Goal: Transaction & Acquisition: Book appointment/travel/reservation

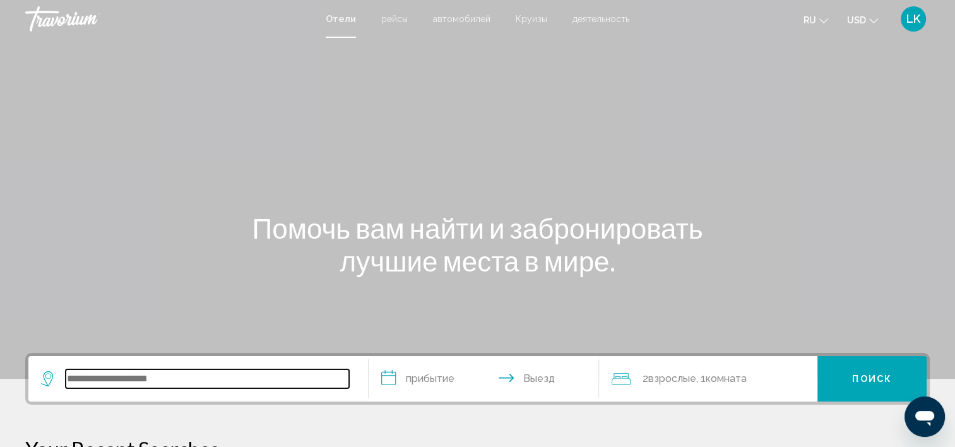
click at [121, 381] on input "Search widget" at bounding box center [208, 378] width 284 height 19
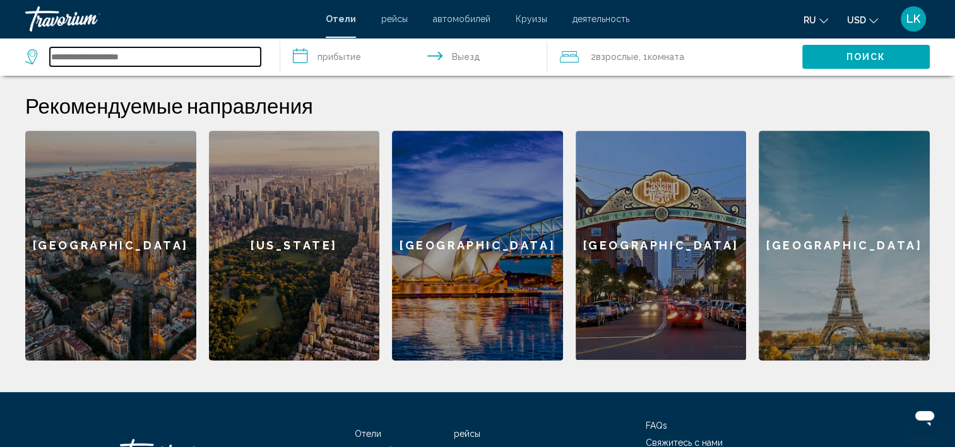
scroll to position [491, 0]
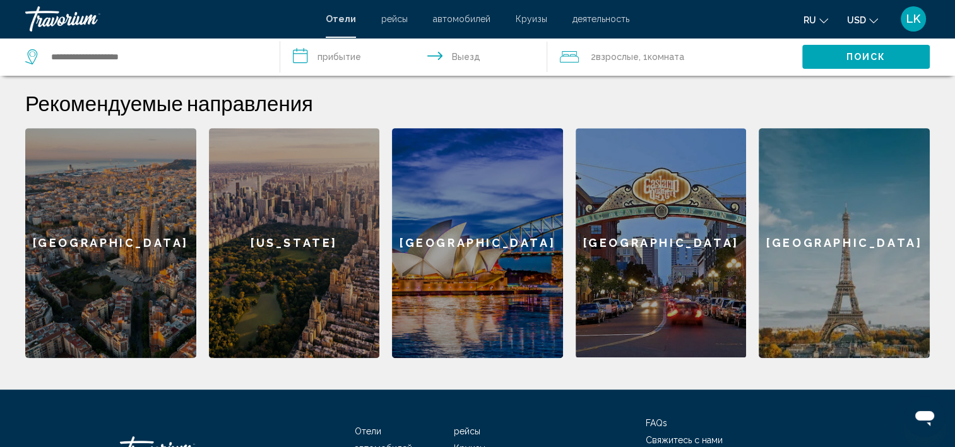
click at [861, 225] on div "[GEOGRAPHIC_DATA]" at bounding box center [844, 243] width 171 height 230
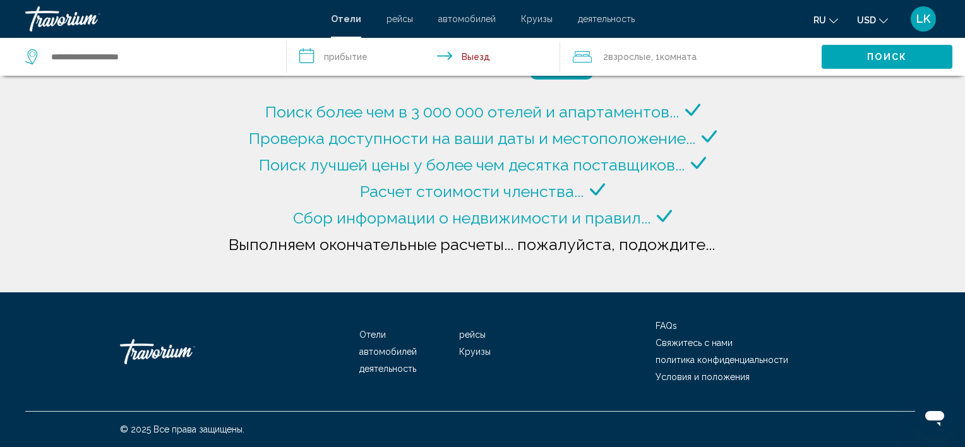
type input "**********"
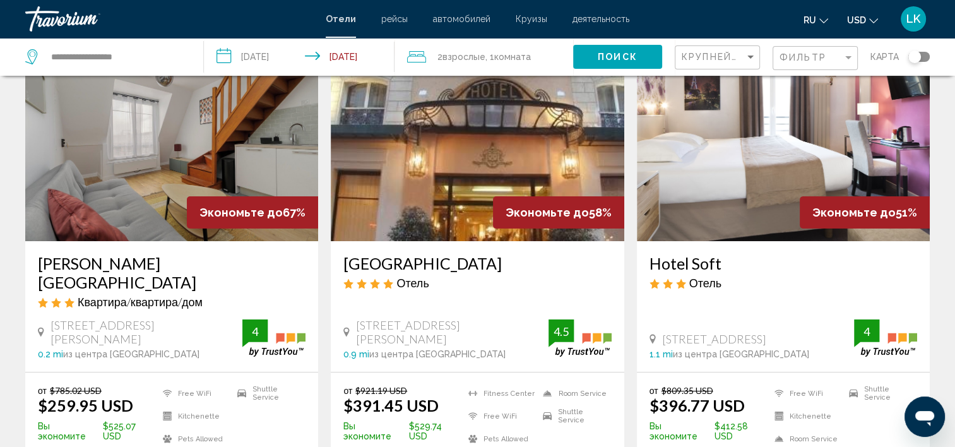
scroll to position [86, 0]
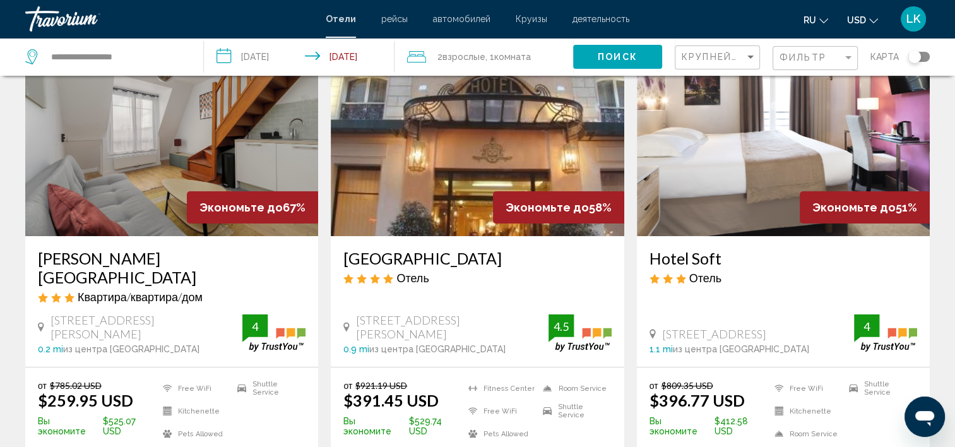
click at [114, 259] on h3 "[PERSON_NAME][GEOGRAPHIC_DATA]" at bounding box center [172, 268] width 268 height 38
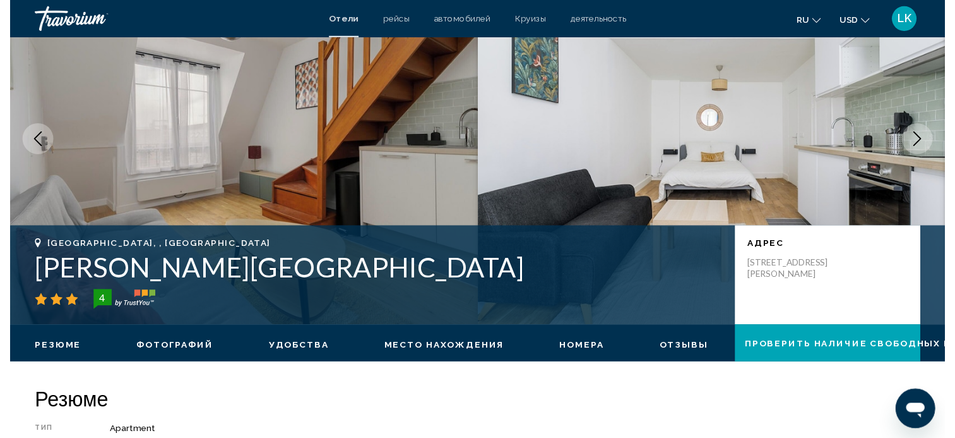
scroll to position [3, 0]
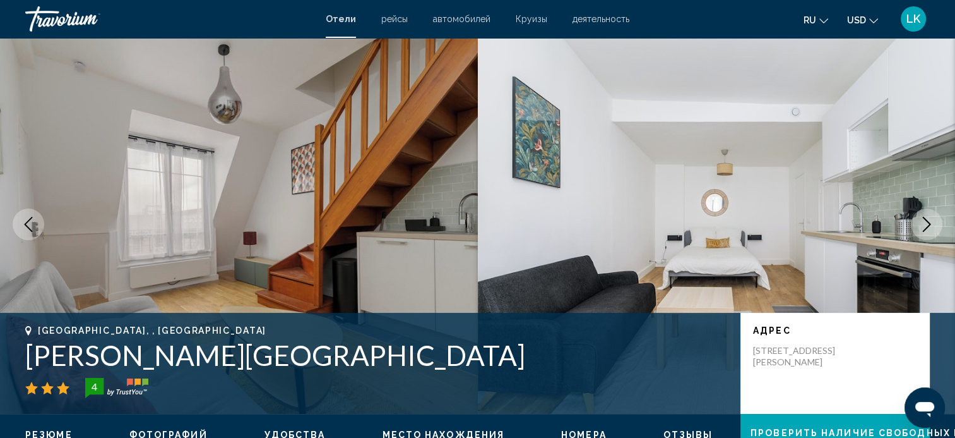
click at [875, 18] on icon "Change currency" at bounding box center [874, 20] width 9 height 9
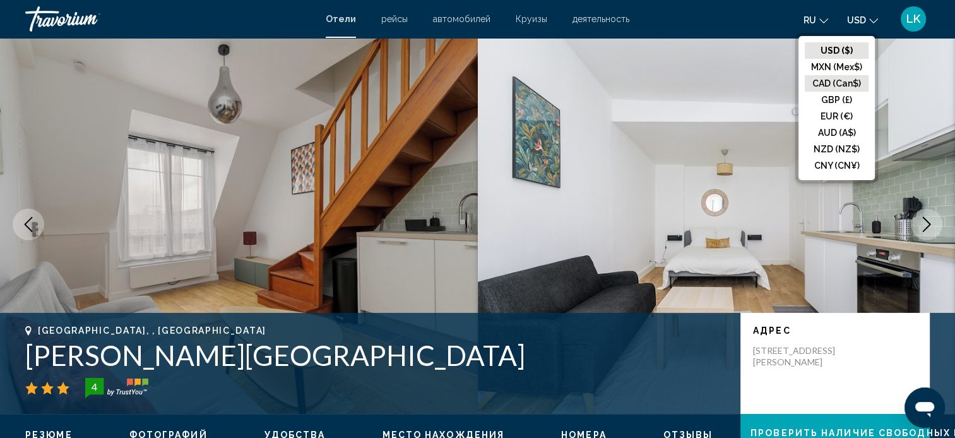
click at [855, 80] on button "CAD (Can$)" at bounding box center [837, 83] width 64 height 16
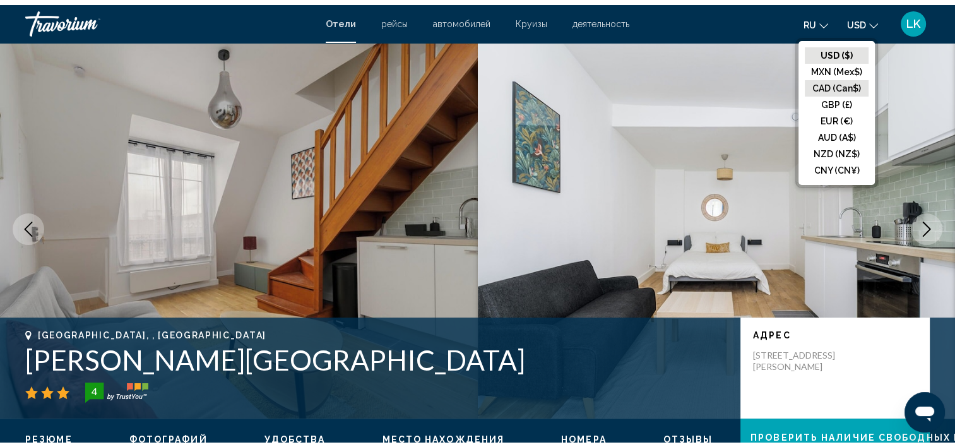
scroll to position [0, 0]
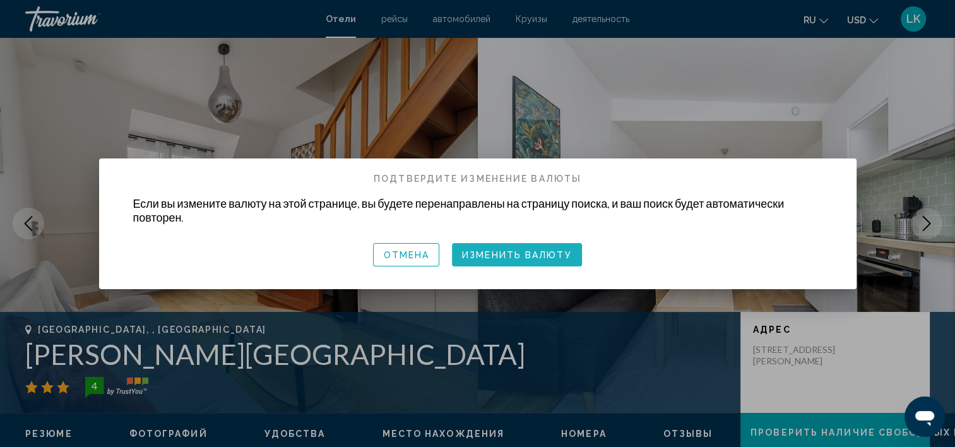
click at [494, 252] on span "Изменить валюту" at bounding box center [517, 255] width 110 height 10
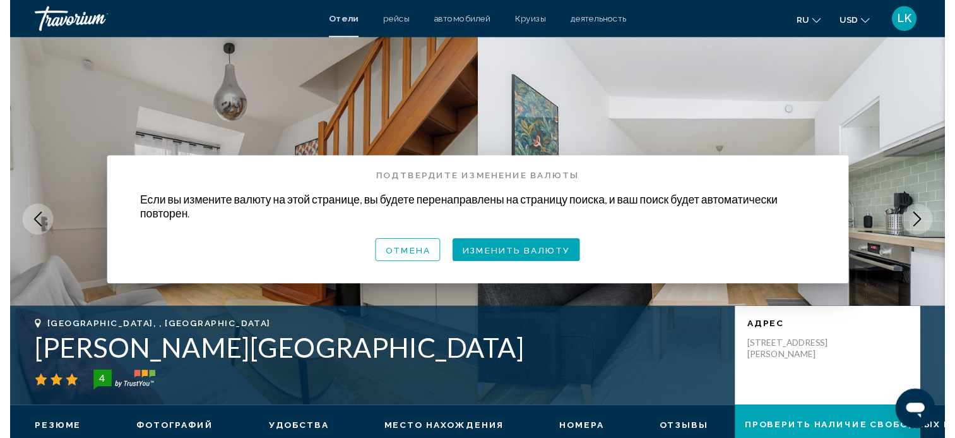
scroll to position [3, 0]
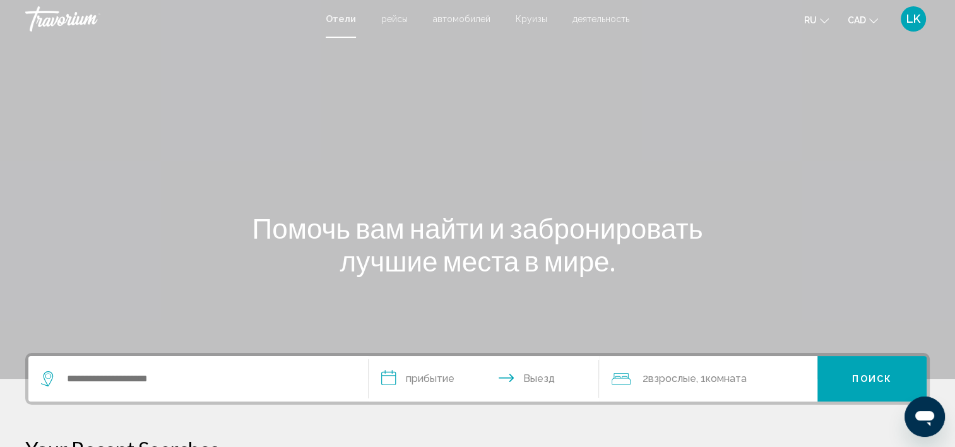
click at [419, 378] on input "**********" at bounding box center [487, 380] width 236 height 49
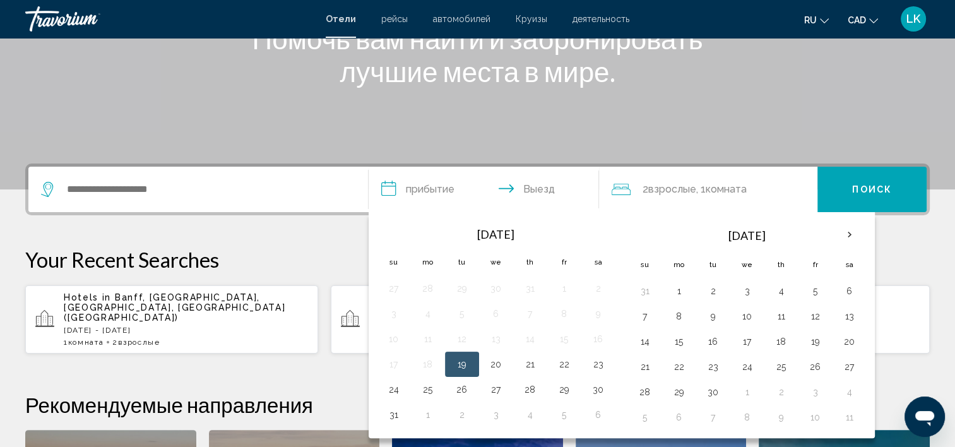
scroll to position [311, 0]
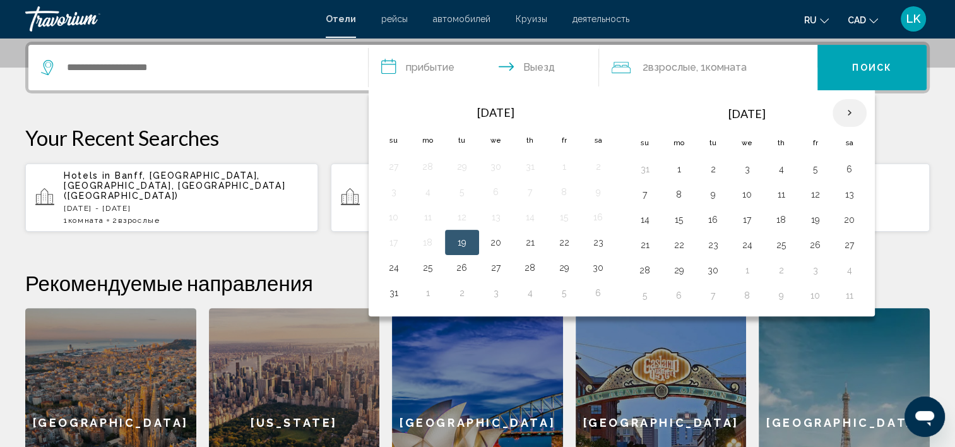
click at [848, 114] on th "Next month" at bounding box center [850, 113] width 34 height 28
click at [743, 265] on button "26" at bounding box center [748, 270] width 20 height 18
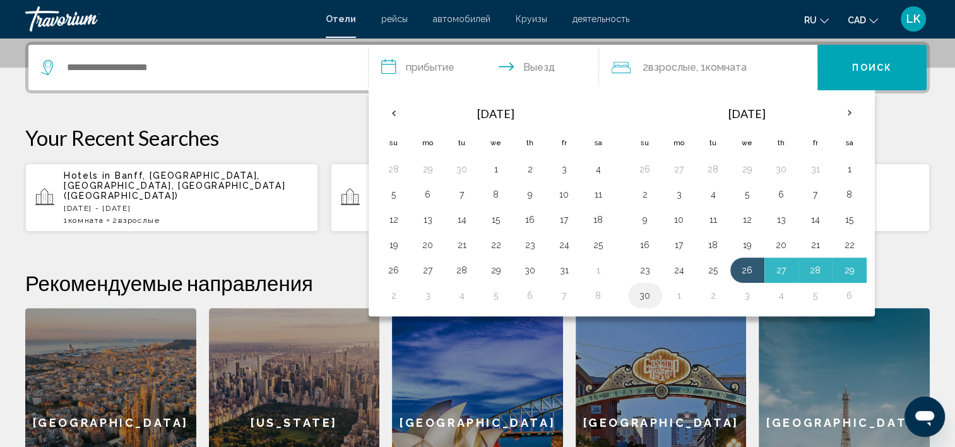
click at [642, 294] on button "30" at bounding box center [645, 296] width 20 height 18
type input "**********"
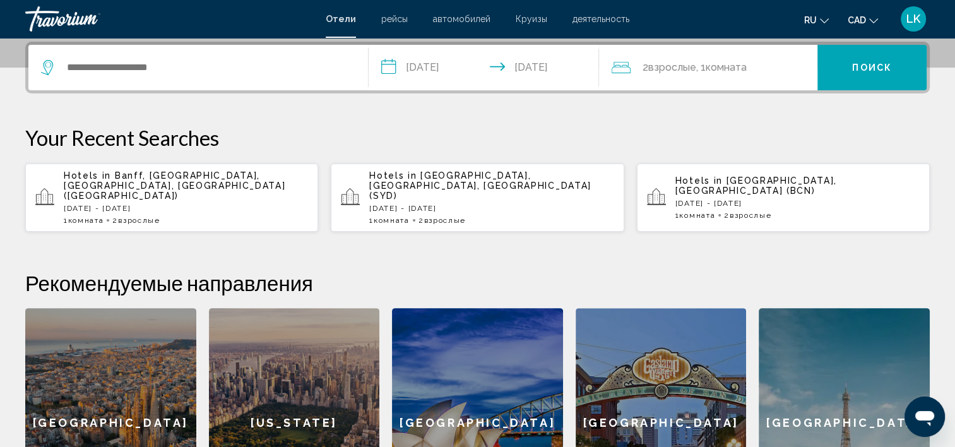
click at [846, 385] on div "[GEOGRAPHIC_DATA]" at bounding box center [844, 423] width 171 height 230
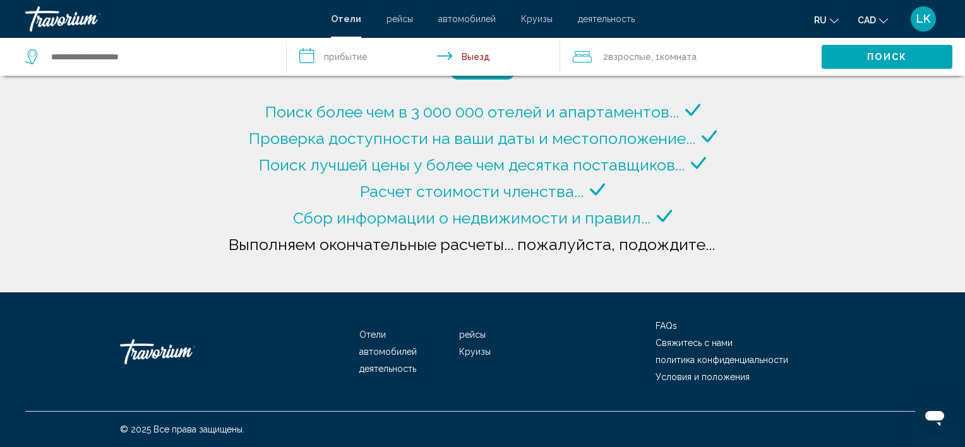
type input "**********"
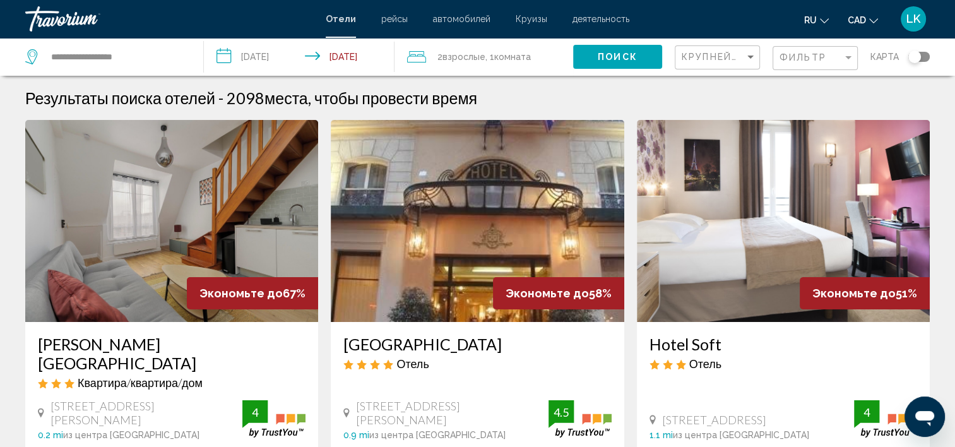
click at [257, 53] on input "**********" at bounding box center [302, 59] width 196 height 42
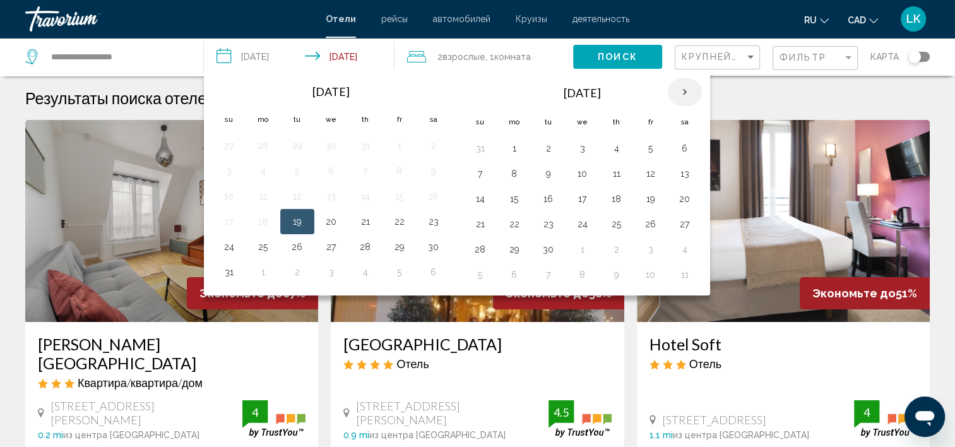
click at [685, 87] on th "Next month" at bounding box center [685, 92] width 34 height 28
click at [578, 247] on button "26" at bounding box center [583, 250] width 20 height 18
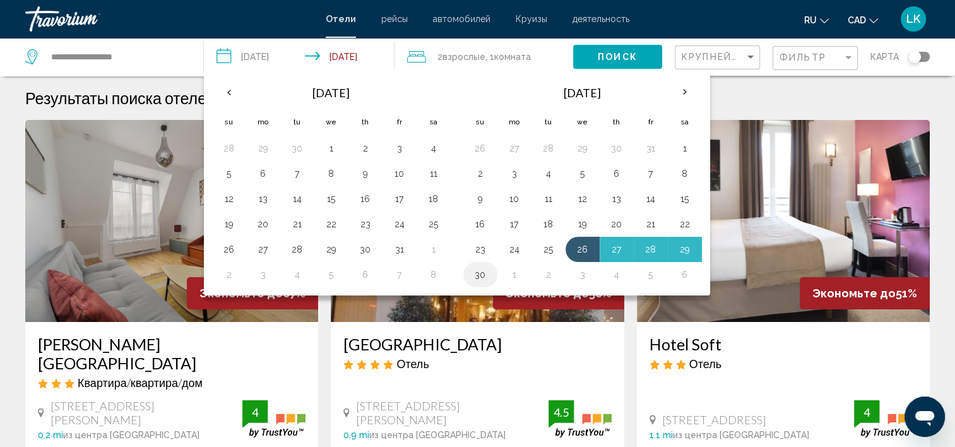
click at [476, 275] on button "30" at bounding box center [480, 275] width 20 height 18
type input "**********"
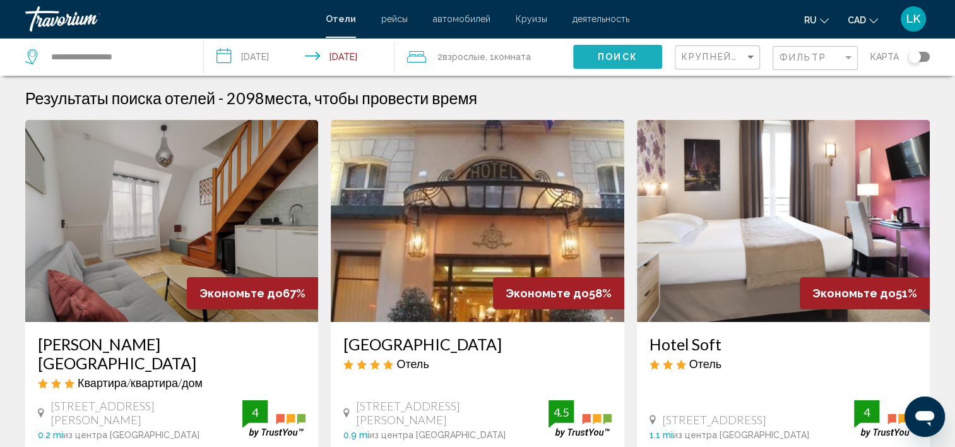
click at [632, 54] on span "Поиск" at bounding box center [618, 57] width 40 height 10
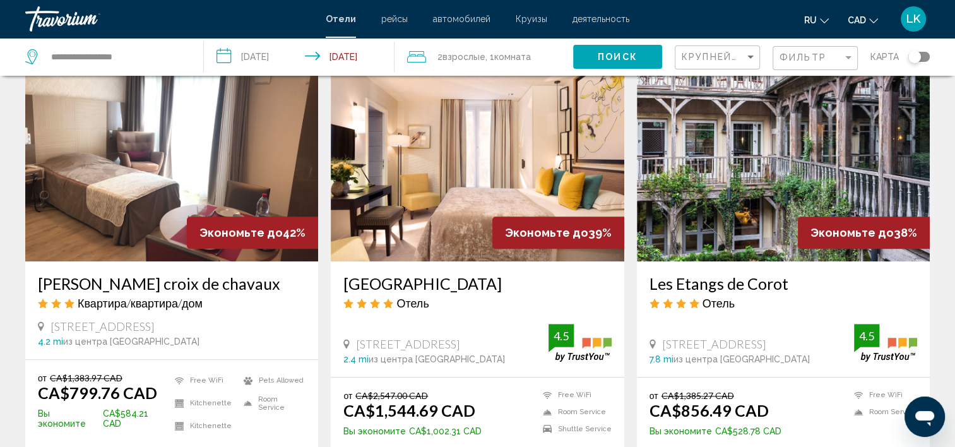
scroll to position [1041, 0]
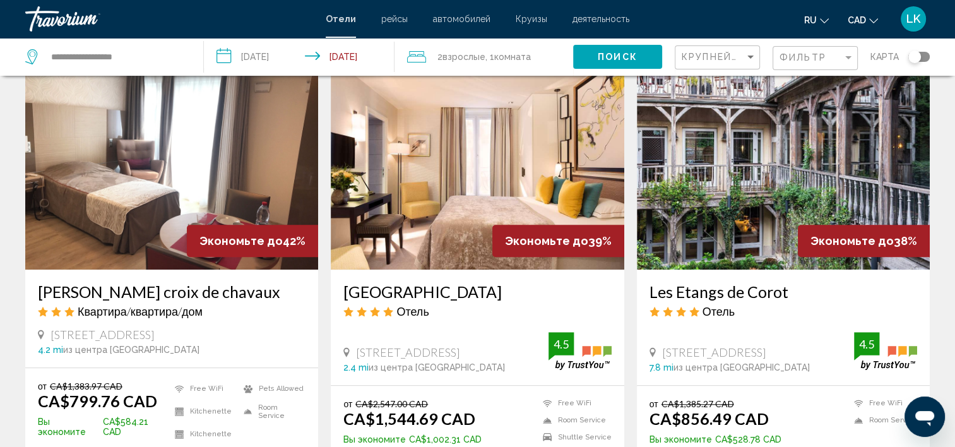
click at [730, 284] on h3 "Les Etangs de Corot" at bounding box center [784, 291] width 268 height 19
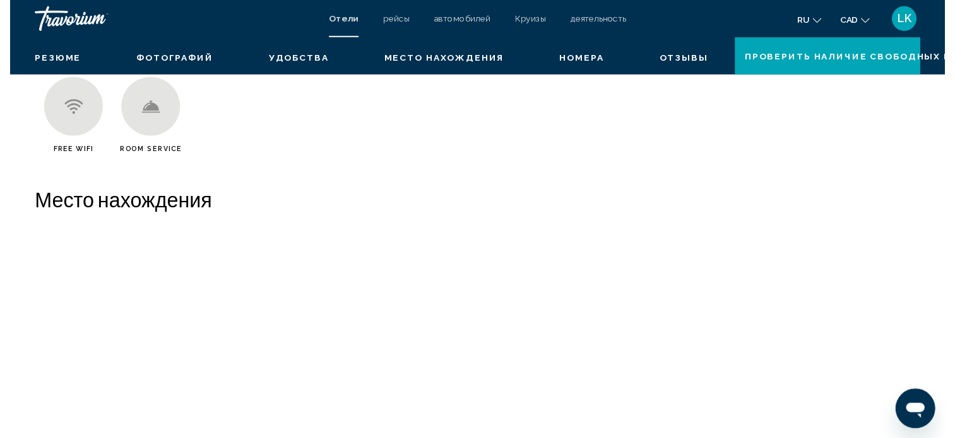
scroll to position [4, 0]
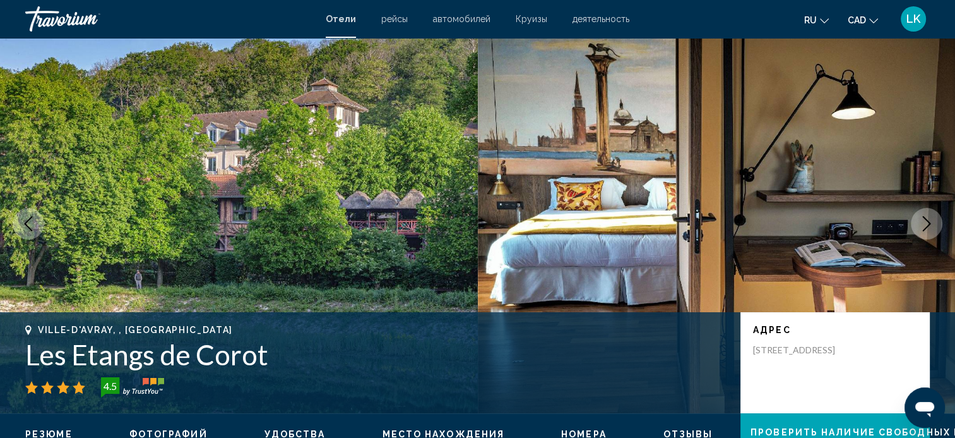
click at [932, 219] on icon "Next image" at bounding box center [926, 223] width 15 height 15
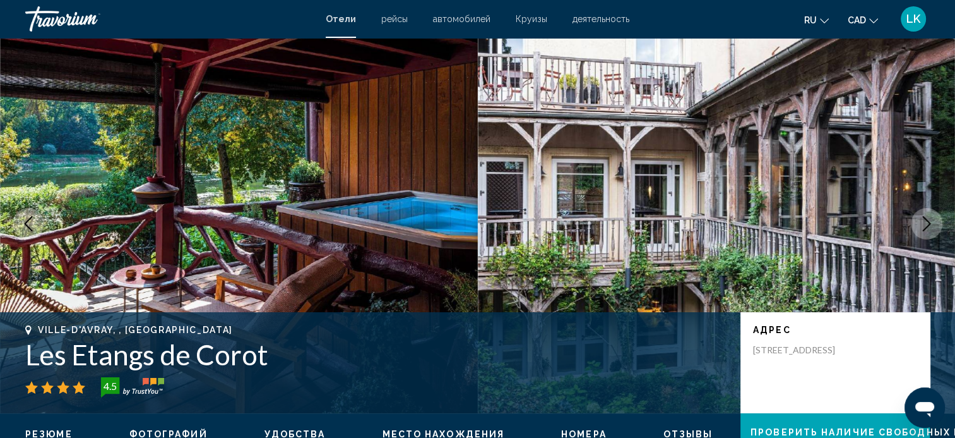
click at [932, 219] on icon "Next image" at bounding box center [926, 223] width 15 height 15
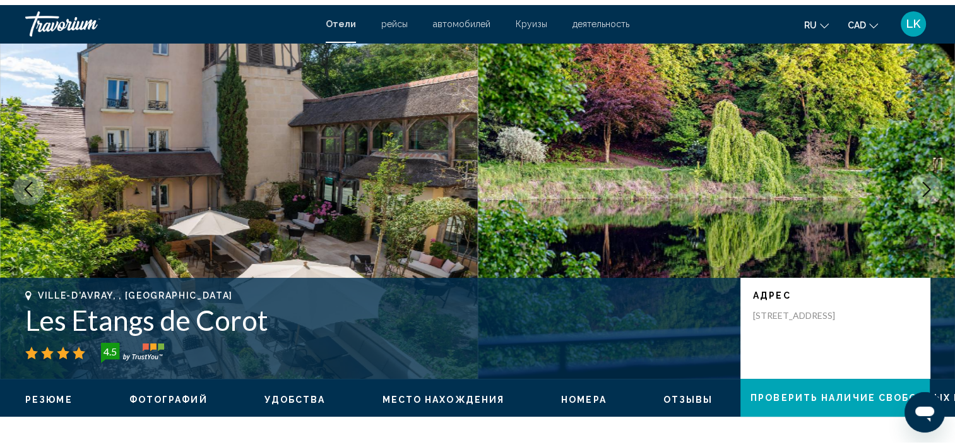
scroll to position [0, 0]
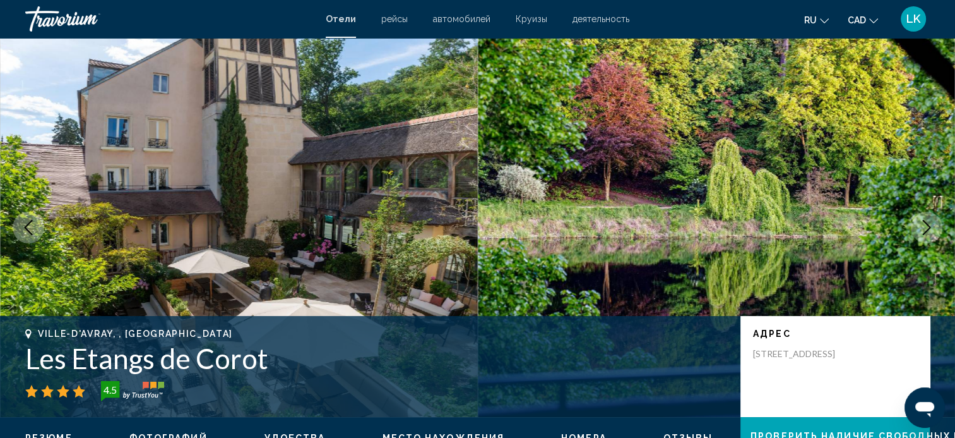
click at [917, 227] on button "Next image" at bounding box center [927, 228] width 32 height 32
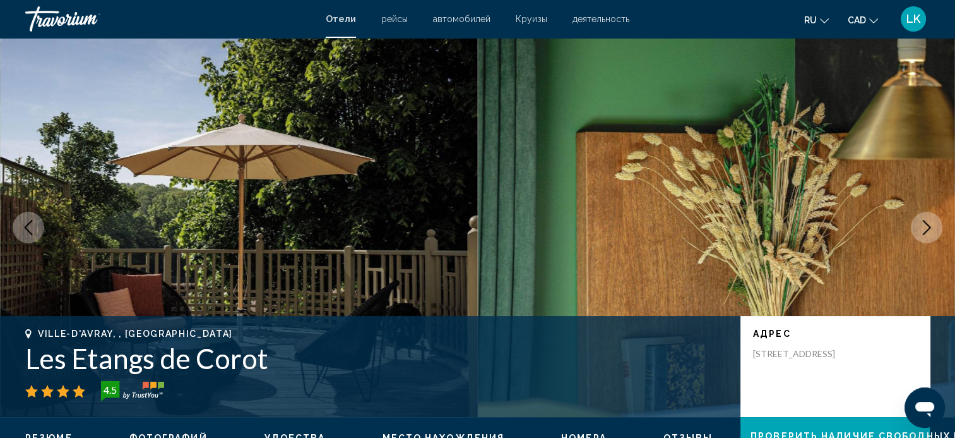
click at [917, 227] on button "Next image" at bounding box center [927, 228] width 32 height 32
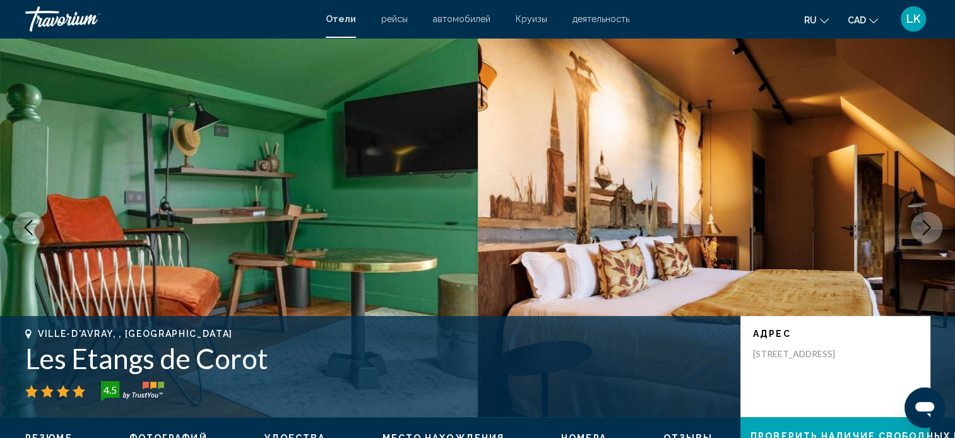
click at [917, 227] on button "Next image" at bounding box center [927, 228] width 32 height 32
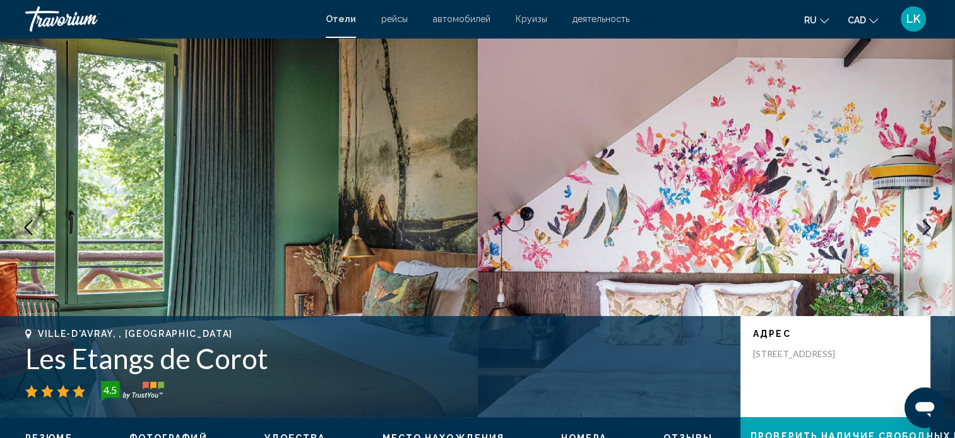
click at [917, 227] on button "Next image" at bounding box center [927, 228] width 32 height 32
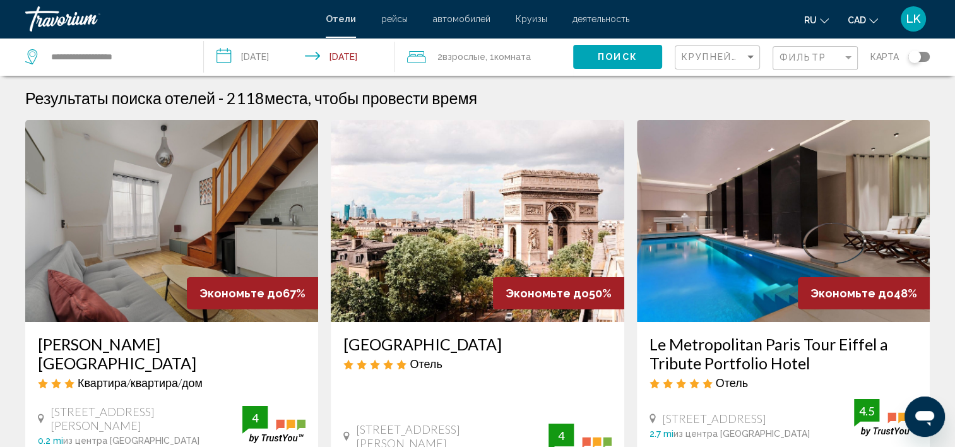
click at [258, 208] on img "Main content" at bounding box center [171, 221] width 293 height 202
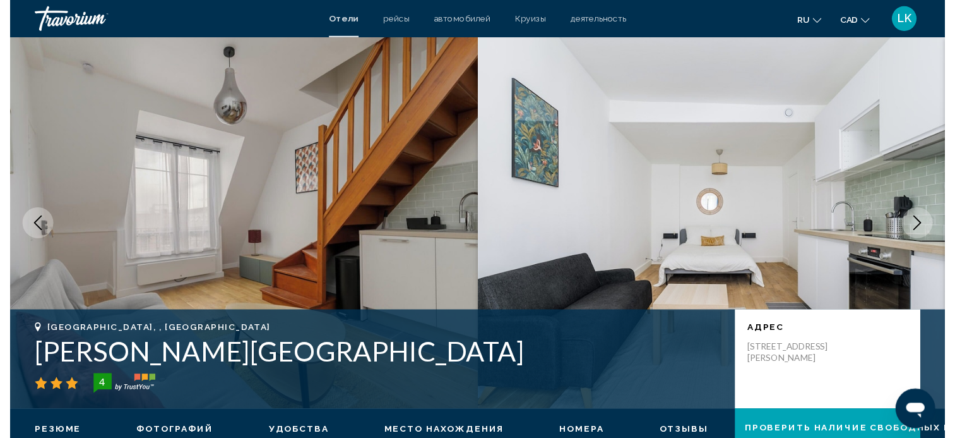
scroll to position [4, 0]
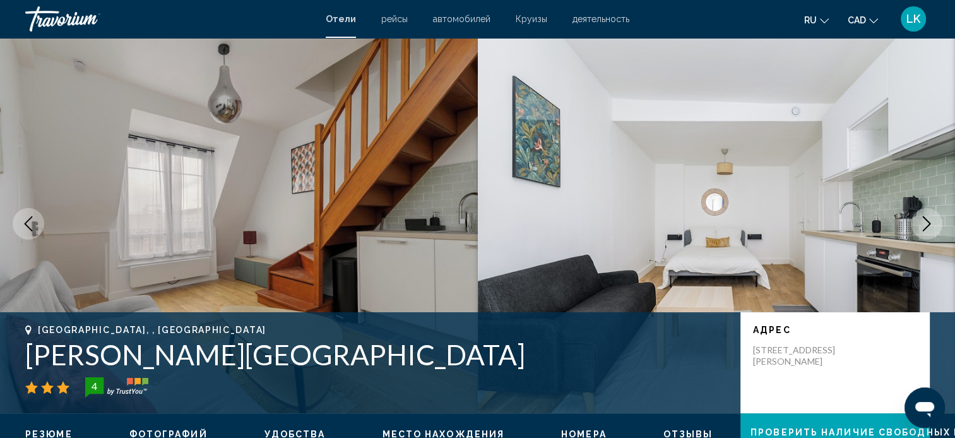
click at [916, 223] on button "Next image" at bounding box center [927, 224] width 32 height 32
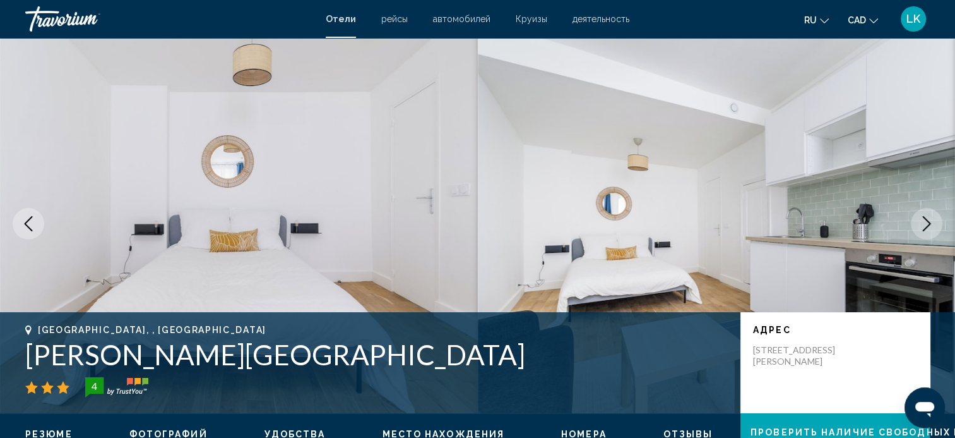
click at [916, 223] on button "Next image" at bounding box center [927, 224] width 32 height 32
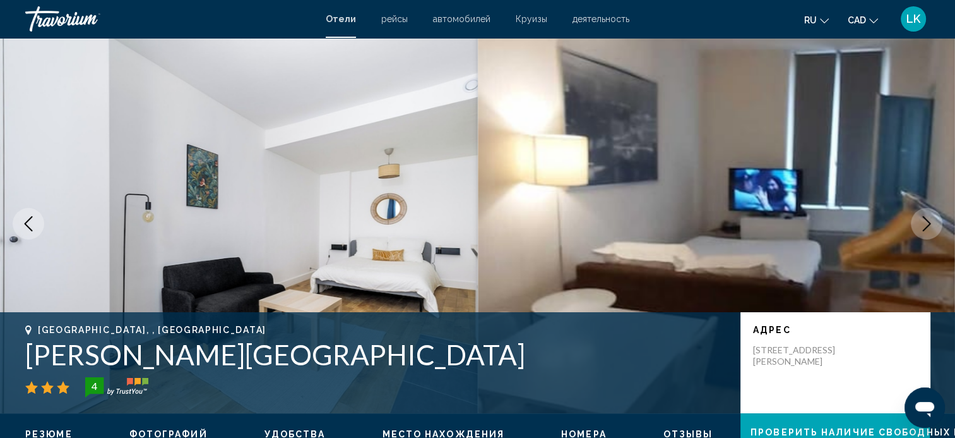
click at [916, 223] on button "Next image" at bounding box center [927, 224] width 32 height 32
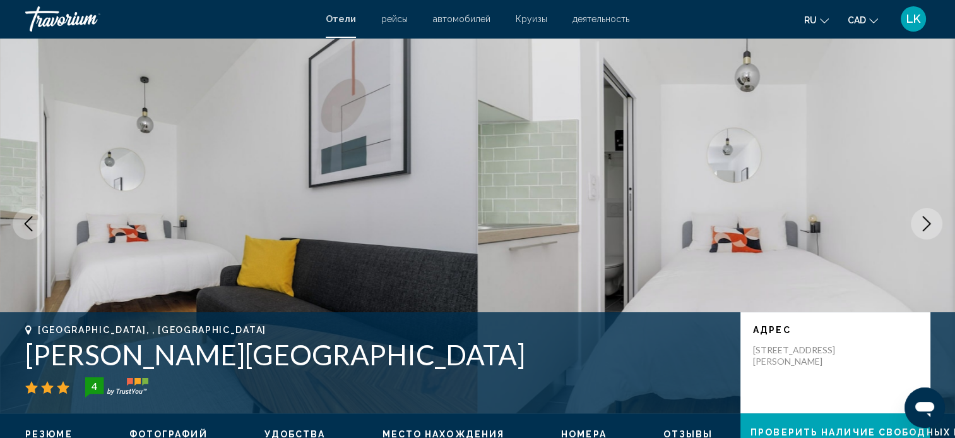
click at [916, 223] on button "Next image" at bounding box center [927, 224] width 32 height 32
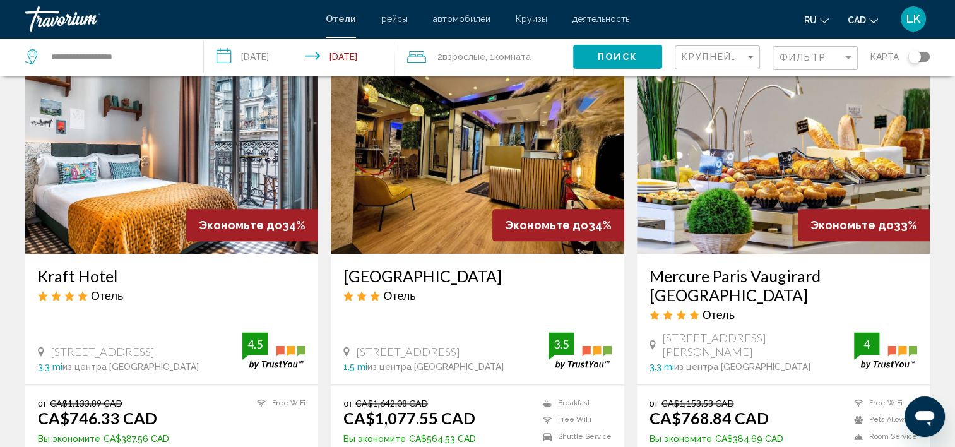
scroll to position [1516, 0]
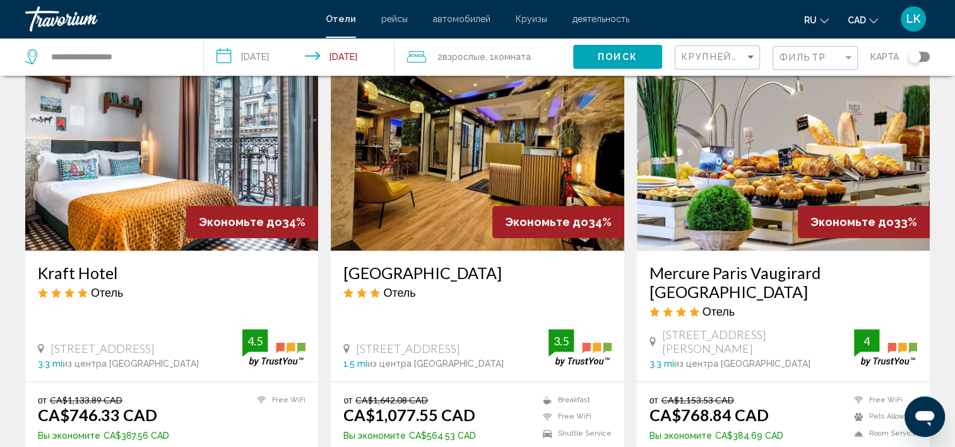
click at [205, 138] on img "Main content" at bounding box center [171, 150] width 293 height 202
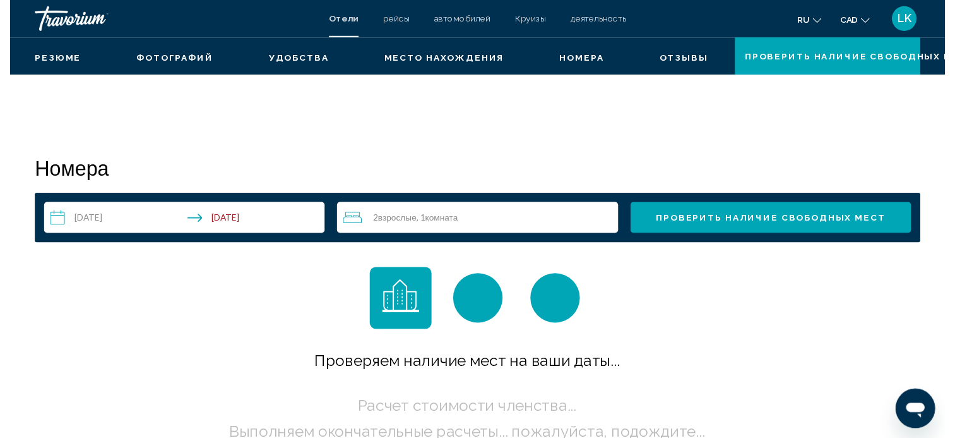
scroll to position [4, 0]
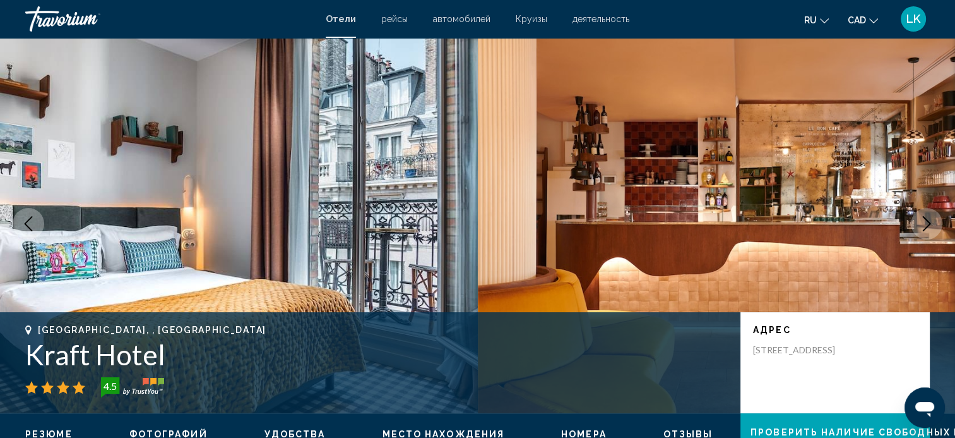
click at [918, 217] on button "Next image" at bounding box center [927, 224] width 32 height 32
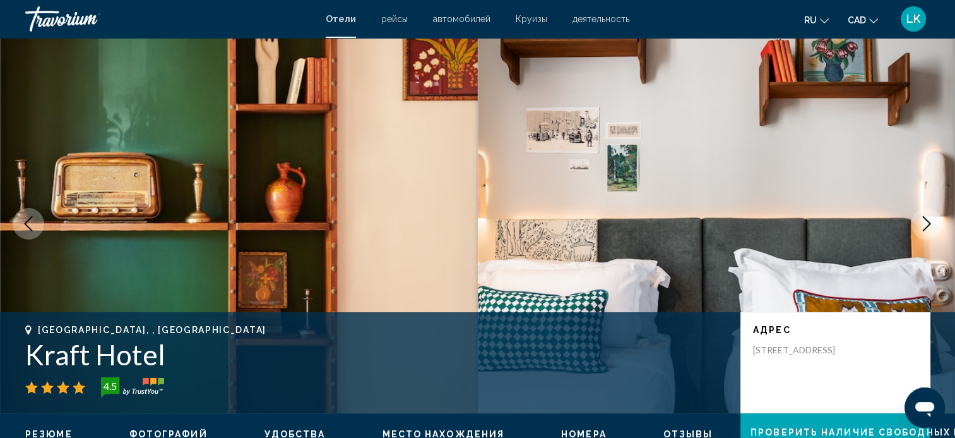
click at [918, 217] on button "Next image" at bounding box center [927, 224] width 32 height 32
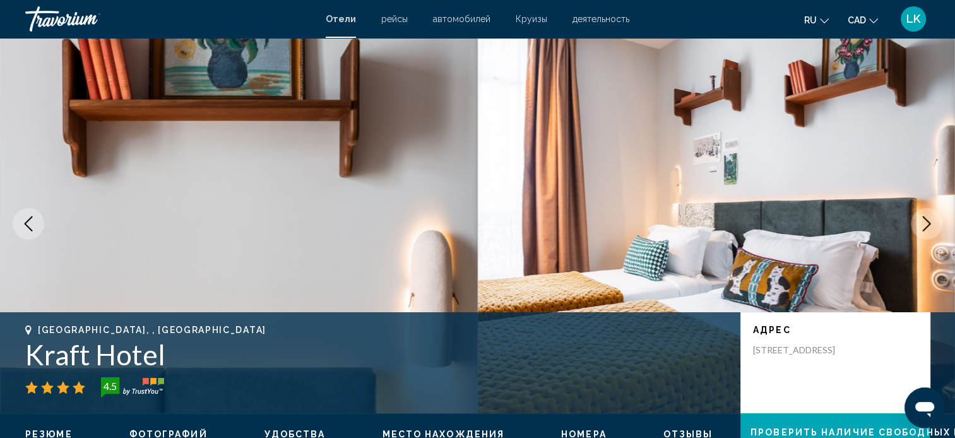
click at [918, 217] on button "Next image" at bounding box center [927, 224] width 32 height 32
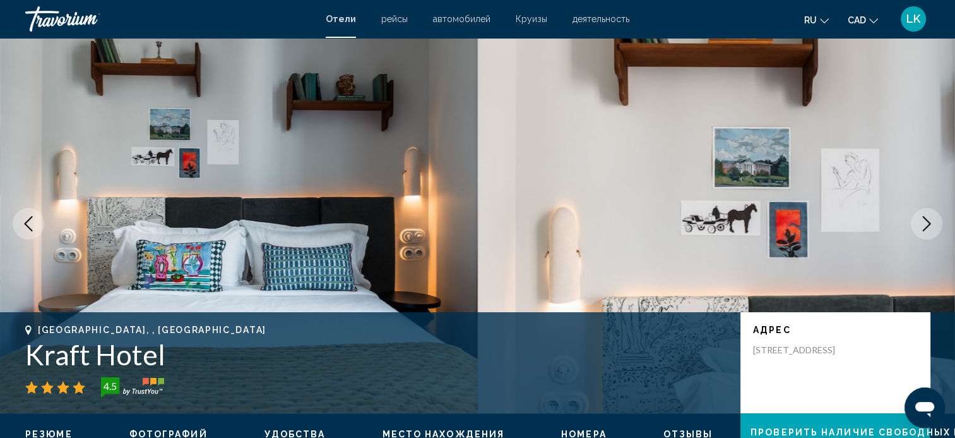
click at [918, 217] on button "Next image" at bounding box center [927, 224] width 32 height 32
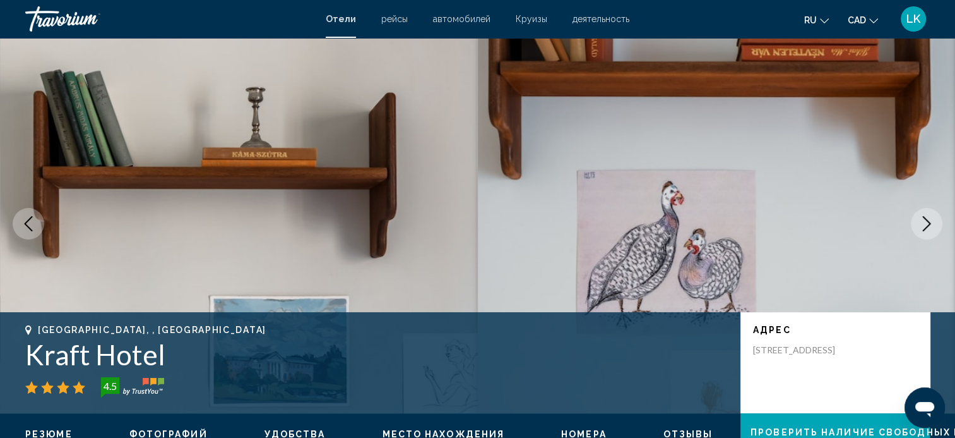
click at [918, 217] on button "Next image" at bounding box center [927, 224] width 32 height 32
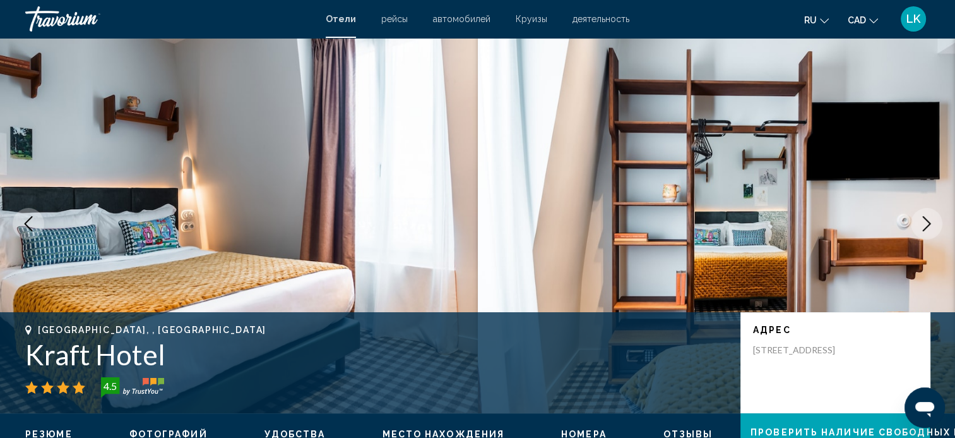
click at [918, 217] on button "Next image" at bounding box center [927, 224] width 32 height 32
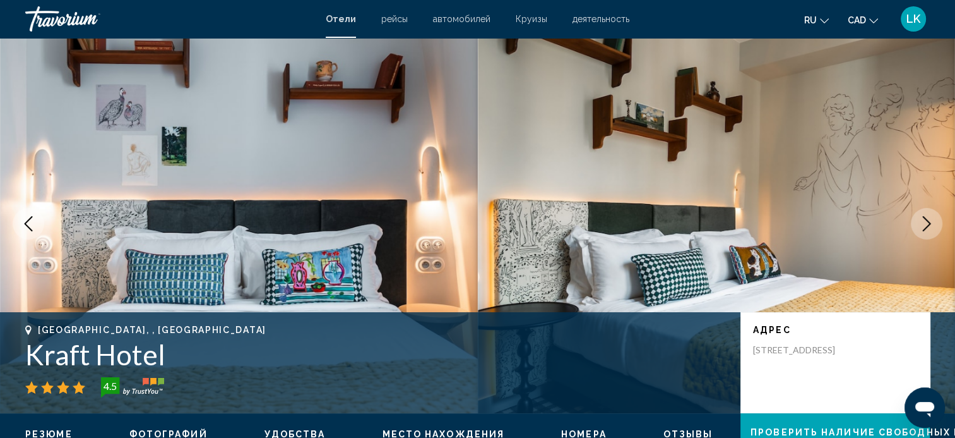
click at [918, 217] on button "Next image" at bounding box center [927, 224] width 32 height 32
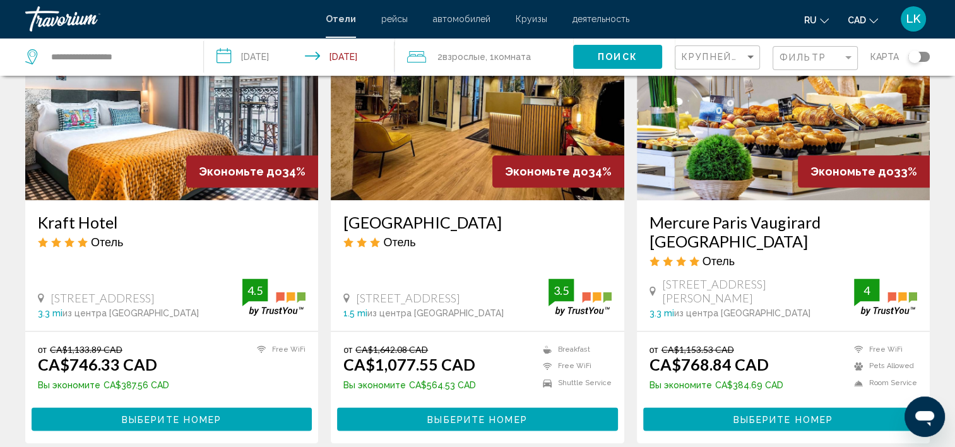
scroll to position [1556, 0]
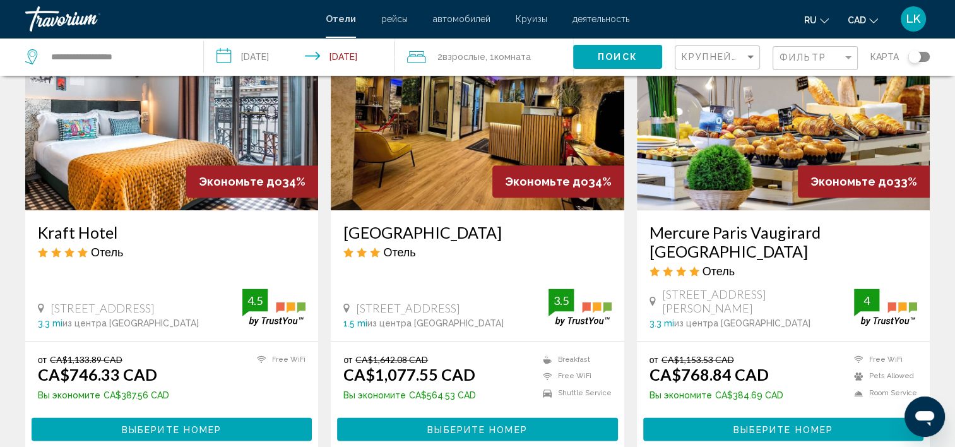
click at [786, 113] on img "Main content" at bounding box center [783, 109] width 293 height 202
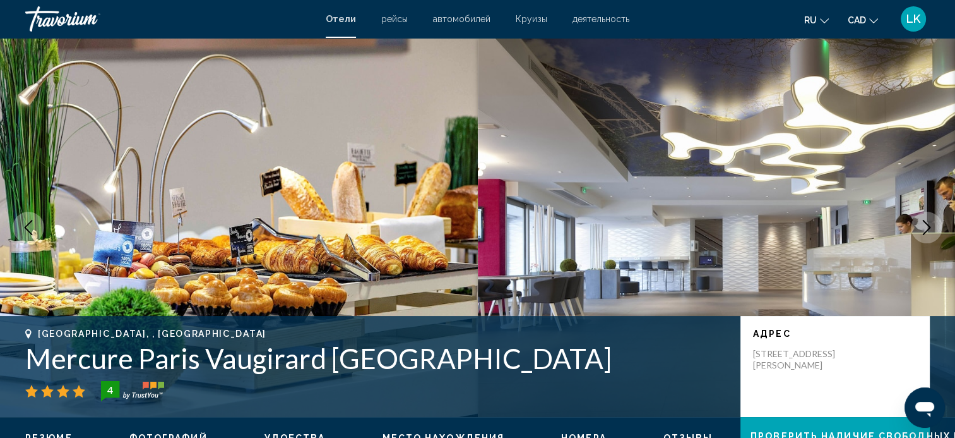
click at [932, 222] on icon "Next image" at bounding box center [926, 227] width 15 height 15
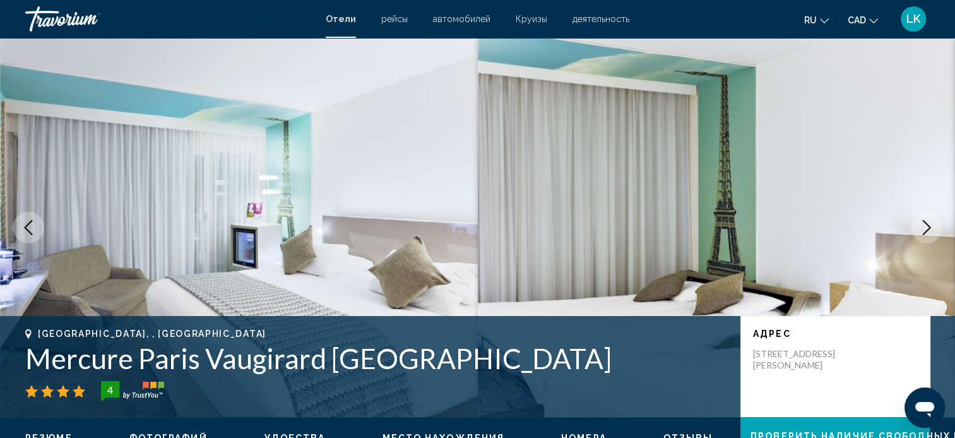
click at [932, 222] on icon "Next image" at bounding box center [926, 227] width 15 height 15
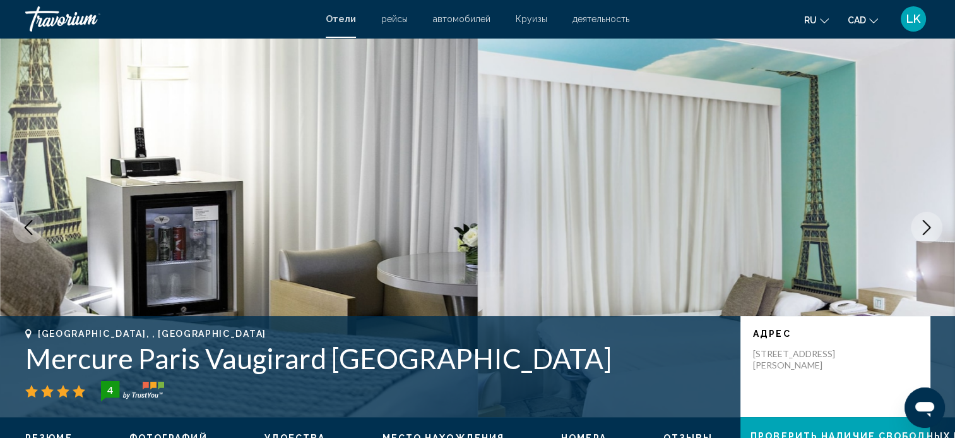
click at [932, 222] on icon "Next image" at bounding box center [926, 227] width 15 height 15
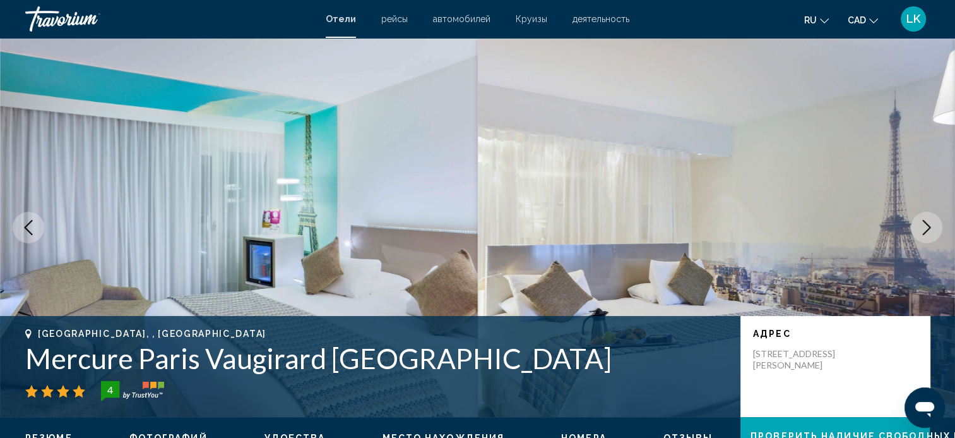
click at [932, 222] on icon "Next image" at bounding box center [926, 227] width 15 height 15
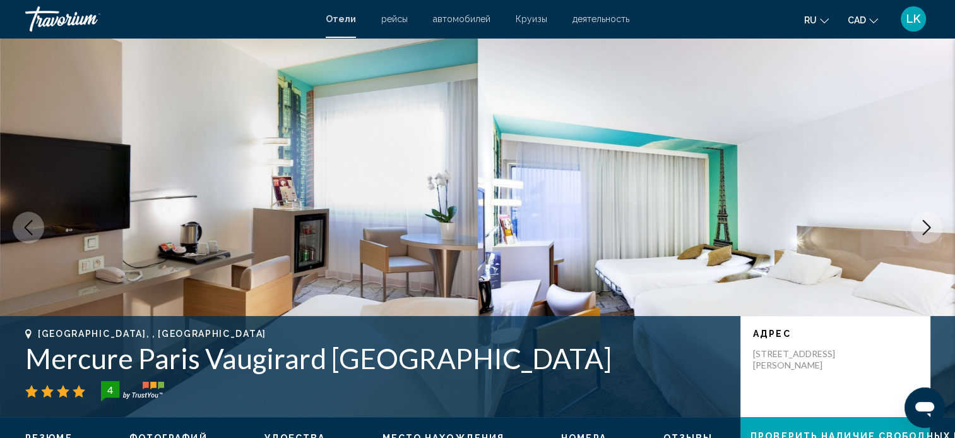
click at [932, 222] on icon "Next image" at bounding box center [926, 227] width 15 height 15
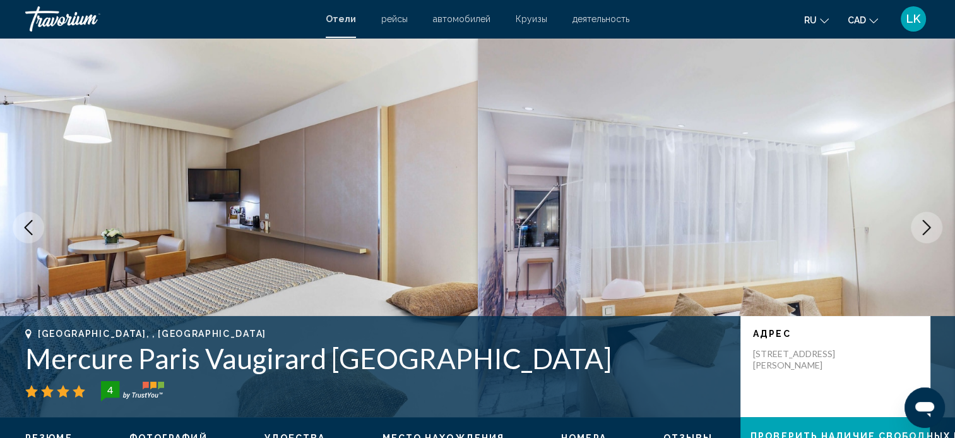
click at [932, 222] on icon "Next image" at bounding box center [926, 227] width 15 height 15
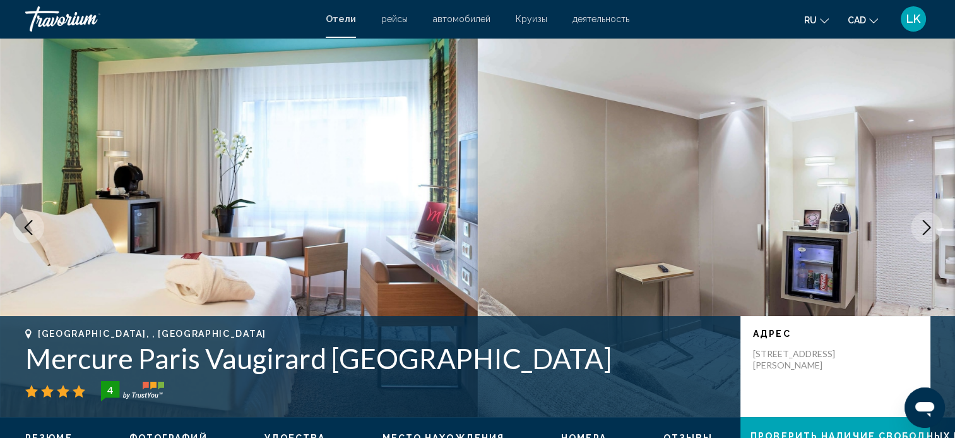
click at [932, 222] on icon "Next image" at bounding box center [926, 227] width 15 height 15
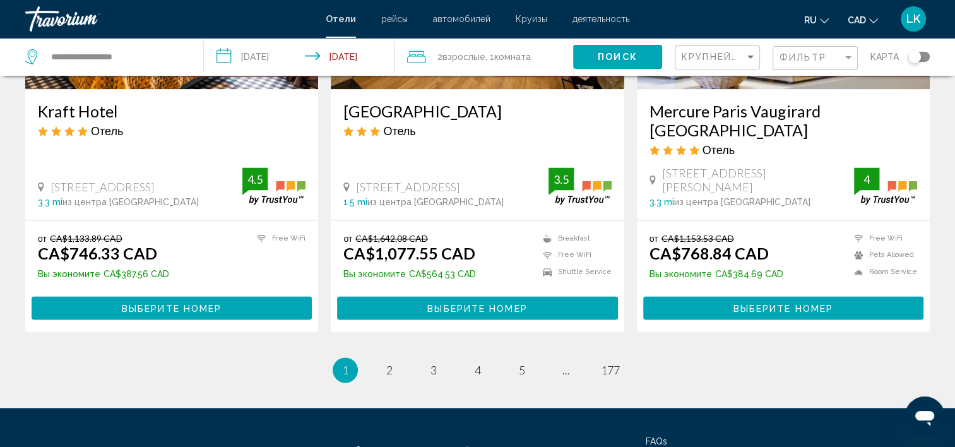
scroll to position [1674, 0]
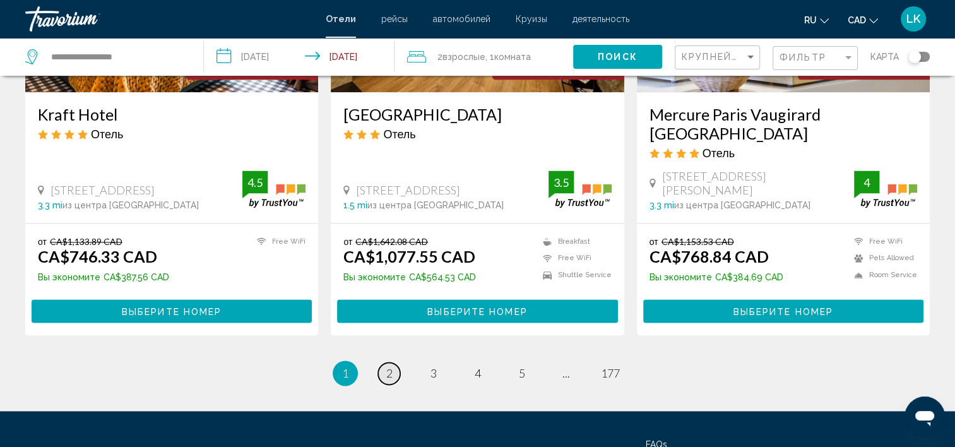
click at [386, 366] on span "2" at bounding box center [389, 373] width 6 height 14
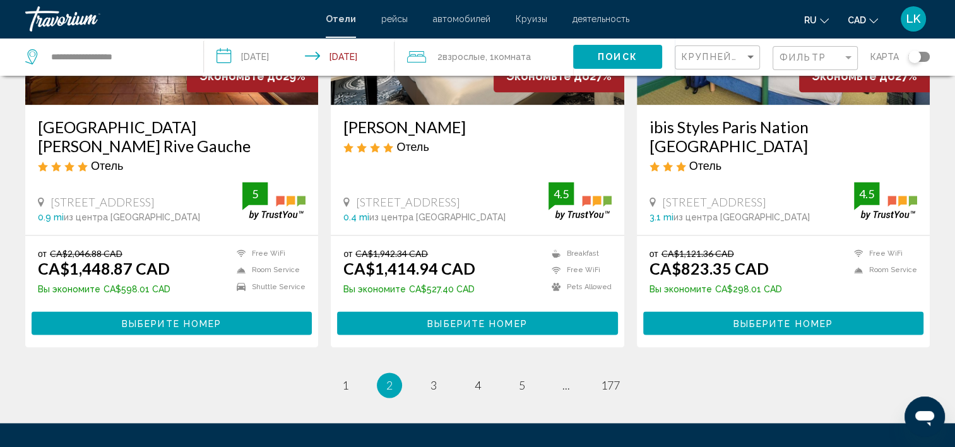
scroll to position [1655, 0]
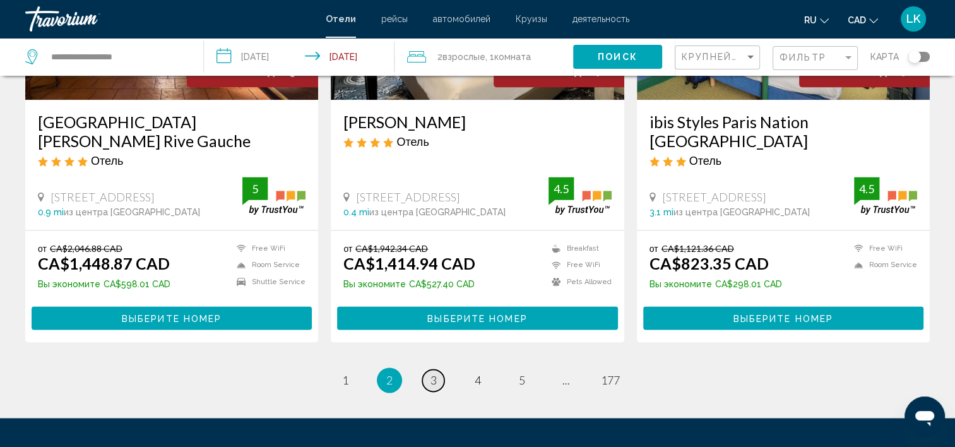
click at [437, 369] on link "page 3" at bounding box center [433, 380] width 22 height 22
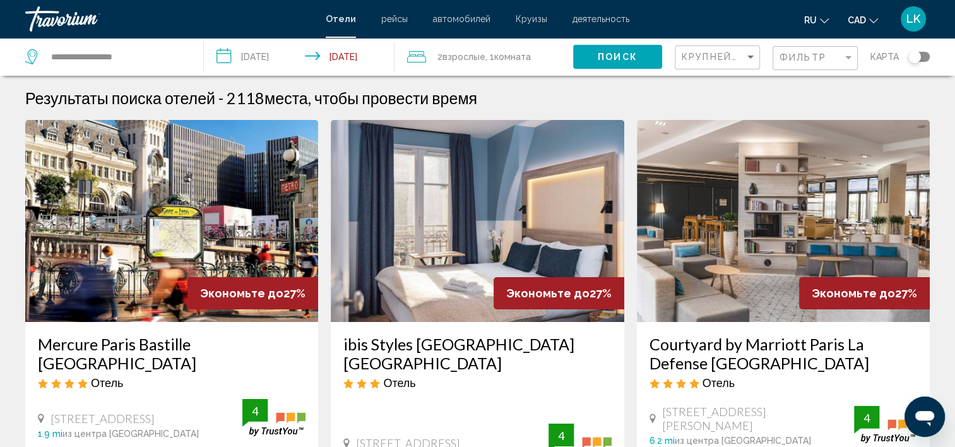
drag, startPoint x: 952, startPoint y: 87, endPoint x: 952, endPoint y: 93, distance: 6.9
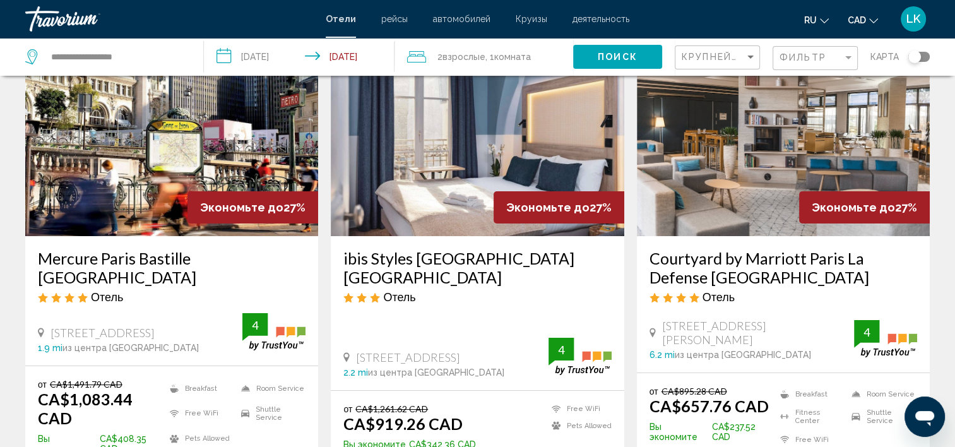
scroll to position [78, 0]
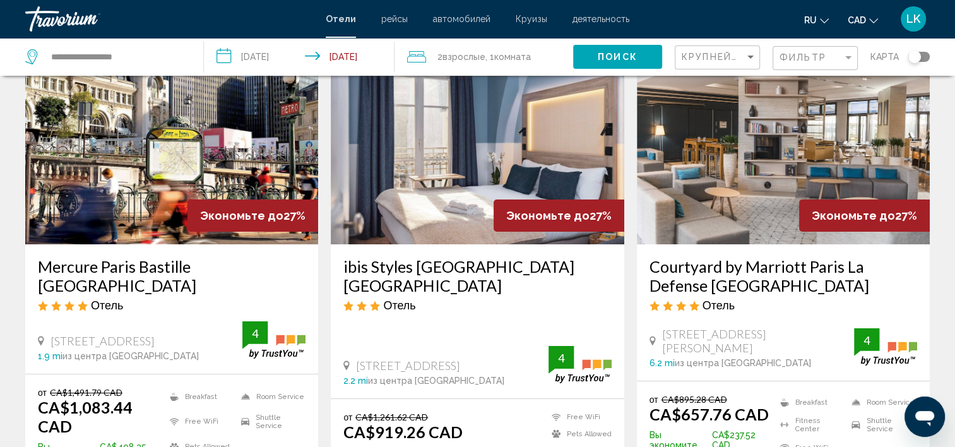
click at [797, 128] on img "Main content" at bounding box center [783, 143] width 293 height 202
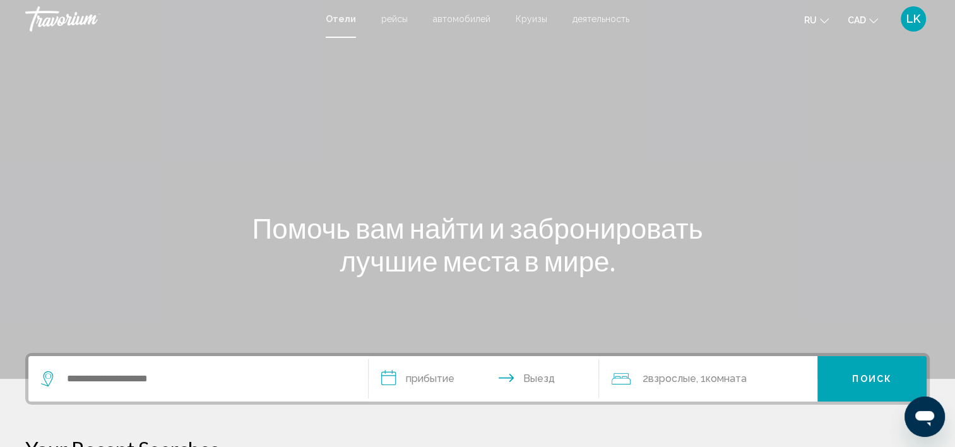
click at [392, 385] on input "**********" at bounding box center [487, 380] width 236 height 49
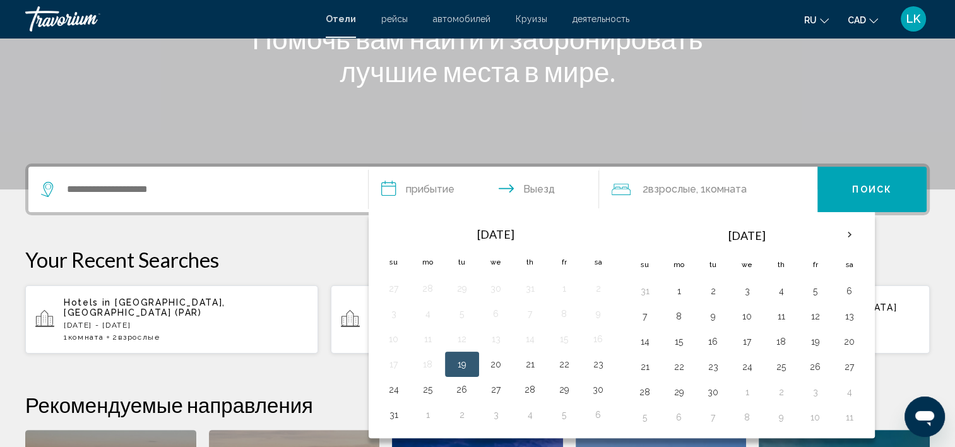
scroll to position [311, 0]
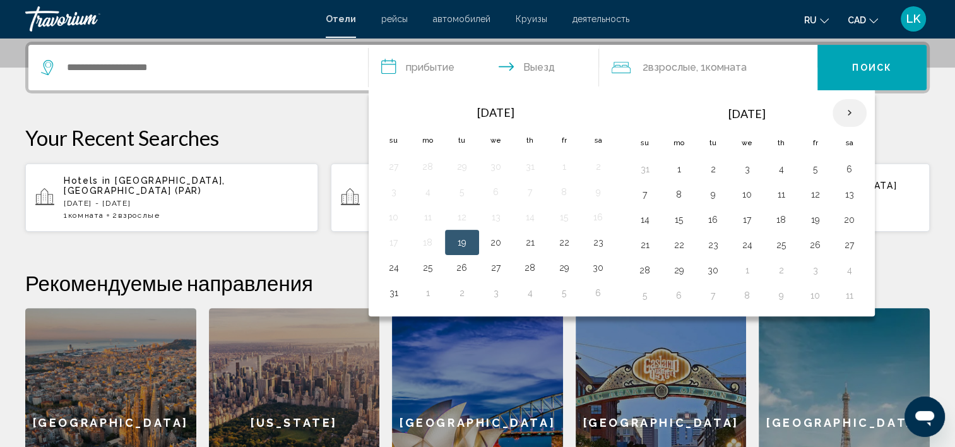
click at [842, 107] on th "Next month" at bounding box center [850, 113] width 34 height 28
click at [738, 270] on button "26" at bounding box center [748, 270] width 20 height 18
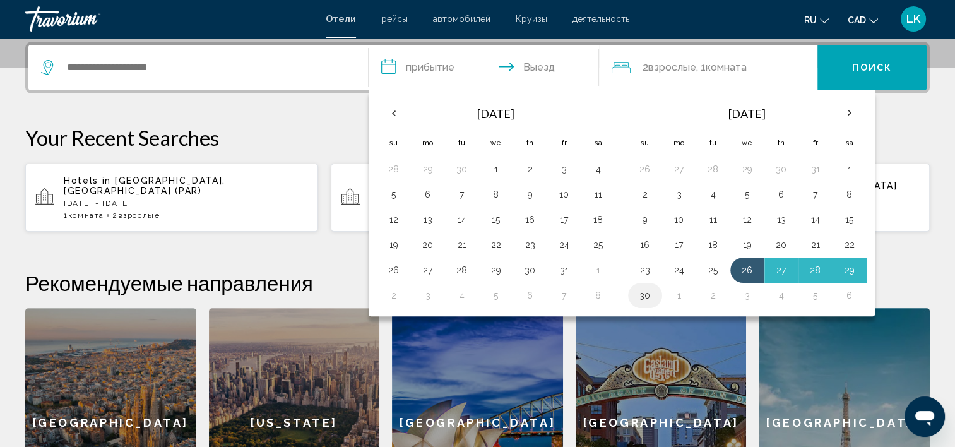
click at [640, 292] on button "30" at bounding box center [645, 296] width 20 height 18
type input "**********"
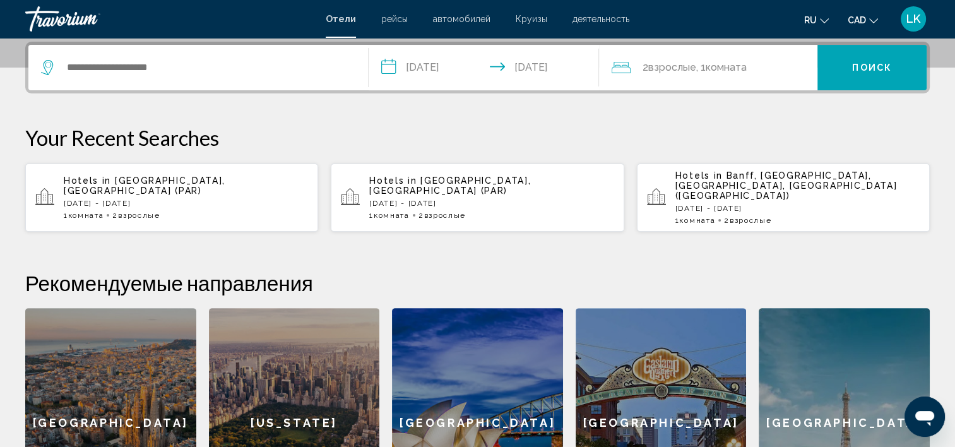
click at [871, 392] on div "[GEOGRAPHIC_DATA]" at bounding box center [844, 423] width 171 height 230
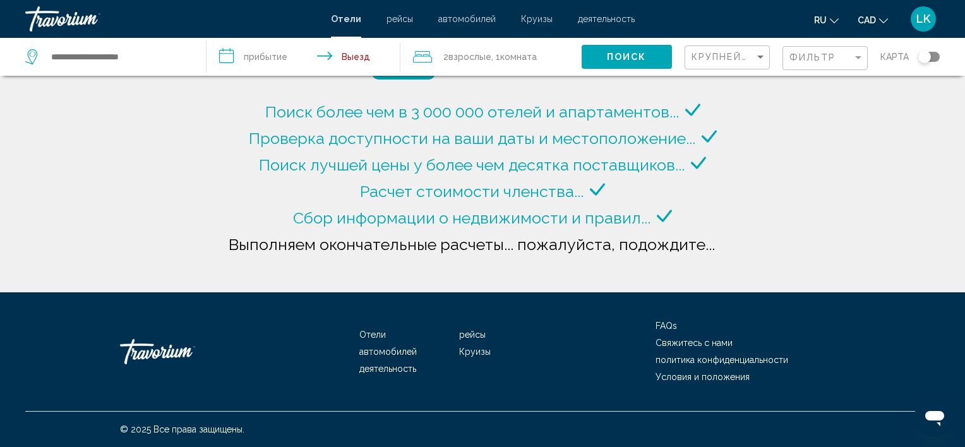
type input "**********"
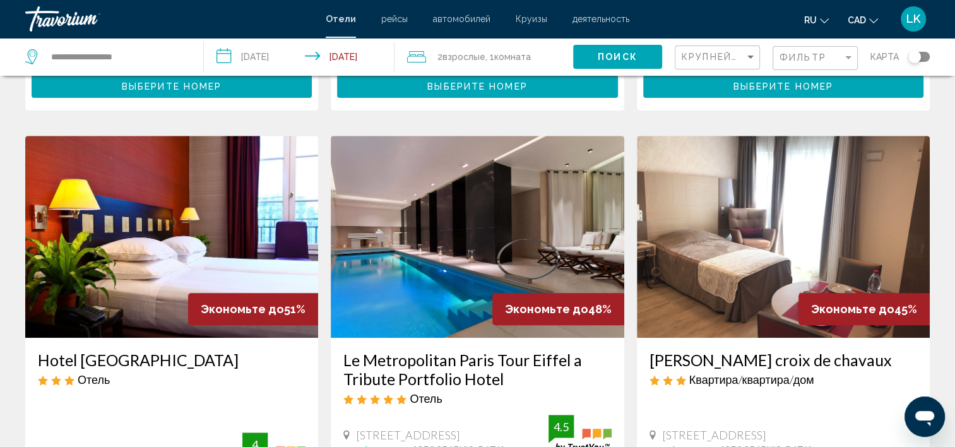
scroll to position [462, 0]
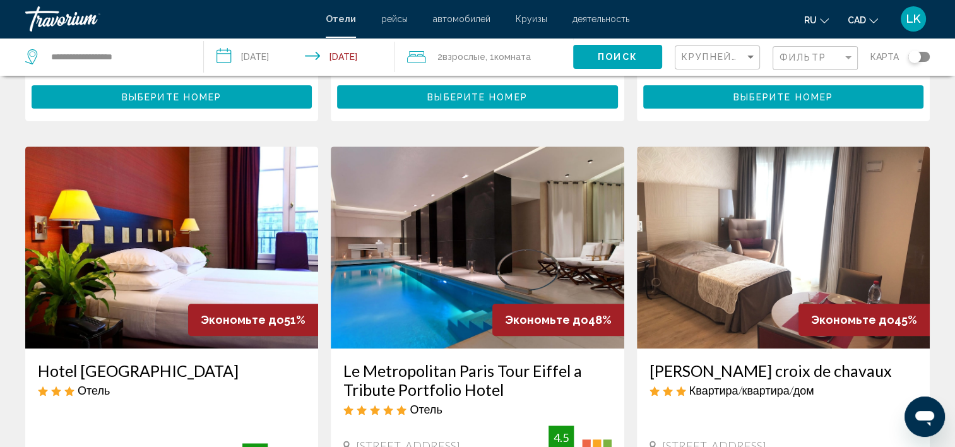
click at [329, 50] on input "**********" at bounding box center [302, 59] width 196 height 42
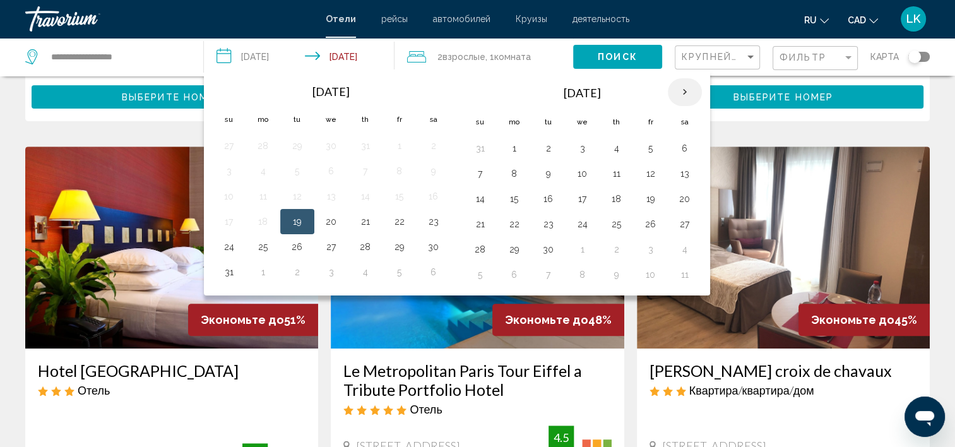
click at [685, 85] on th "Next month" at bounding box center [685, 92] width 34 height 28
click at [575, 244] on button "26" at bounding box center [583, 250] width 20 height 18
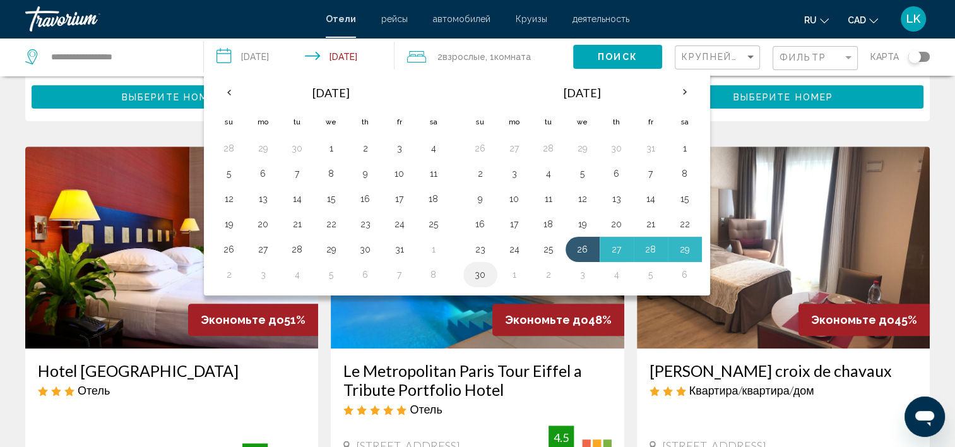
click at [474, 271] on button "30" at bounding box center [480, 275] width 20 height 18
type input "**********"
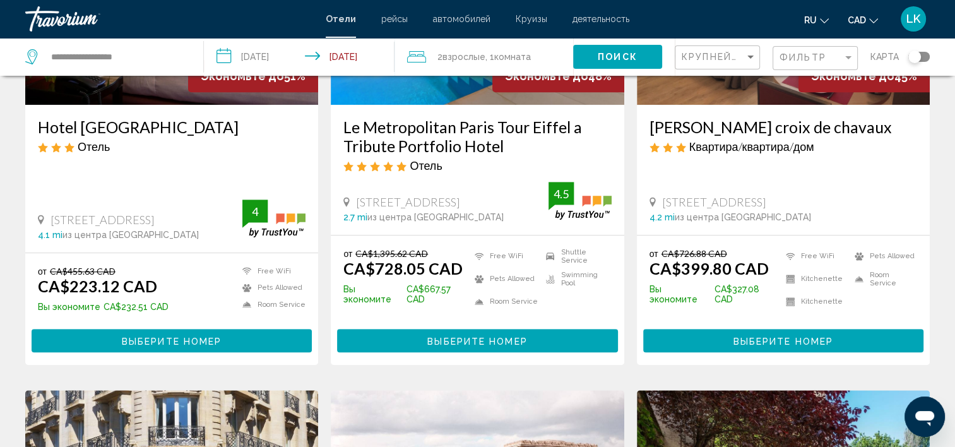
scroll to position [730, 0]
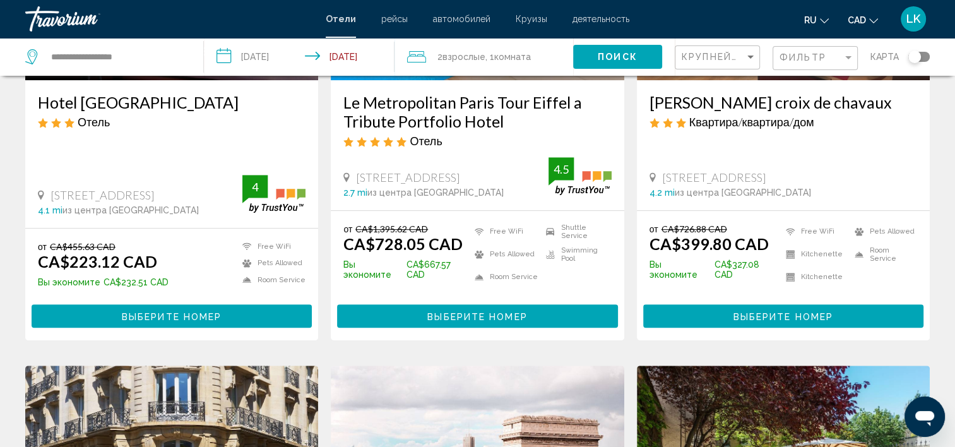
click at [616, 41] on div "Поиск" at bounding box center [624, 57] width 102 height 38
click at [616, 54] on span "Поиск" at bounding box center [618, 57] width 40 height 10
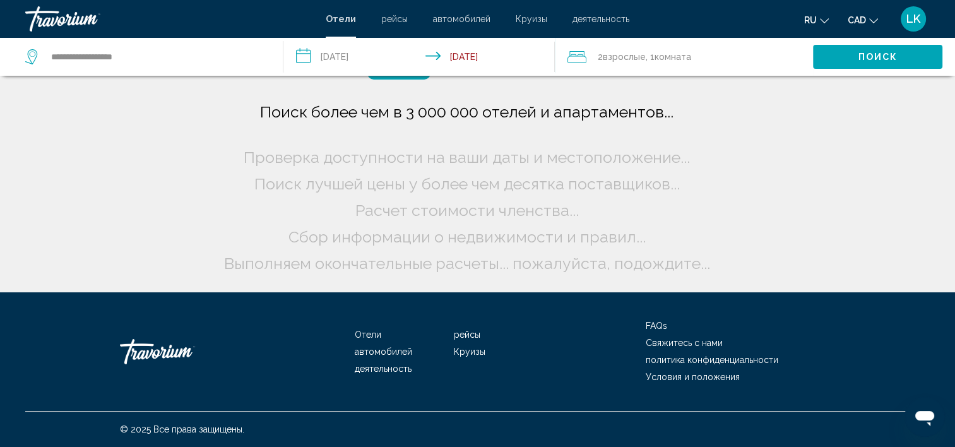
scroll to position [0, 0]
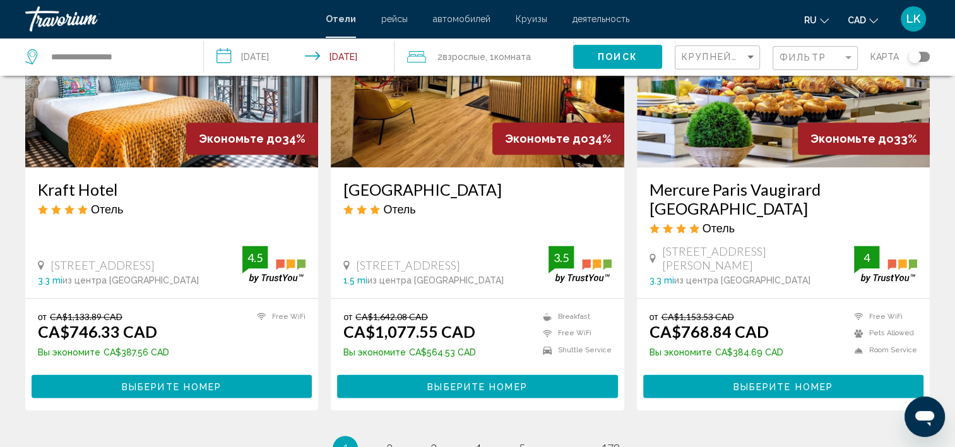
scroll to position [1779, 0]
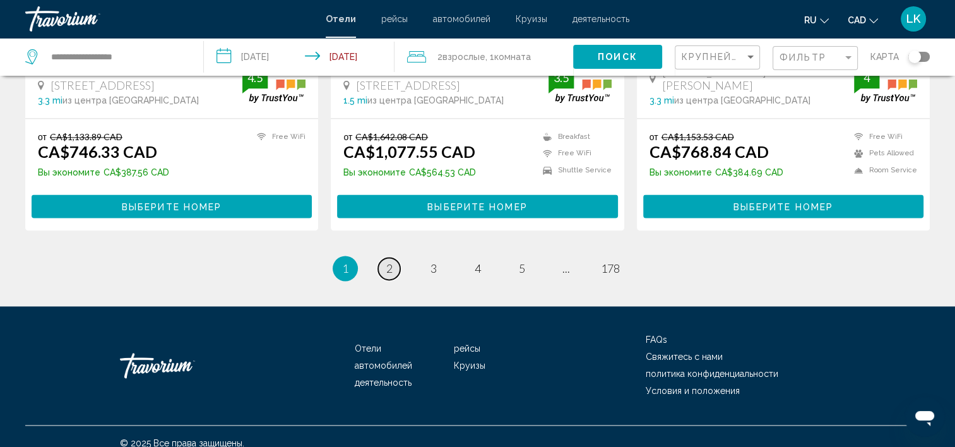
click at [390, 261] on span "2" at bounding box center [389, 268] width 6 height 14
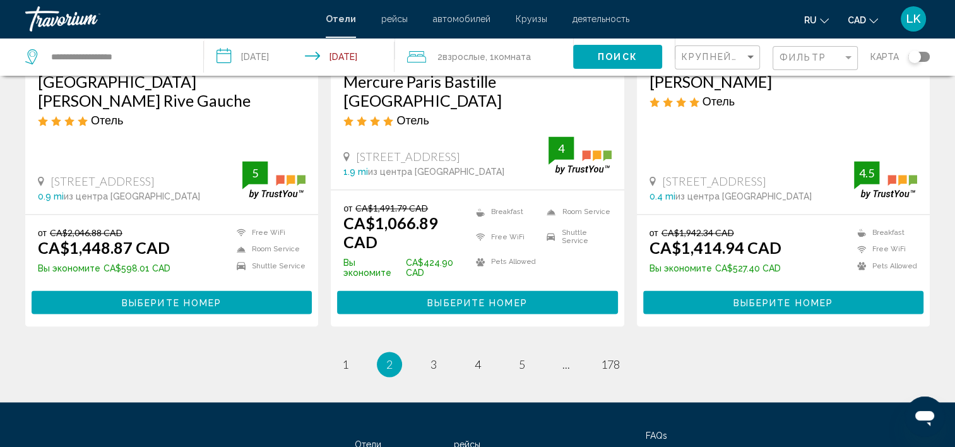
scroll to position [1698, 0]
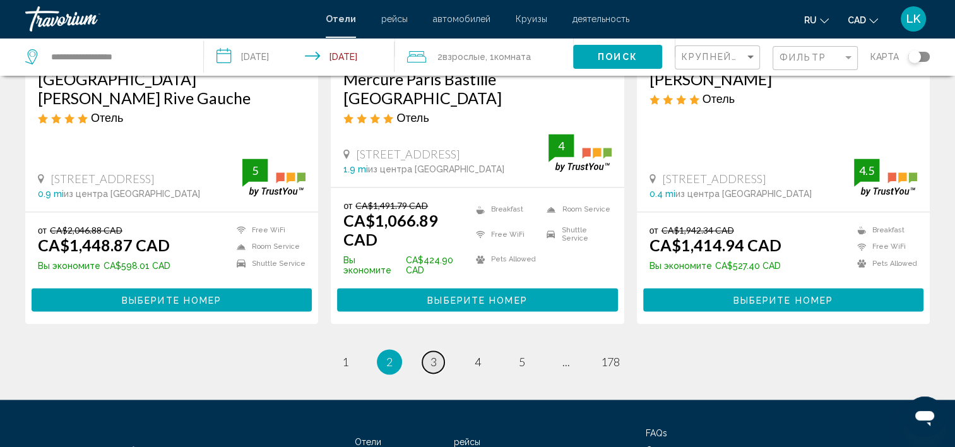
click at [431, 355] on span "3" at bounding box center [434, 362] width 6 height 14
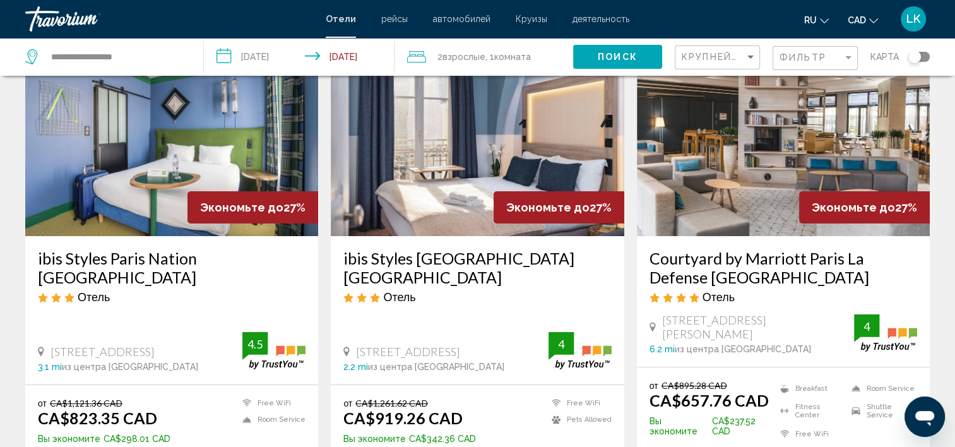
scroll to position [96, 0]
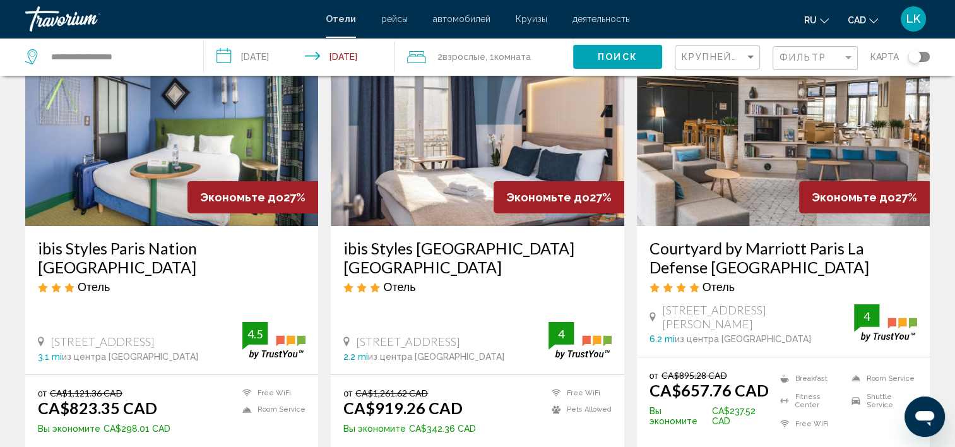
click at [801, 161] on img "Main content" at bounding box center [783, 125] width 293 height 202
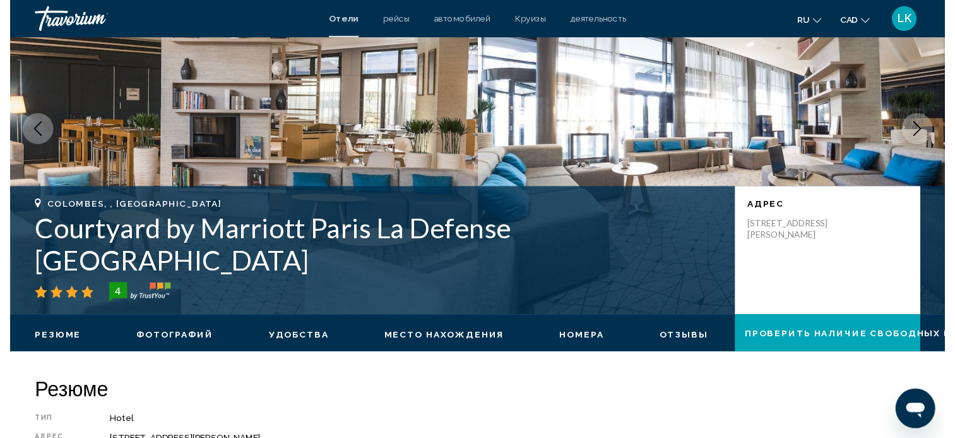
scroll to position [4, 0]
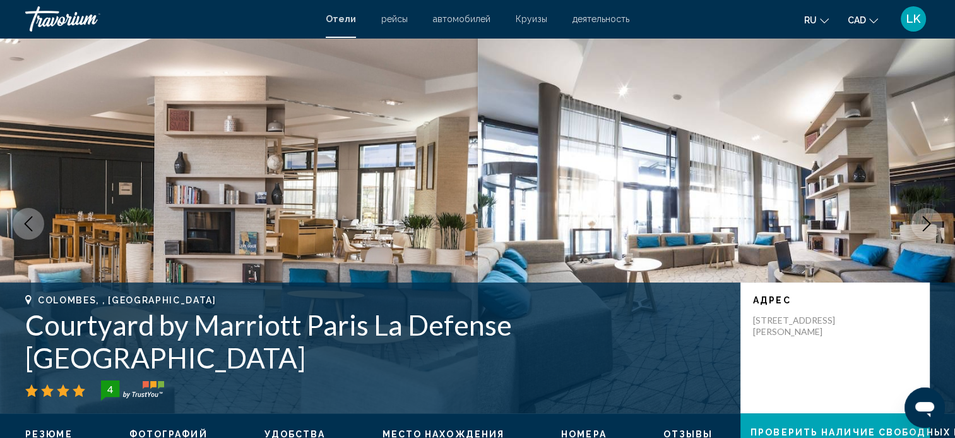
click at [926, 220] on icon "Next image" at bounding box center [927, 223] width 8 height 15
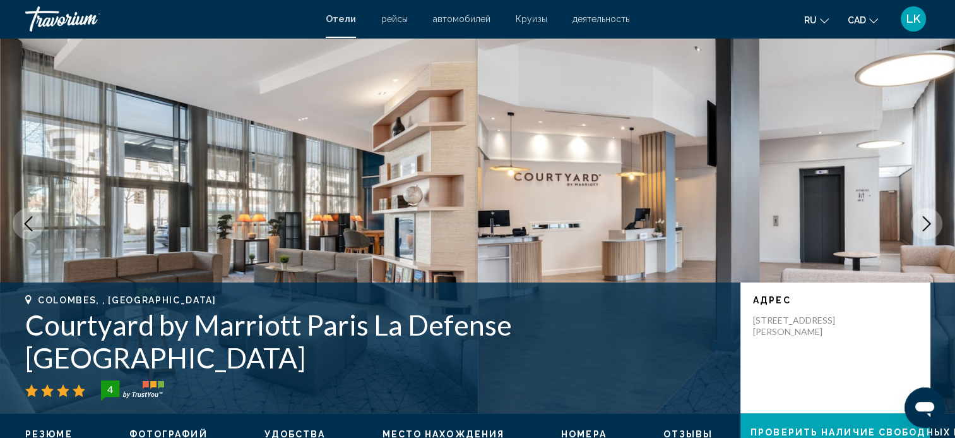
click at [926, 220] on icon "Next image" at bounding box center [927, 223] width 8 height 15
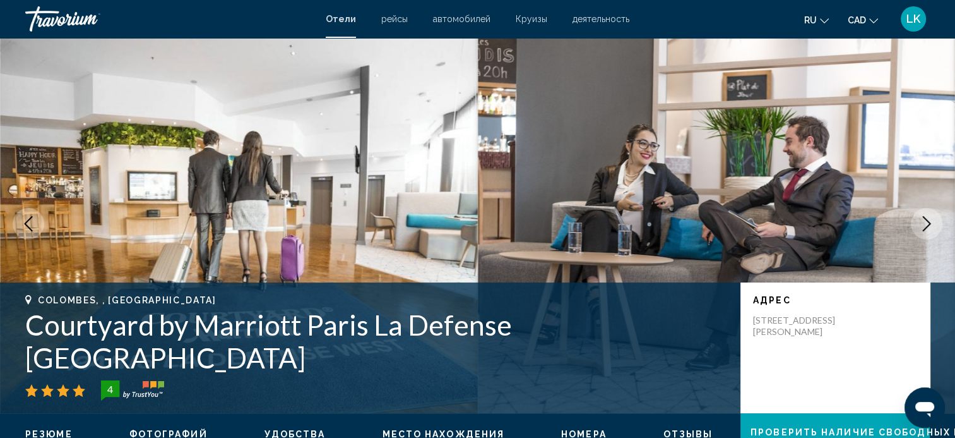
click at [926, 220] on icon "Next image" at bounding box center [927, 223] width 8 height 15
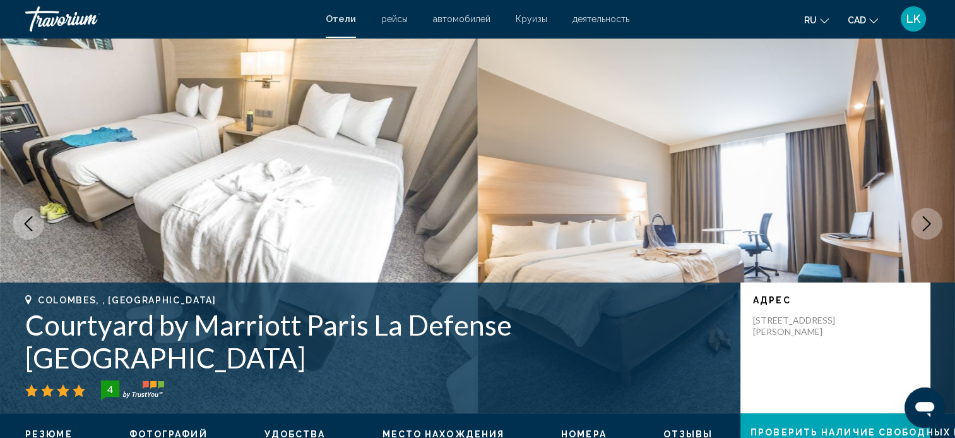
click at [926, 220] on icon "Next image" at bounding box center [927, 223] width 8 height 15
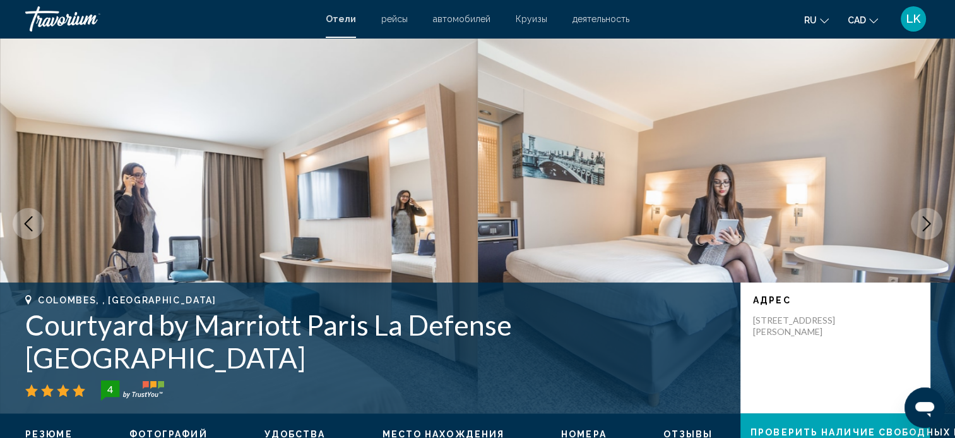
click at [26, 222] on icon "Previous image" at bounding box center [29, 223] width 8 height 15
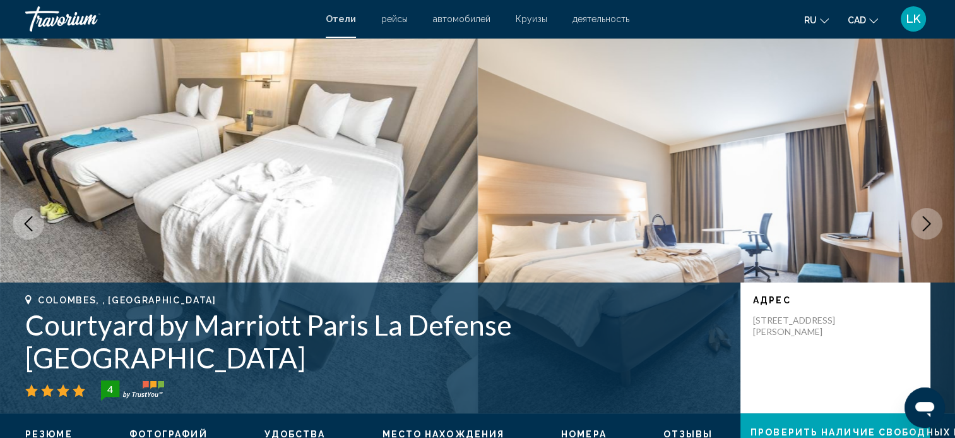
click at [923, 227] on icon "Next image" at bounding box center [926, 223] width 15 height 15
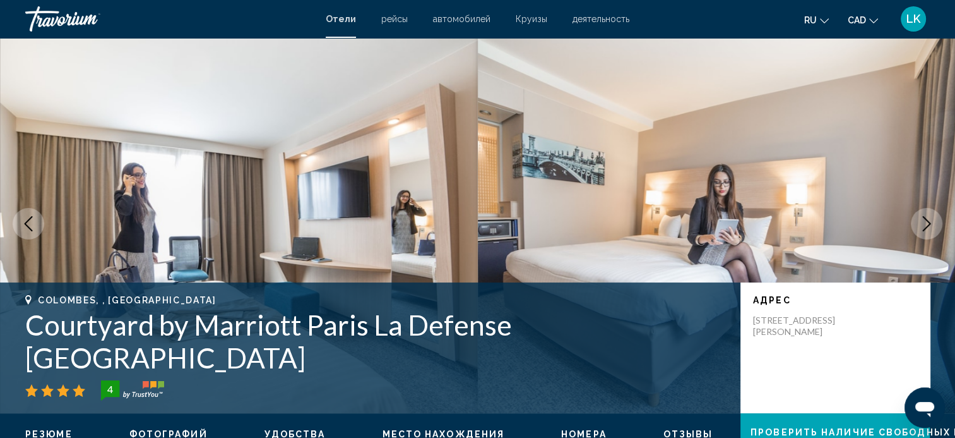
click at [923, 227] on icon "Next image" at bounding box center [926, 223] width 15 height 15
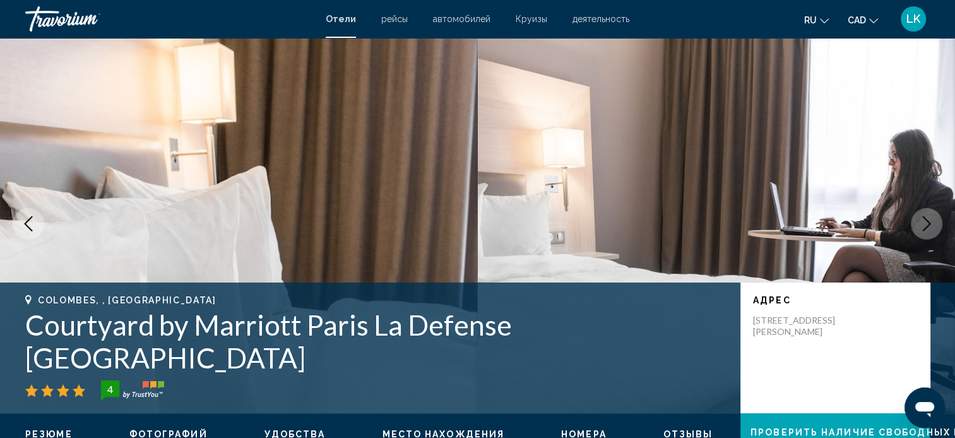
click at [923, 227] on icon "Next image" at bounding box center [926, 223] width 15 height 15
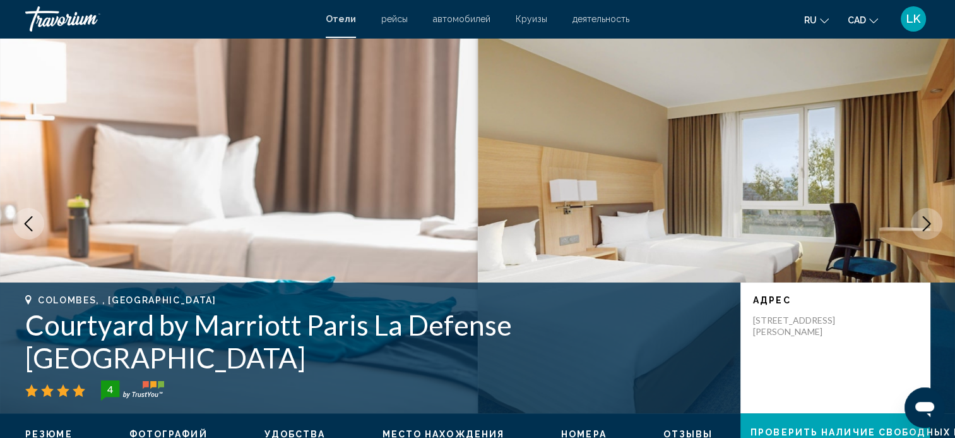
click at [923, 227] on icon "Next image" at bounding box center [926, 223] width 15 height 15
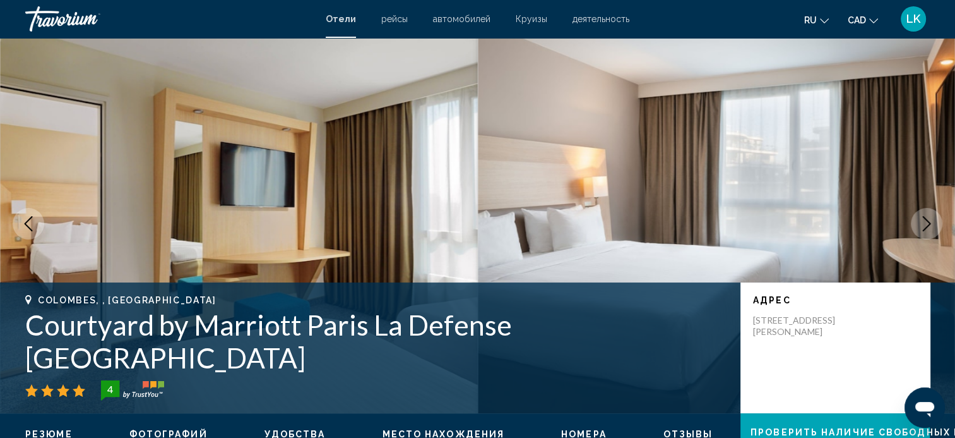
click at [923, 227] on icon "Next image" at bounding box center [926, 223] width 15 height 15
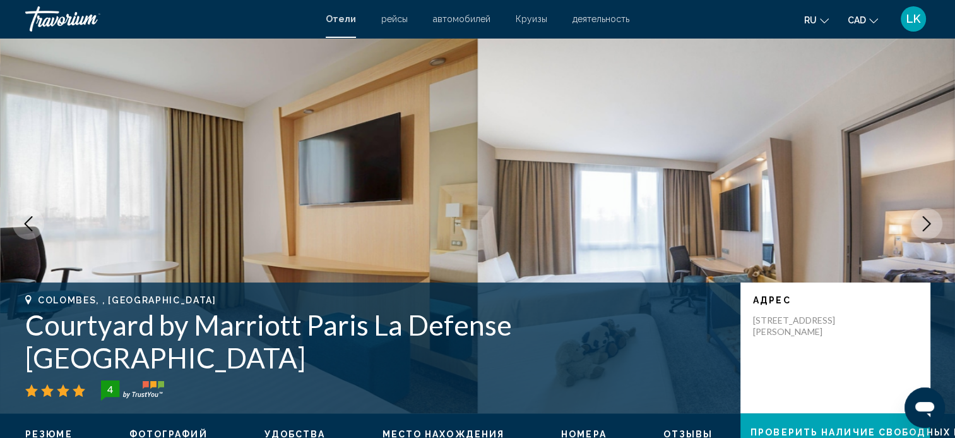
click at [923, 227] on icon "Next image" at bounding box center [926, 223] width 15 height 15
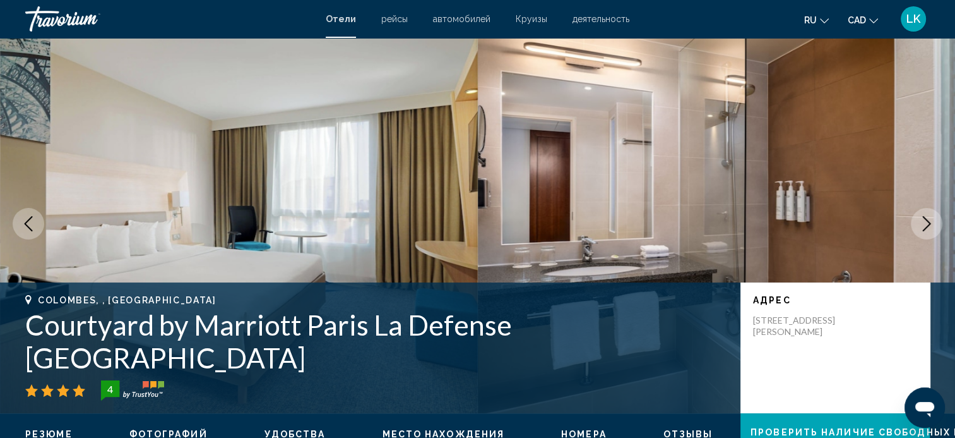
click at [923, 227] on icon "Next image" at bounding box center [926, 223] width 15 height 15
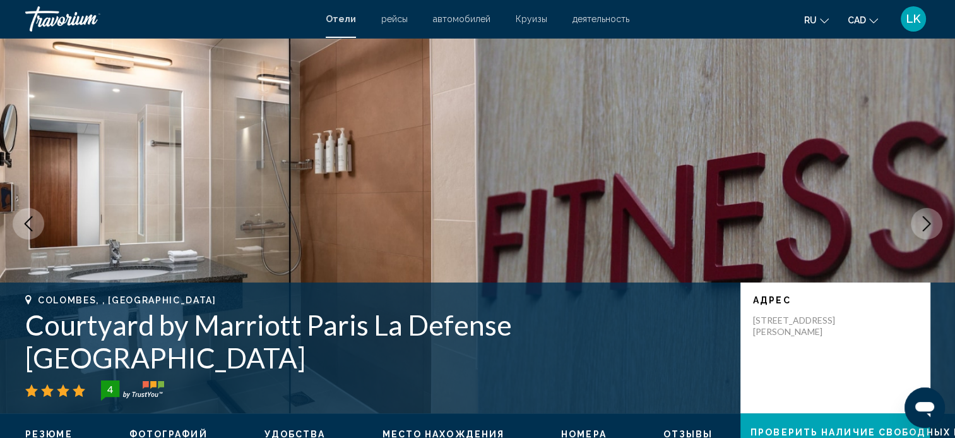
click at [923, 227] on icon "Next image" at bounding box center [926, 223] width 15 height 15
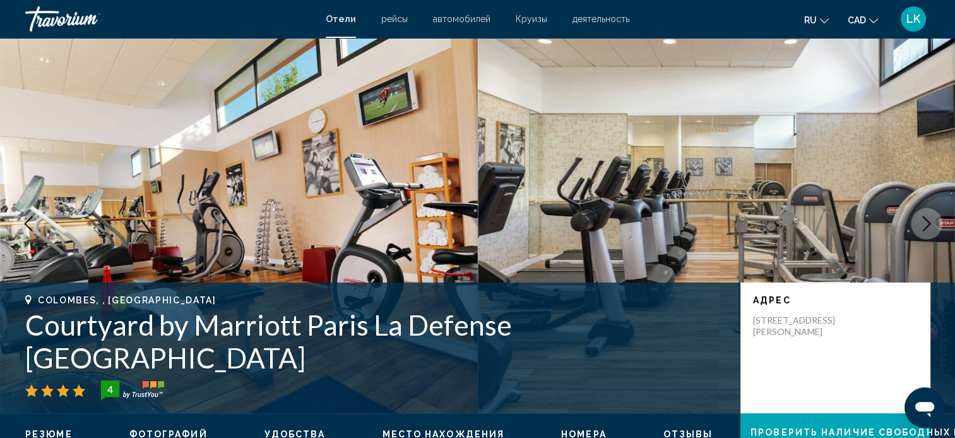
click at [923, 227] on icon "Next image" at bounding box center [926, 223] width 15 height 15
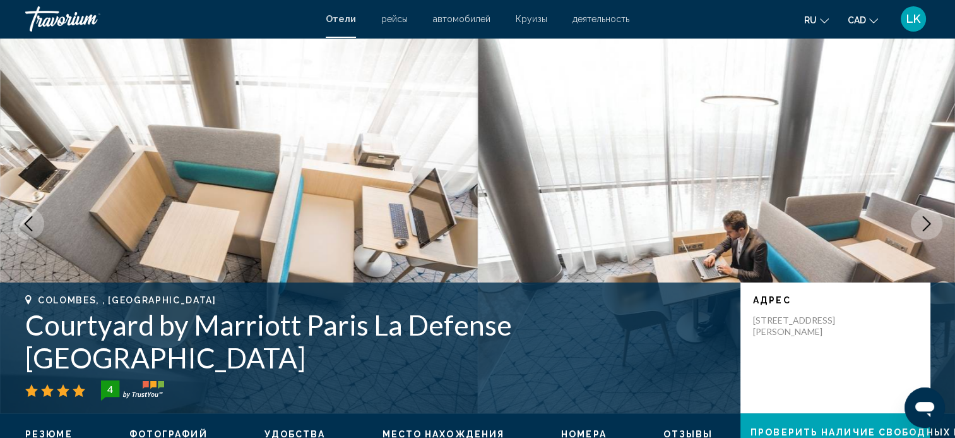
click at [923, 227] on icon "Next image" at bounding box center [926, 223] width 15 height 15
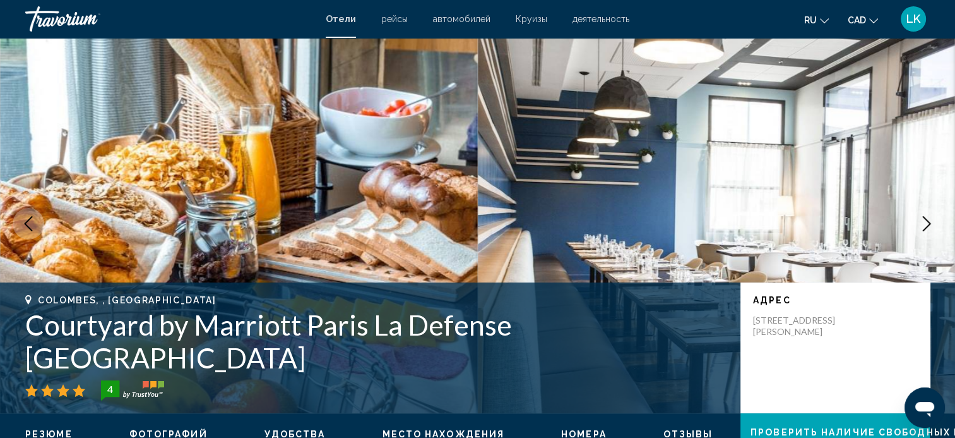
click at [923, 227] on icon "Next image" at bounding box center [926, 223] width 15 height 15
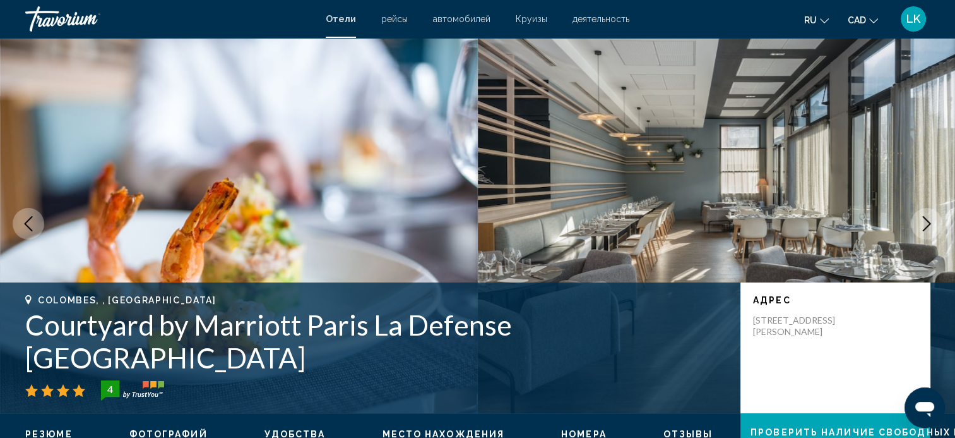
click at [923, 227] on icon "Next image" at bounding box center [926, 223] width 15 height 15
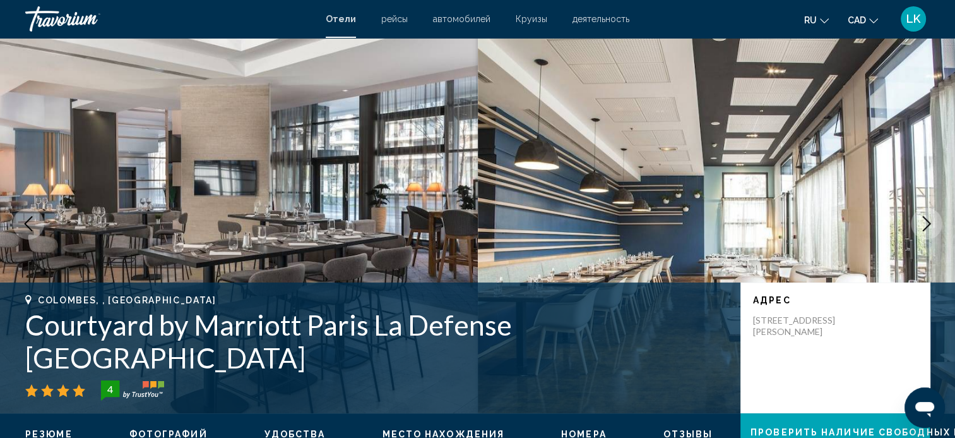
click at [923, 227] on icon "Next image" at bounding box center [926, 223] width 15 height 15
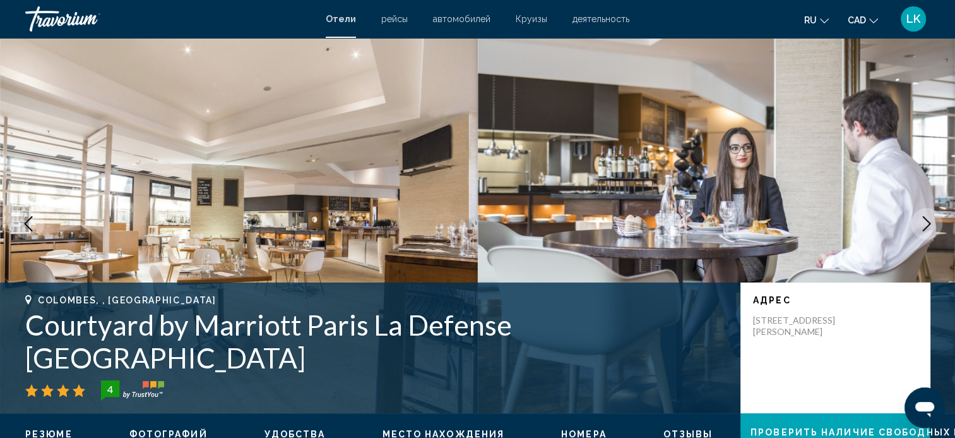
click at [923, 227] on icon "Next image" at bounding box center [926, 223] width 15 height 15
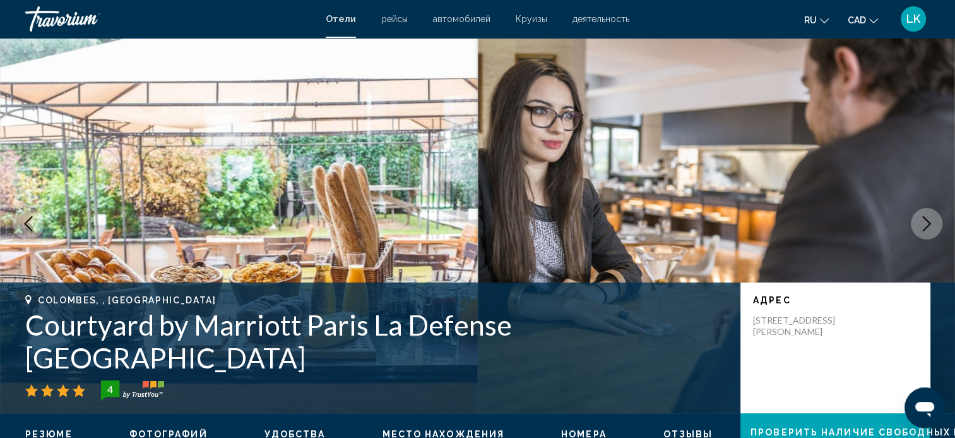
click at [923, 227] on icon "Next image" at bounding box center [926, 223] width 15 height 15
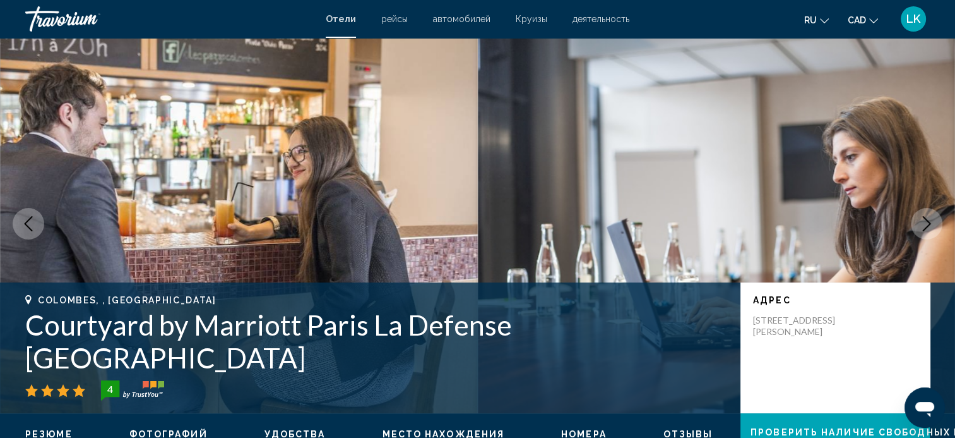
click at [923, 227] on icon "Next image" at bounding box center [926, 223] width 15 height 15
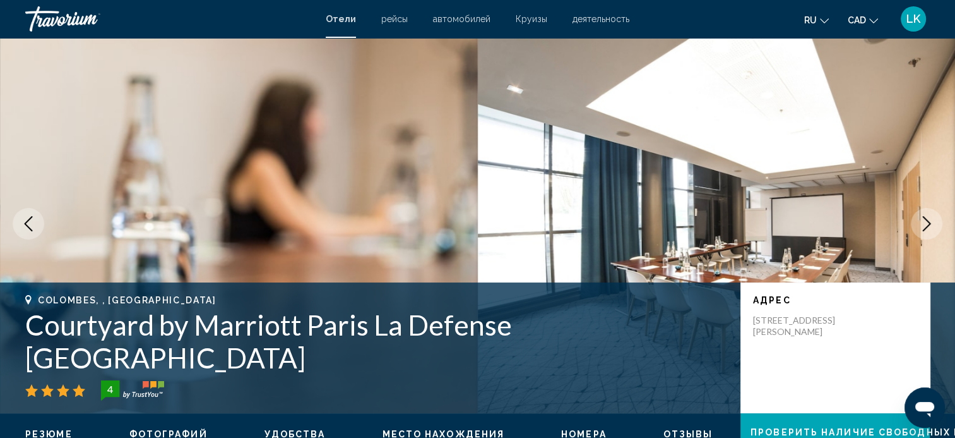
click at [923, 227] on icon "Next image" at bounding box center [926, 223] width 15 height 15
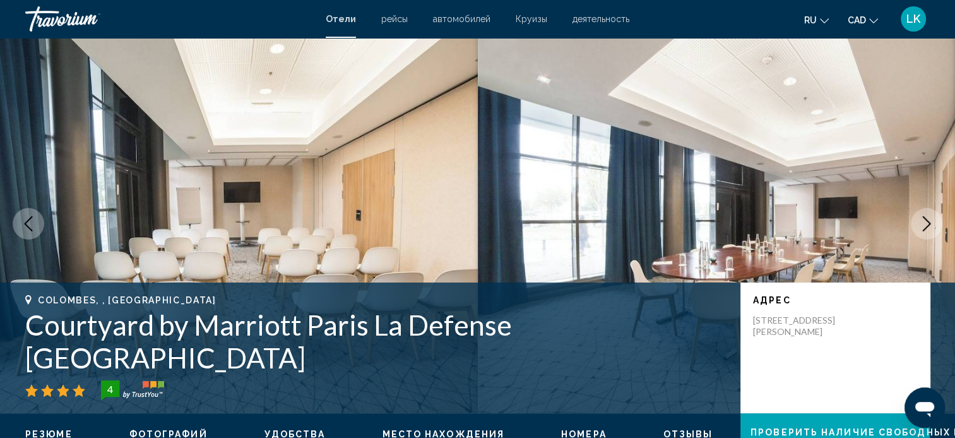
click at [923, 227] on icon "Next image" at bounding box center [926, 223] width 15 height 15
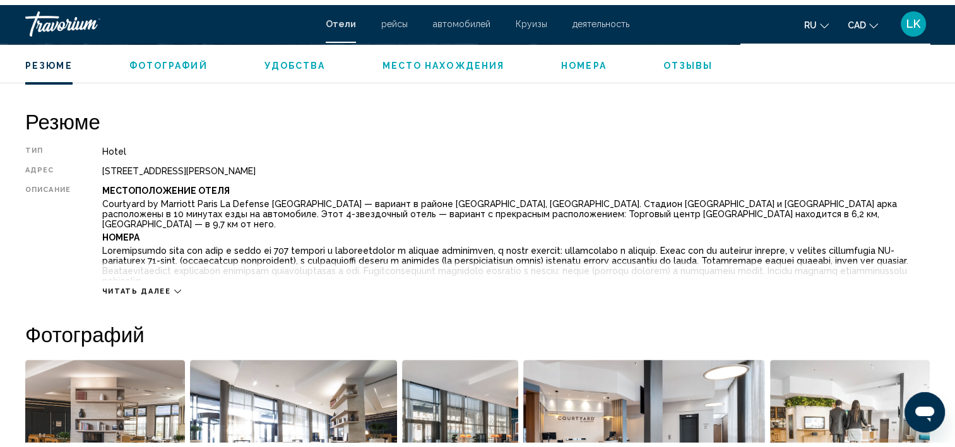
scroll to position [424, 0]
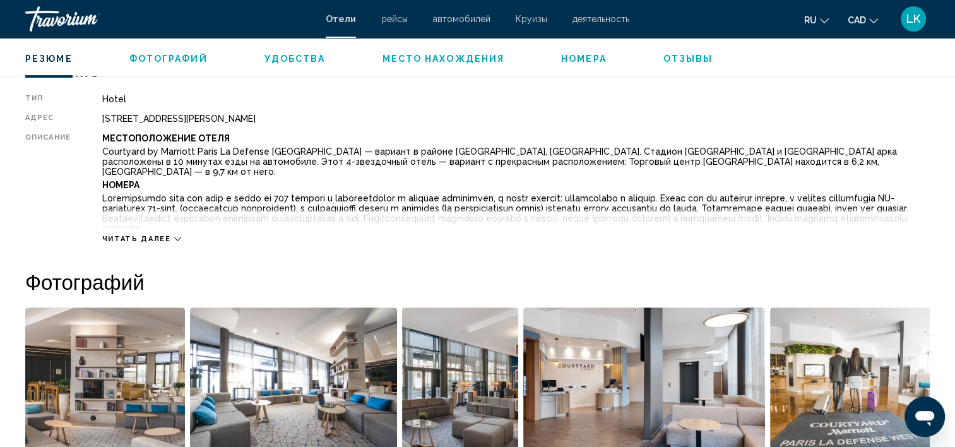
click at [155, 239] on span "Читать далее" at bounding box center [136, 239] width 69 height 8
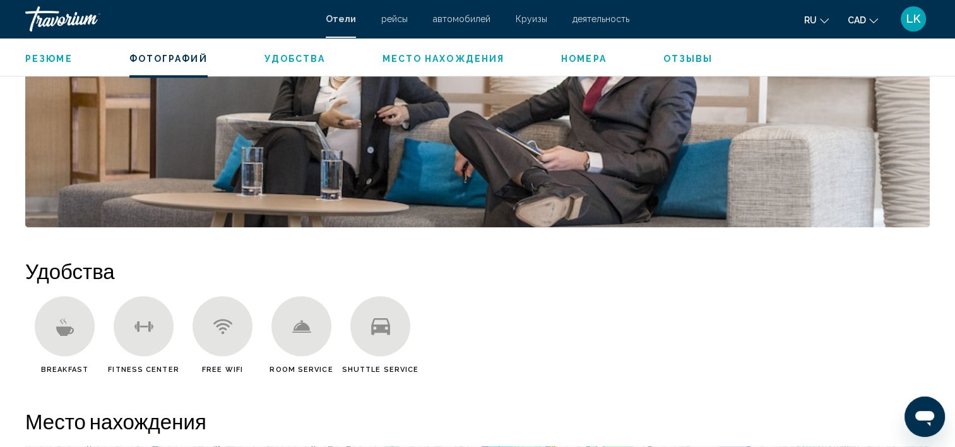
scroll to position [1014, 0]
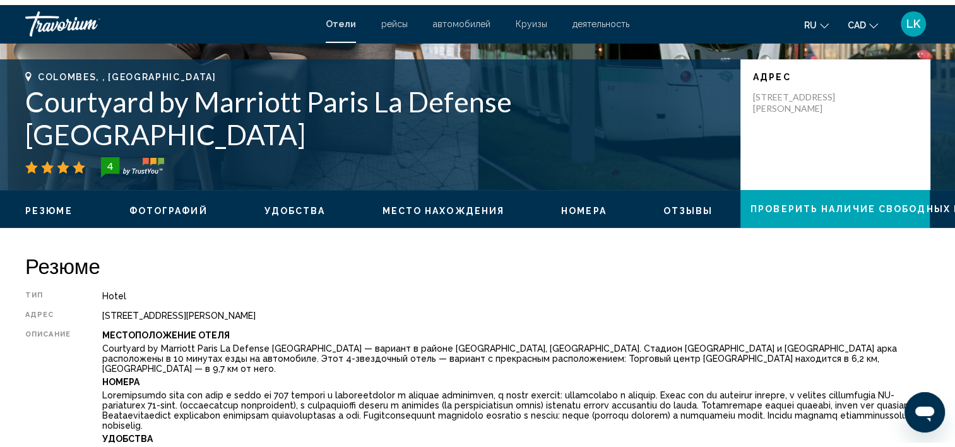
scroll to position [0, 0]
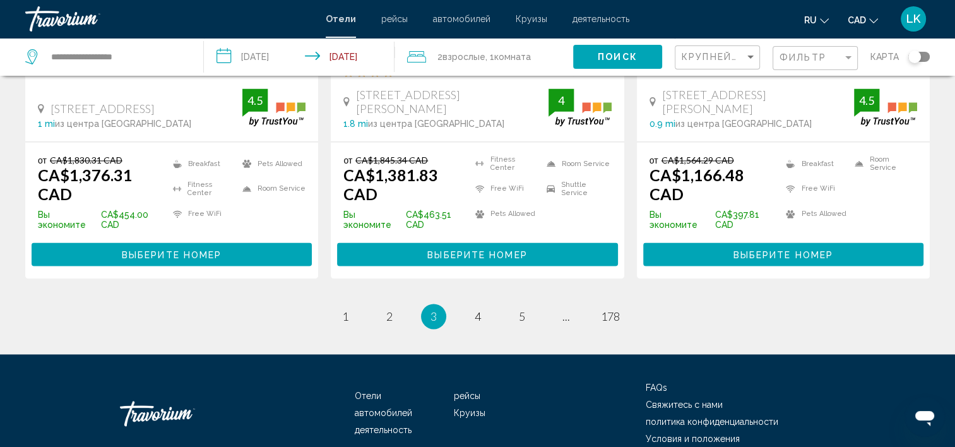
scroll to position [1767, 0]
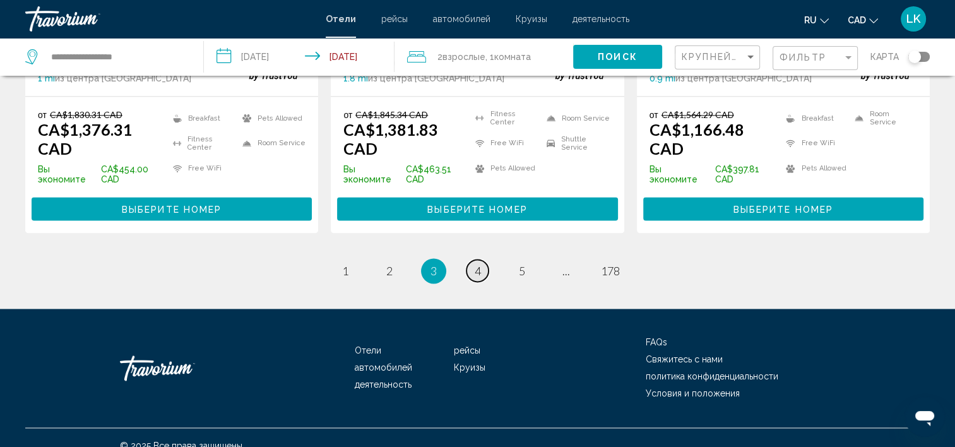
click at [480, 264] on span "4" at bounding box center [478, 271] width 6 height 14
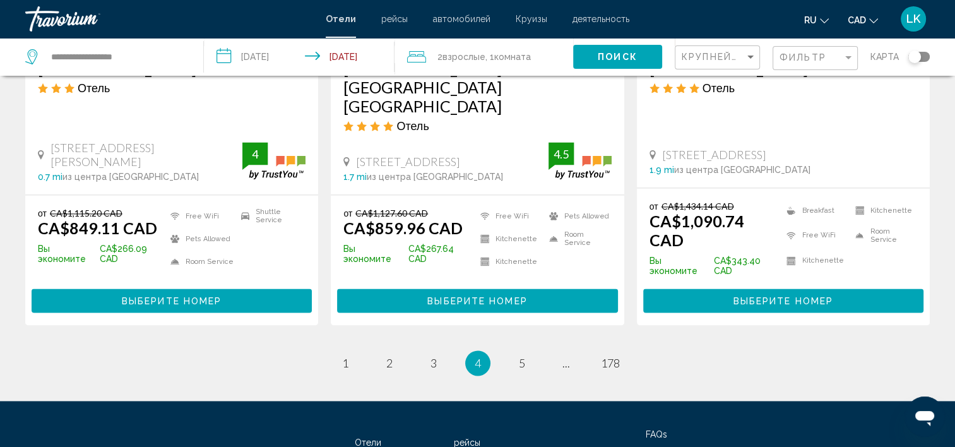
scroll to position [1704, 0]
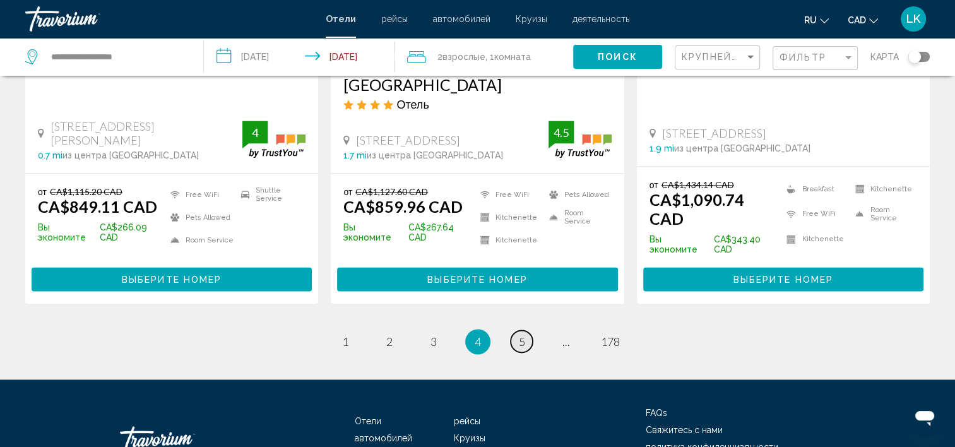
click at [518, 330] on link "page 5" at bounding box center [522, 341] width 22 height 22
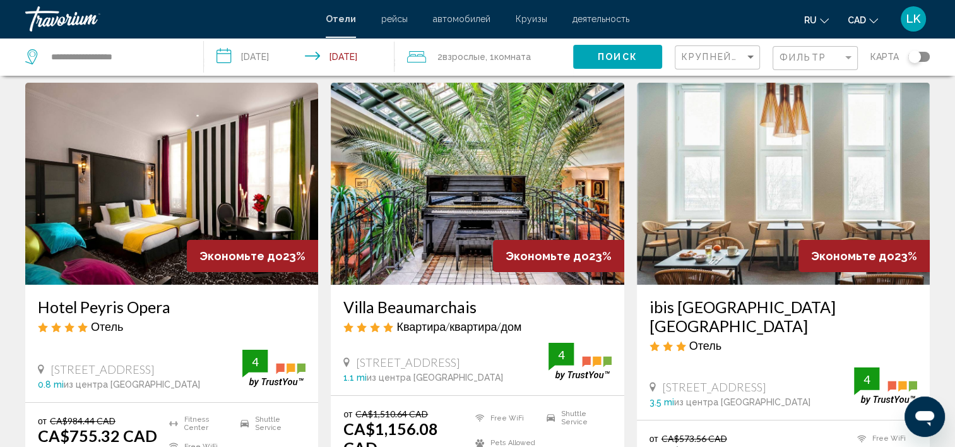
scroll to position [40, 0]
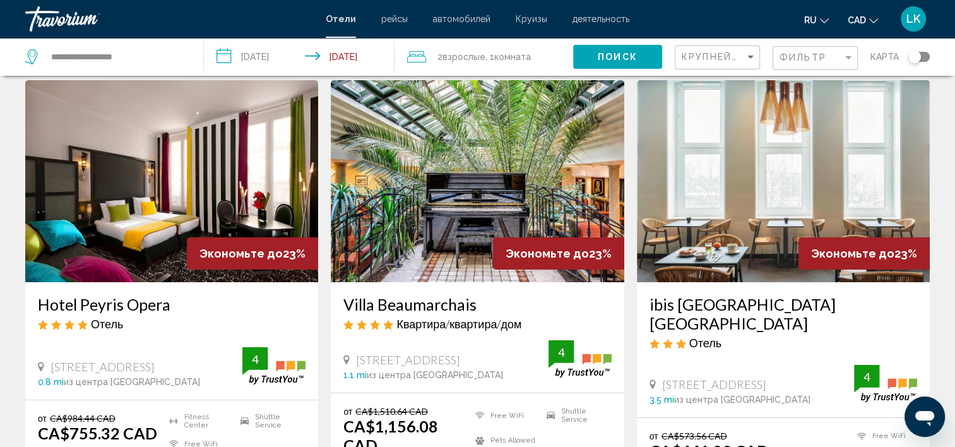
click at [138, 189] on img "Main content" at bounding box center [171, 181] width 293 height 202
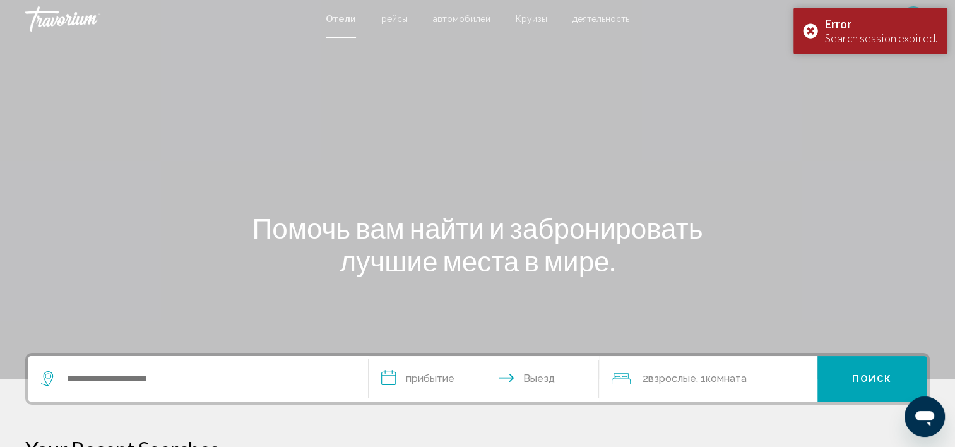
click at [422, 376] on input "**********" at bounding box center [487, 380] width 236 height 49
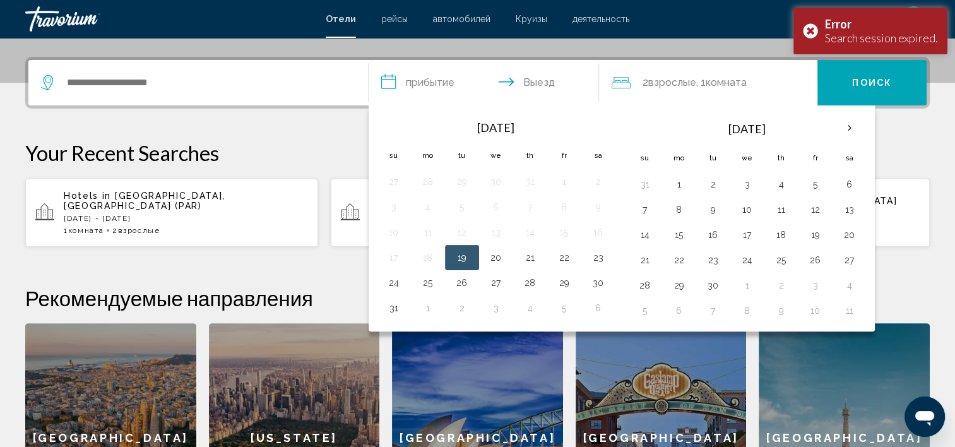
scroll to position [311, 0]
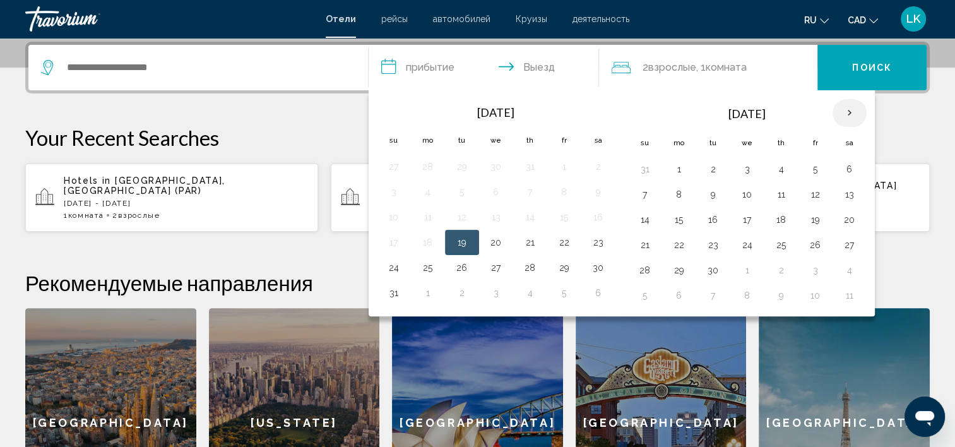
click at [839, 112] on th "Next month" at bounding box center [850, 113] width 34 height 28
click at [743, 263] on button "26" at bounding box center [748, 270] width 20 height 18
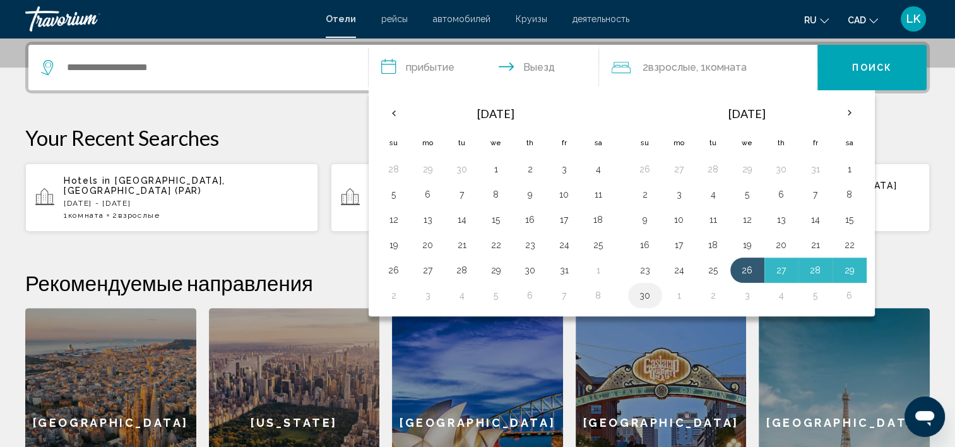
click at [639, 292] on button "30" at bounding box center [645, 296] width 20 height 18
type input "**********"
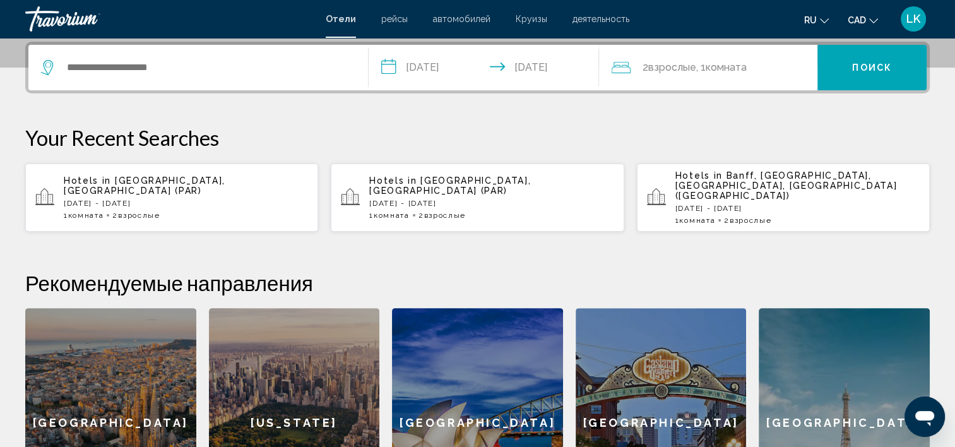
click at [836, 399] on div "[GEOGRAPHIC_DATA]" at bounding box center [844, 423] width 171 height 230
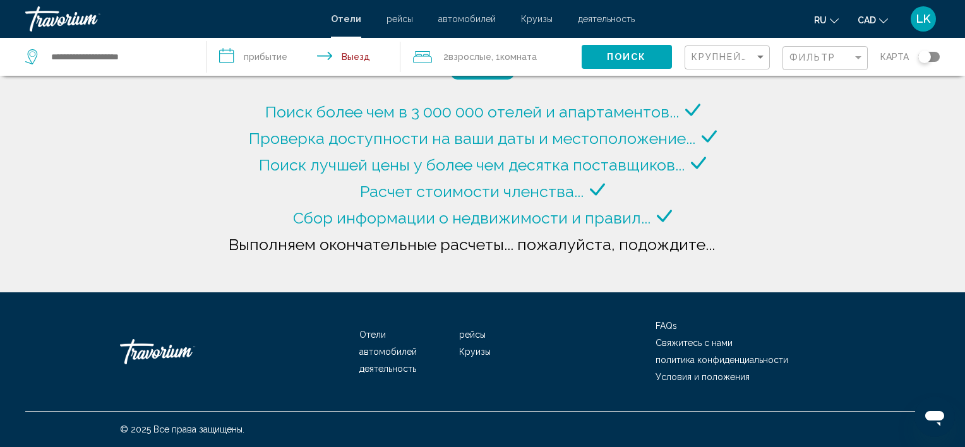
type input "**********"
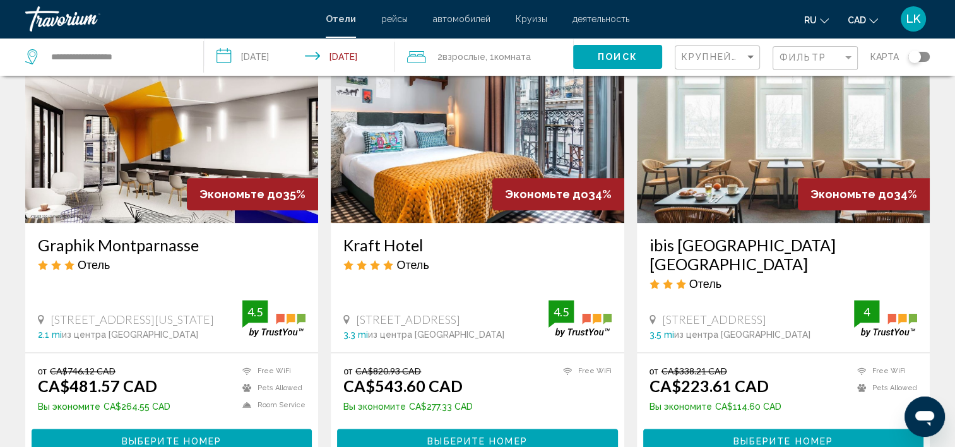
scroll to position [1771, 0]
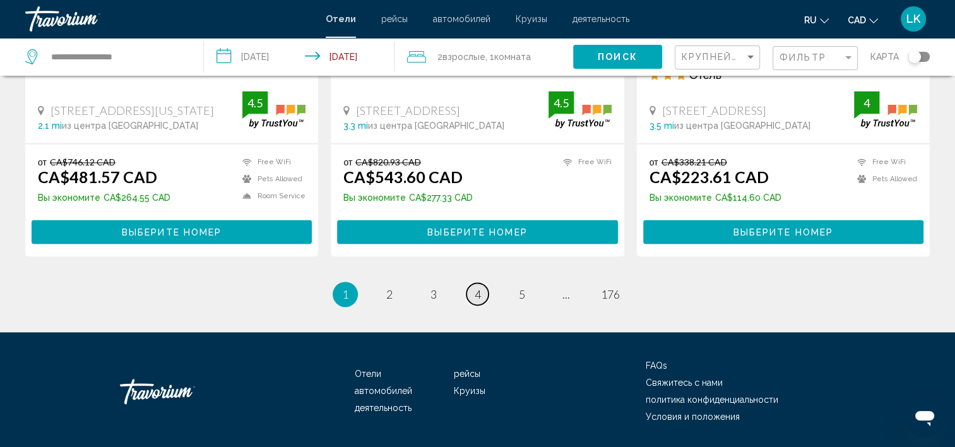
click at [482, 283] on link "page 4" at bounding box center [478, 294] width 22 height 22
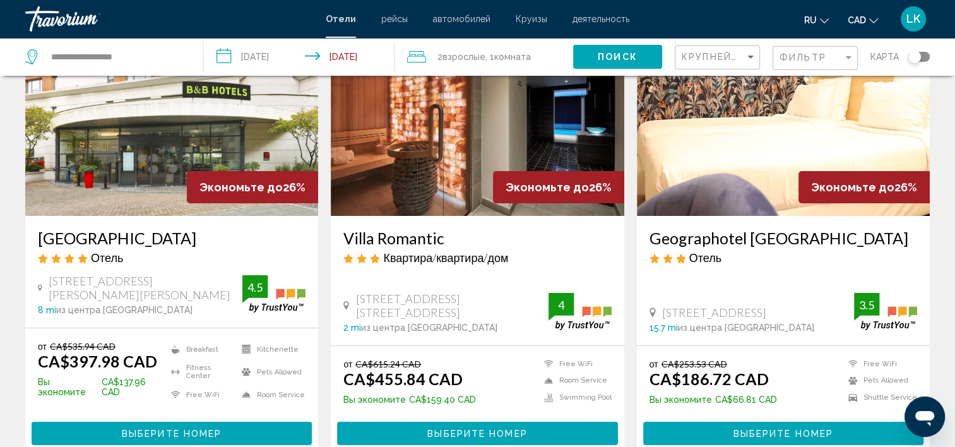
scroll to position [109, 0]
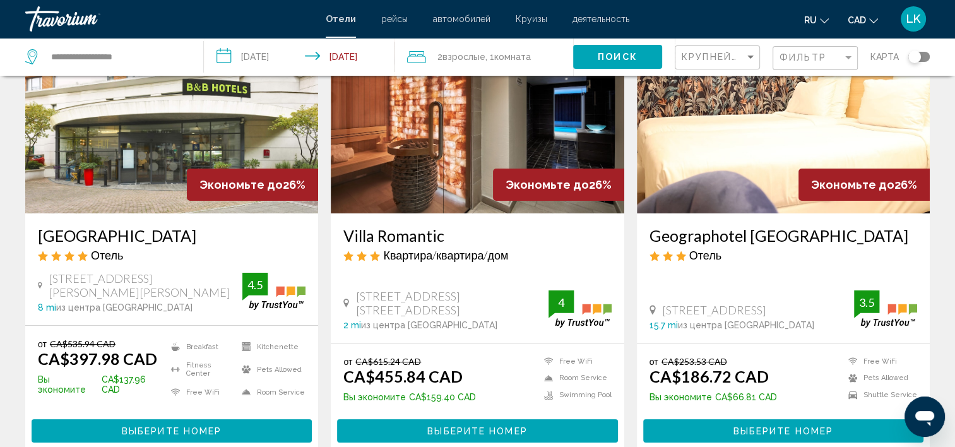
click at [249, 59] on input "**********" at bounding box center [302, 59] width 196 height 42
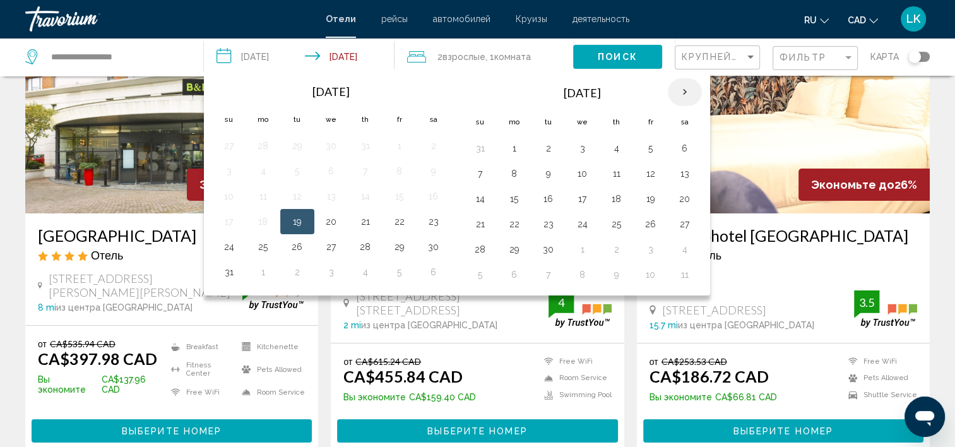
click at [677, 95] on th "Next month" at bounding box center [685, 92] width 34 height 28
click at [585, 246] on button "26" at bounding box center [583, 250] width 20 height 18
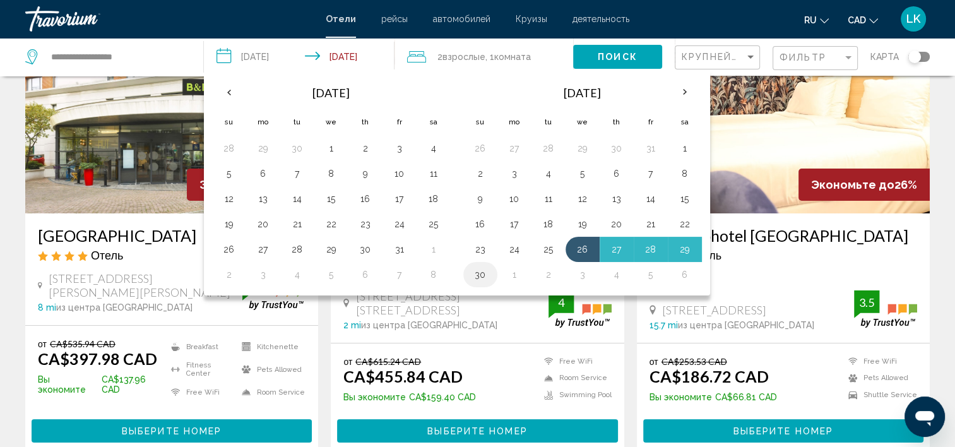
click at [474, 275] on button "30" at bounding box center [480, 275] width 20 height 18
type input "**********"
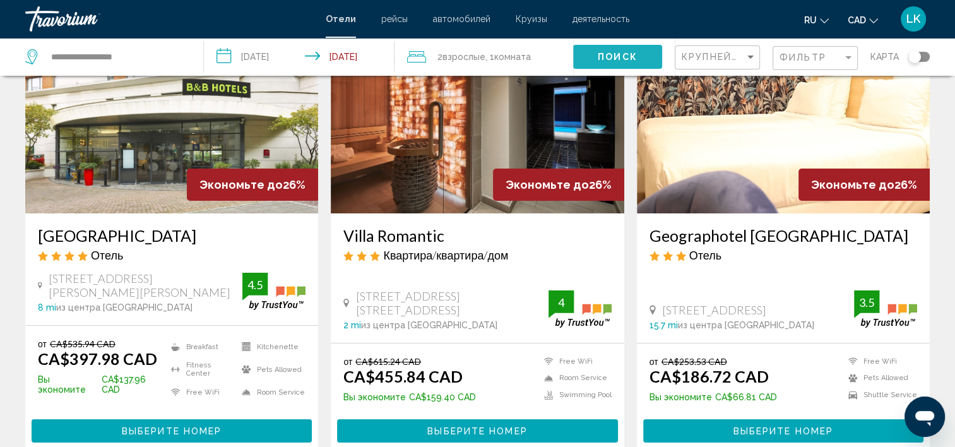
click at [610, 58] on span "Поиск" at bounding box center [618, 57] width 40 height 10
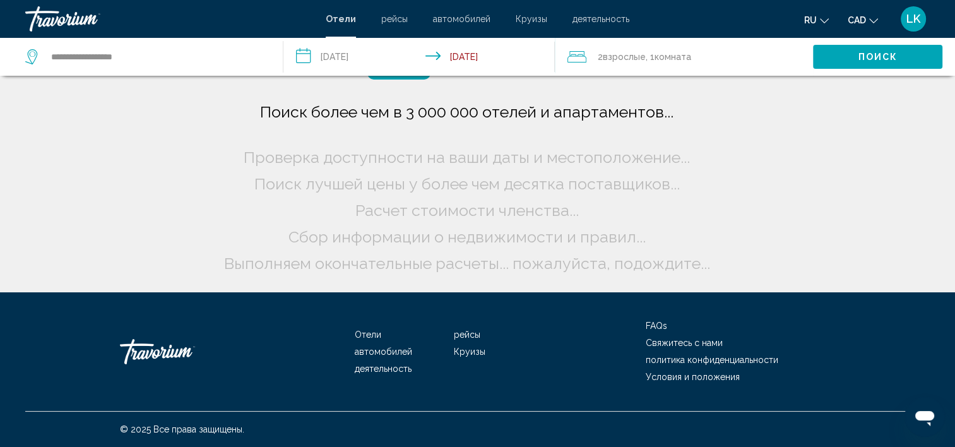
scroll to position [0, 0]
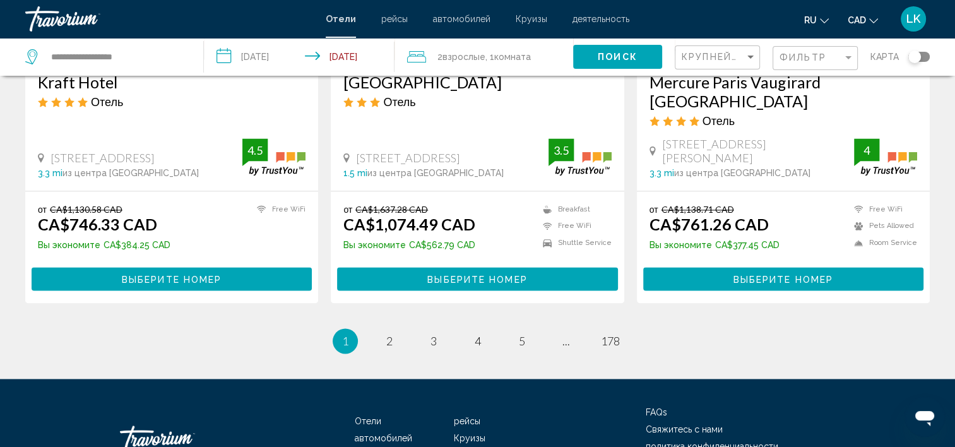
scroll to position [1749, 0]
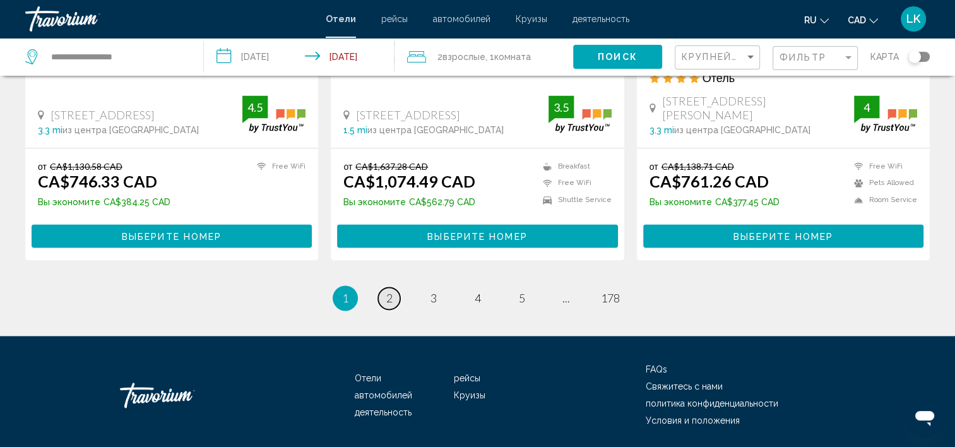
click at [389, 291] on span "2" at bounding box center [389, 298] width 6 height 14
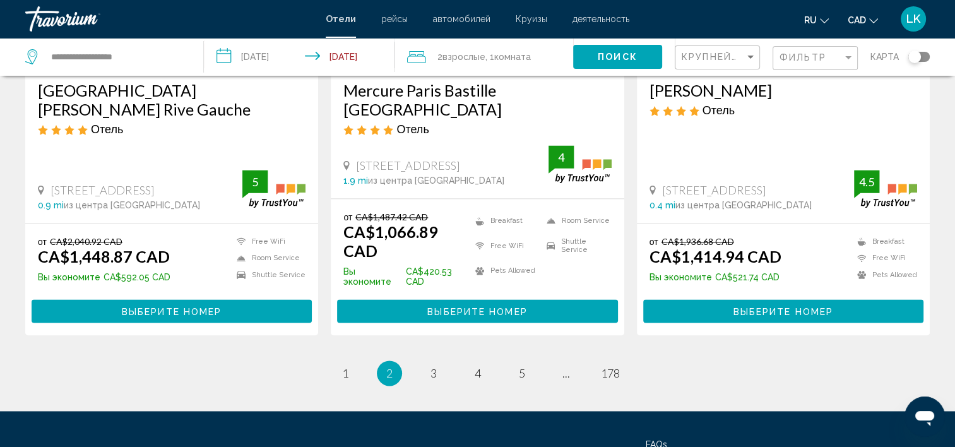
scroll to position [1696, 0]
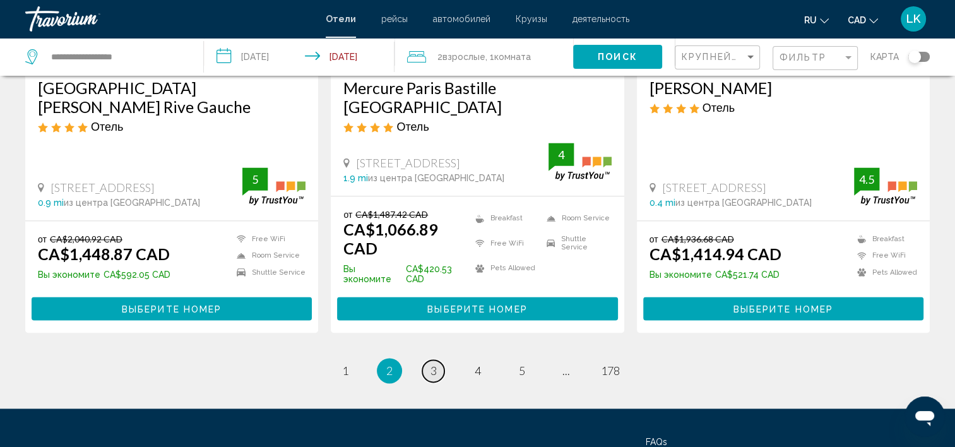
click at [434, 364] on span "3" at bounding box center [434, 371] width 6 height 14
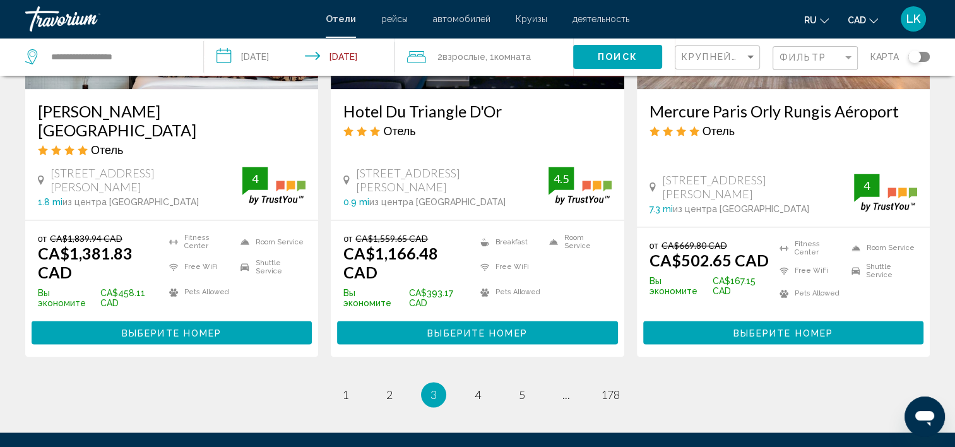
scroll to position [1673, 0]
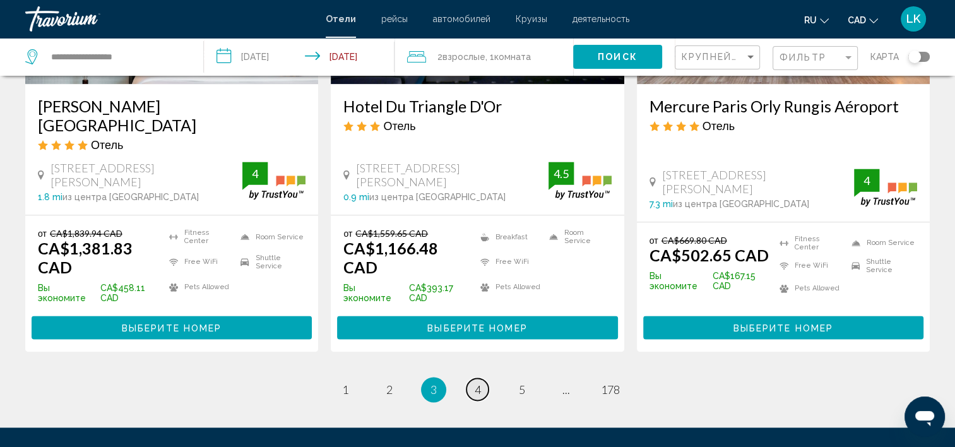
click at [482, 378] on link "page 4" at bounding box center [478, 389] width 22 height 22
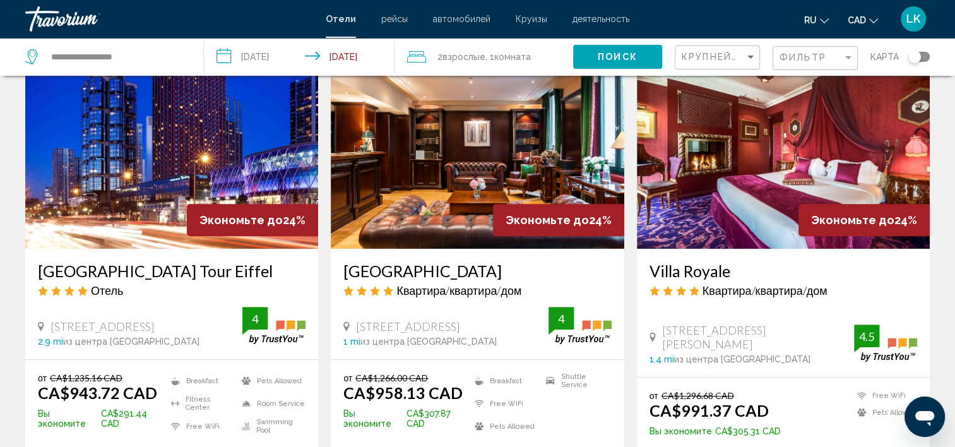
scroll to position [539, 0]
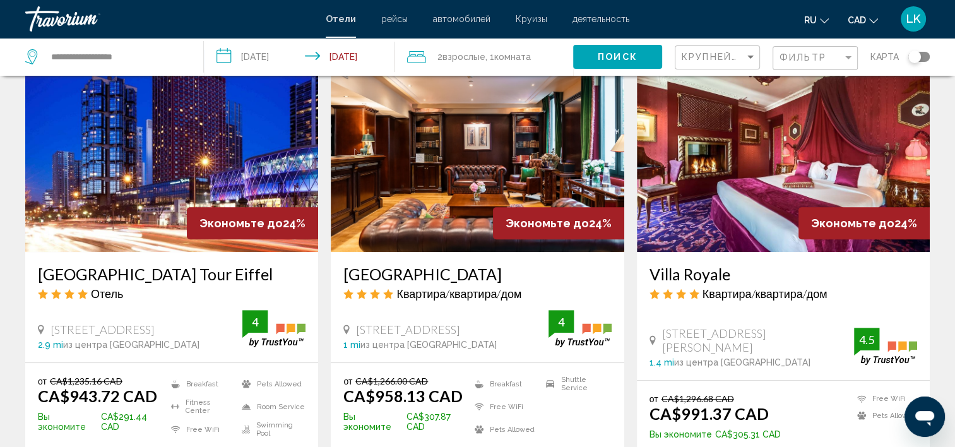
click at [489, 119] on img "Main content" at bounding box center [477, 151] width 293 height 202
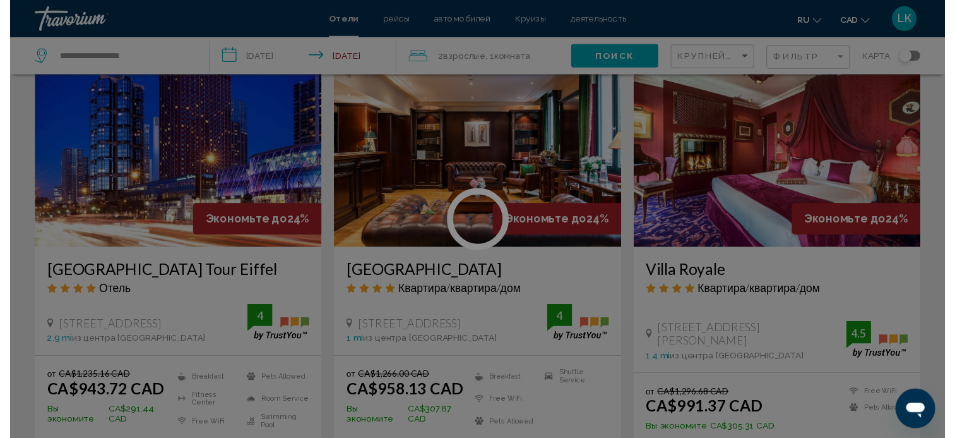
scroll to position [4, 0]
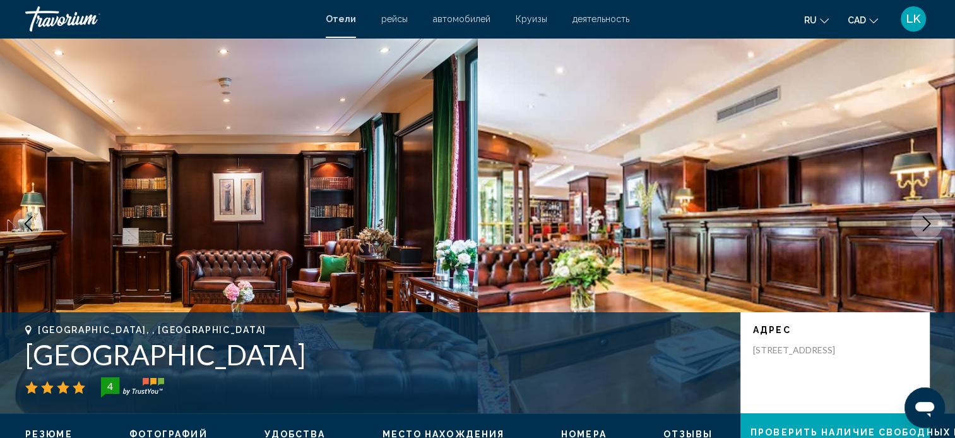
click at [930, 221] on icon "Next image" at bounding box center [926, 223] width 15 height 15
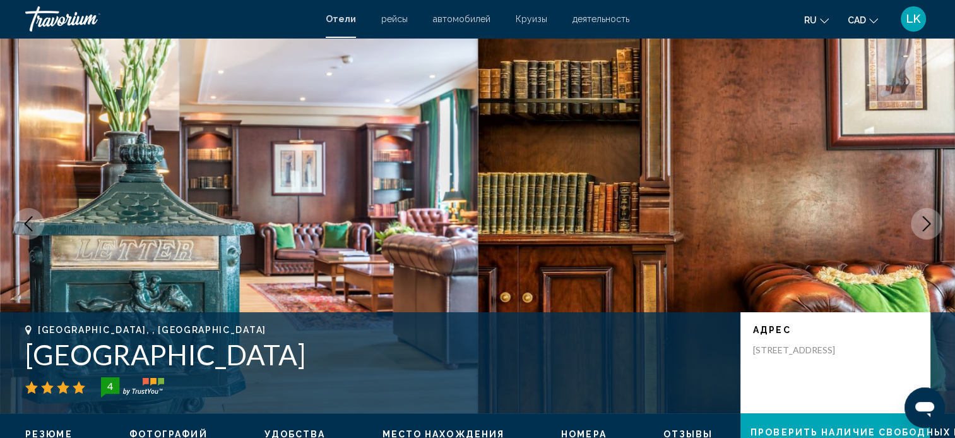
click at [930, 221] on icon "Next image" at bounding box center [926, 223] width 15 height 15
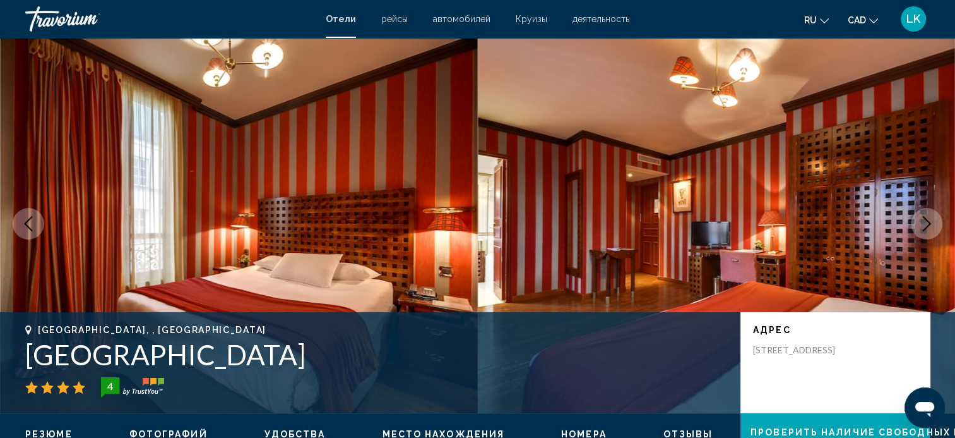
click at [930, 221] on icon "Next image" at bounding box center [926, 223] width 15 height 15
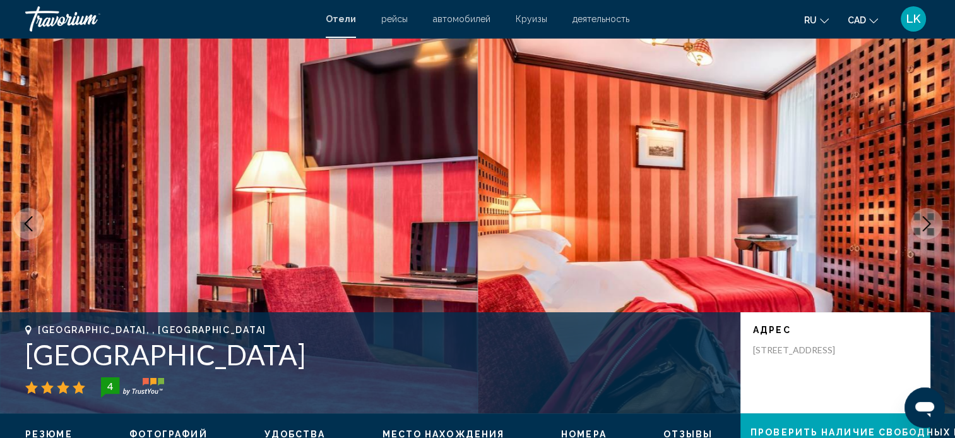
click at [930, 221] on icon "Next image" at bounding box center [926, 223] width 15 height 15
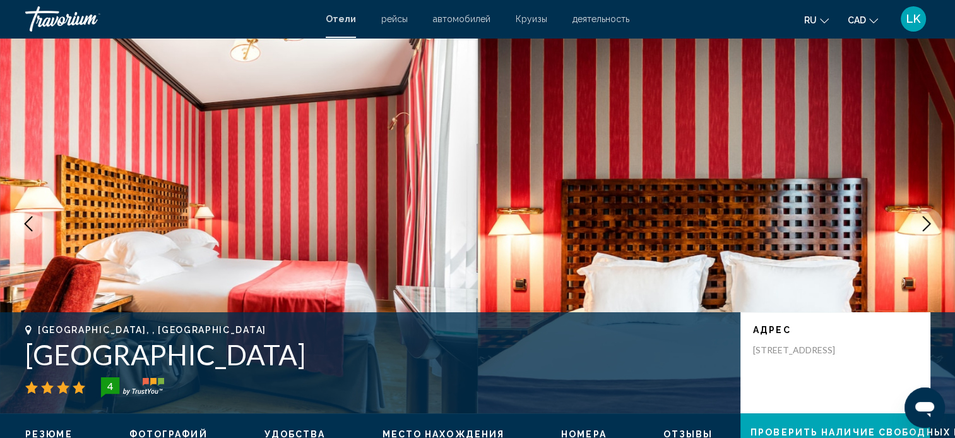
click at [930, 221] on icon "Next image" at bounding box center [926, 223] width 15 height 15
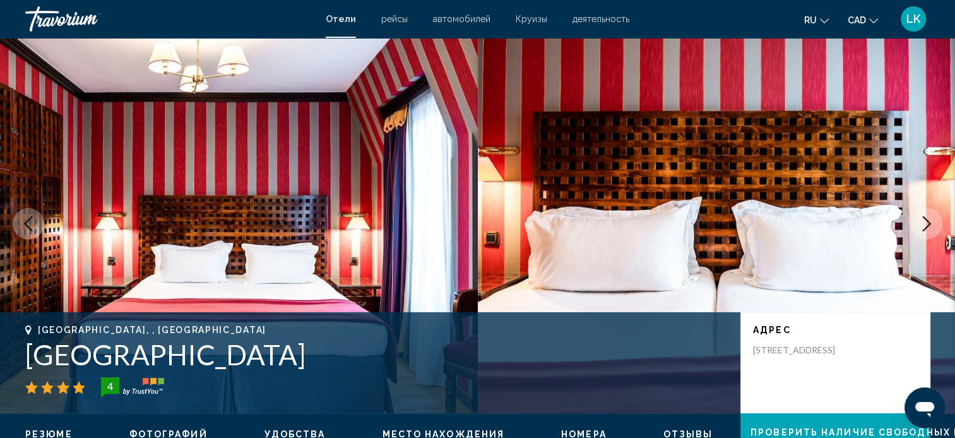
click at [930, 221] on icon "Next image" at bounding box center [926, 223] width 15 height 15
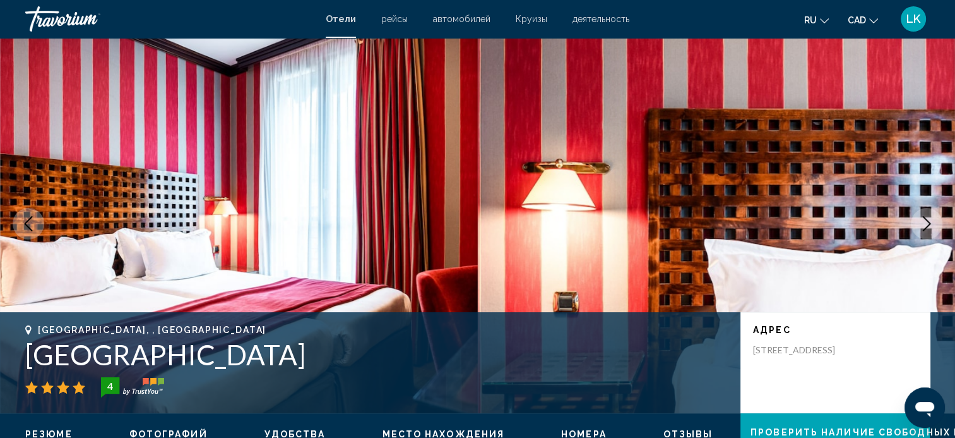
click at [930, 221] on icon "Next image" at bounding box center [926, 223] width 15 height 15
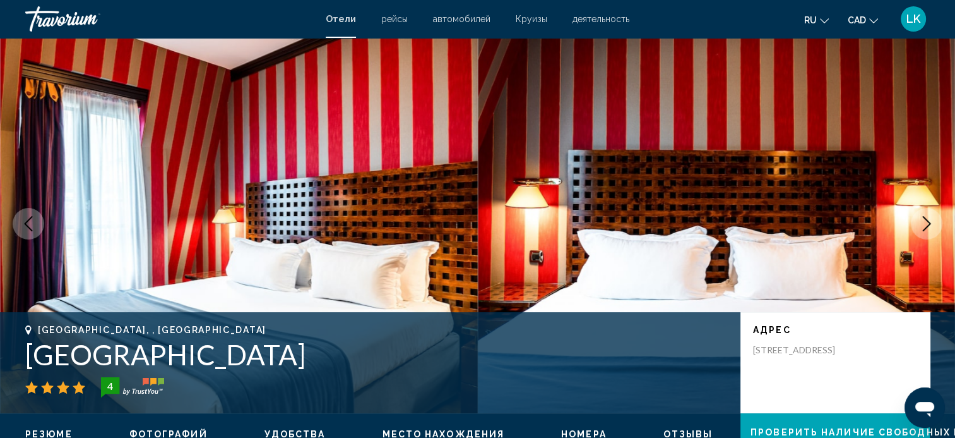
click at [930, 221] on icon "Next image" at bounding box center [926, 223] width 15 height 15
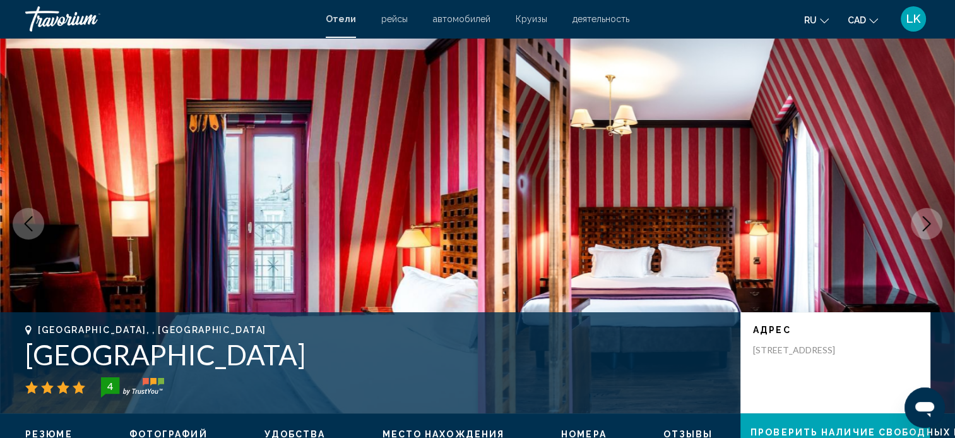
click at [930, 221] on icon "Next image" at bounding box center [926, 223] width 15 height 15
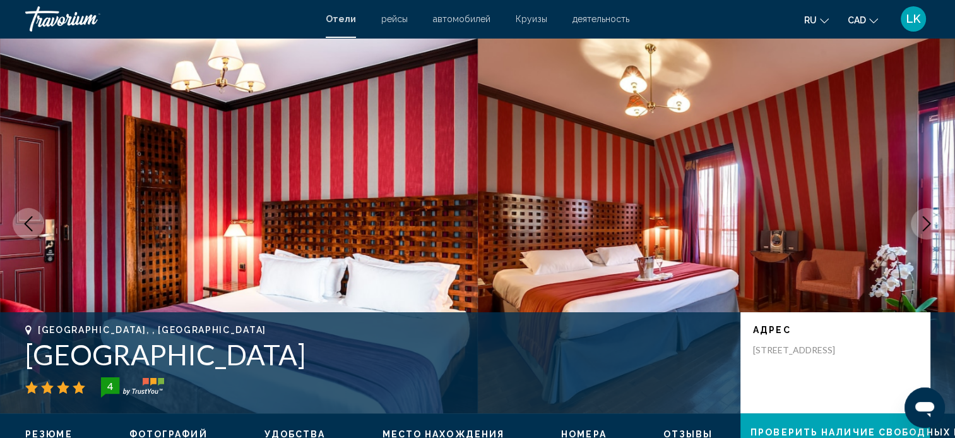
click at [930, 221] on icon "Next image" at bounding box center [926, 223] width 15 height 15
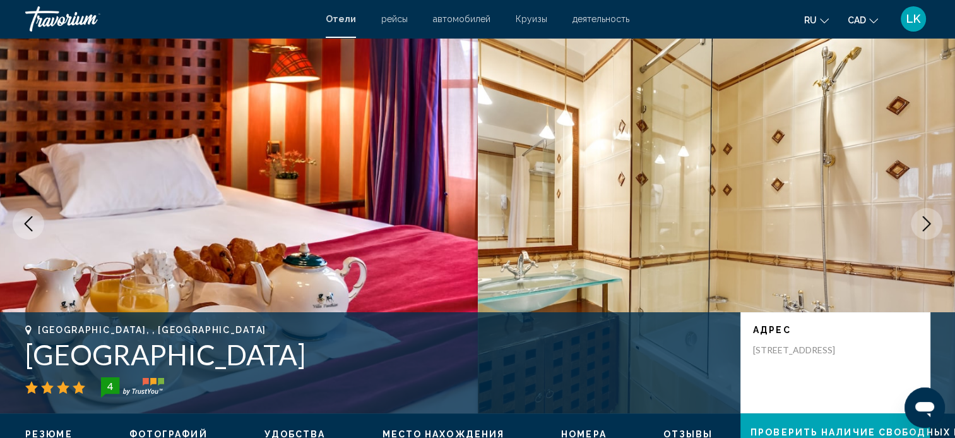
click at [930, 221] on icon "Next image" at bounding box center [926, 223] width 15 height 15
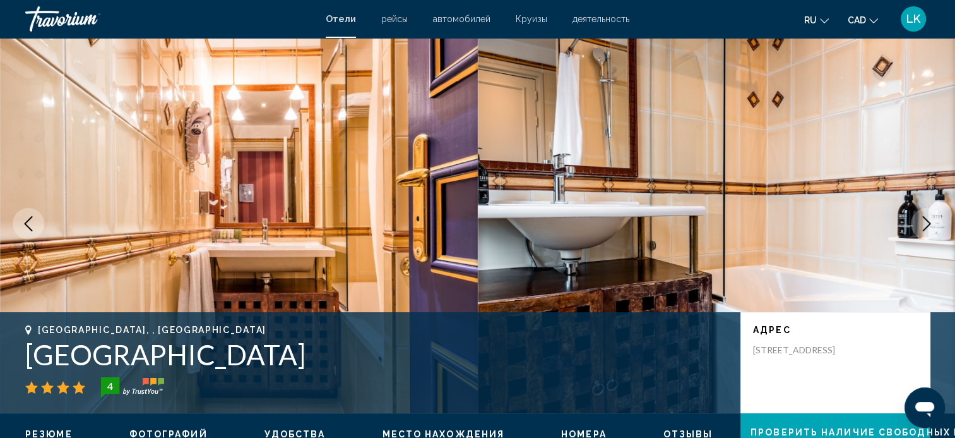
click at [930, 221] on icon "Next image" at bounding box center [926, 223] width 15 height 15
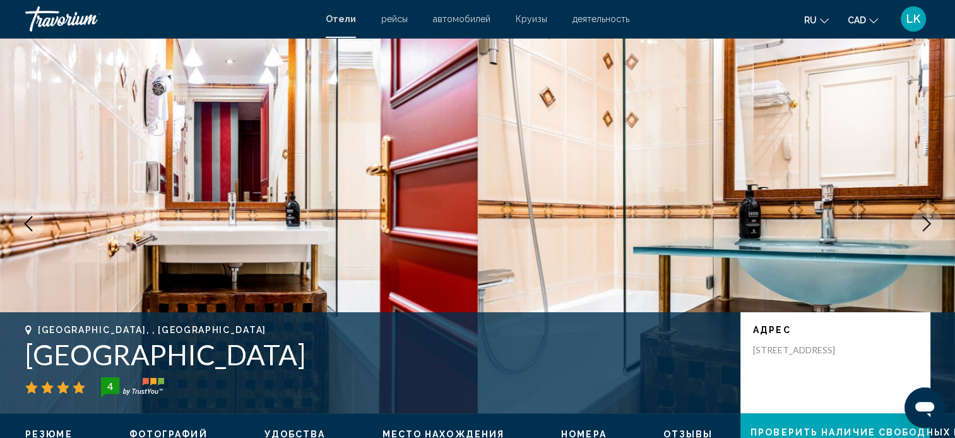
click at [930, 221] on icon "Next image" at bounding box center [926, 223] width 15 height 15
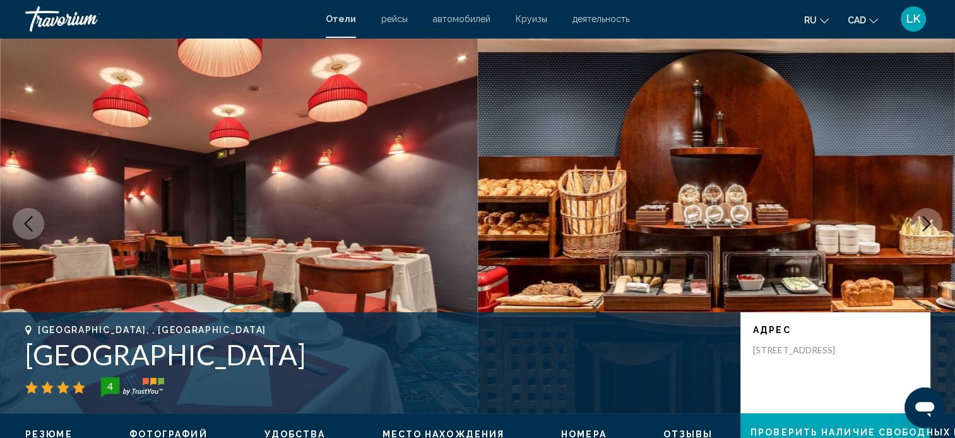
click at [930, 221] on icon "Next image" at bounding box center [926, 223] width 15 height 15
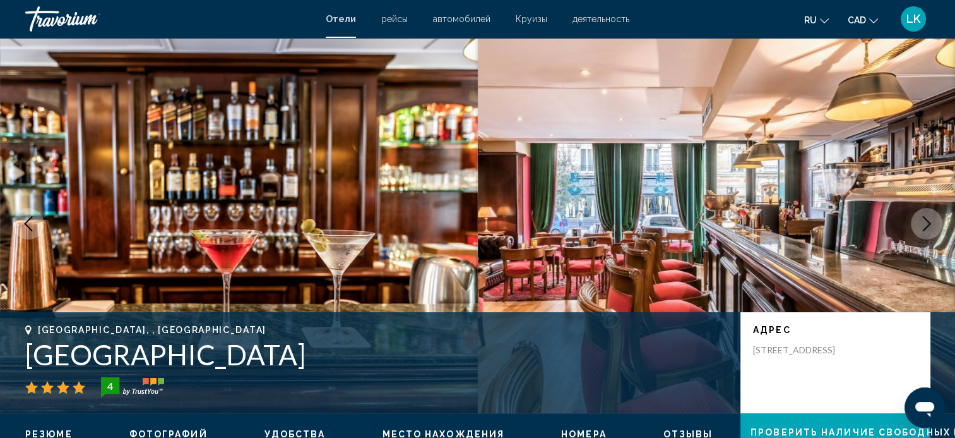
click at [930, 221] on icon "Next image" at bounding box center [926, 223] width 15 height 15
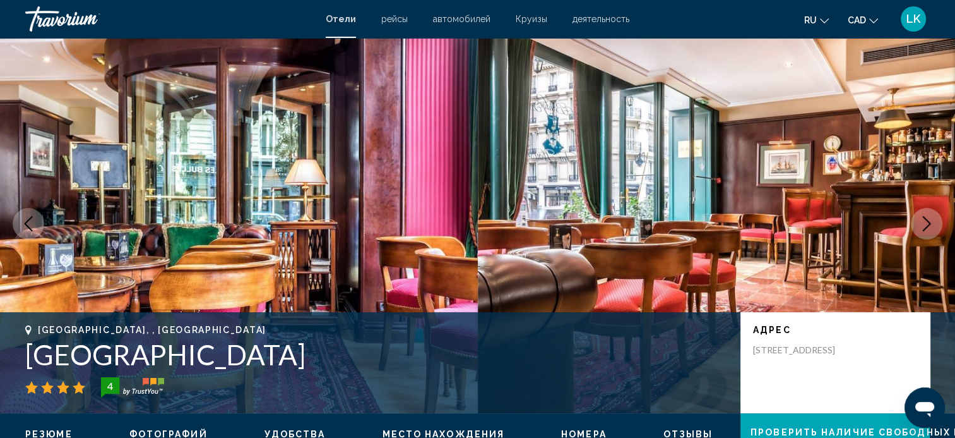
click at [930, 221] on icon "Next image" at bounding box center [926, 223] width 15 height 15
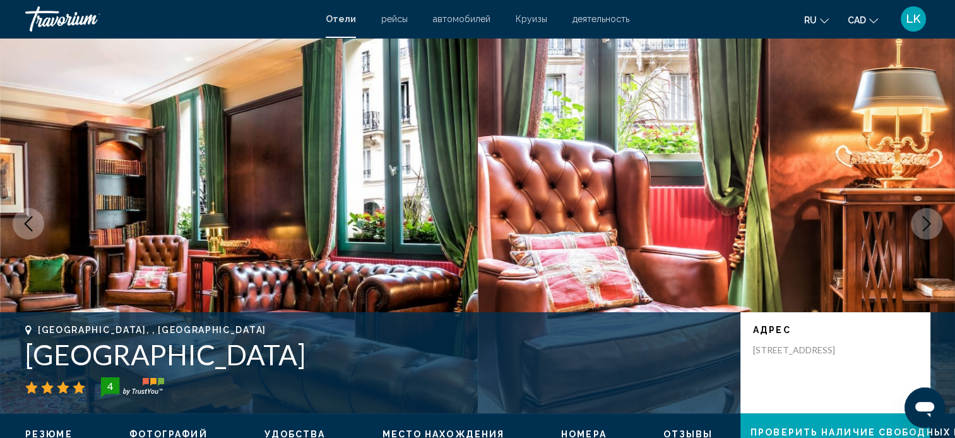
click at [930, 221] on icon "Next image" at bounding box center [926, 223] width 15 height 15
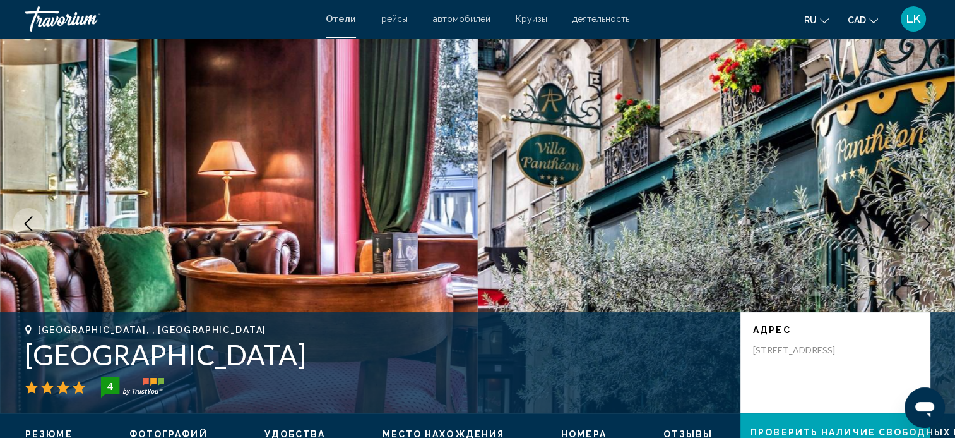
click at [930, 221] on icon "Next image" at bounding box center [926, 223] width 15 height 15
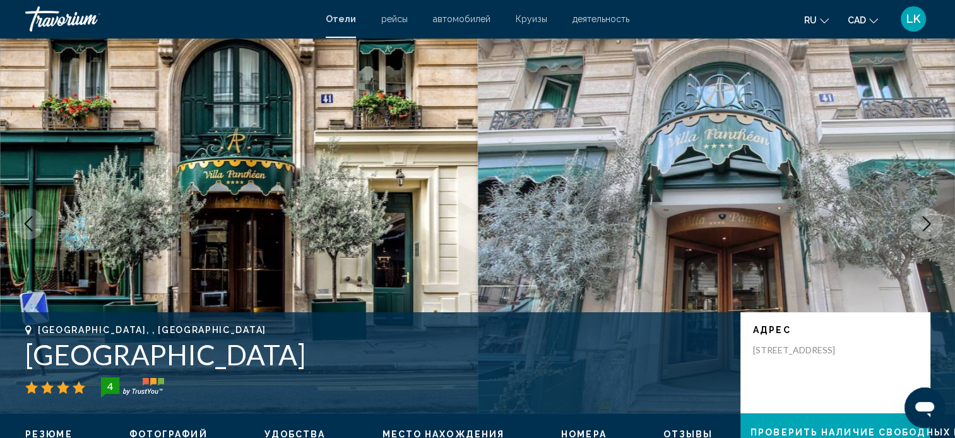
click at [930, 221] on icon "Next image" at bounding box center [926, 223] width 15 height 15
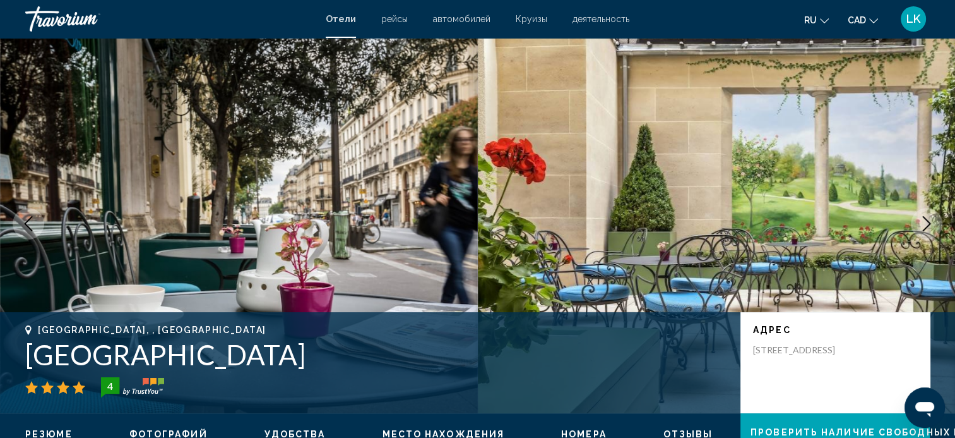
click at [930, 221] on icon "Next image" at bounding box center [926, 223] width 15 height 15
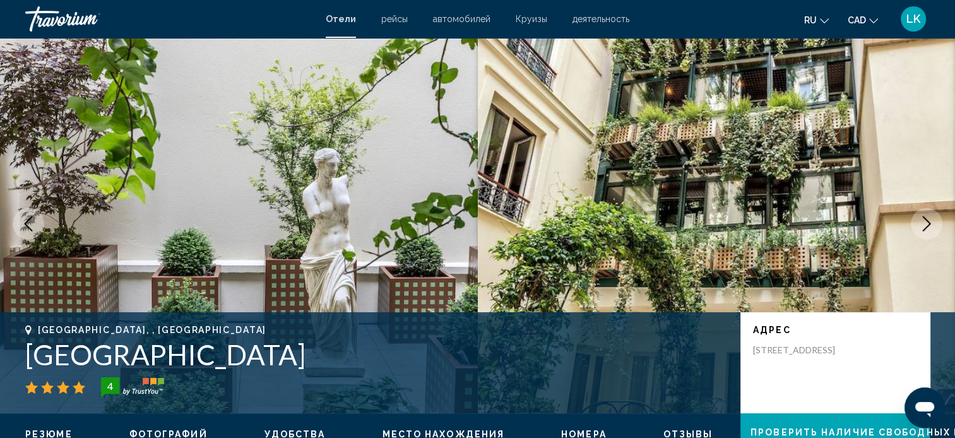
click at [930, 221] on icon "Next image" at bounding box center [926, 223] width 15 height 15
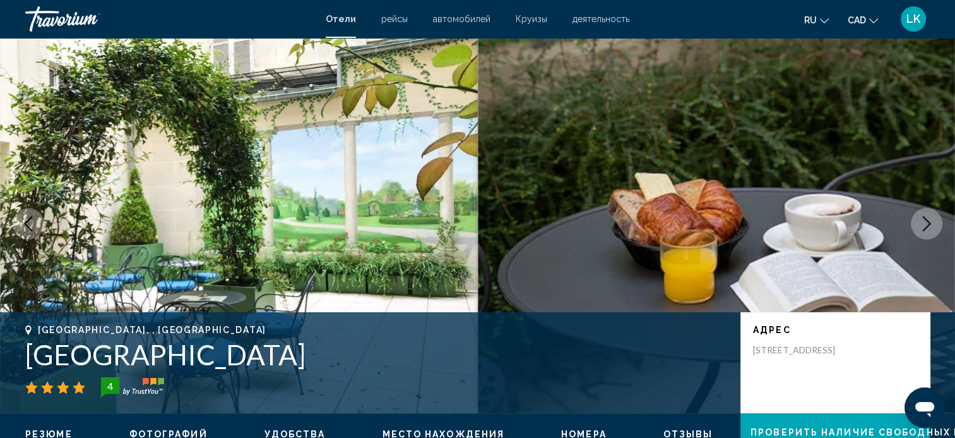
click at [930, 221] on icon "Next image" at bounding box center [926, 223] width 15 height 15
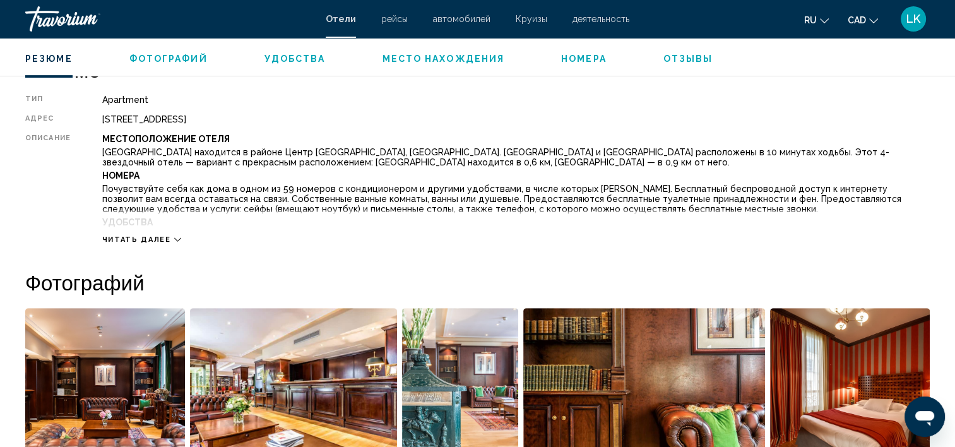
scroll to position [433, 0]
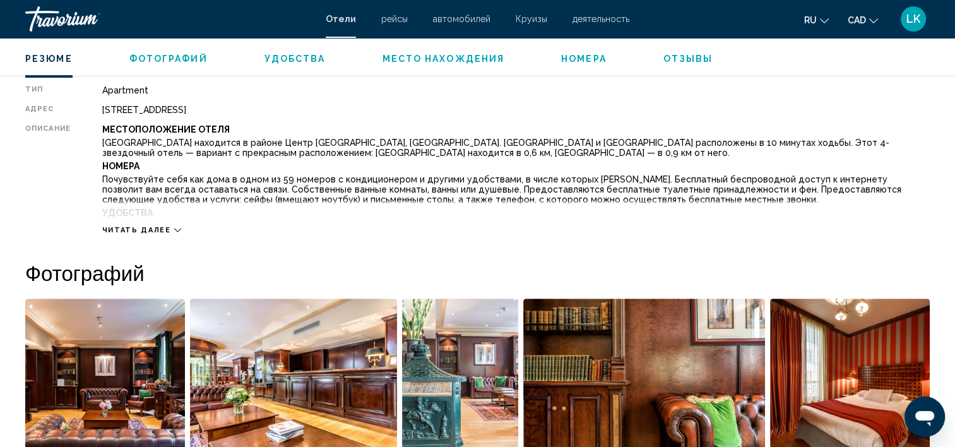
click at [174, 227] on icon "Main content" at bounding box center [177, 230] width 7 height 7
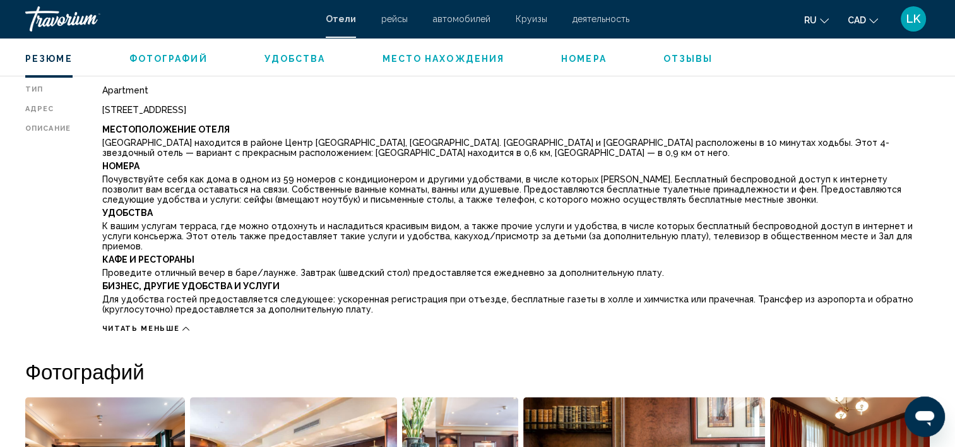
drag, startPoint x: 949, startPoint y: 91, endPoint x: 954, endPoint y: 110, distance: 19.8
drag, startPoint x: 954, startPoint y: 110, endPoint x: 912, endPoint y: 179, distance: 81.3
click at [912, 179] on p "Почувствуйте себя как дома в одном из 59 номеров с кондиционером и другими удоб…" at bounding box center [516, 189] width 828 height 30
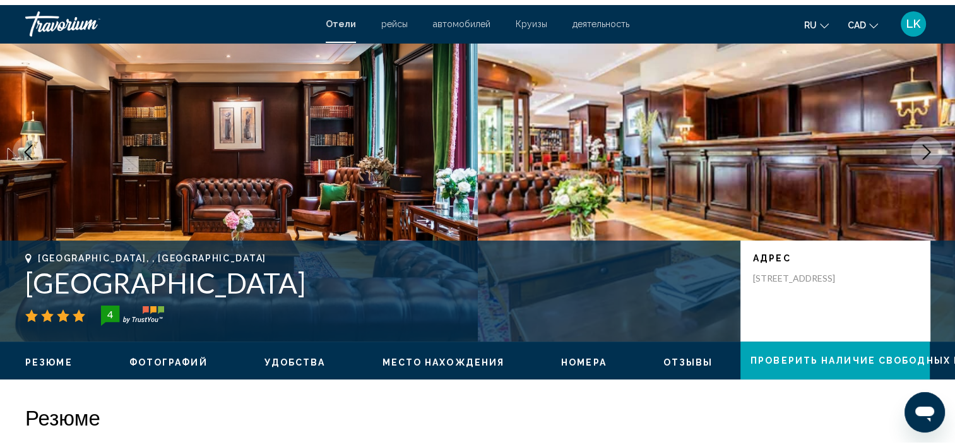
scroll to position [0, 0]
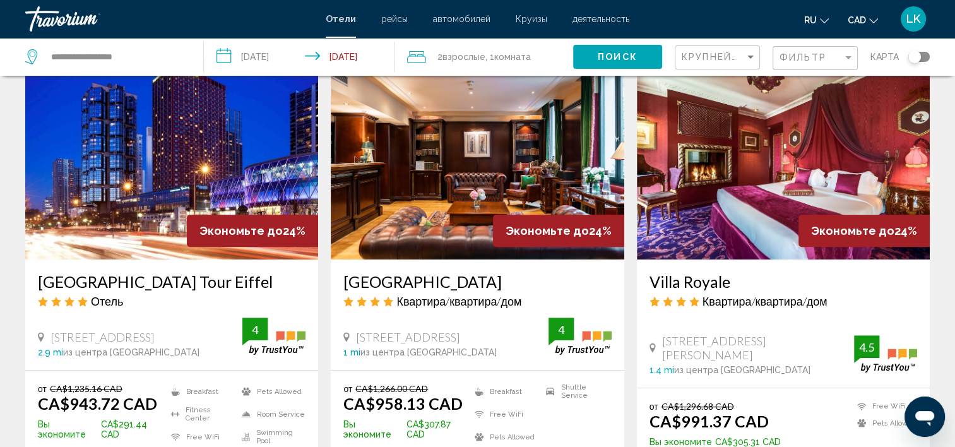
scroll to position [534, 0]
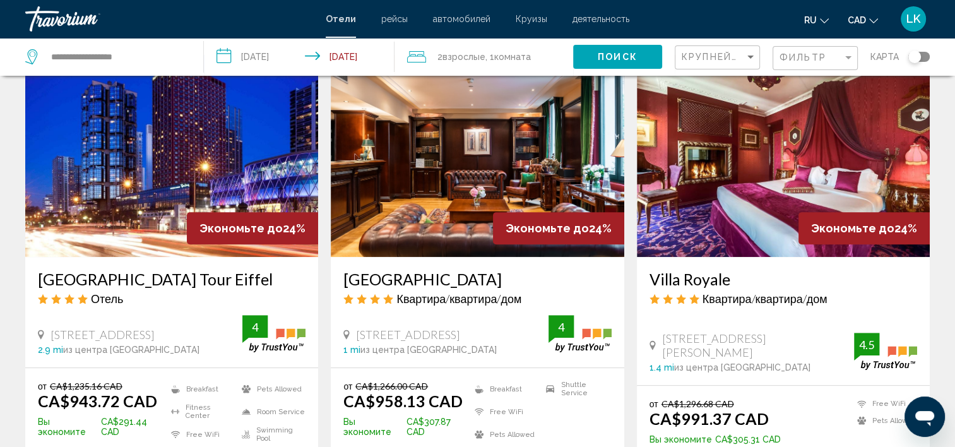
click at [719, 227] on img "Main content" at bounding box center [783, 156] width 293 height 202
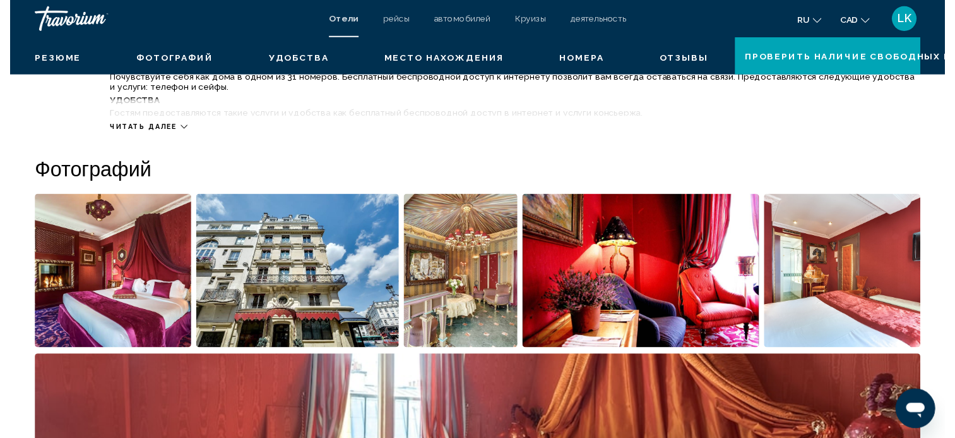
scroll to position [4, 0]
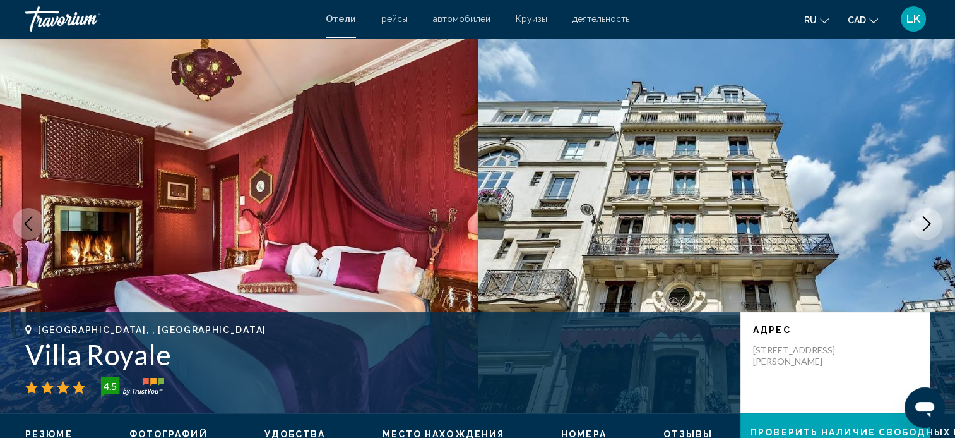
click at [927, 225] on icon "Next image" at bounding box center [926, 223] width 15 height 15
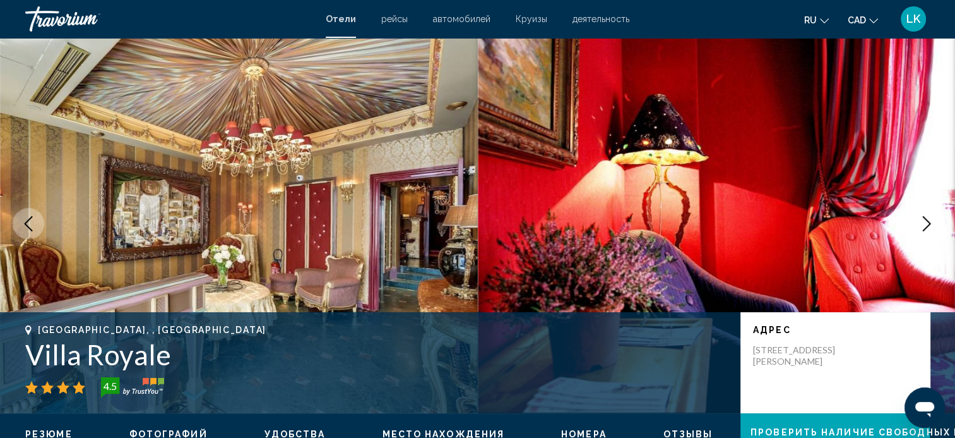
click at [927, 225] on icon "Next image" at bounding box center [926, 223] width 15 height 15
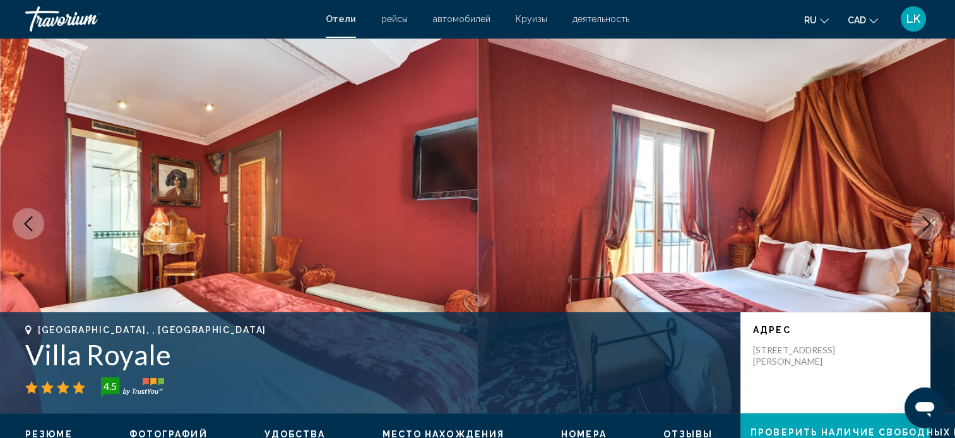
click at [927, 225] on icon "Next image" at bounding box center [926, 223] width 15 height 15
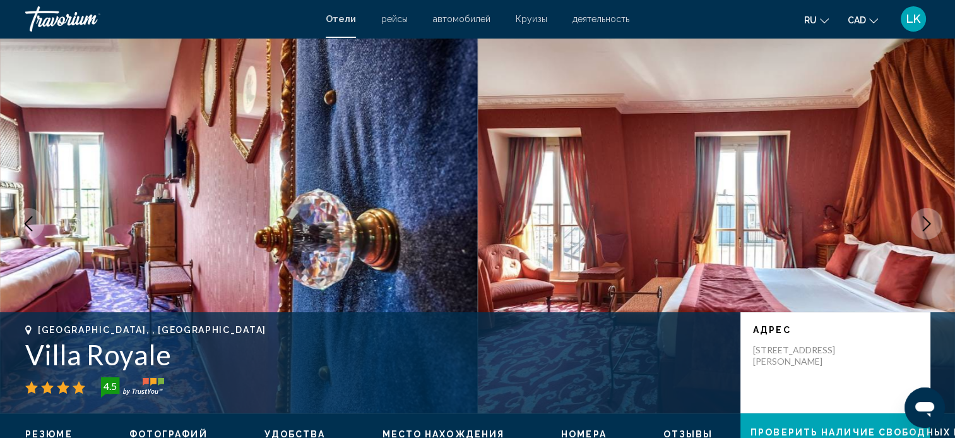
click at [927, 225] on icon "Next image" at bounding box center [926, 223] width 15 height 15
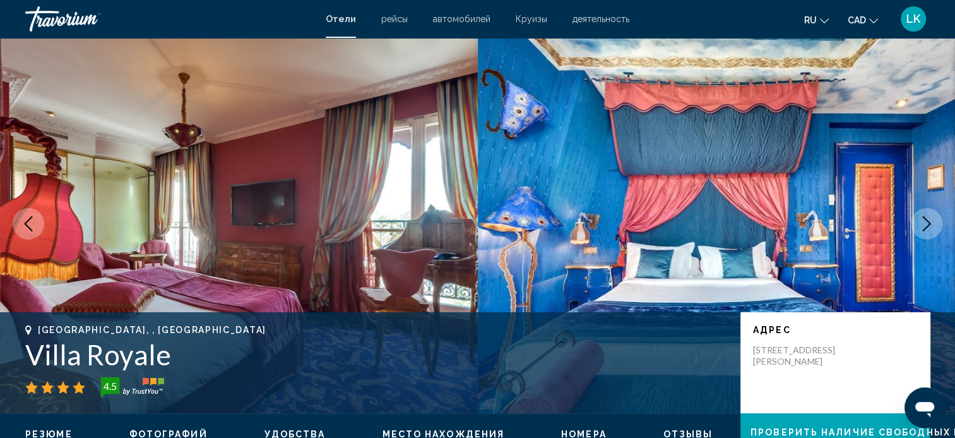
click at [927, 225] on icon "Next image" at bounding box center [926, 223] width 15 height 15
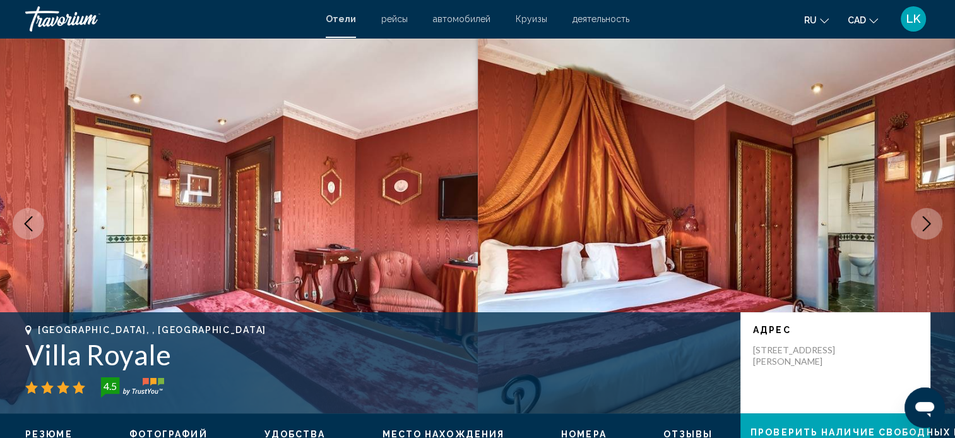
click at [927, 225] on icon "Next image" at bounding box center [926, 223] width 15 height 15
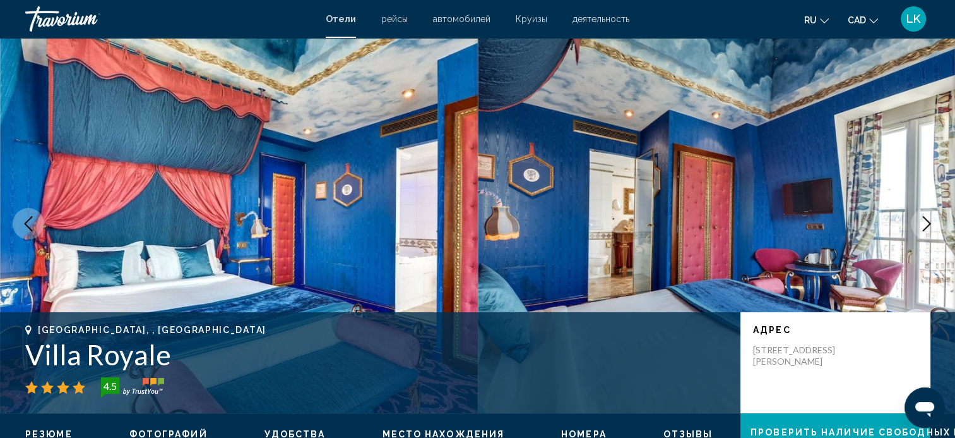
click at [927, 225] on icon "Next image" at bounding box center [926, 223] width 15 height 15
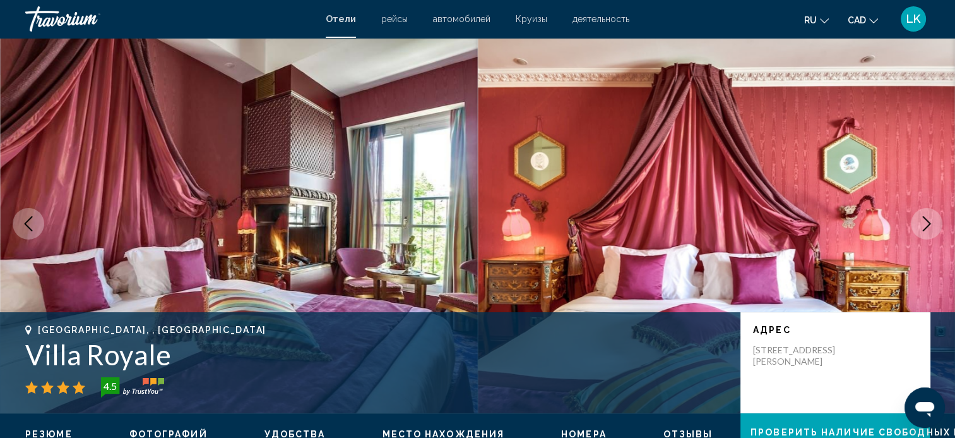
click at [927, 225] on icon "Next image" at bounding box center [926, 223] width 15 height 15
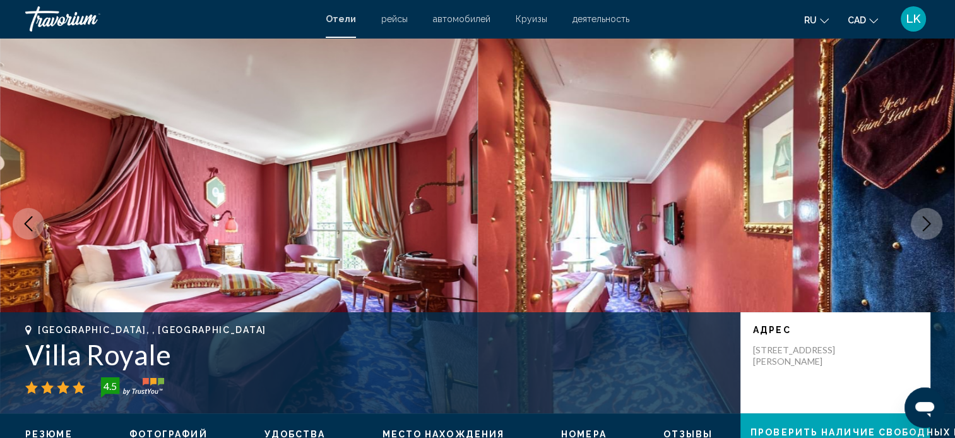
click at [927, 225] on icon "Next image" at bounding box center [926, 223] width 15 height 15
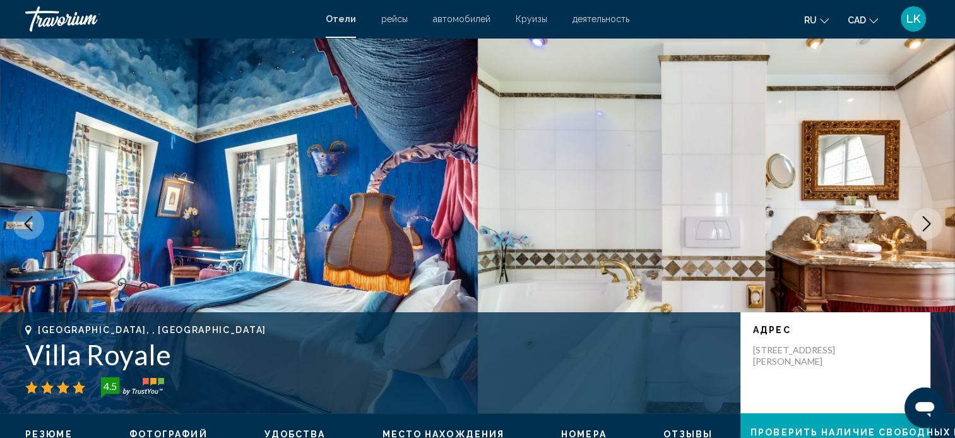
click at [927, 224] on icon "Next image" at bounding box center [926, 223] width 15 height 15
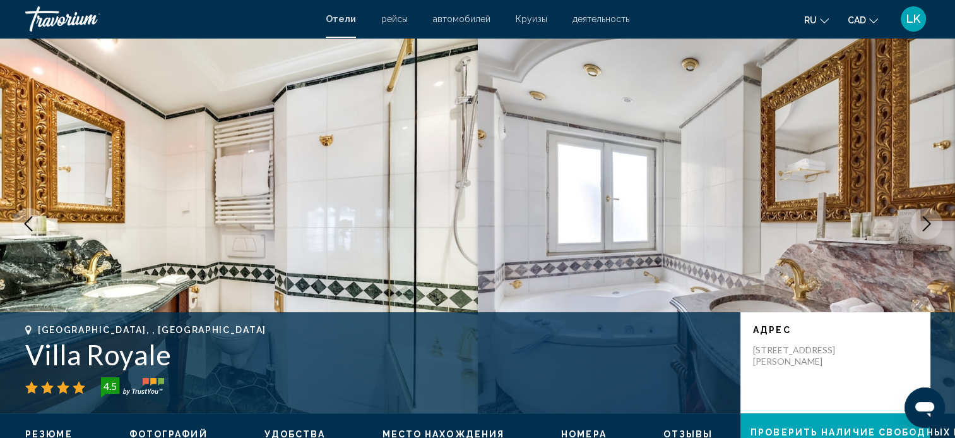
click at [927, 224] on icon "Next image" at bounding box center [926, 223] width 15 height 15
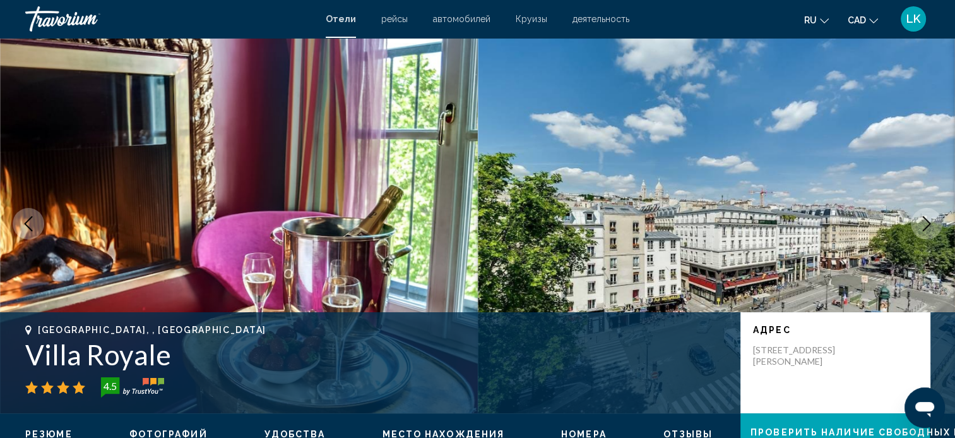
click at [927, 224] on icon "Next image" at bounding box center [926, 223] width 15 height 15
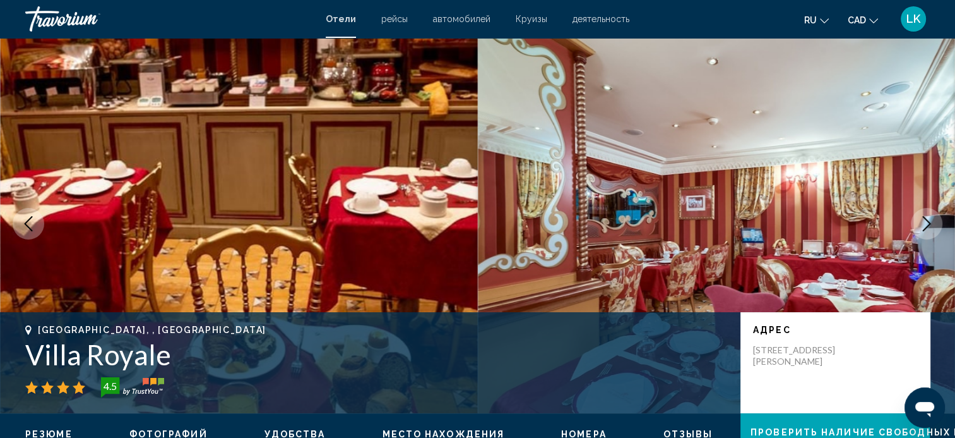
click at [928, 216] on icon "Next image" at bounding box center [926, 223] width 15 height 15
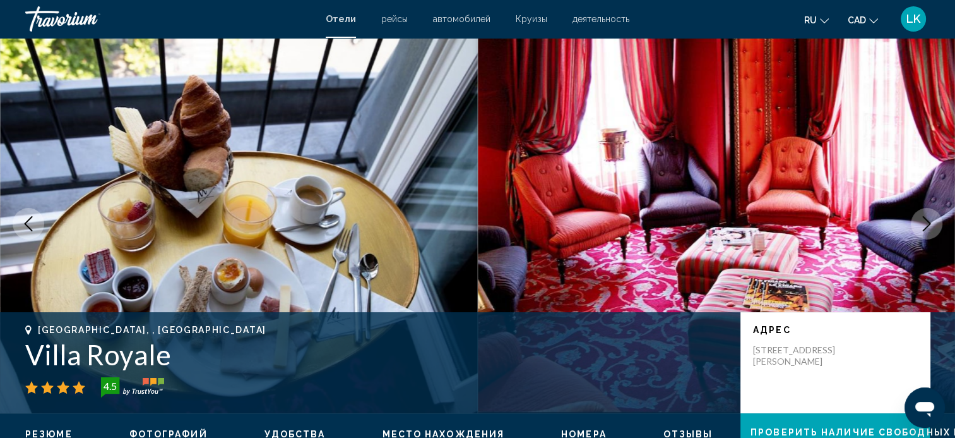
click at [928, 216] on icon "Next image" at bounding box center [926, 223] width 15 height 15
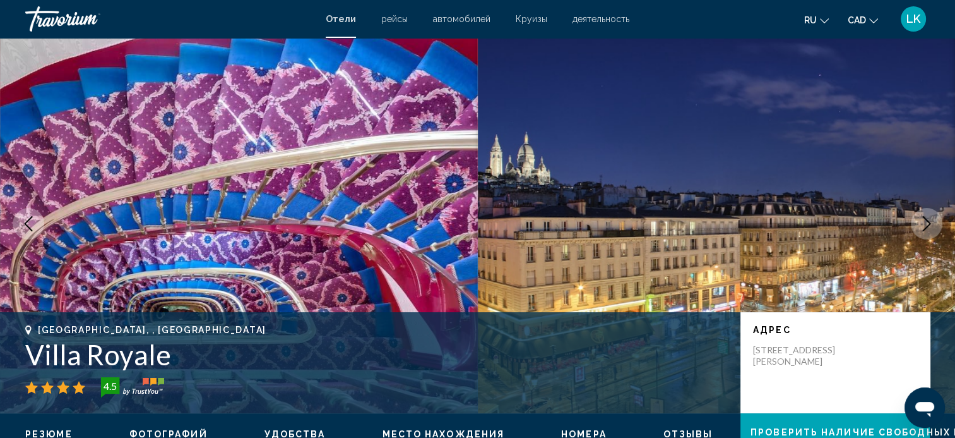
click at [928, 216] on icon "Next image" at bounding box center [926, 223] width 15 height 15
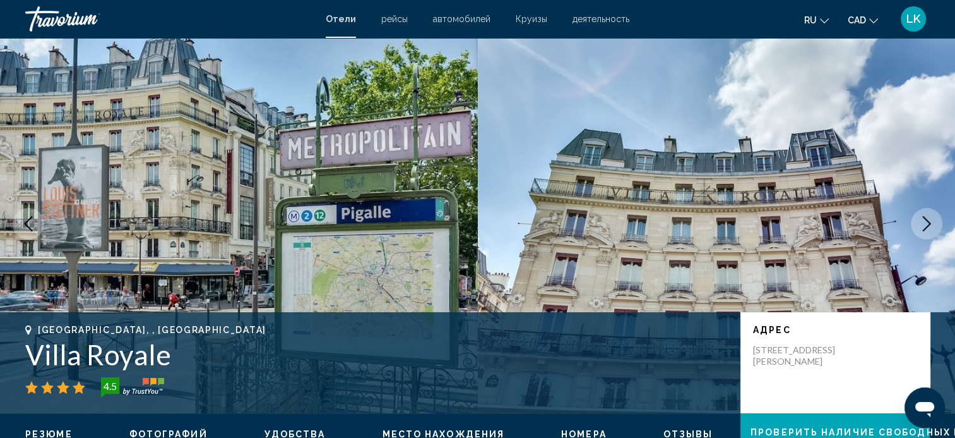
click at [836, 260] on img "Main content" at bounding box center [717, 223] width 478 height 379
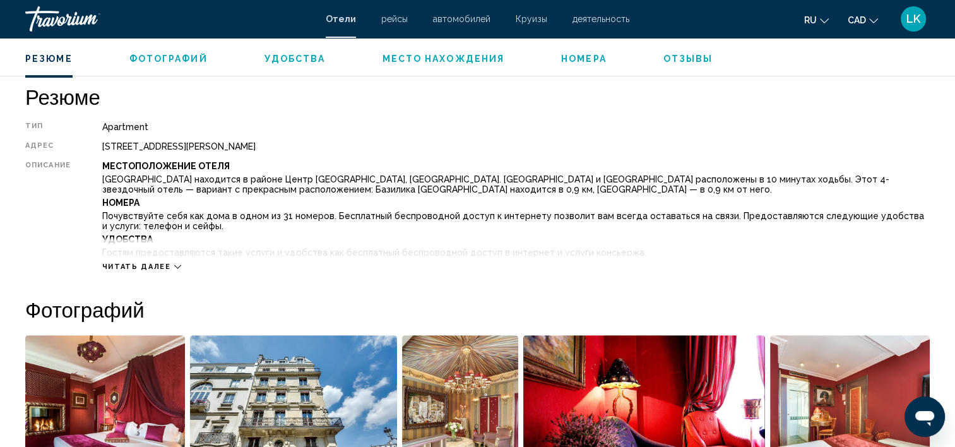
scroll to position [388, 0]
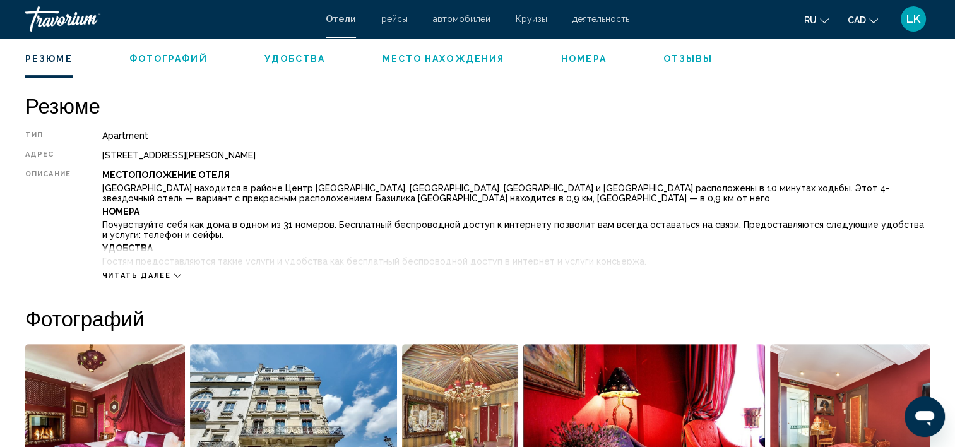
click at [166, 272] on span "Читать далее" at bounding box center [136, 276] width 69 height 8
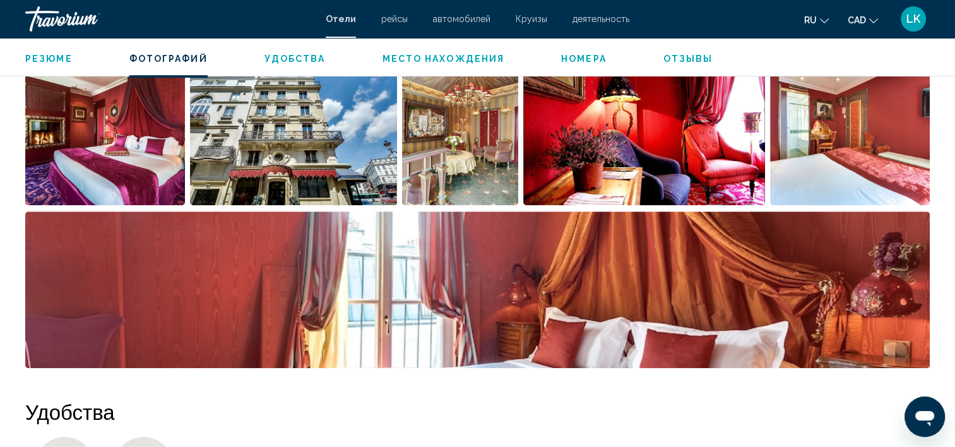
scroll to position [767, 0]
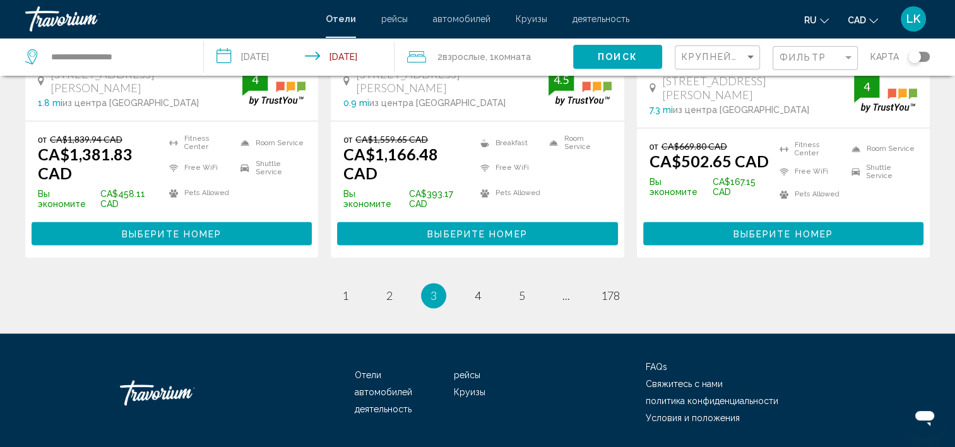
scroll to position [1773, 0]
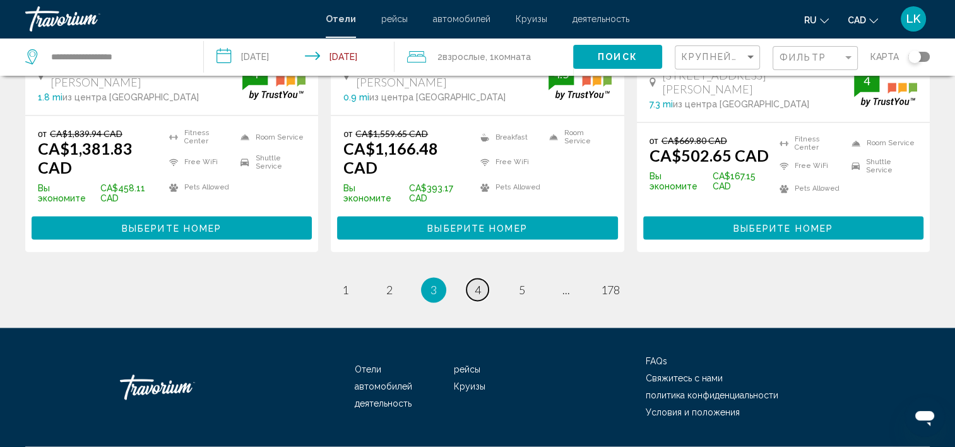
click at [478, 283] on span "4" at bounding box center [478, 290] width 6 height 14
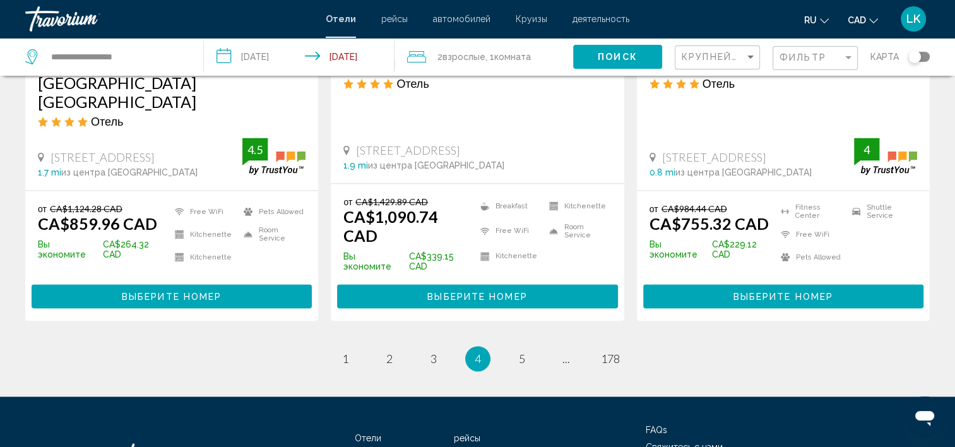
scroll to position [1708, 0]
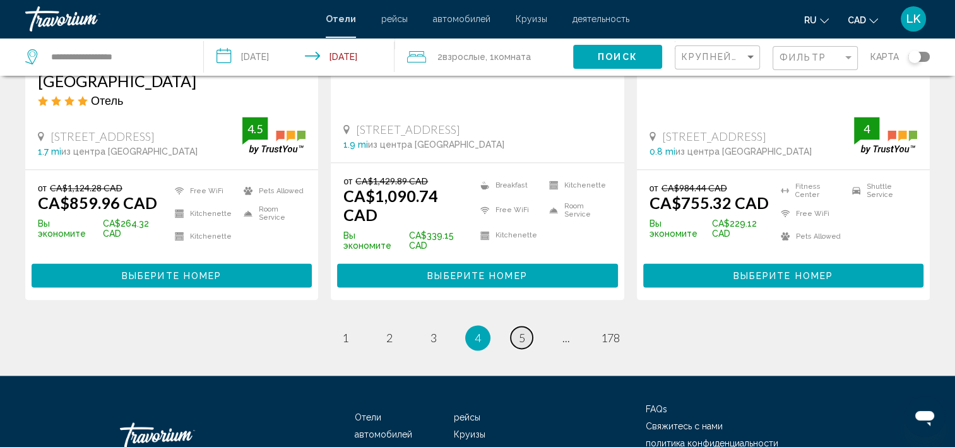
click at [519, 331] on span "5" at bounding box center [522, 338] width 6 height 14
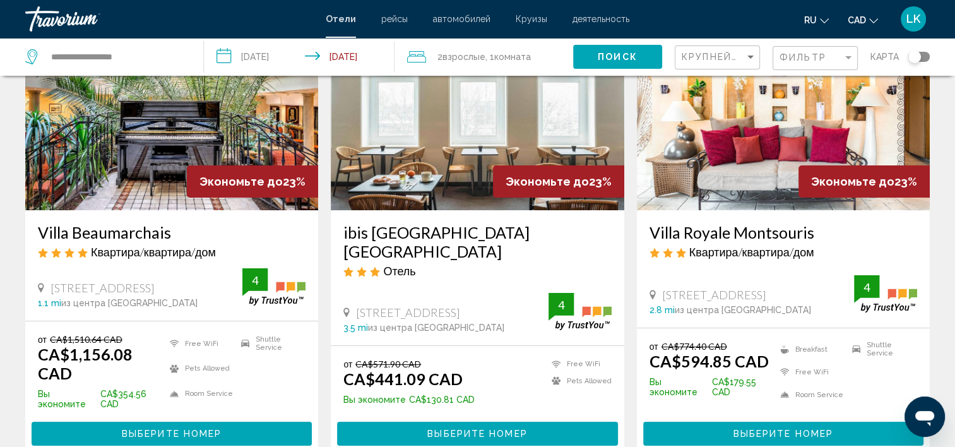
scroll to position [115, 0]
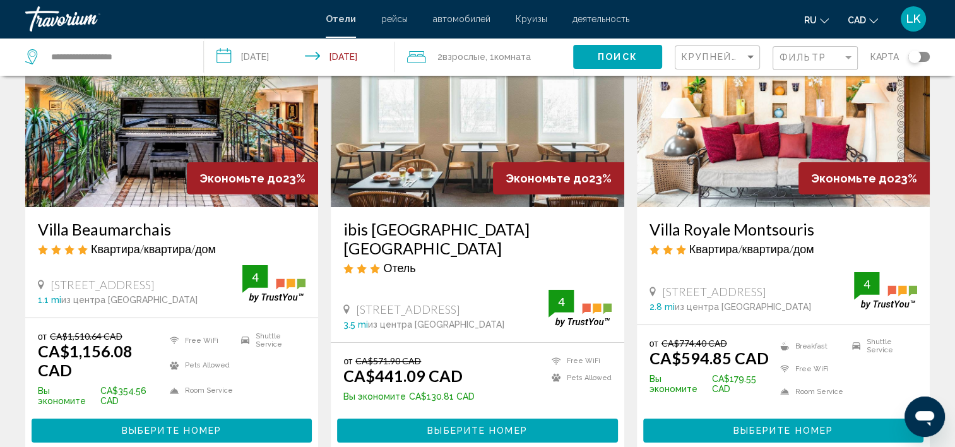
click at [760, 165] on img "Main content" at bounding box center [783, 106] width 293 height 202
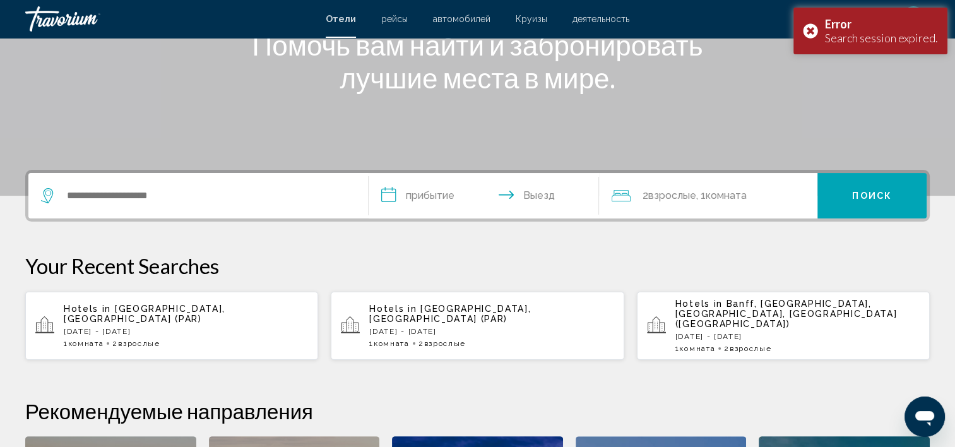
scroll to position [186, 0]
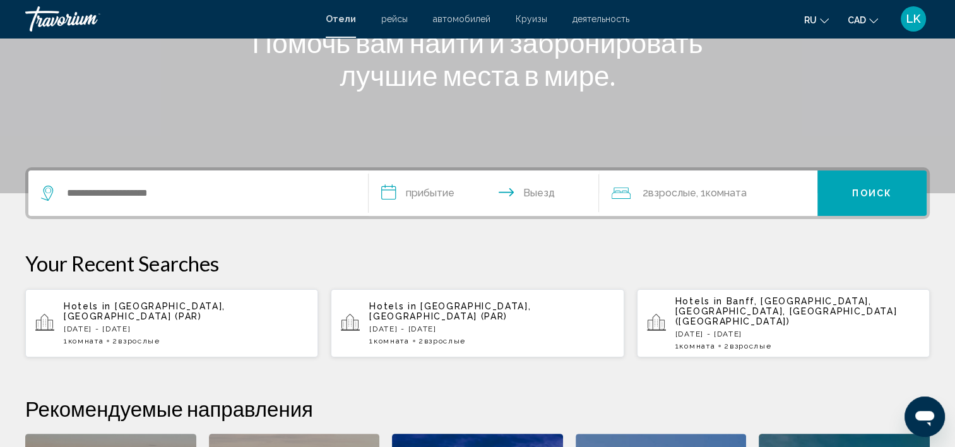
click at [397, 325] on p "[DATE] - [DATE]" at bounding box center [491, 329] width 244 height 9
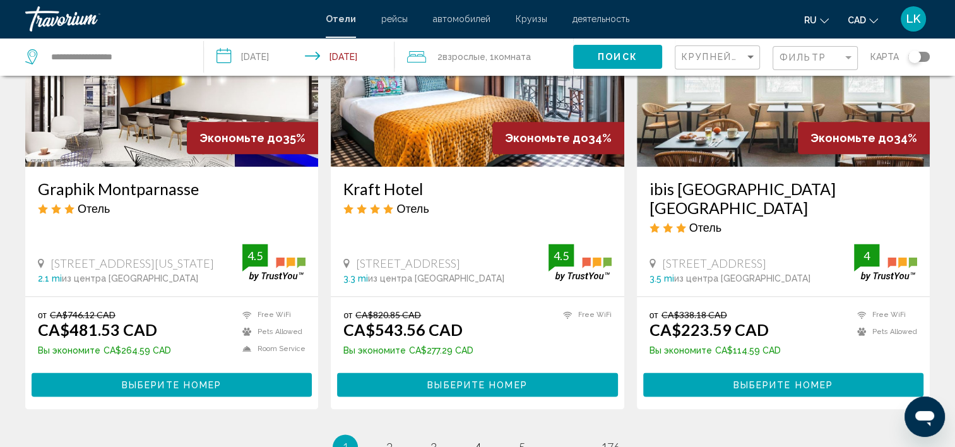
scroll to position [1771, 0]
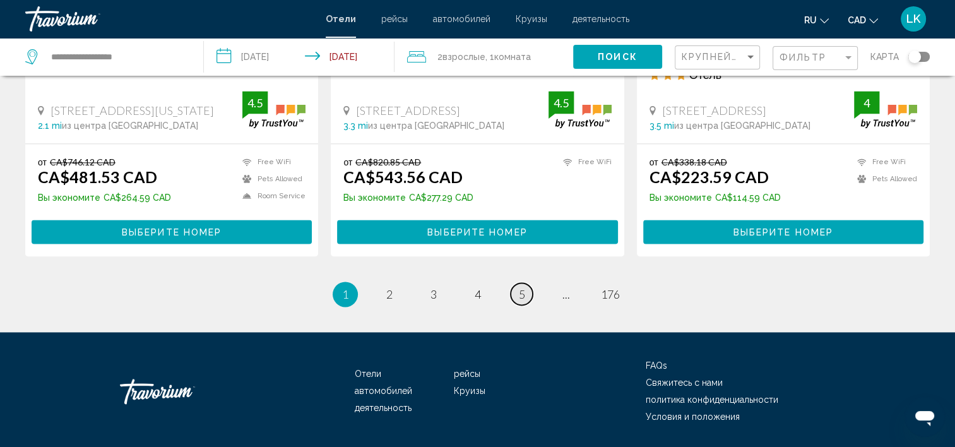
click at [519, 287] on span "5" at bounding box center [522, 294] width 6 height 14
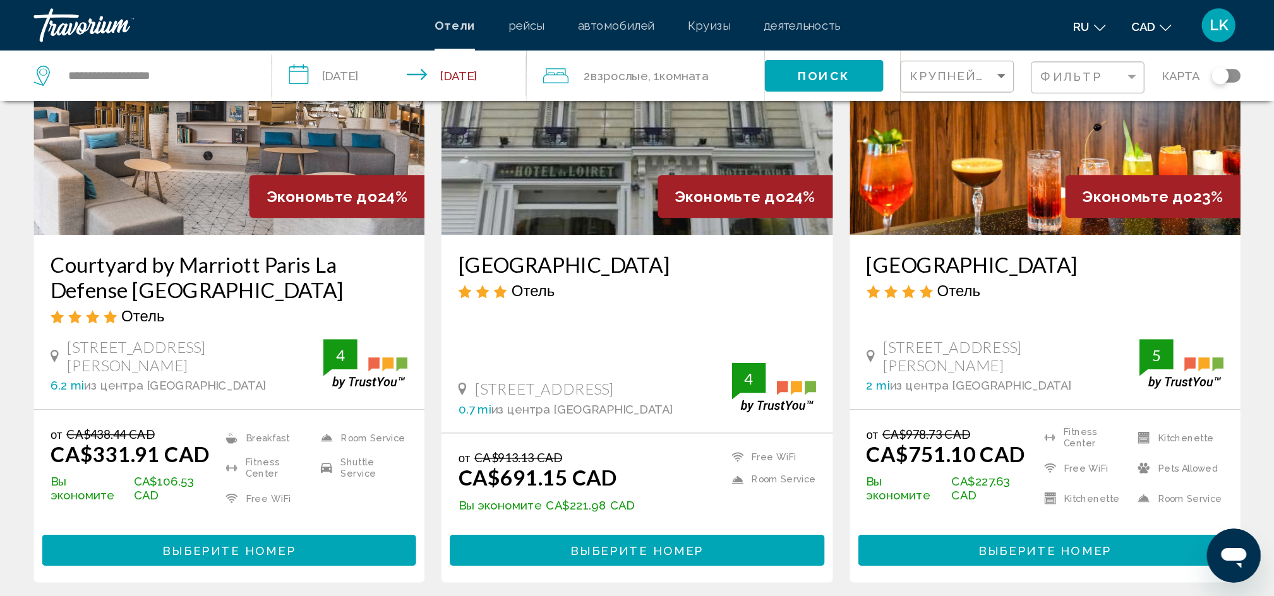
scroll to position [146, 0]
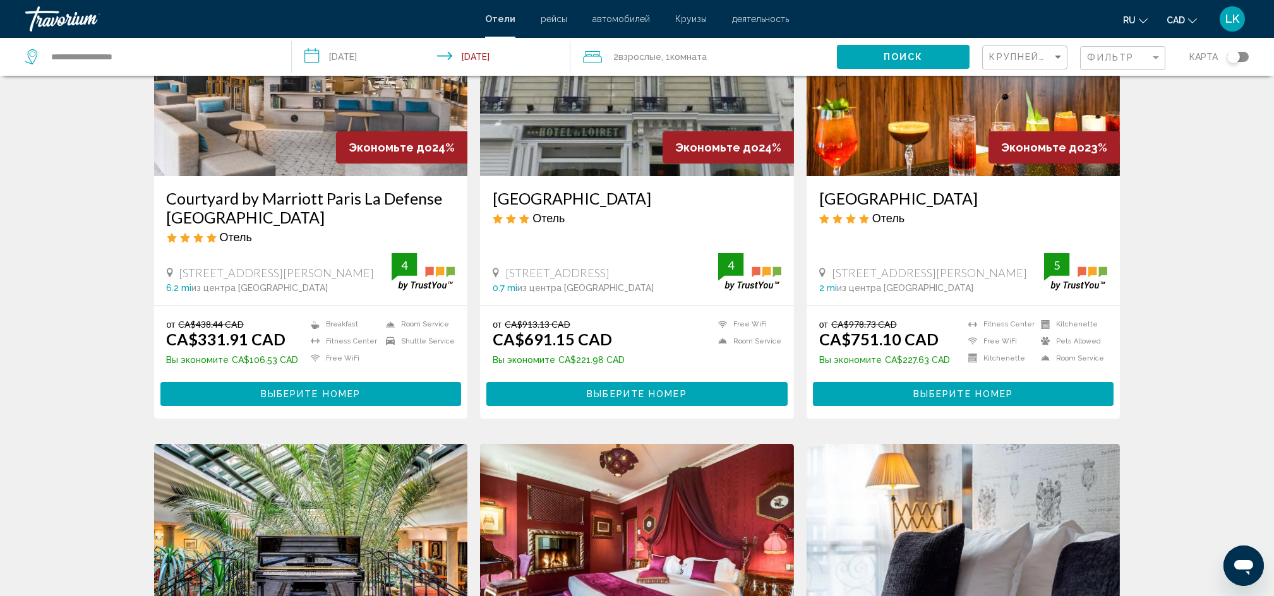
click at [957, 76] on img "Main content" at bounding box center [963, 75] width 314 height 202
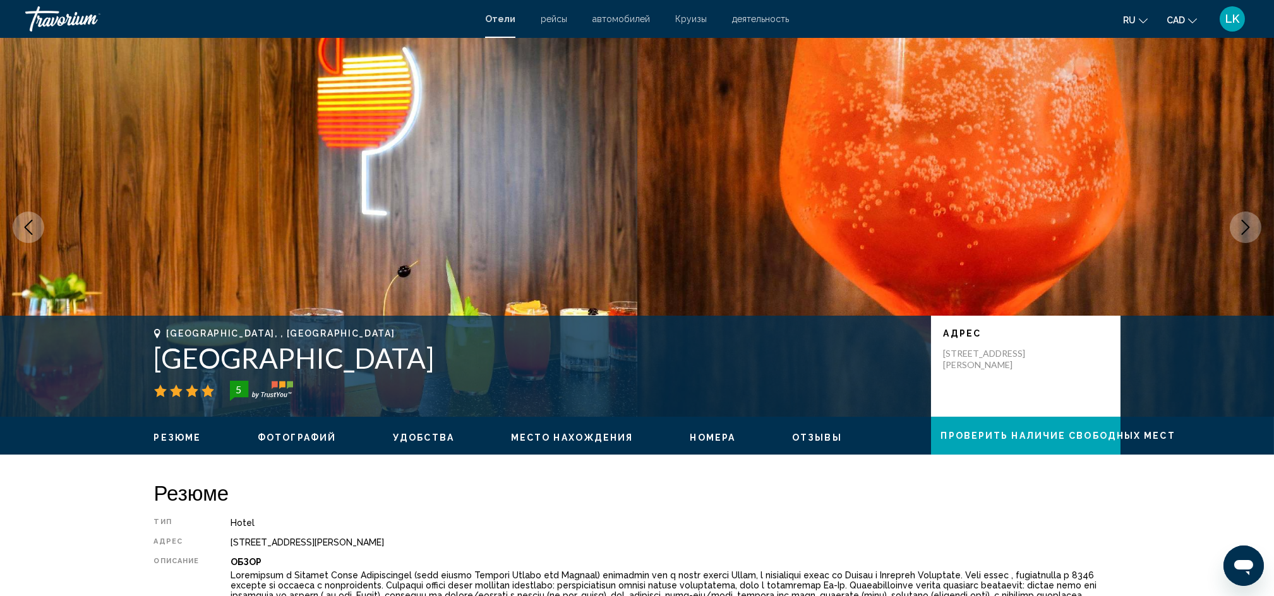
click at [964, 229] on icon "Next image" at bounding box center [1245, 227] width 15 height 15
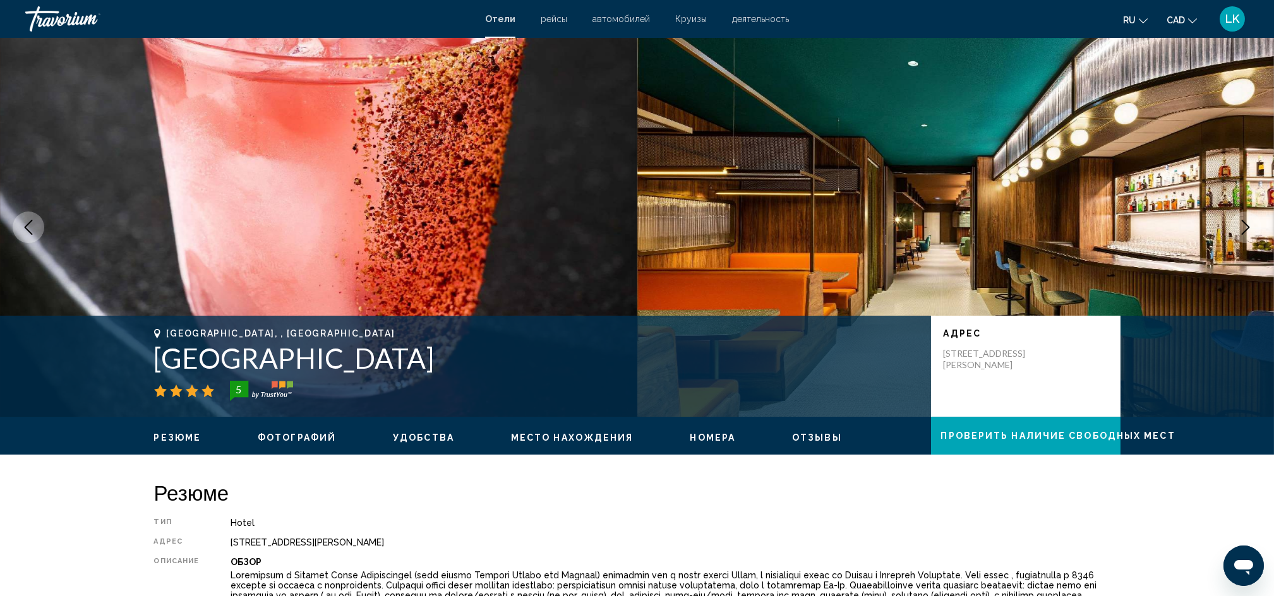
click at [964, 229] on icon "Next image" at bounding box center [1245, 227] width 15 height 15
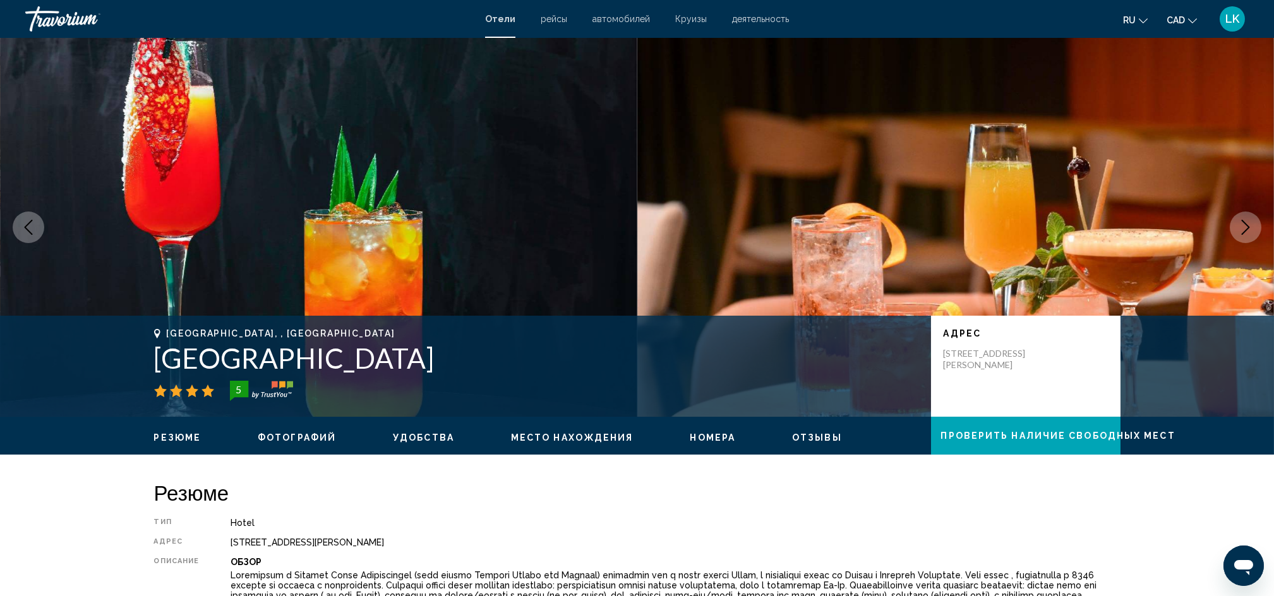
click at [964, 229] on icon "Next image" at bounding box center [1245, 227] width 15 height 15
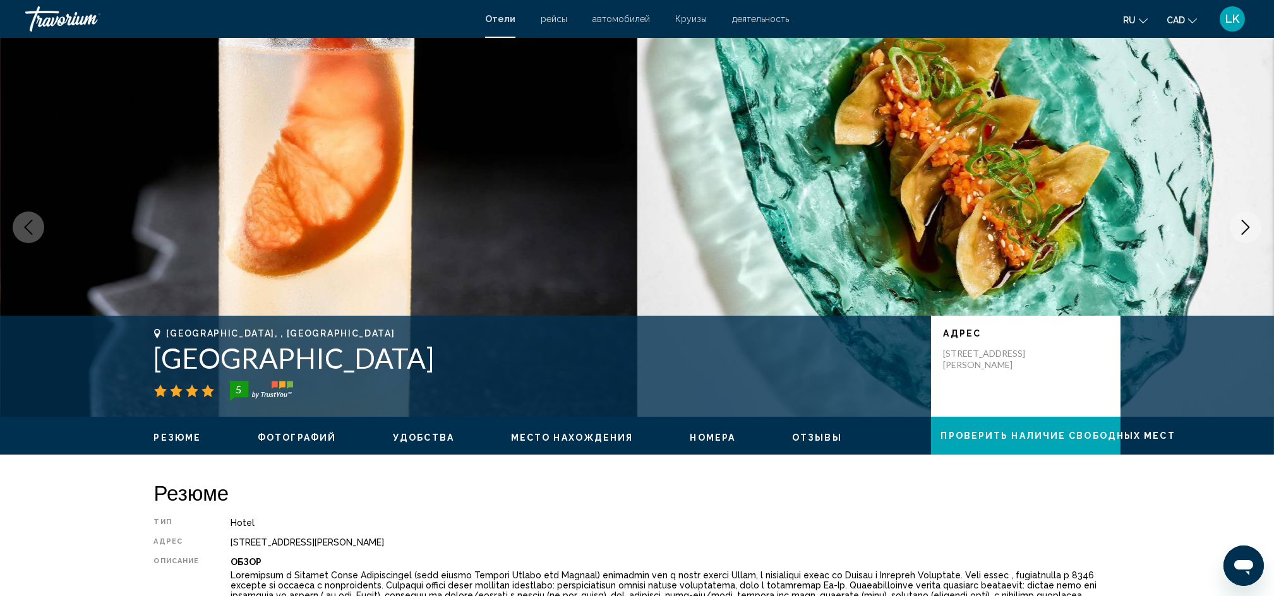
click at [964, 229] on icon "Next image" at bounding box center [1245, 227] width 15 height 15
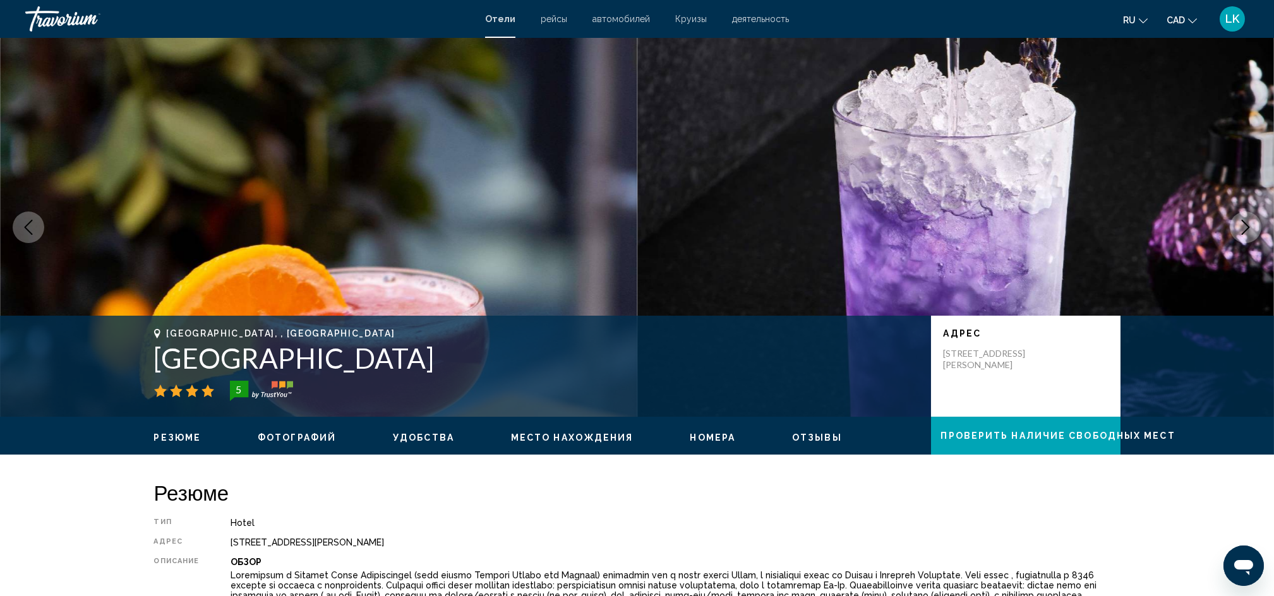
click at [964, 229] on icon "Next image" at bounding box center [1245, 227] width 15 height 15
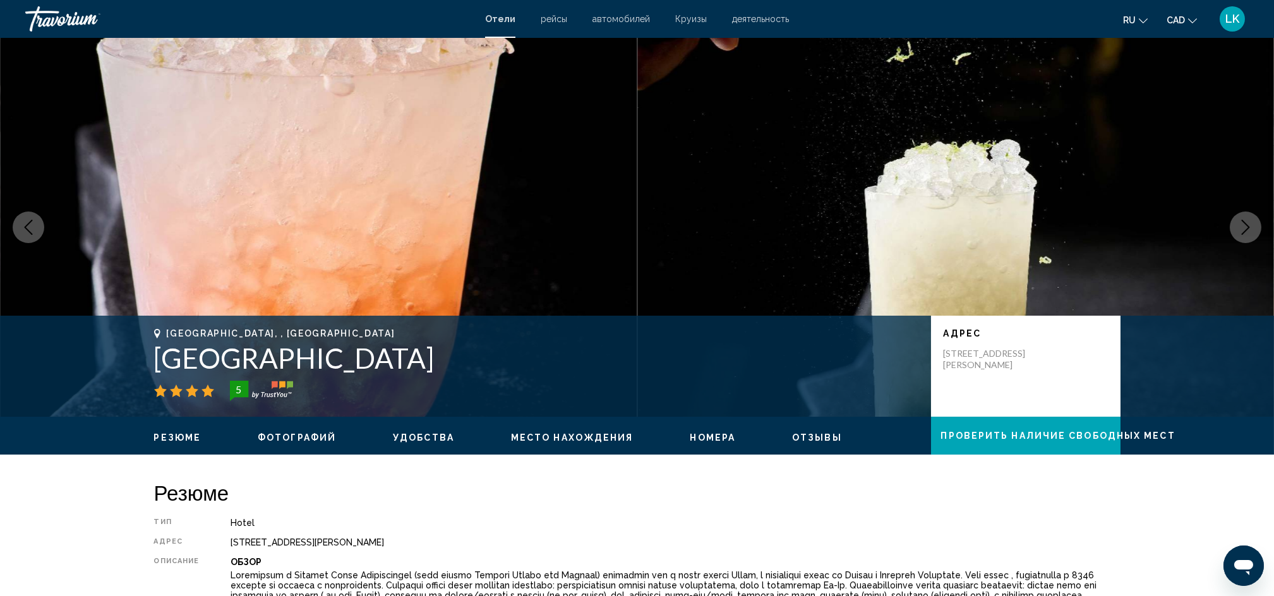
click at [964, 229] on icon "Next image" at bounding box center [1245, 227] width 15 height 15
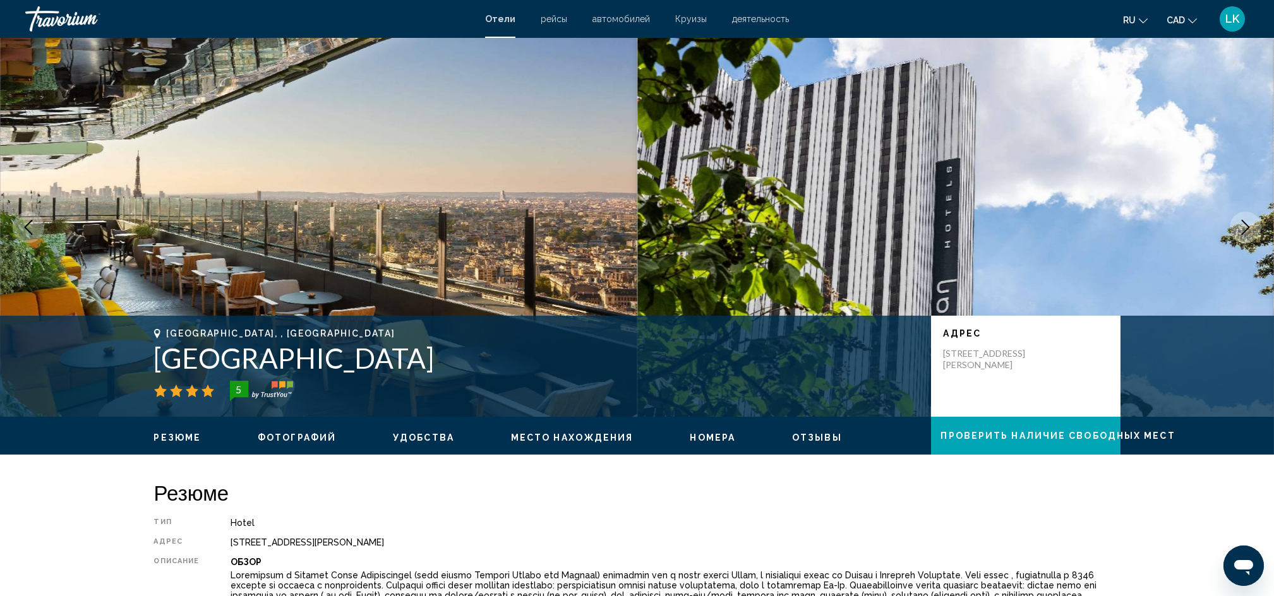
click at [964, 229] on icon "Next image" at bounding box center [1245, 227] width 15 height 15
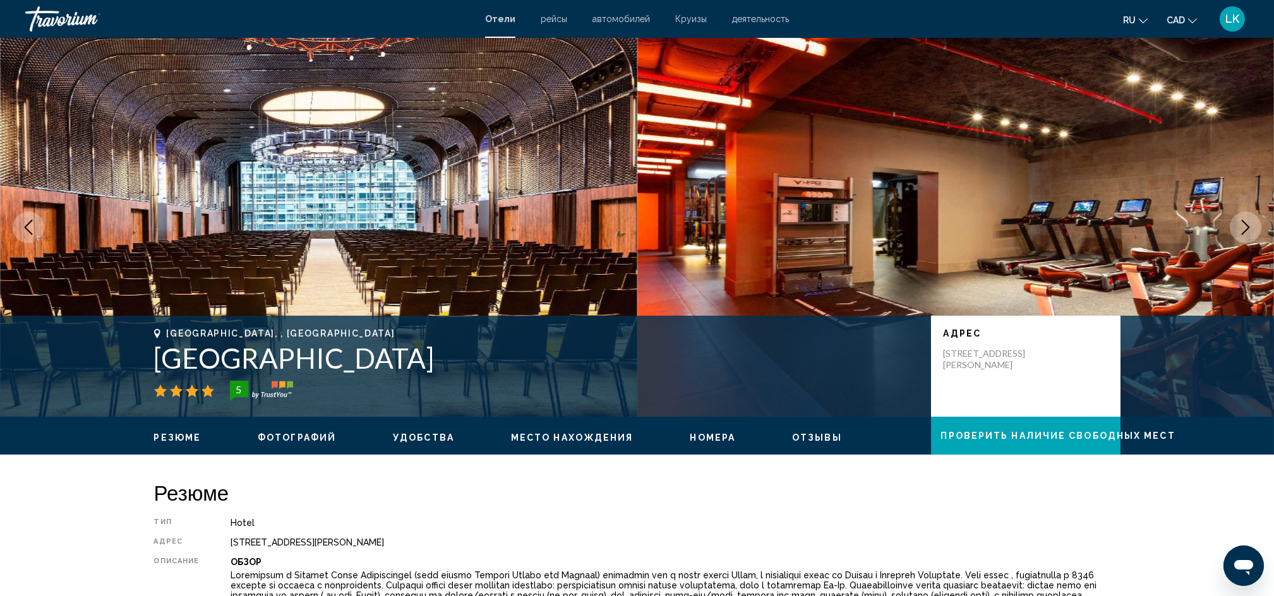
click at [964, 229] on icon "Next image" at bounding box center [1245, 227] width 15 height 15
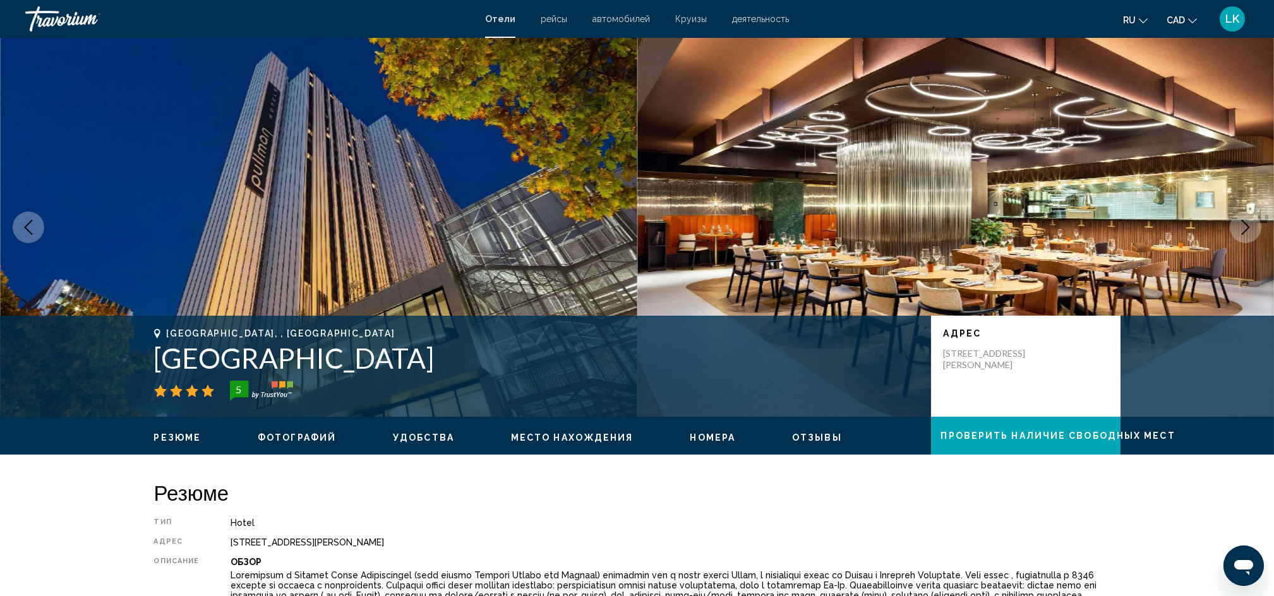
click at [964, 229] on icon "Next image" at bounding box center [1245, 227] width 15 height 15
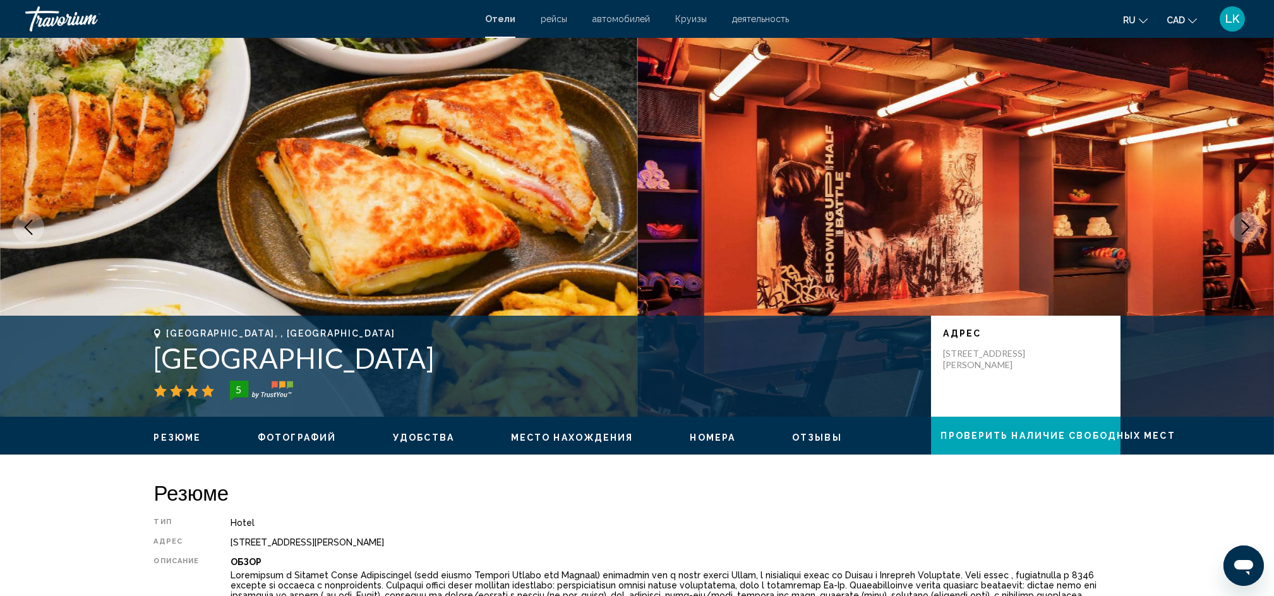
click at [964, 229] on icon "Next image" at bounding box center [1245, 227] width 15 height 15
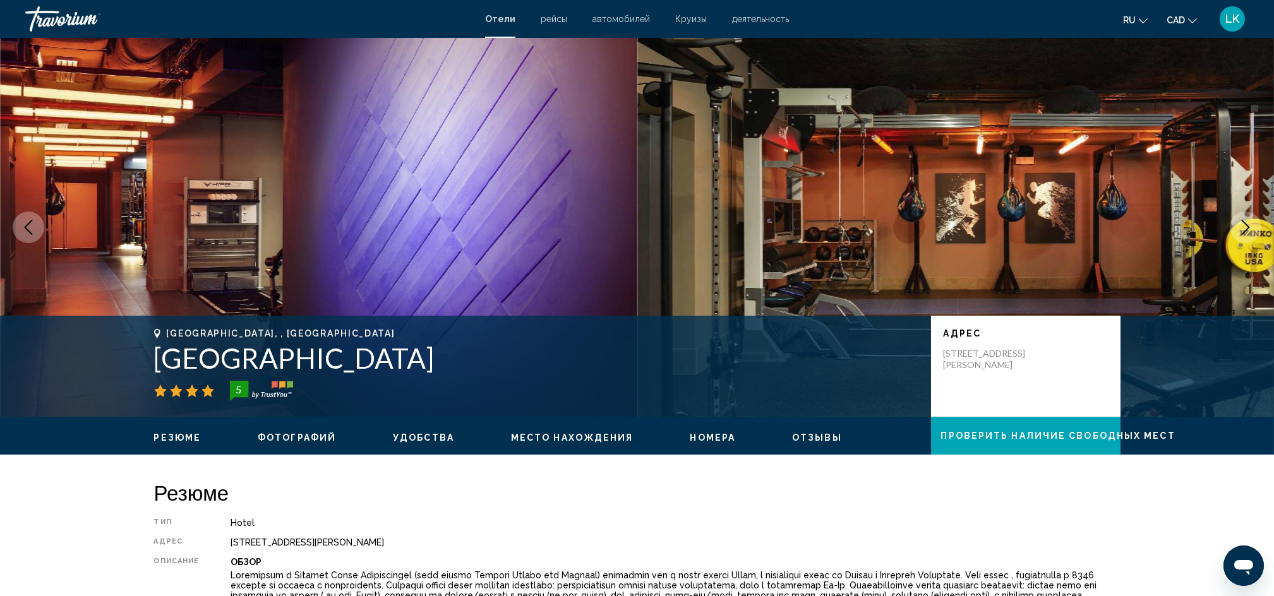
click at [964, 229] on icon "Next image" at bounding box center [1245, 227] width 15 height 15
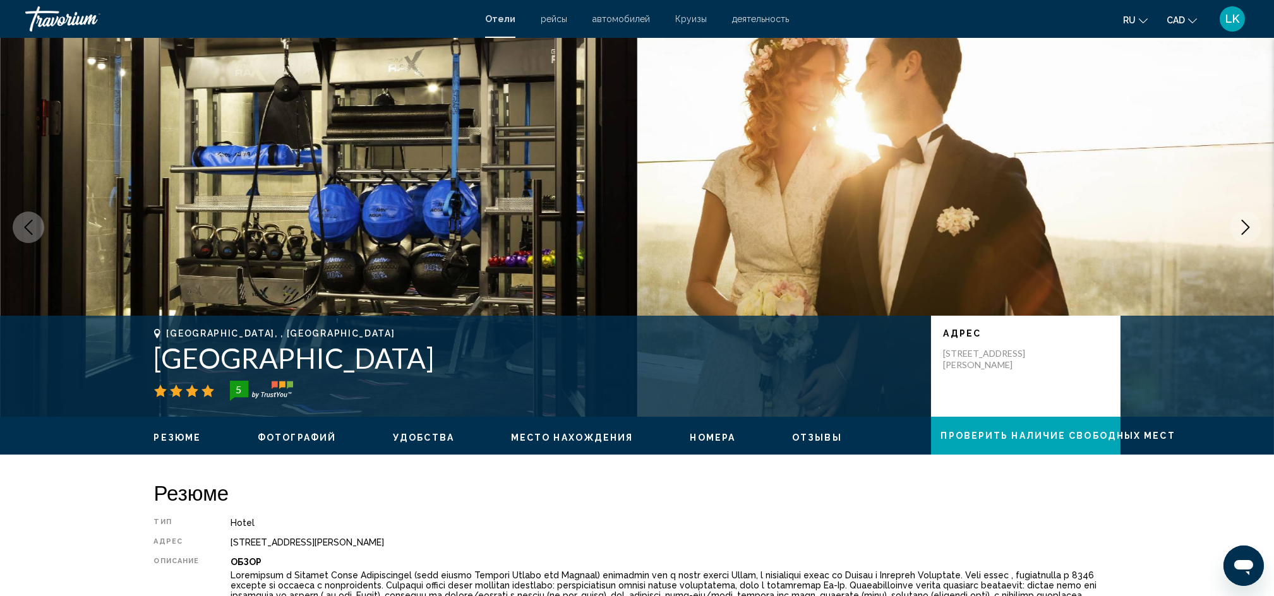
click at [964, 229] on icon "Next image" at bounding box center [1245, 227] width 15 height 15
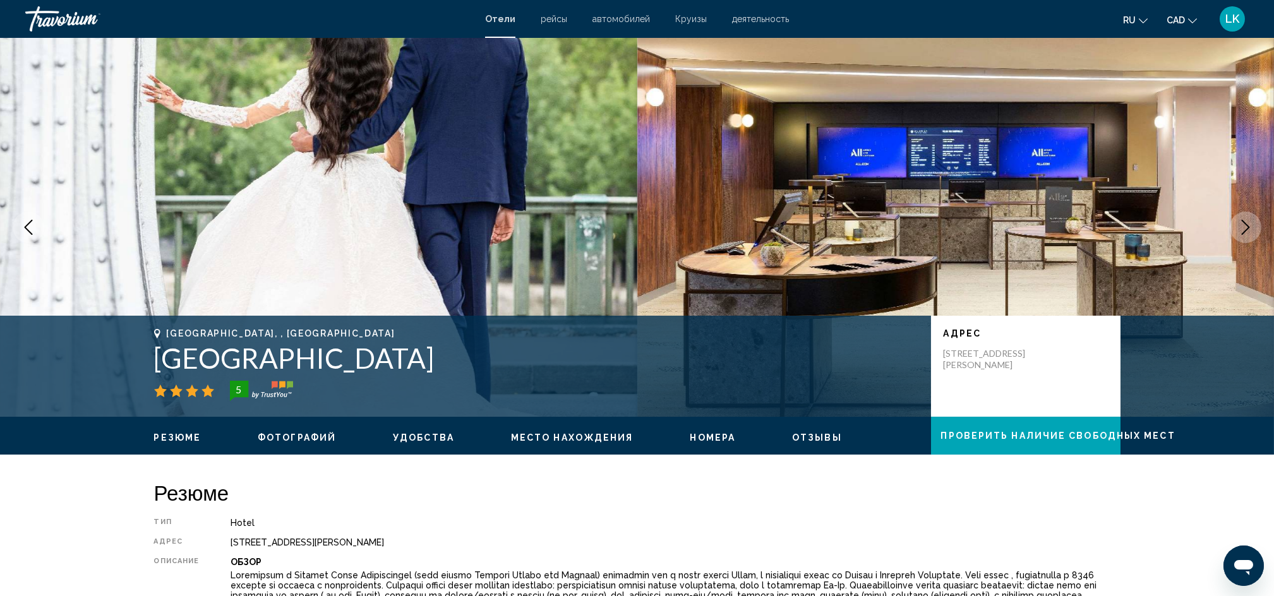
click at [964, 229] on icon "Next image" at bounding box center [1245, 227] width 15 height 15
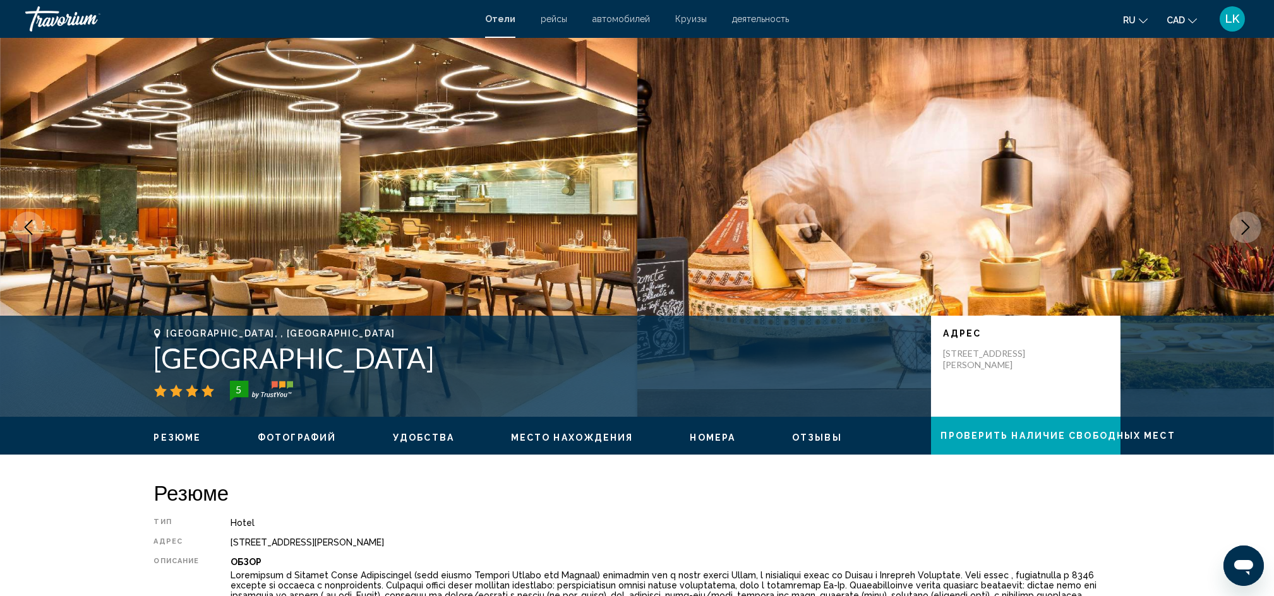
click at [964, 212] on button "Next image" at bounding box center [1246, 228] width 32 height 32
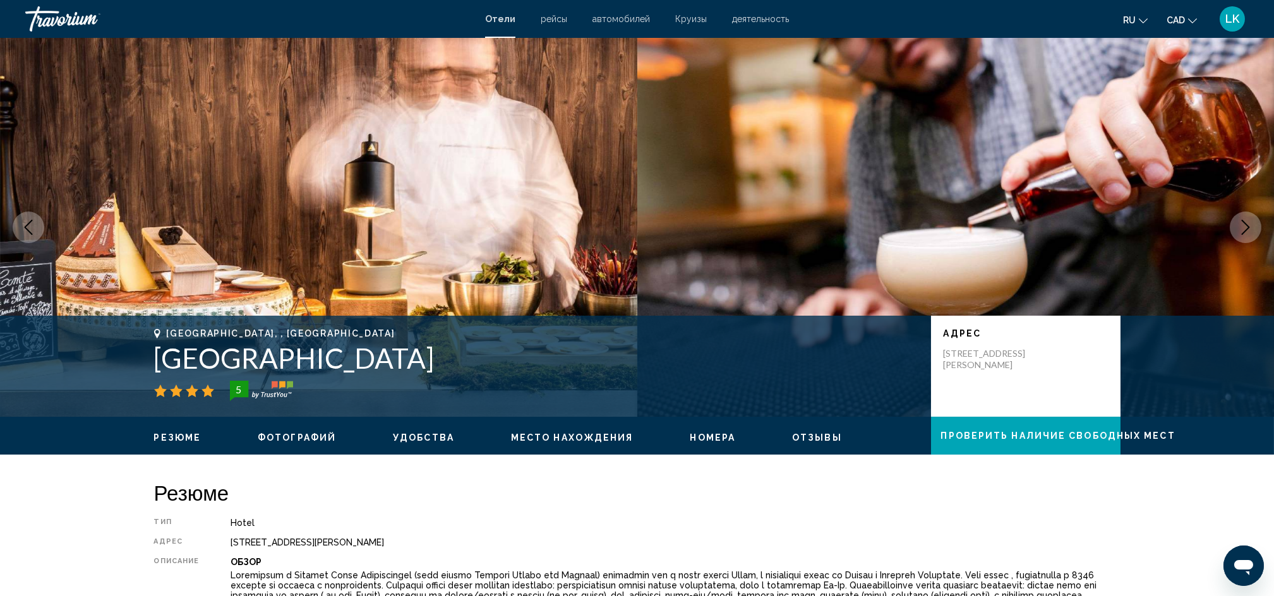
click at [964, 221] on icon "Next image" at bounding box center [1245, 227] width 15 height 15
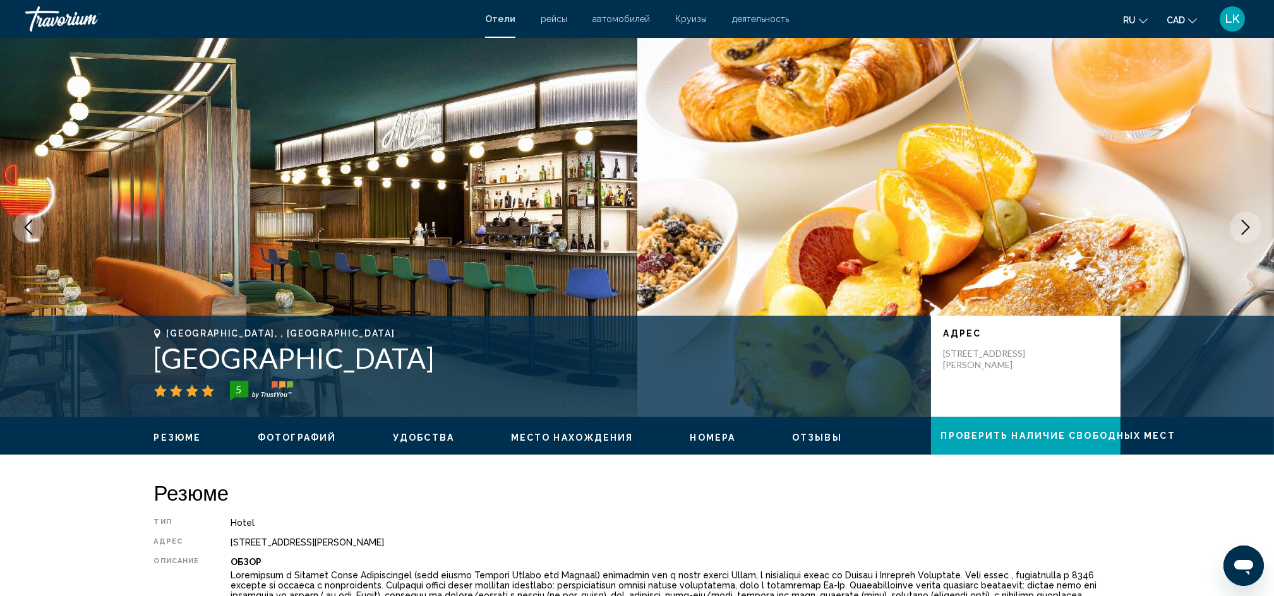
click at [964, 221] on icon "Next image" at bounding box center [1245, 227] width 15 height 15
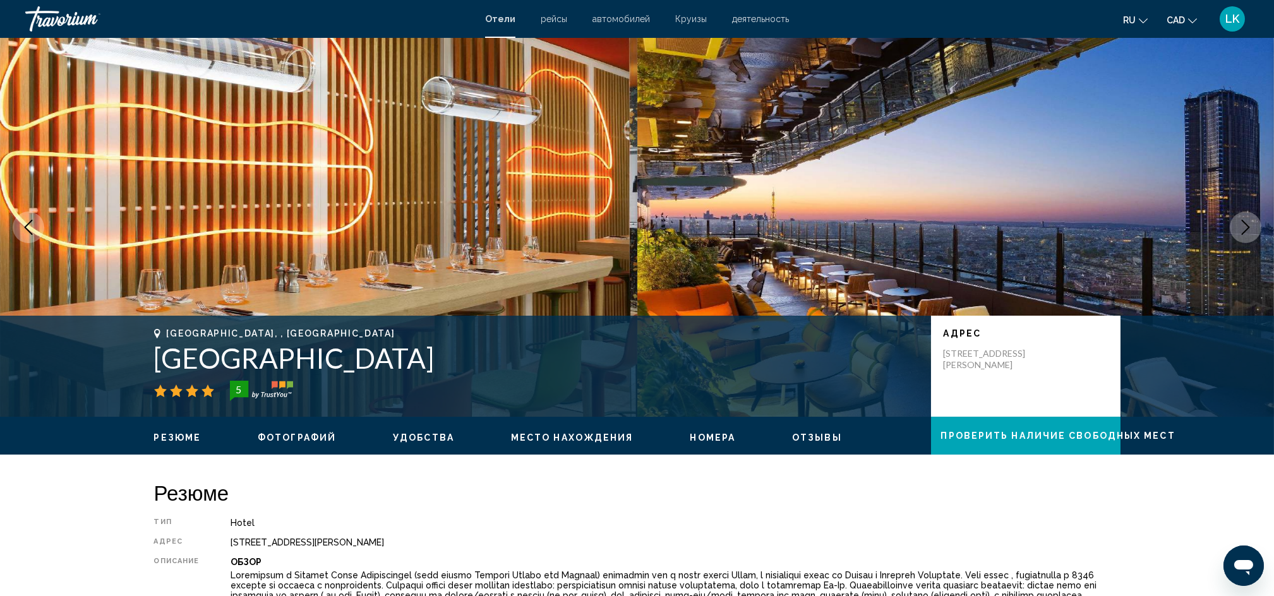
click at [964, 221] on icon "Next image" at bounding box center [1245, 227] width 15 height 15
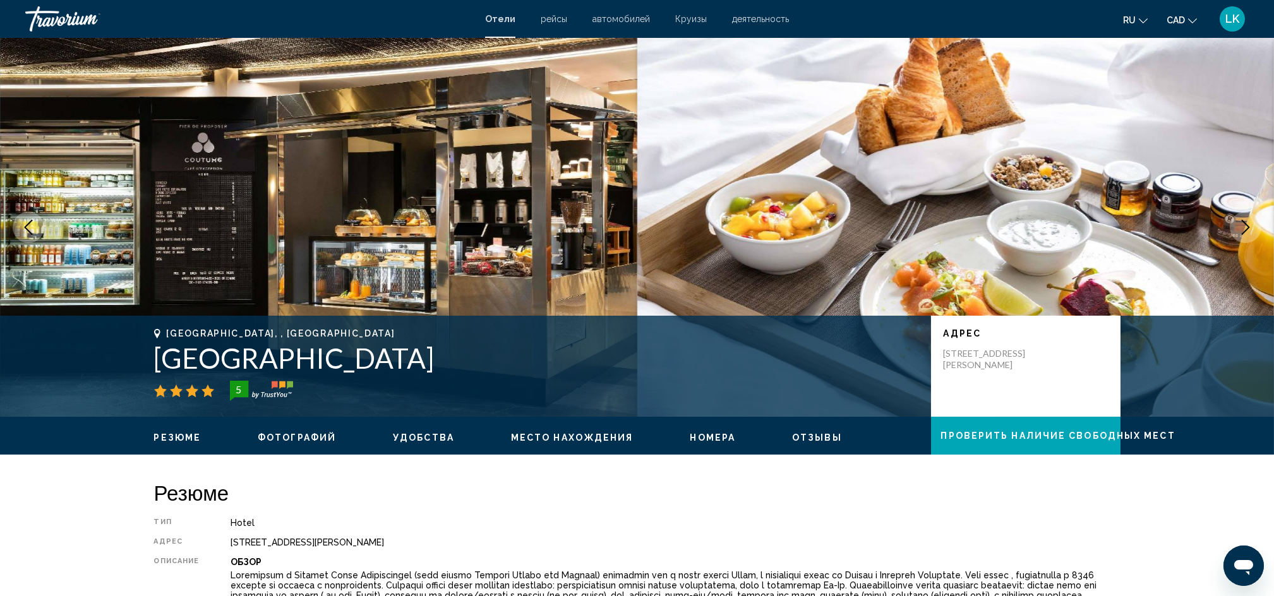
click at [964, 221] on icon "Next image" at bounding box center [1245, 227] width 15 height 15
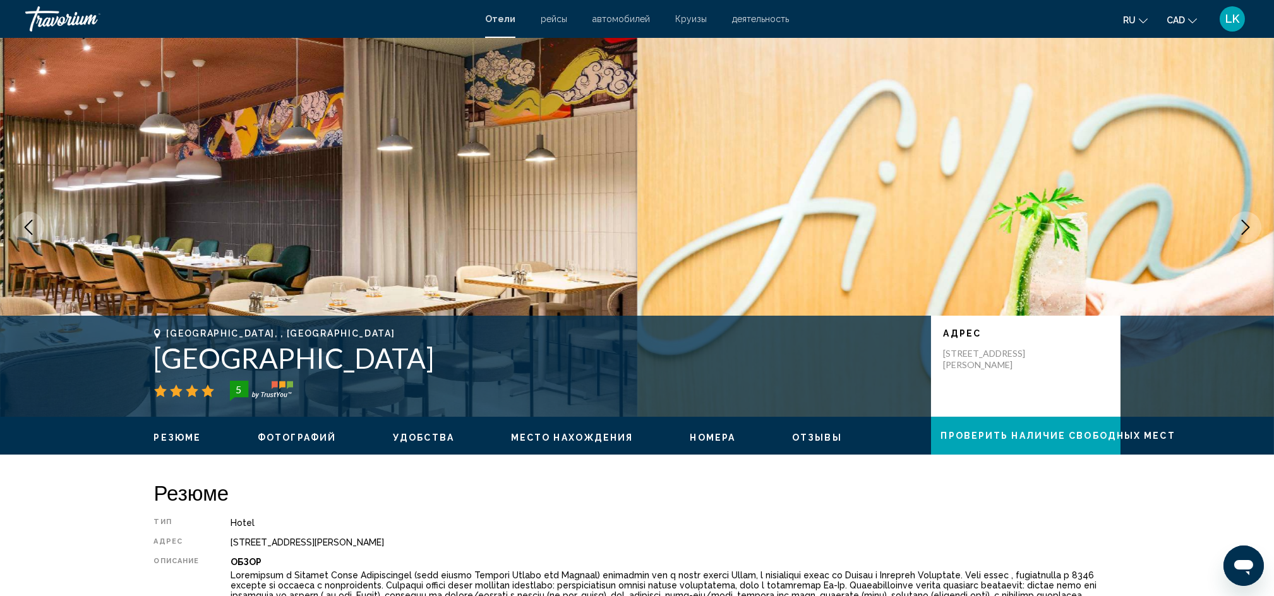
click at [964, 221] on icon "Next image" at bounding box center [1245, 227] width 15 height 15
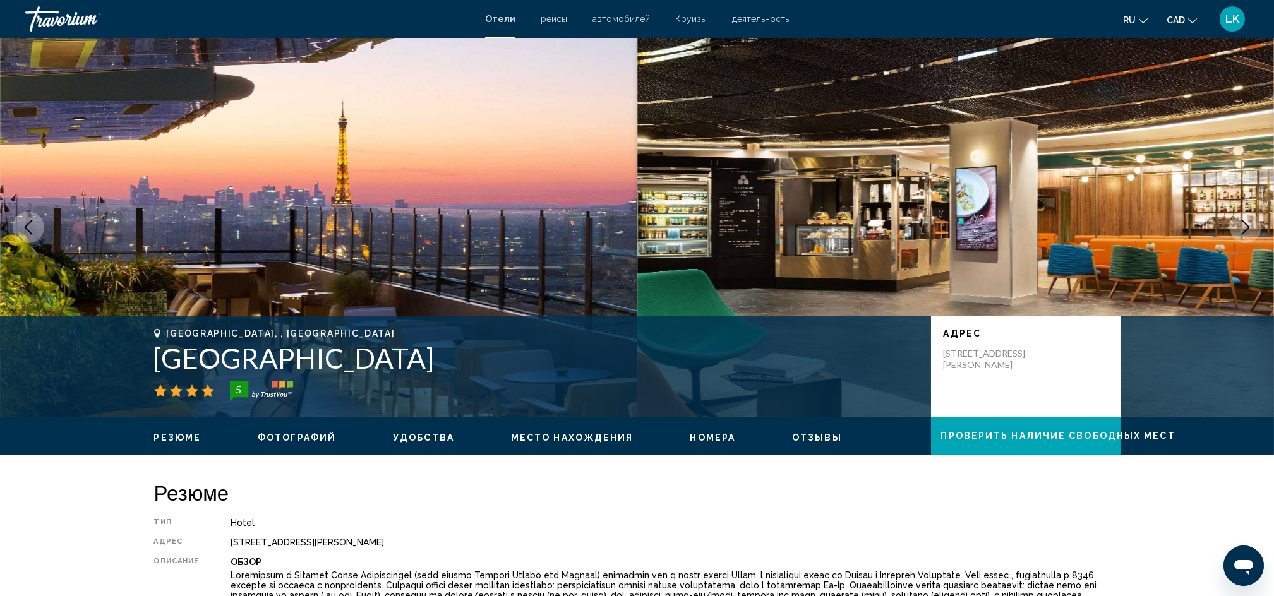
click at [964, 221] on icon "Next image" at bounding box center [1245, 227] width 15 height 15
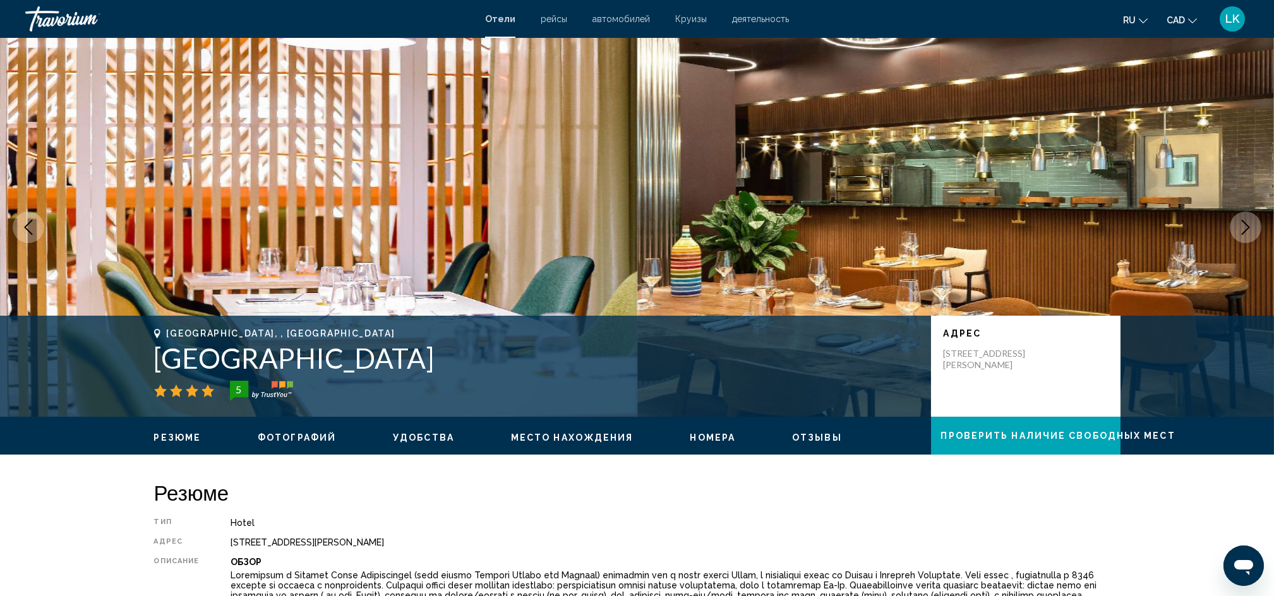
click at [964, 221] on icon "Next image" at bounding box center [1245, 227] width 15 height 15
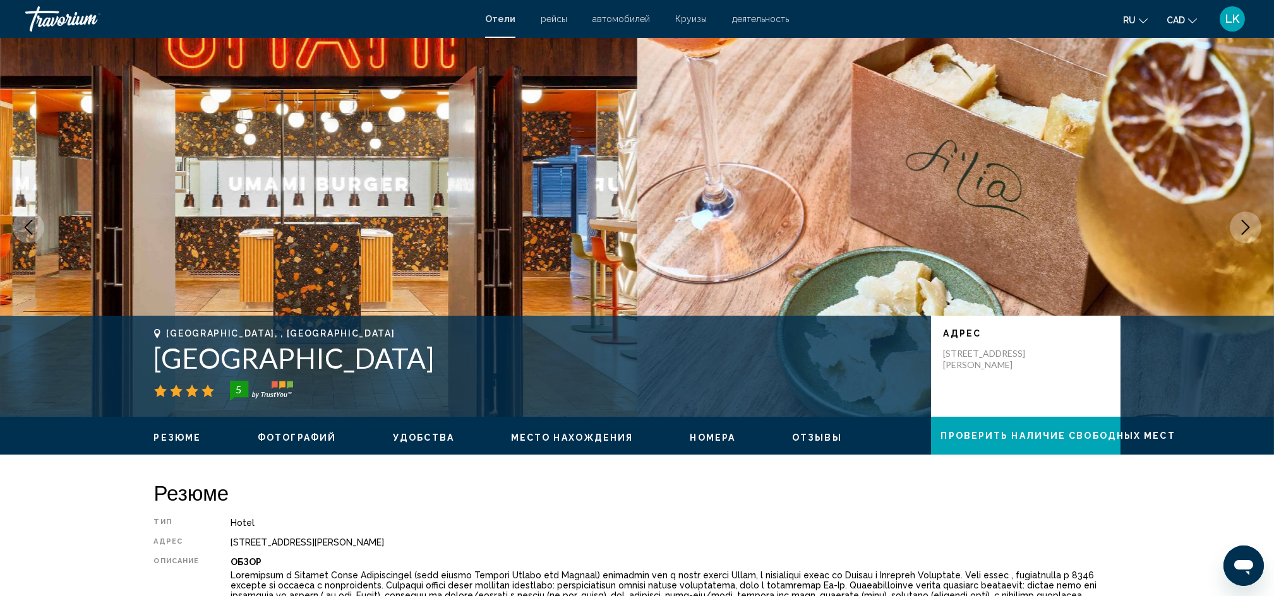
click at [964, 221] on icon "Next image" at bounding box center [1245, 227] width 15 height 15
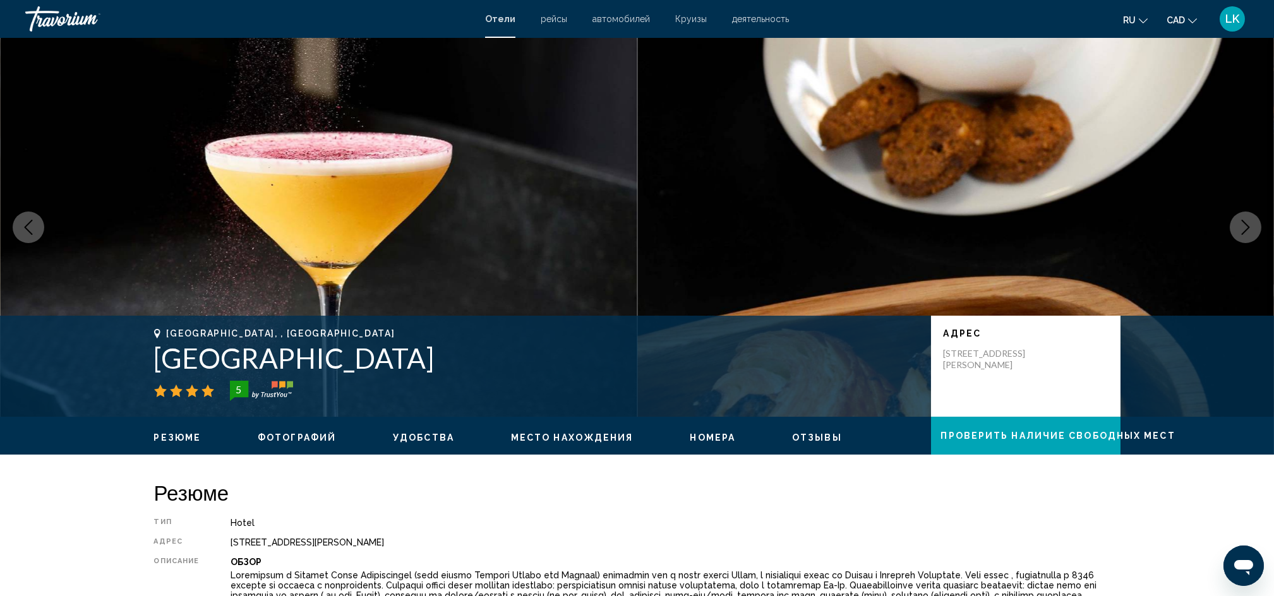
click at [964, 221] on icon "Next image" at bounding box center [1245, 227] width 15 height 15
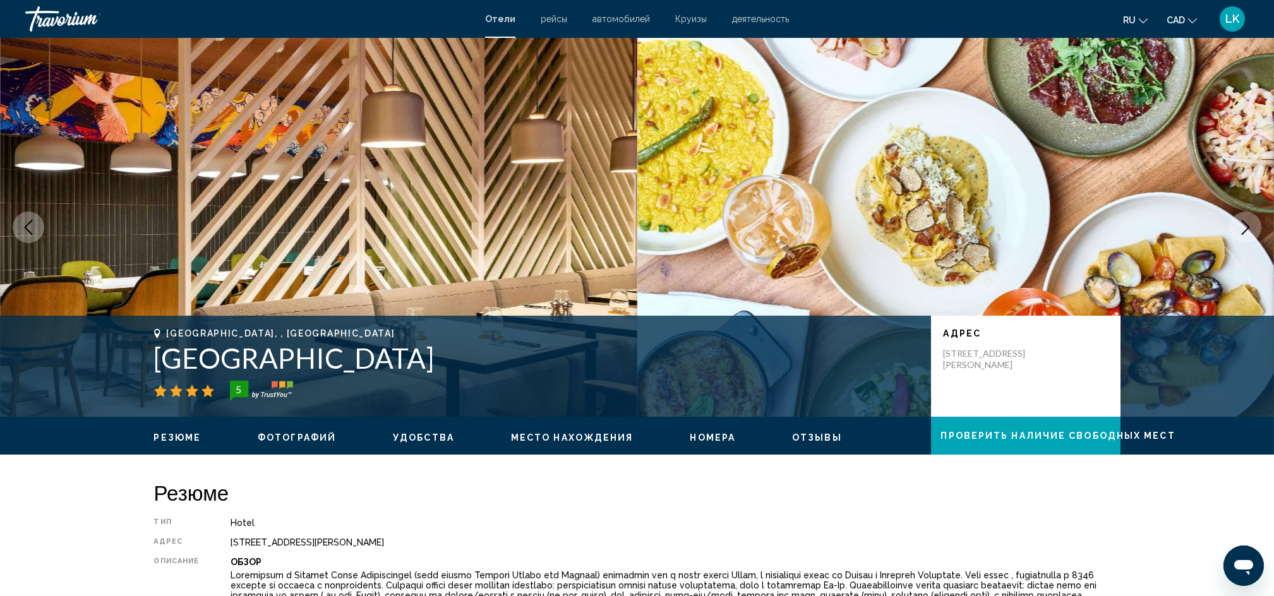
click at [964, 221] on icon "Next image" at bounding box center [1245, 227] width 15 height 15
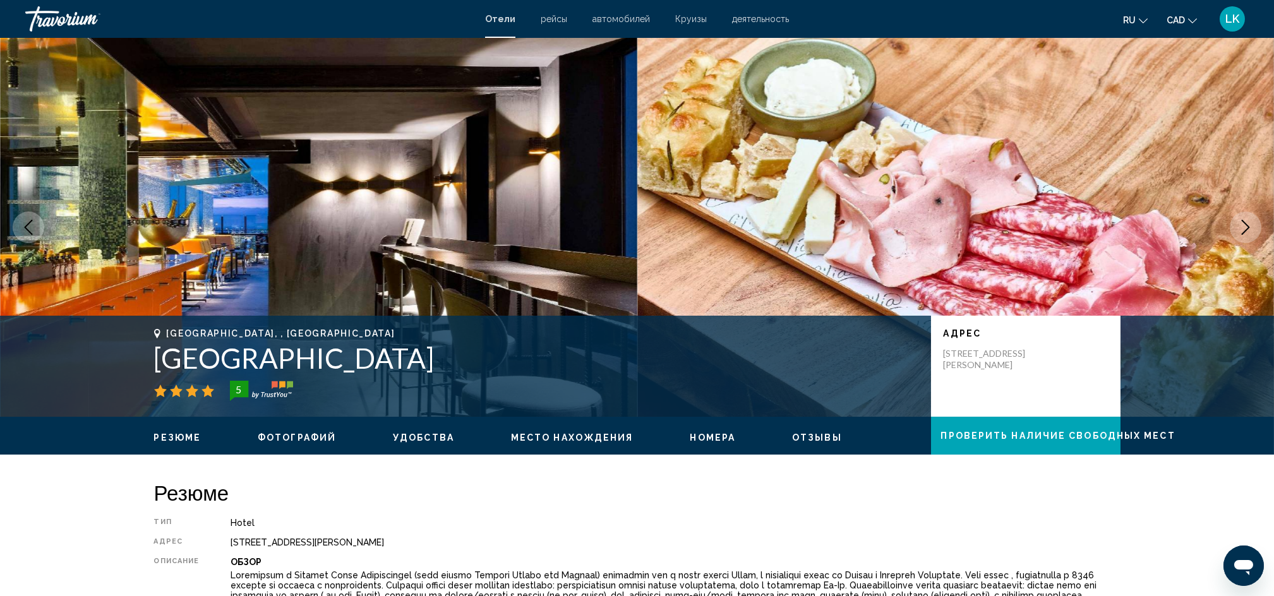
click at [964, 221] on icon "Next image" at bounding box center [1245, 227] width 15 height 15
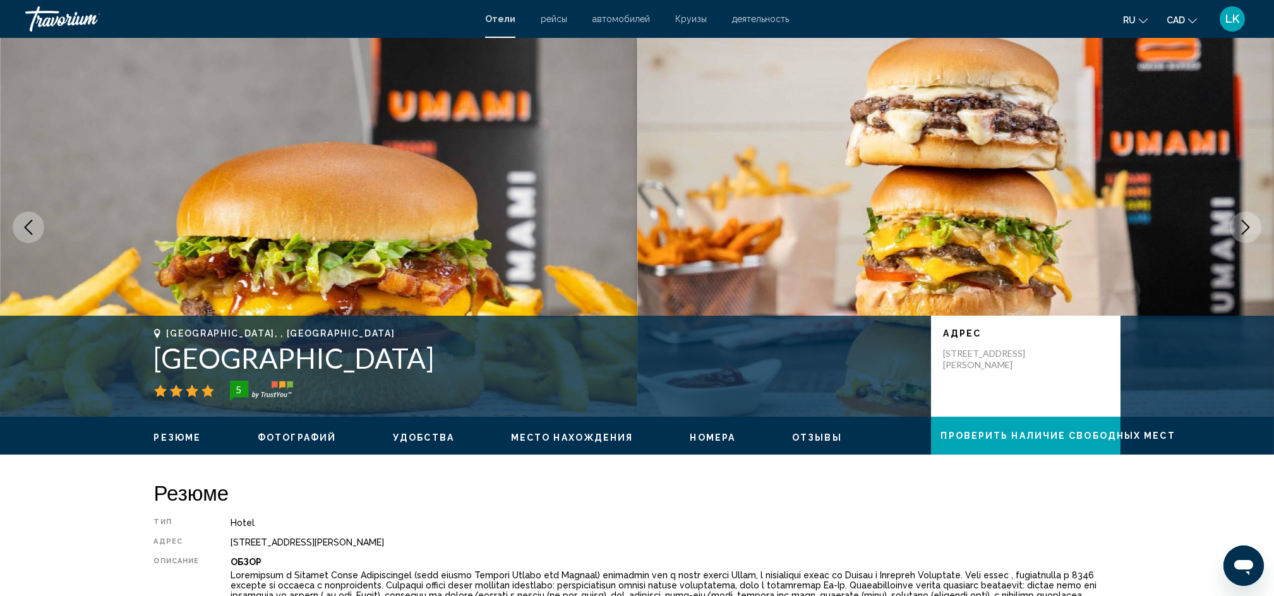
click at [964, 221] on icon "Next image" at bounding box center [1245, 227] width 15 height 15
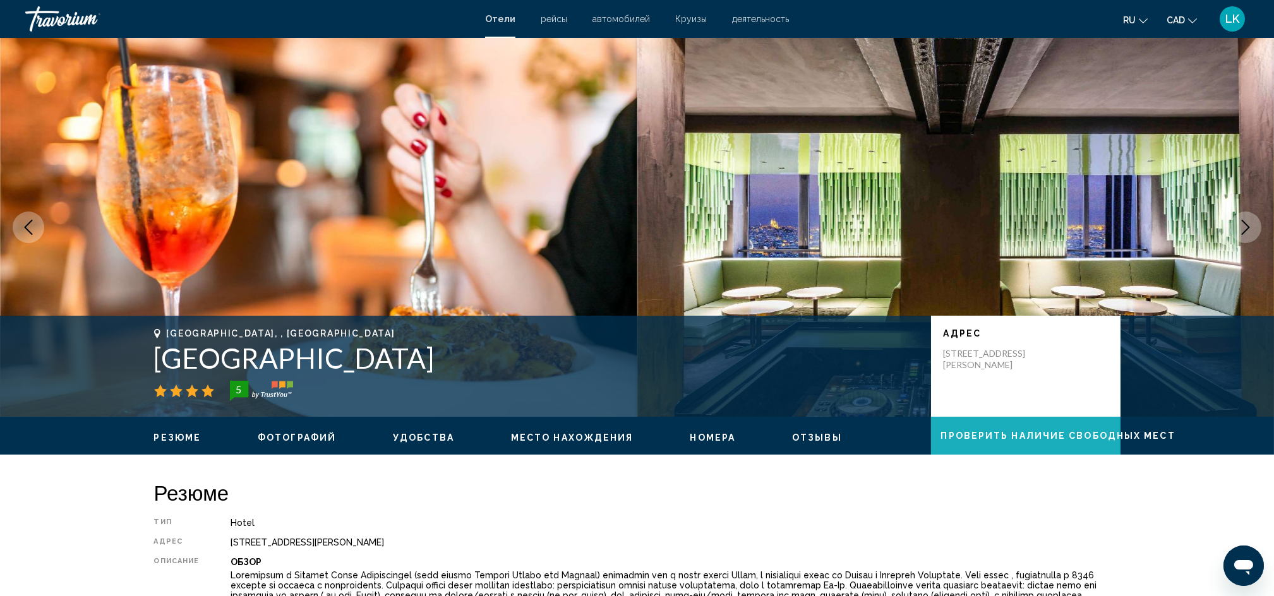
click at [964, 430] on span "Проверить наличие свободных мест" at bounding box center [1058, 435] width 234 height 10
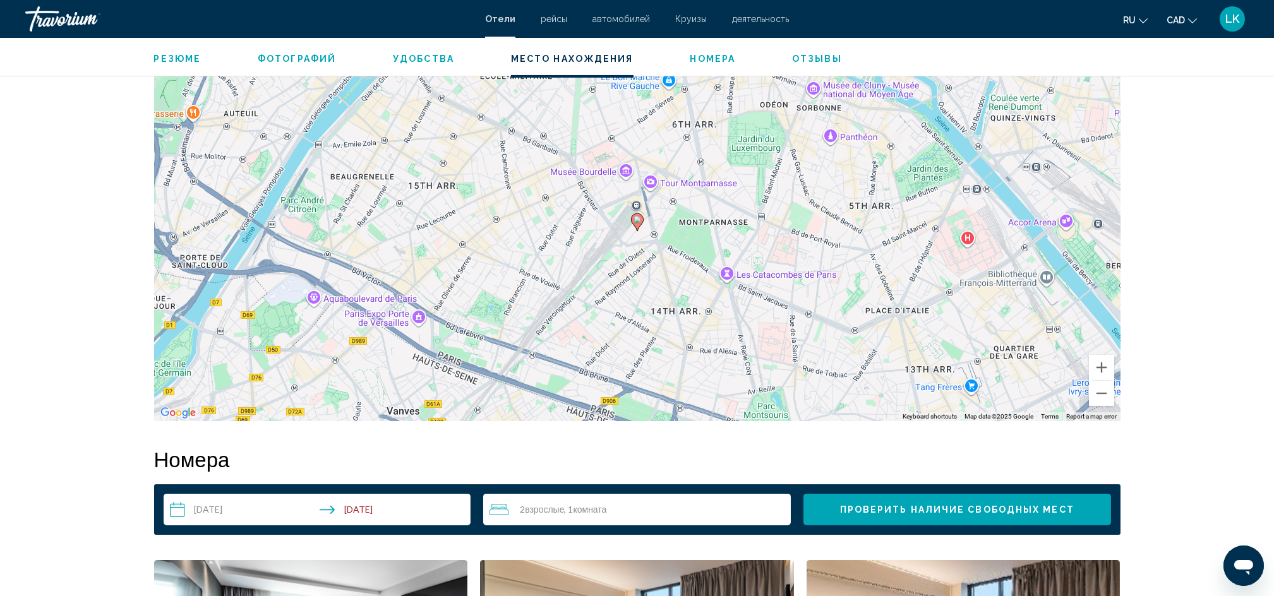
scroll to position [1598, 0]
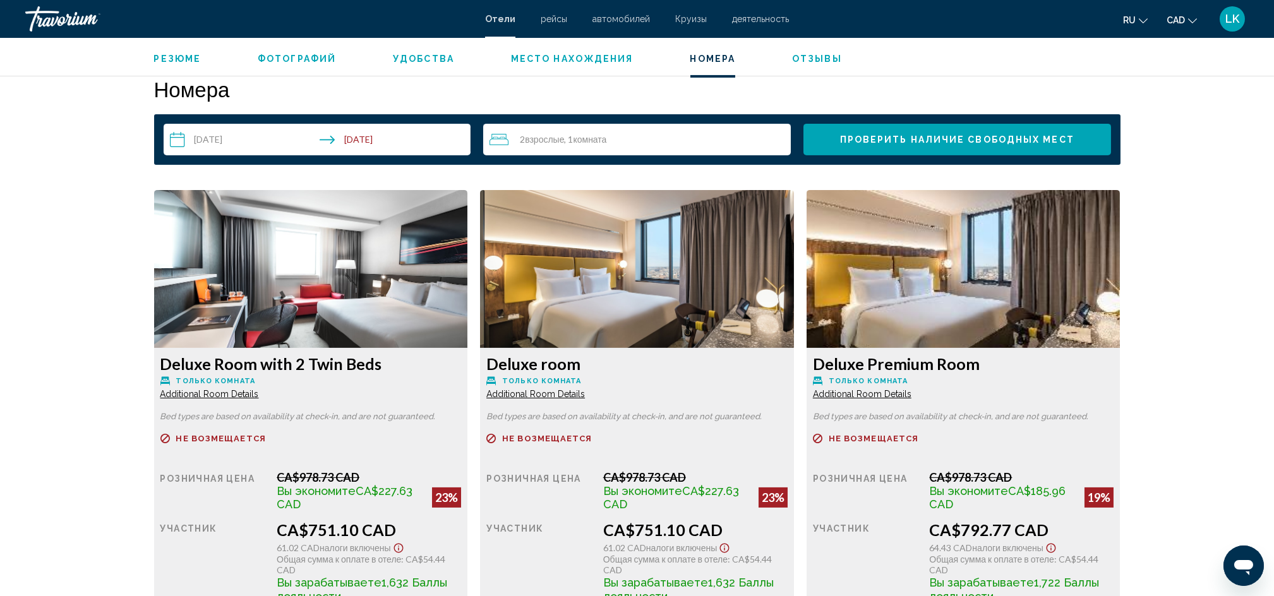
drag, startPoint x: 1272, startPoint y: 169, endPoint x: 1274, endPoint y: 179, distance: 9.8
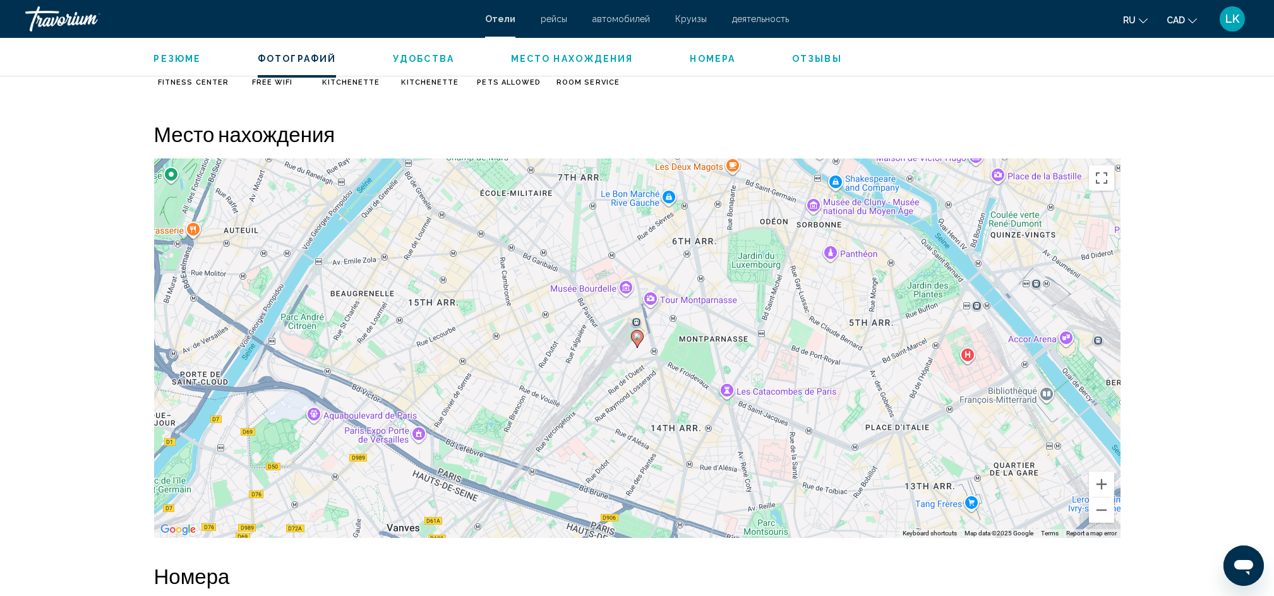
scroll to position [0, 0]
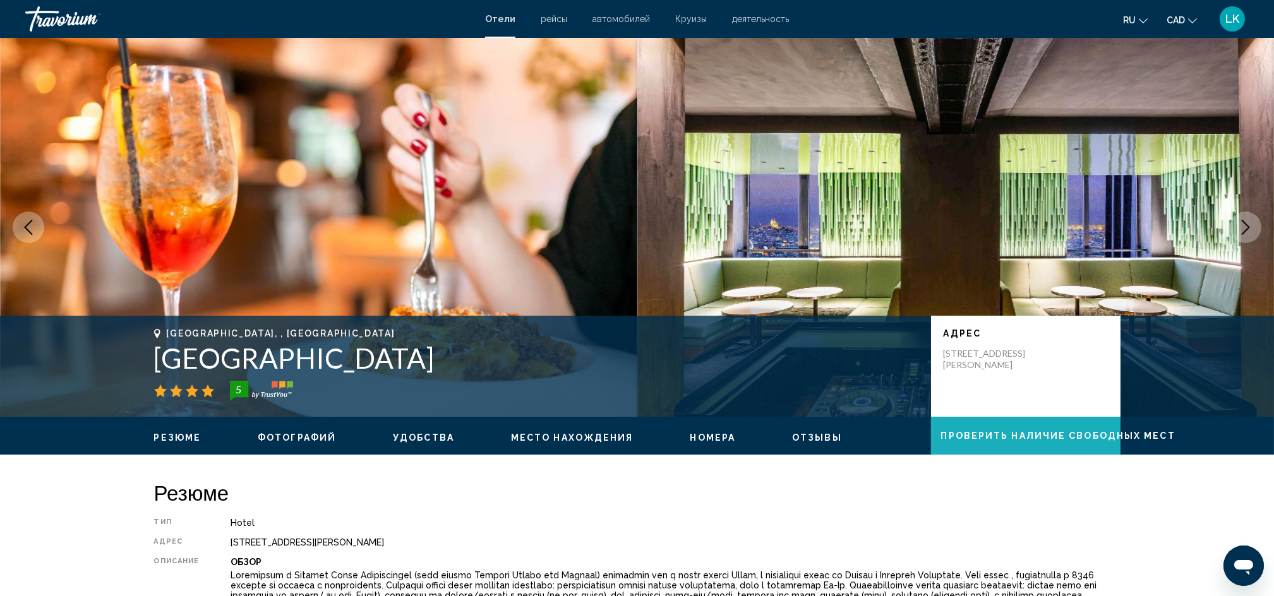
click at [964, 436] on span "Проверить наличие свободных мест" at bounding box center [1058, 436] width 234 height 10
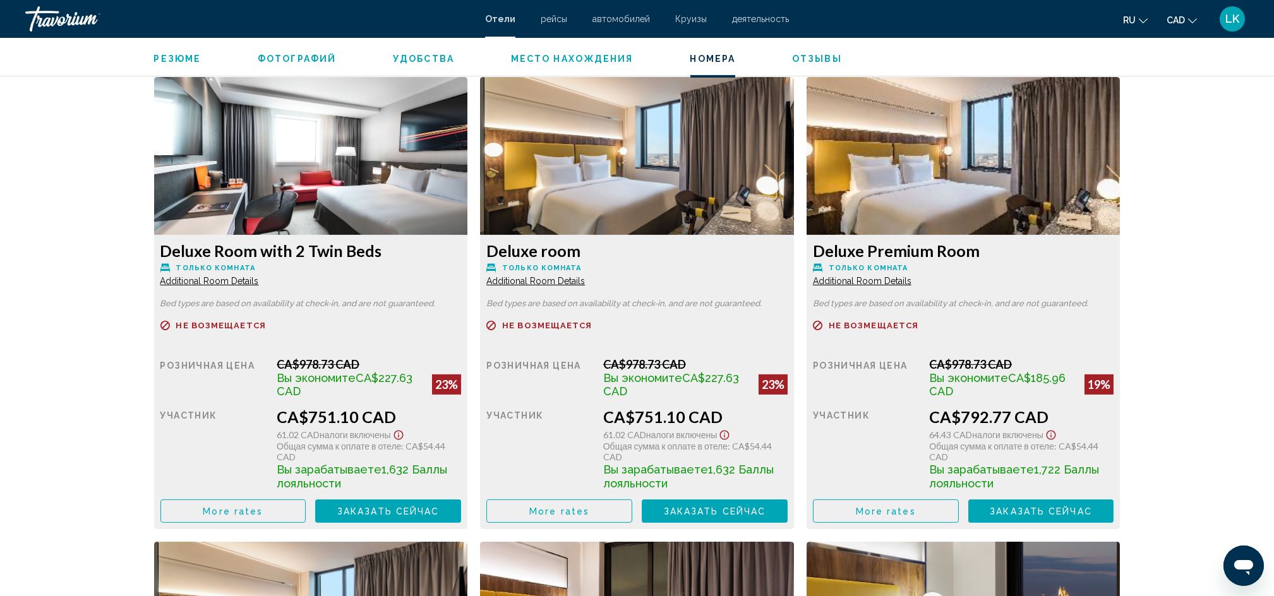
scroll to position [1703, 0]
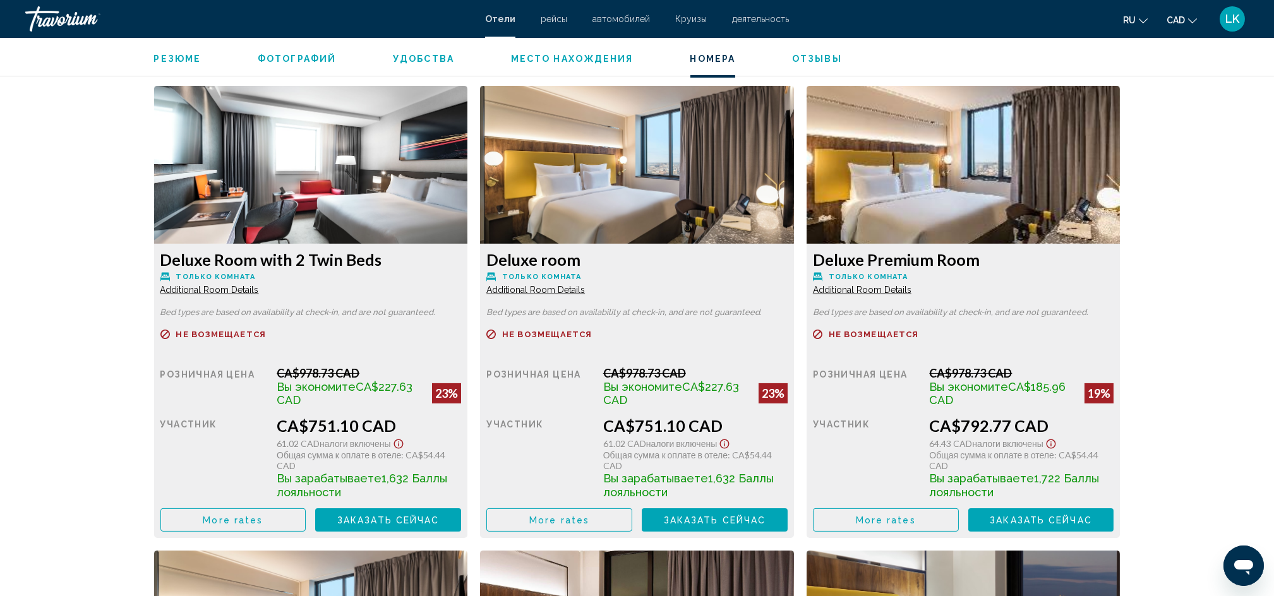
click at [205, 287] on span "Additional Room Details" at bounding box center [209, 290] width 99 height 10
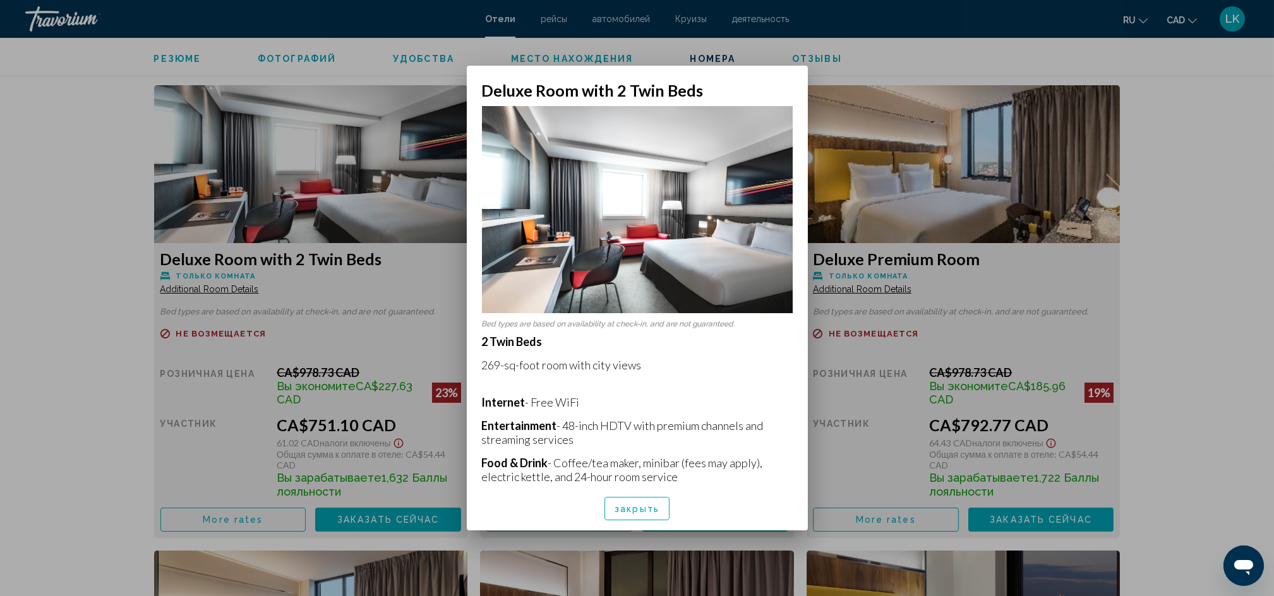
click at [620, 446] on span "закрыть" at bounding box center [636, 509] width 45 height 10
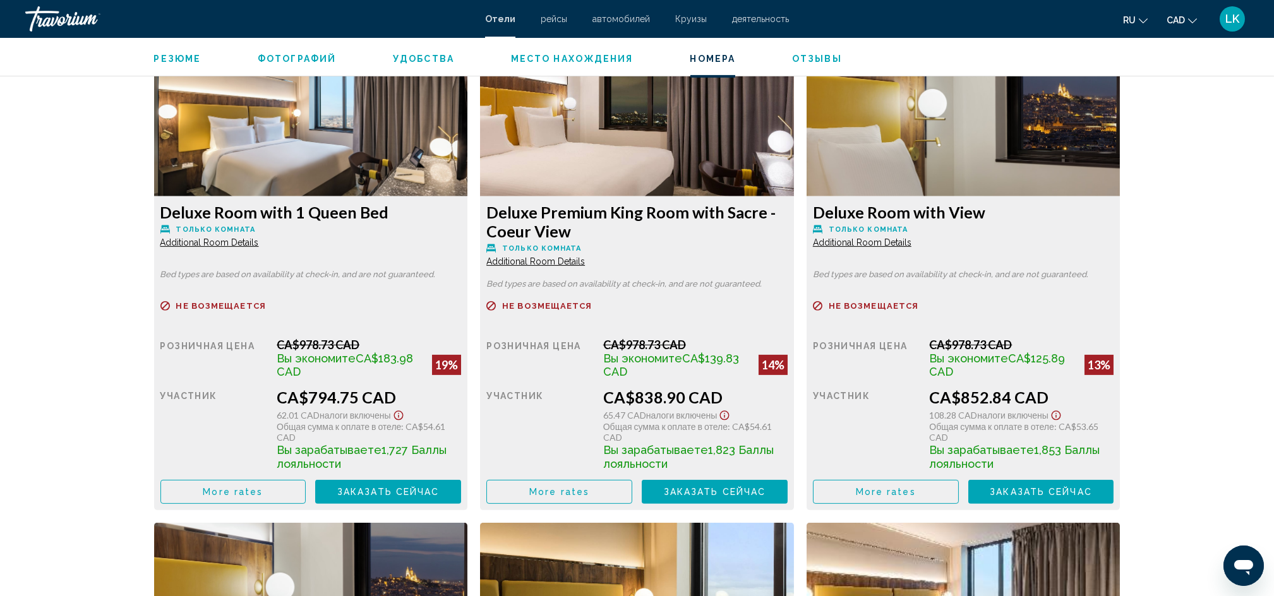
scroll to position [2224, 0]
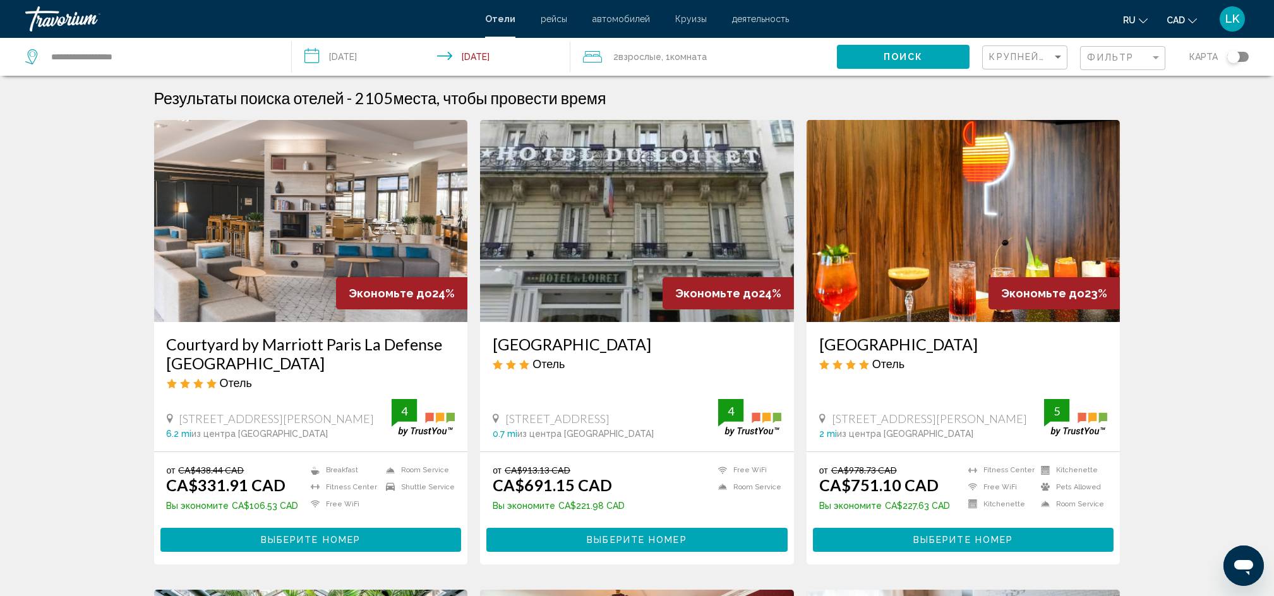
click at [342, 45] on input "**********" at bounding box center [434, 59] width 284 height 42
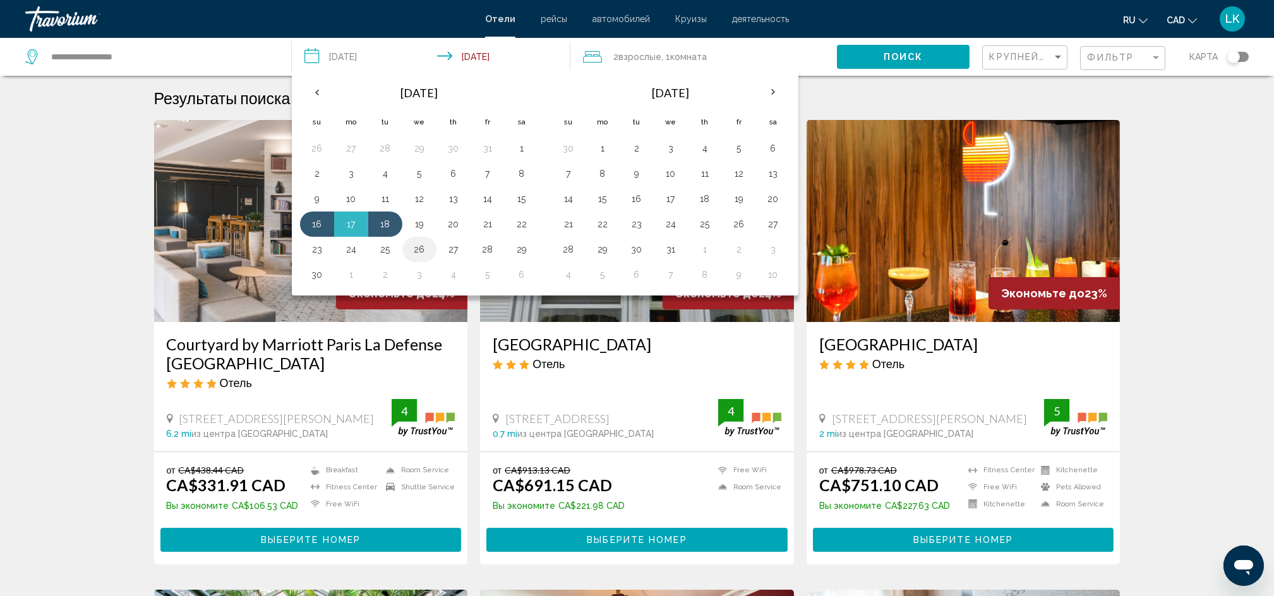
click at [421, 255] on button "26" at bounding box center [419, 250] width 20 height 18
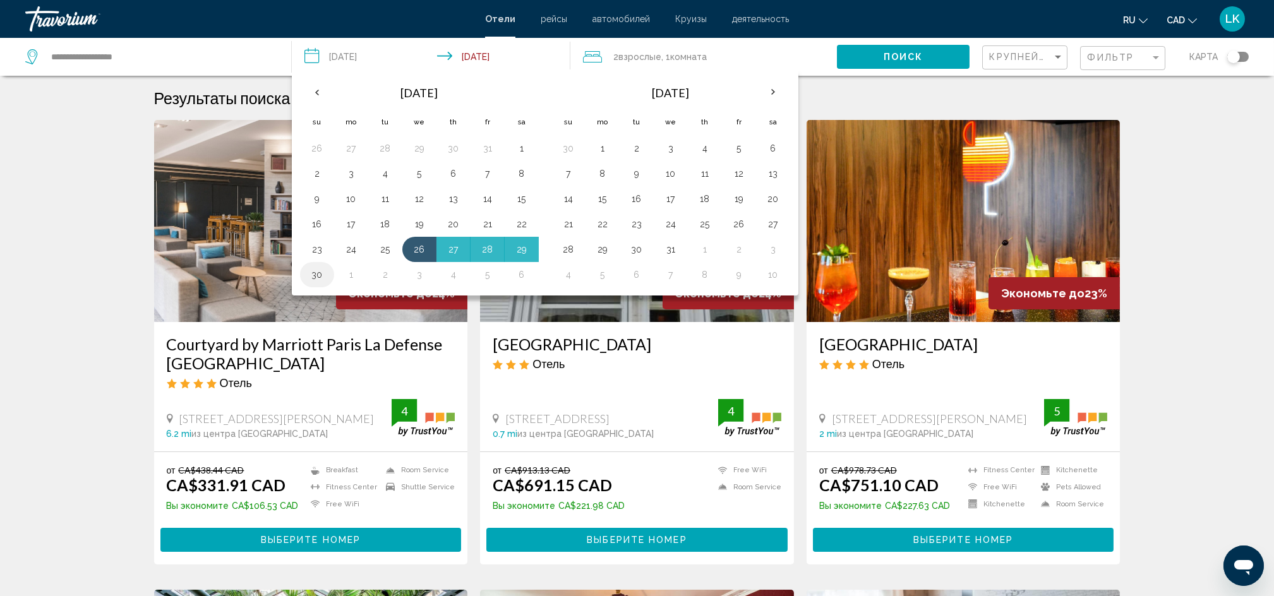
click at [314, 278] on button "30" at bounding box center [317, 275] width 20 height 18
type input "**********"
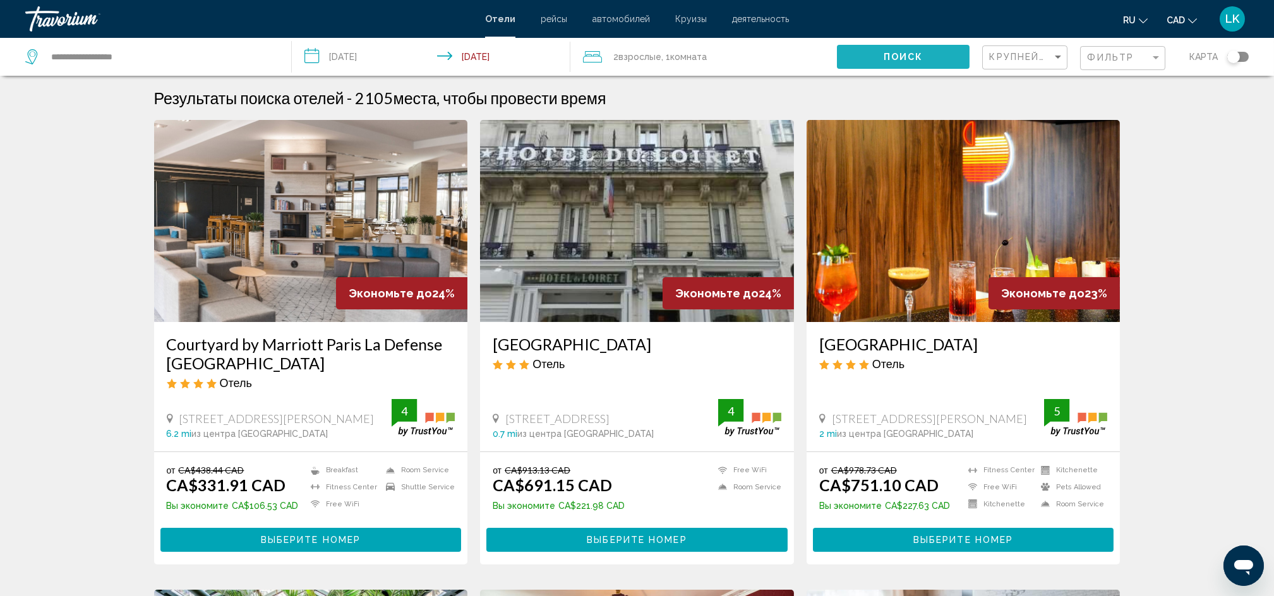
click at [887, 51] on button "Поиск" at bounding box center [903, 56] width 133 height 23
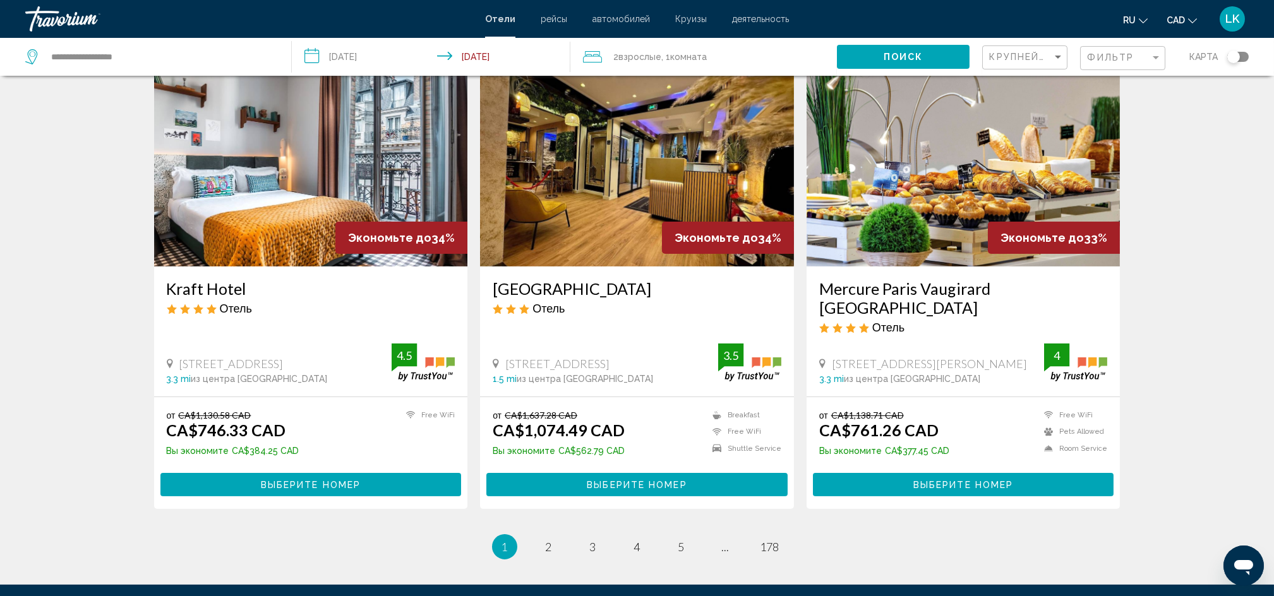
scroll to position [1590, 0]
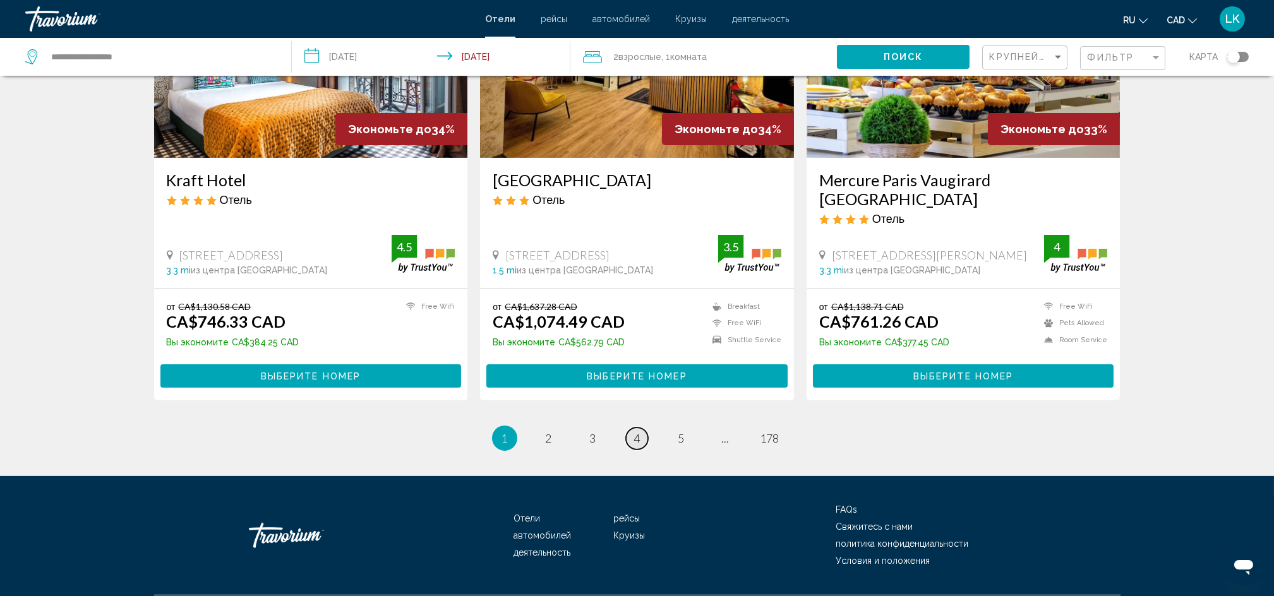
click at [634, 431] on span "4" at bounding box center [637, 438] width 6 height 14
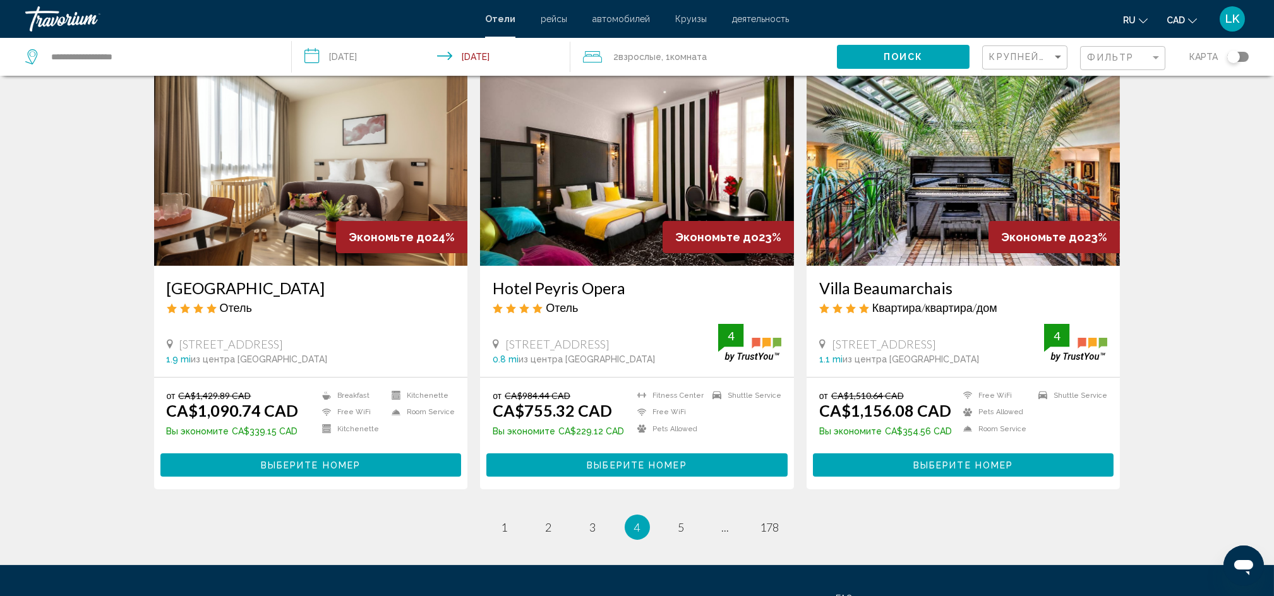
scroll to position [1430, 0]
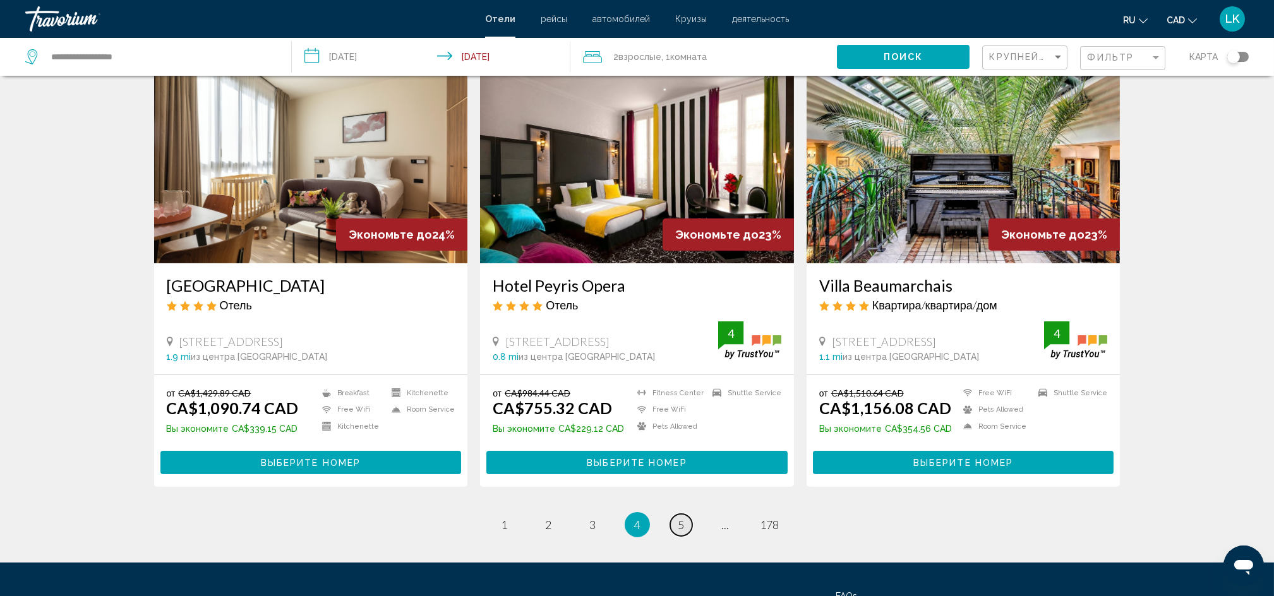
click at [681, 446] on span "5" at bounding box center [681, 525] width 6 height 14
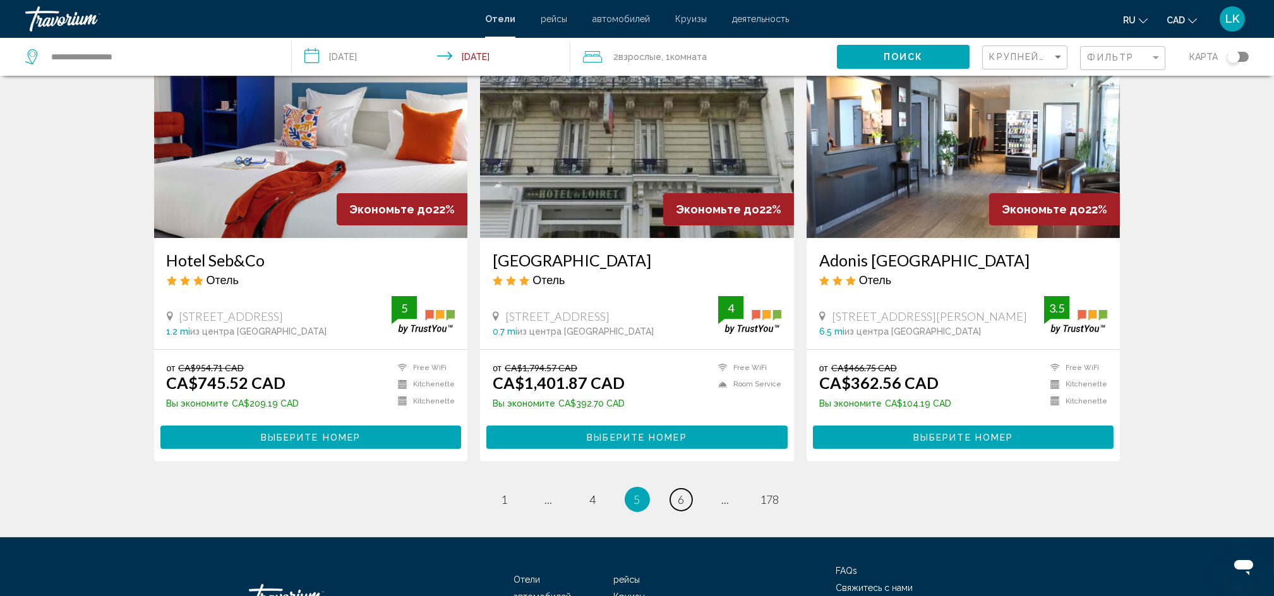
scroll to position [1523, 0]
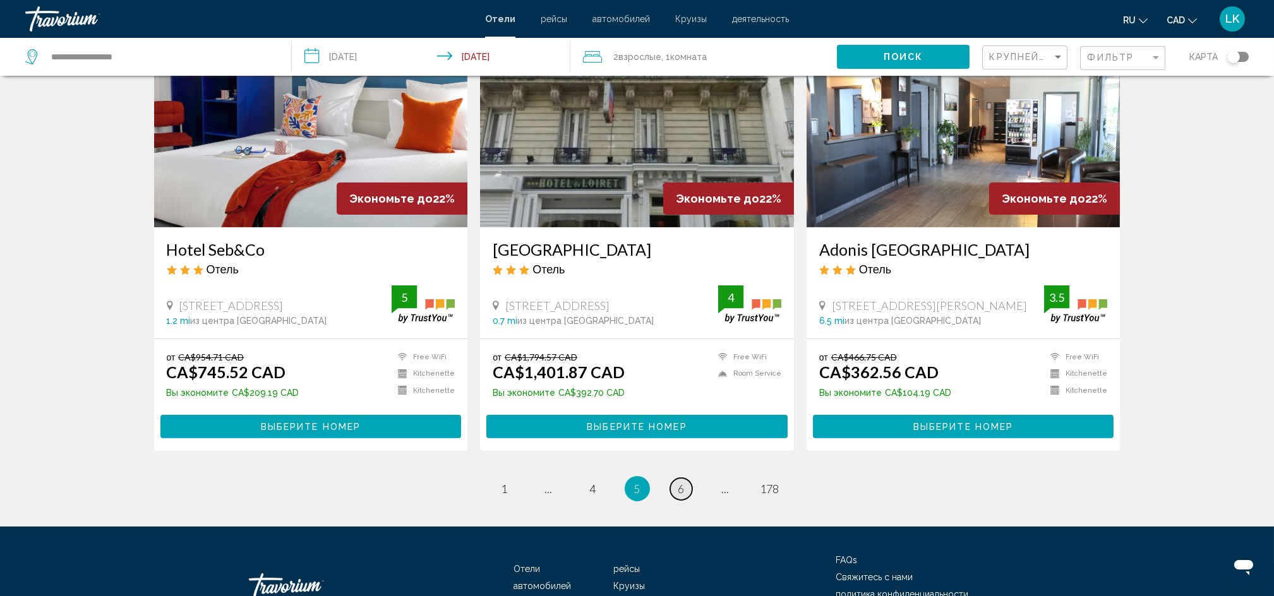
click at [685, 446] on link "page 6" at bounding box center [681, 489] width 22 height 22
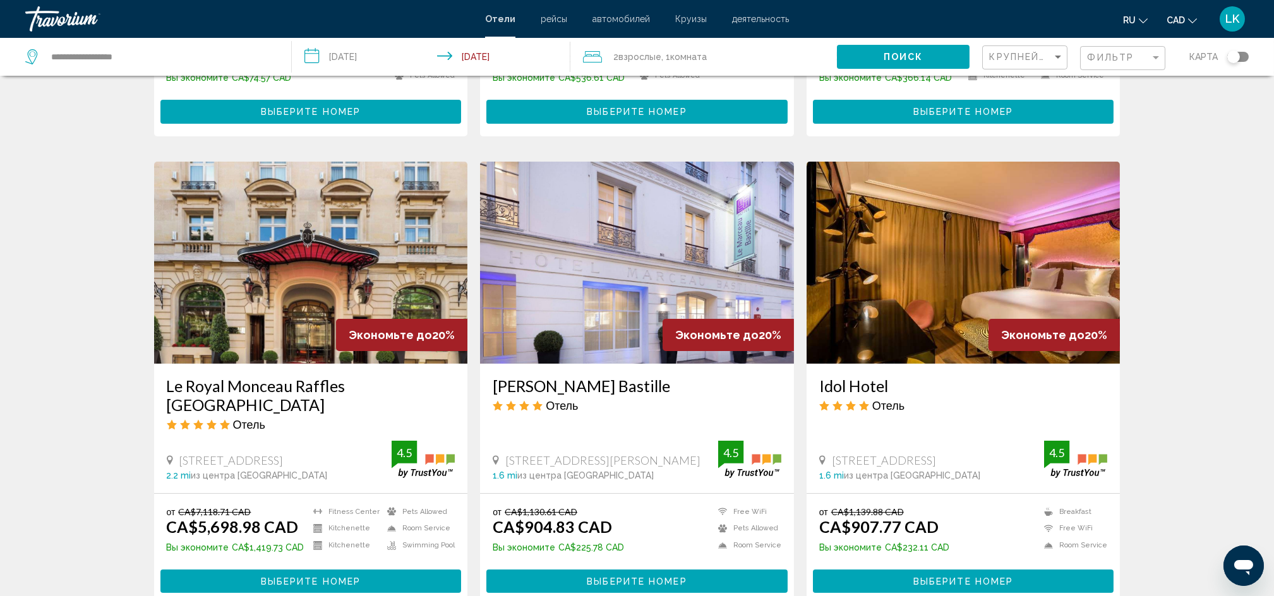
scroll to position [881, 0]
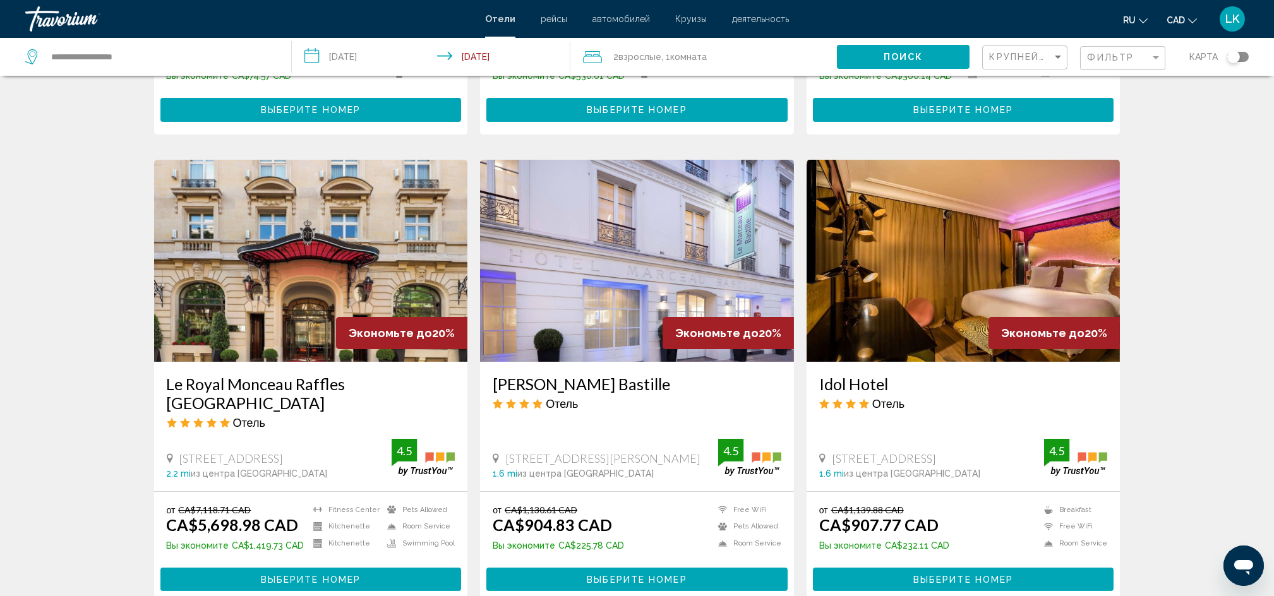
click at [570, 258] on img "Main content" at bounding box center [637, 261] width 314 height 202
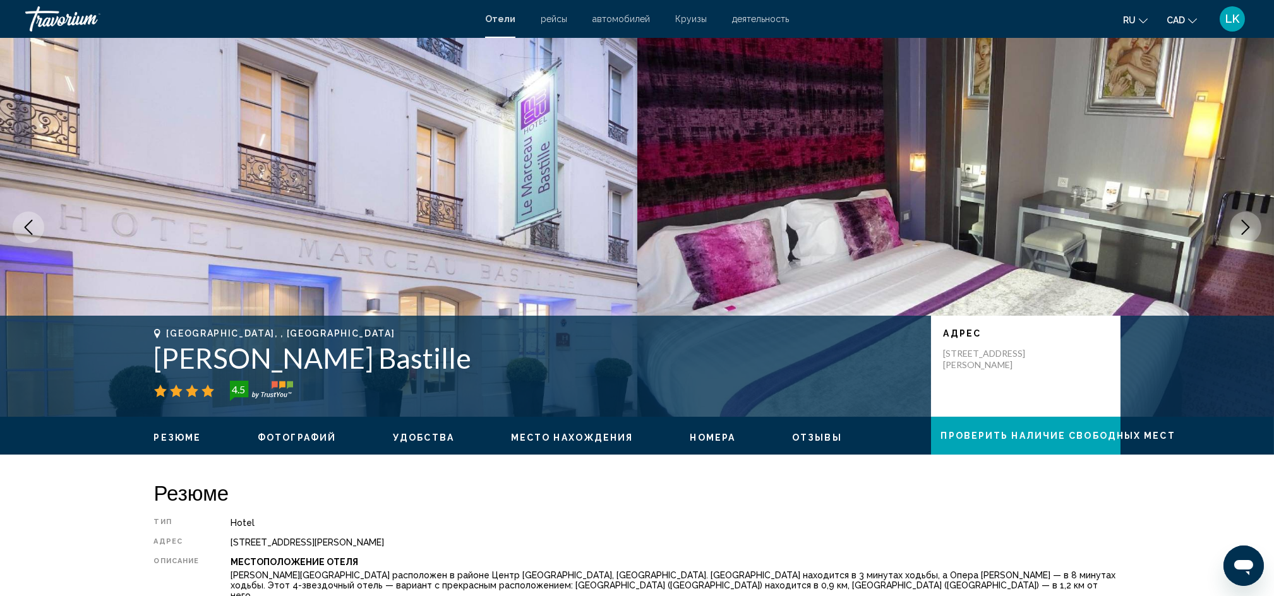
click at [964, 217] on button "Next image" at bounding box center [1246, 228] width 32 height 32
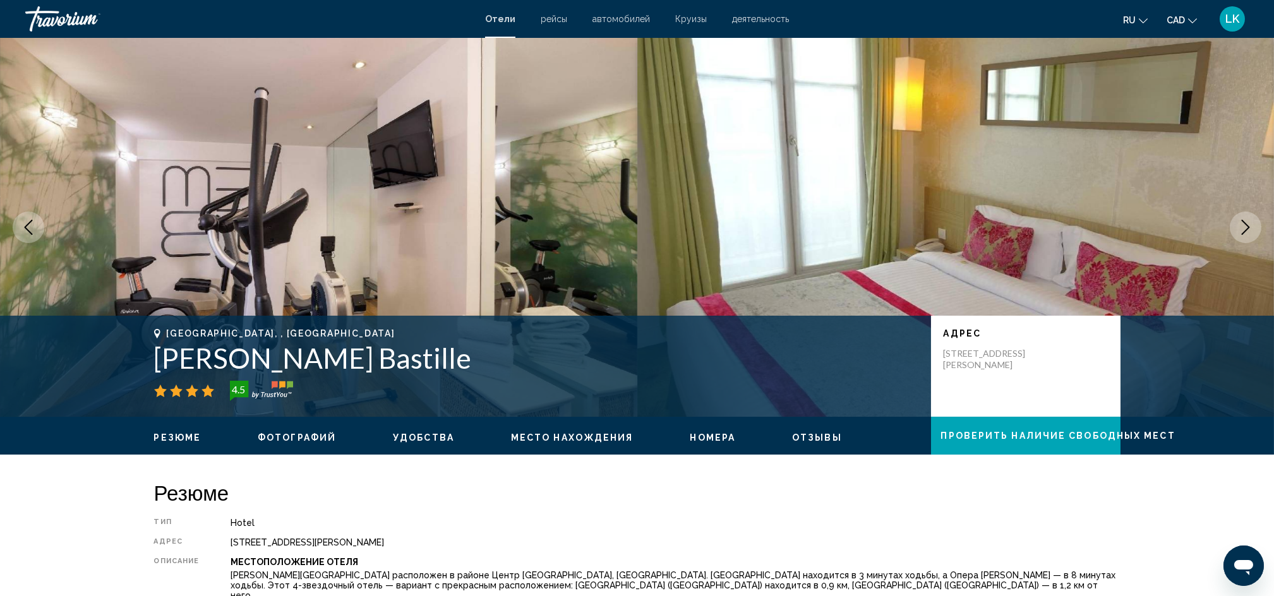
click at [964, 217] on button "Next image" at bounding box center [1246, 228] width 32 height 32
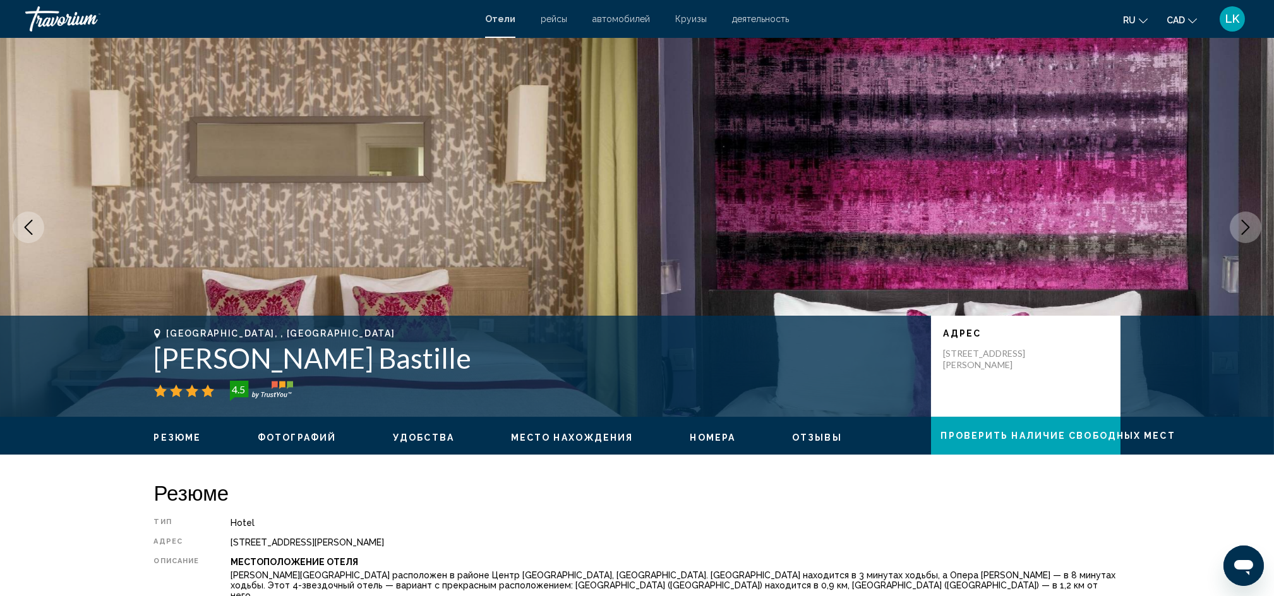
click at [964, 217] on button "Next image" at bounding box center [1246, 228] width 32 height 32
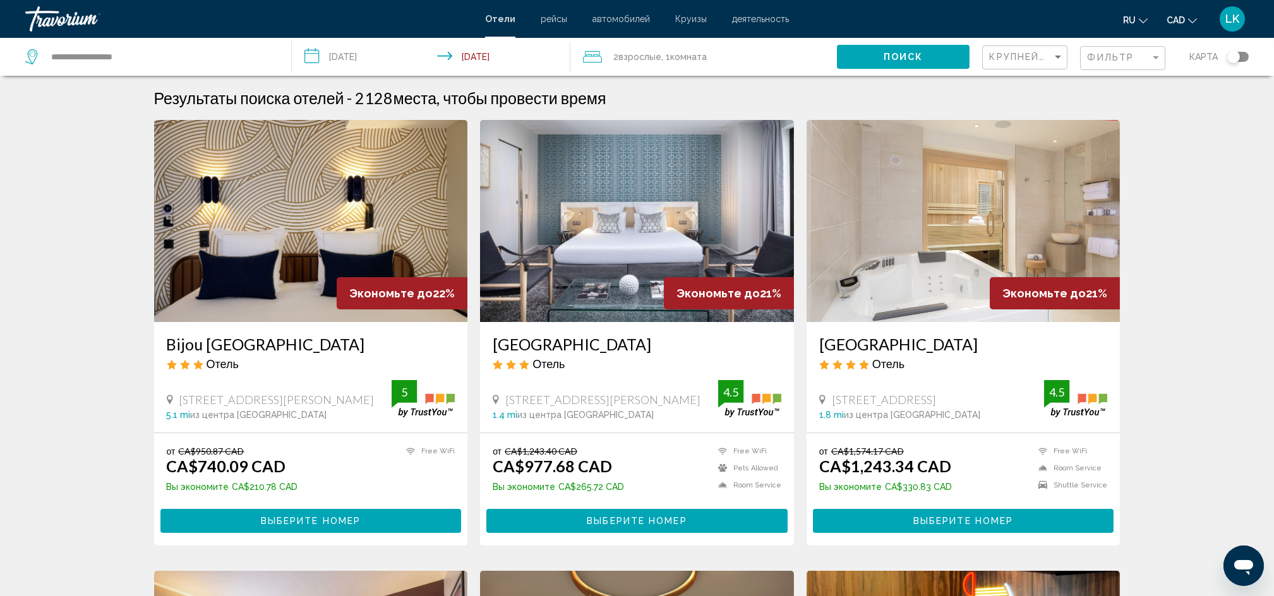
drag, startPoint x: 1272, startPoint y: 139, endPoint x: 1278, endPoint y: 175, distance: 36.4
click at [964, 175] on html "**********" at bounding box center [637, 298] width 1274 height 596
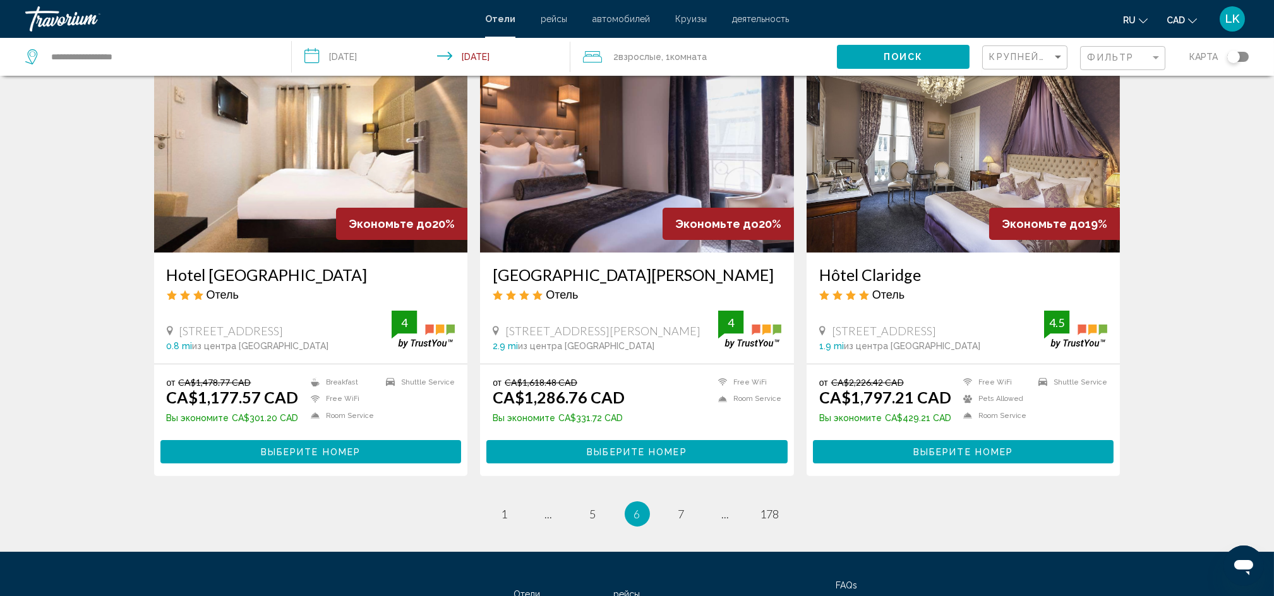
scroll to position [1470, 0]
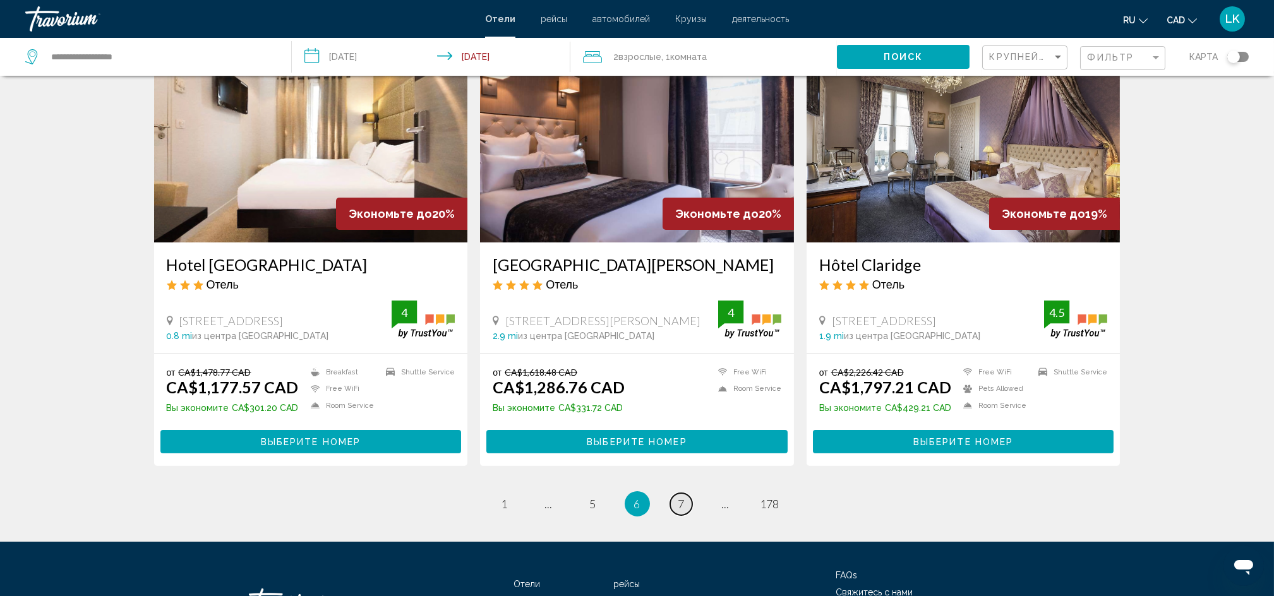
click at [679, 446] on span "7" at bounding box center [681, 504] width 6 height 14
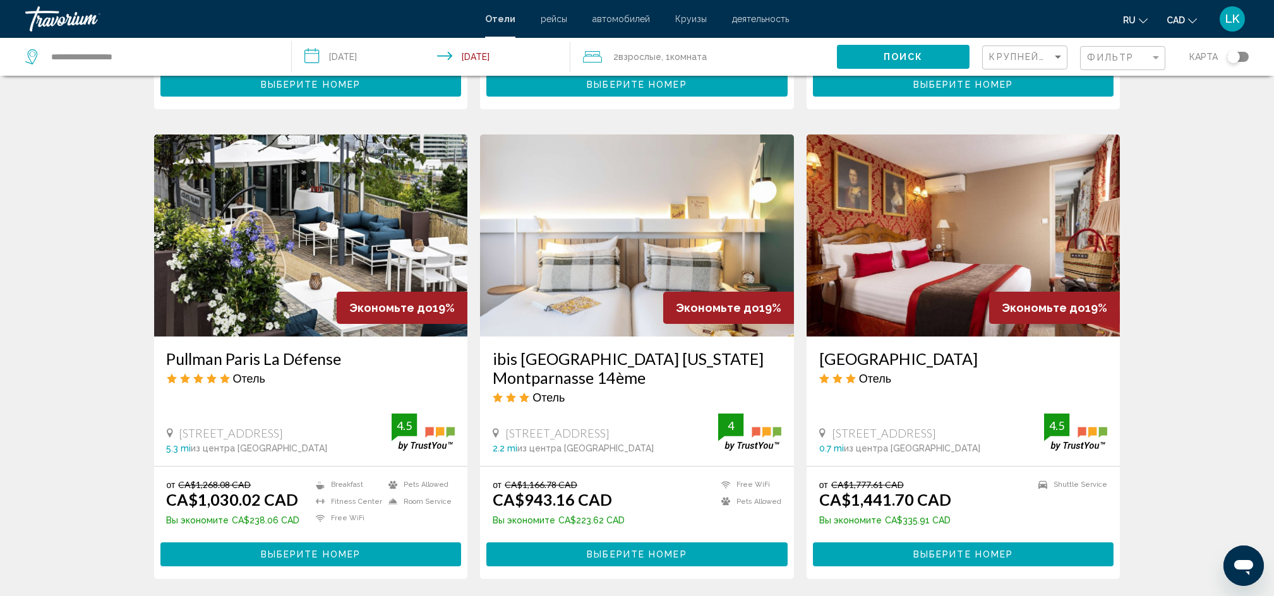
scroll to position [438, 0]
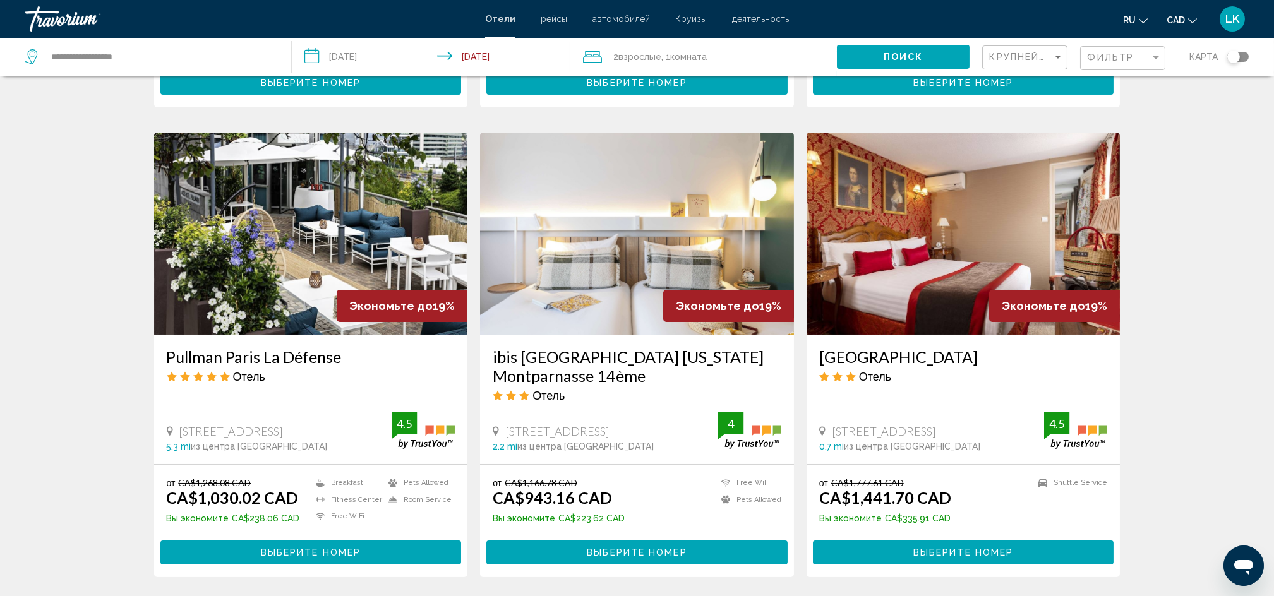
click at [302, 203] on img "Main content" at bounding box center [311, 234] width 314 height 202
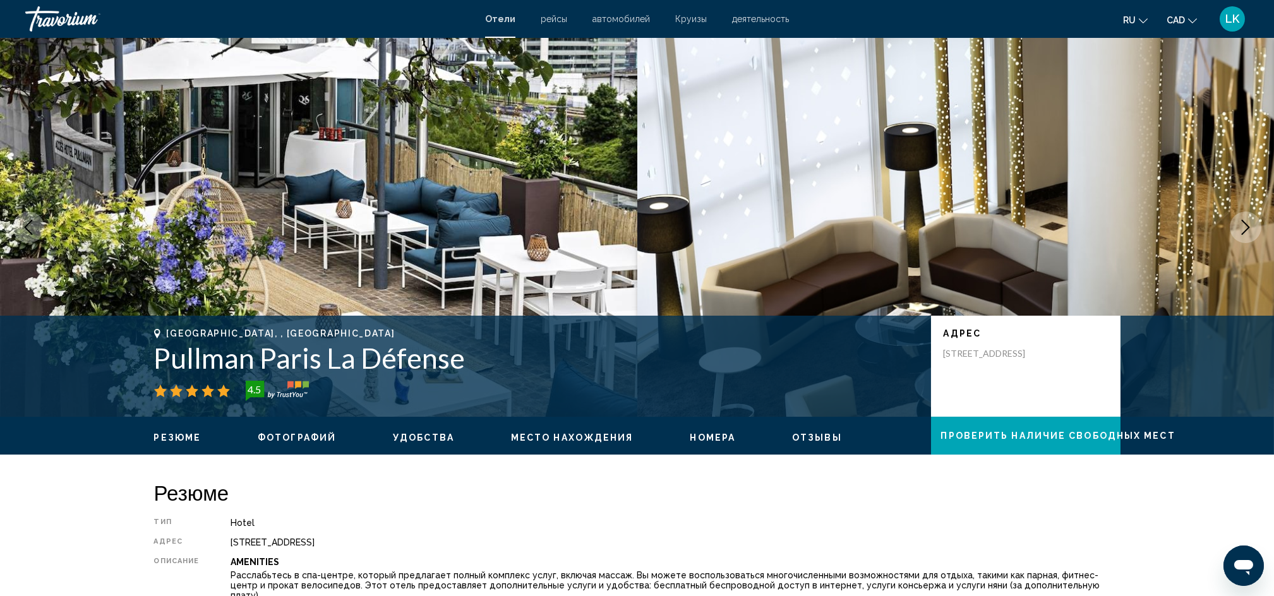
click at [964, 216] on button "Next image" at bounding box center [1246, 228] width 32 height 32
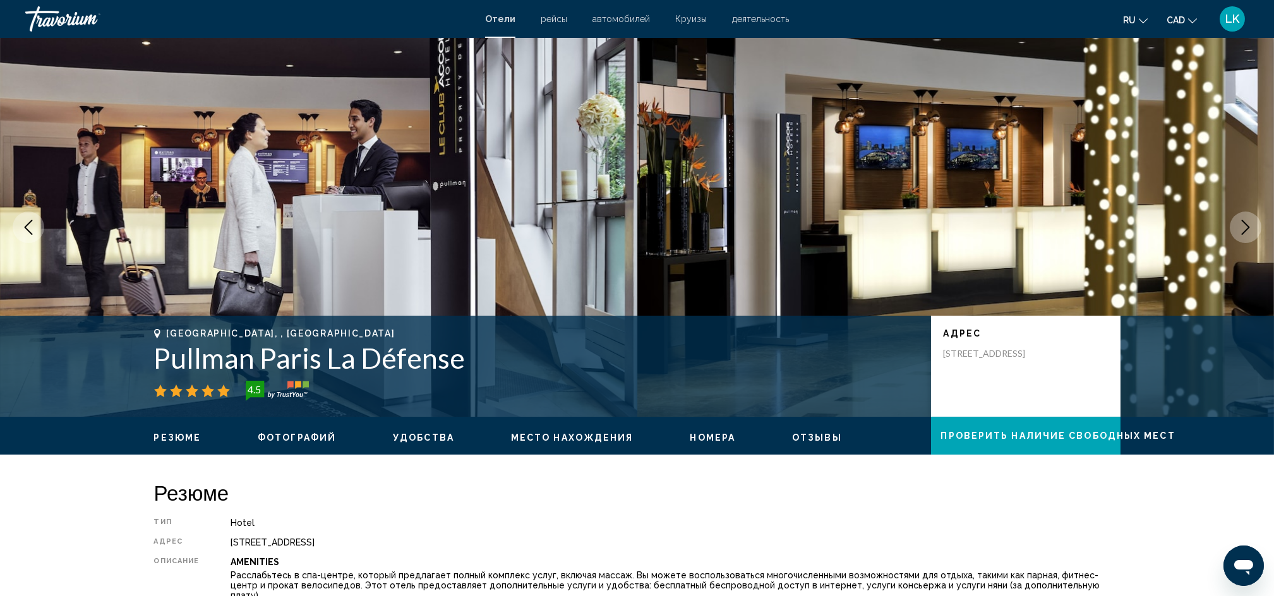
click at [964, 216] on button "Next image" at bounding box center [1246, 228] width 32 height 32
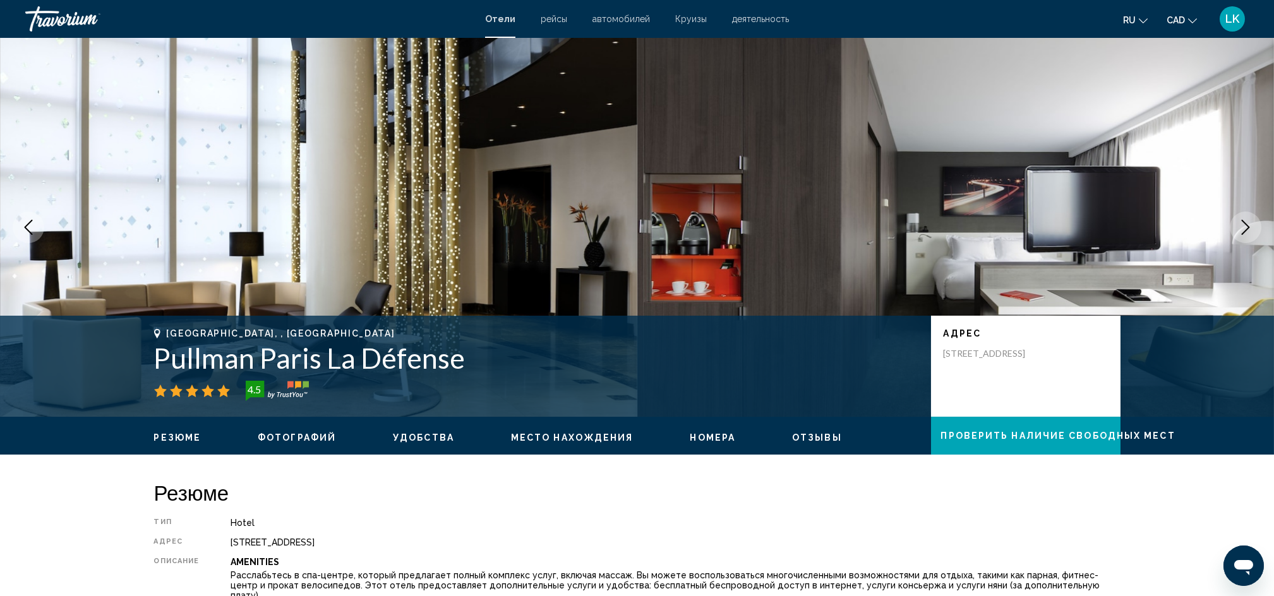
click at [964, 216] on button "Next image" at bounding box center [1246, 228] width 32 height 32
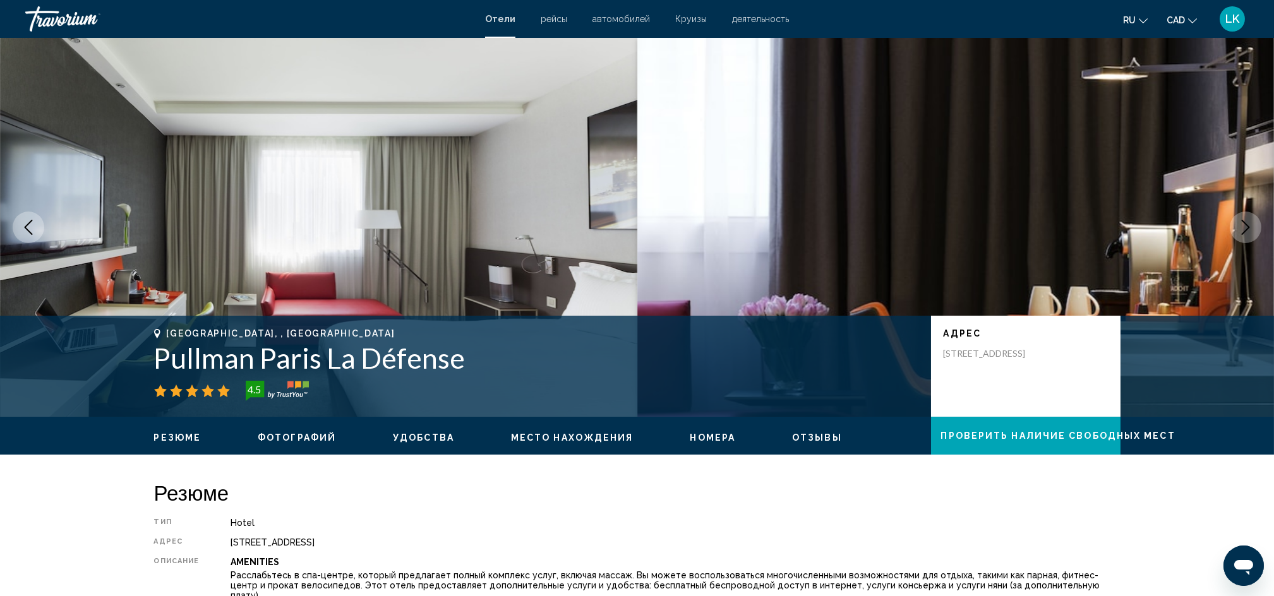
click at [964, 216] on button "Next image" at bounding box center [1246, 228] width 32 height 32
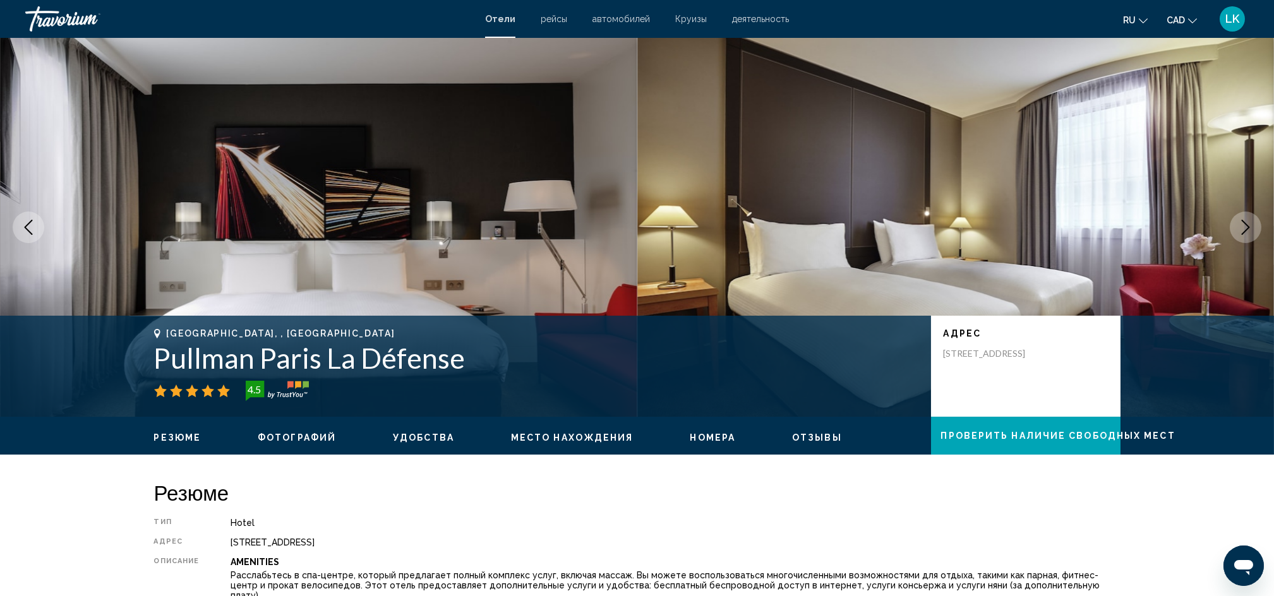
click at [964, 216] on button "Next image" at bounding box center [1246, 228] width 32 height 32
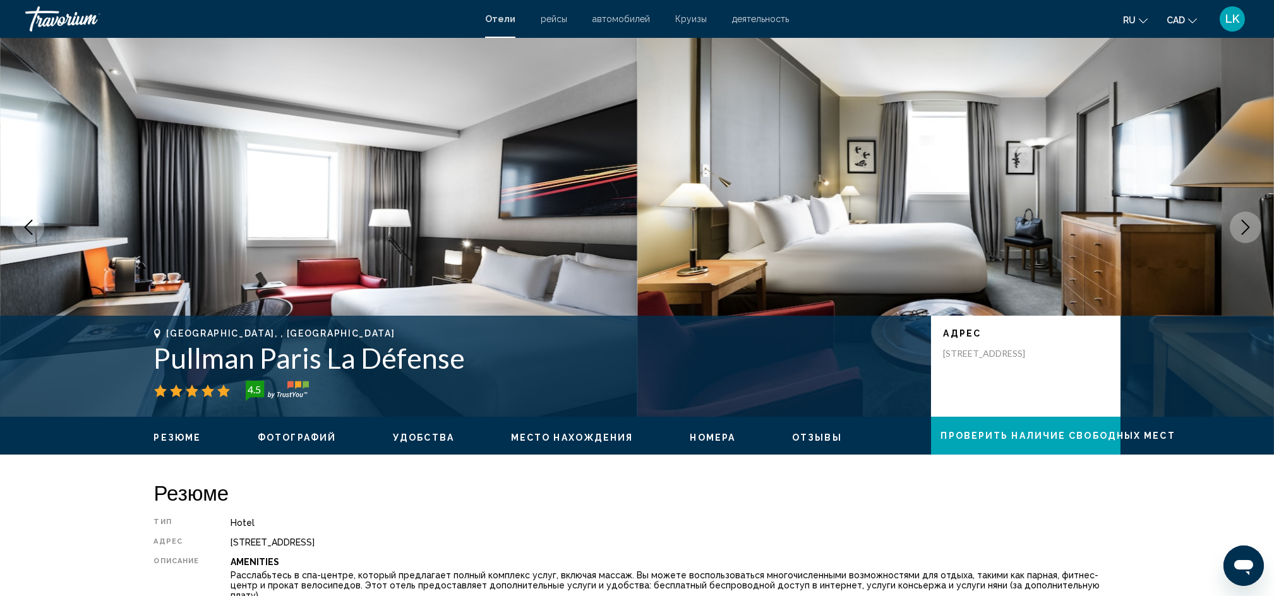
click at [964, 216] on button "Next image" at bounding box center [1246, 228] width 32 height 32
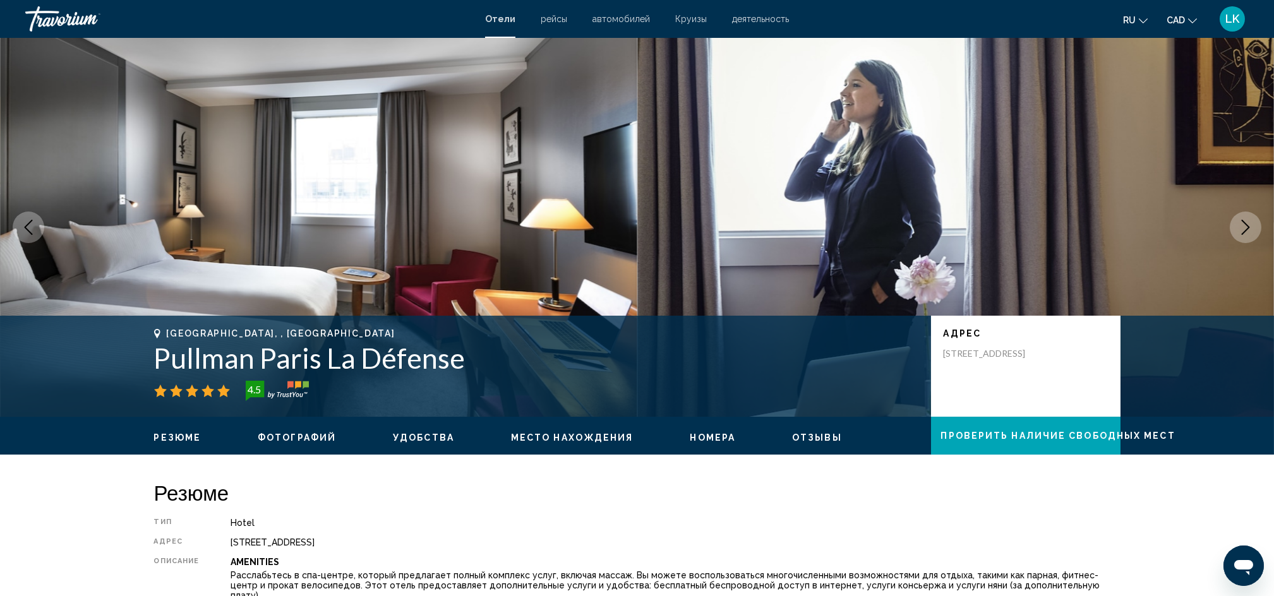
click at [964, 216] on button "Next image" at bounding box center [1246, 228] width 32 height 32
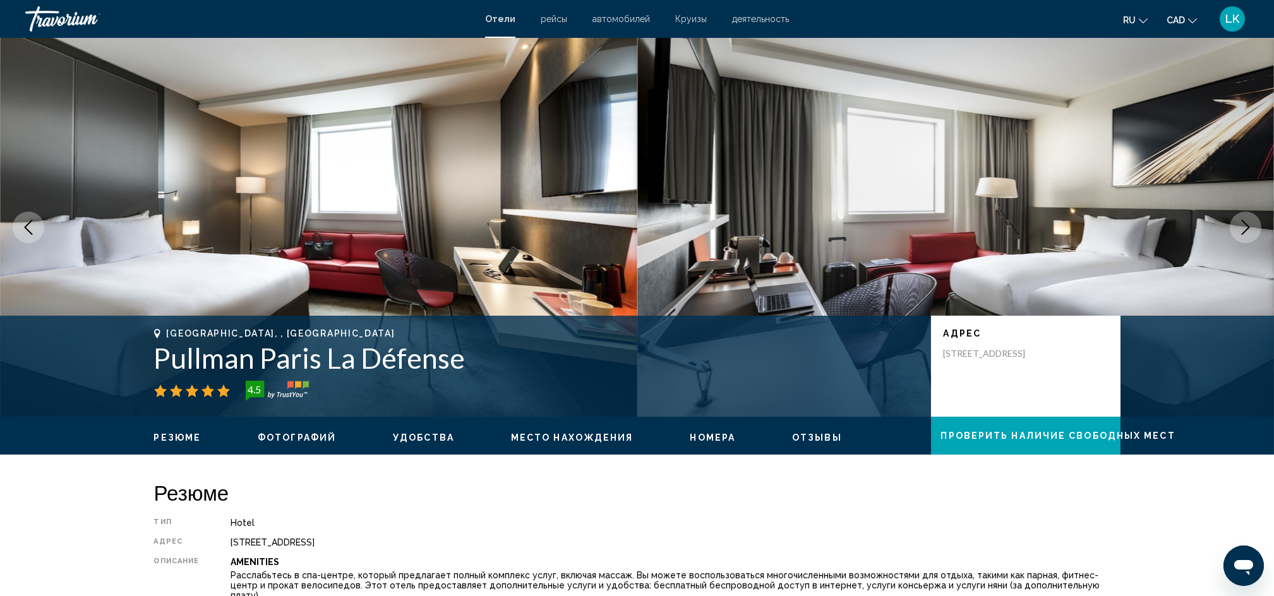
click at [964, 216] on button "Next image" at bounding box center [1246, 228] width 32 height 32
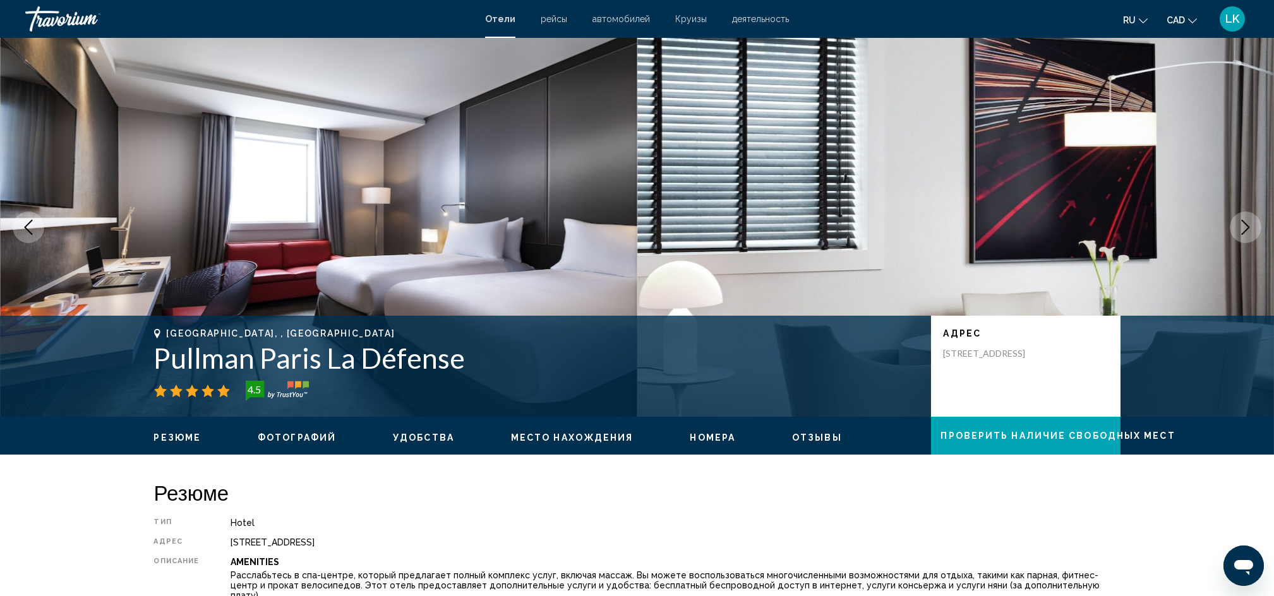
click at [964, 216] on button "Next image" at bounding box center [1246, 228] width 32 height 32
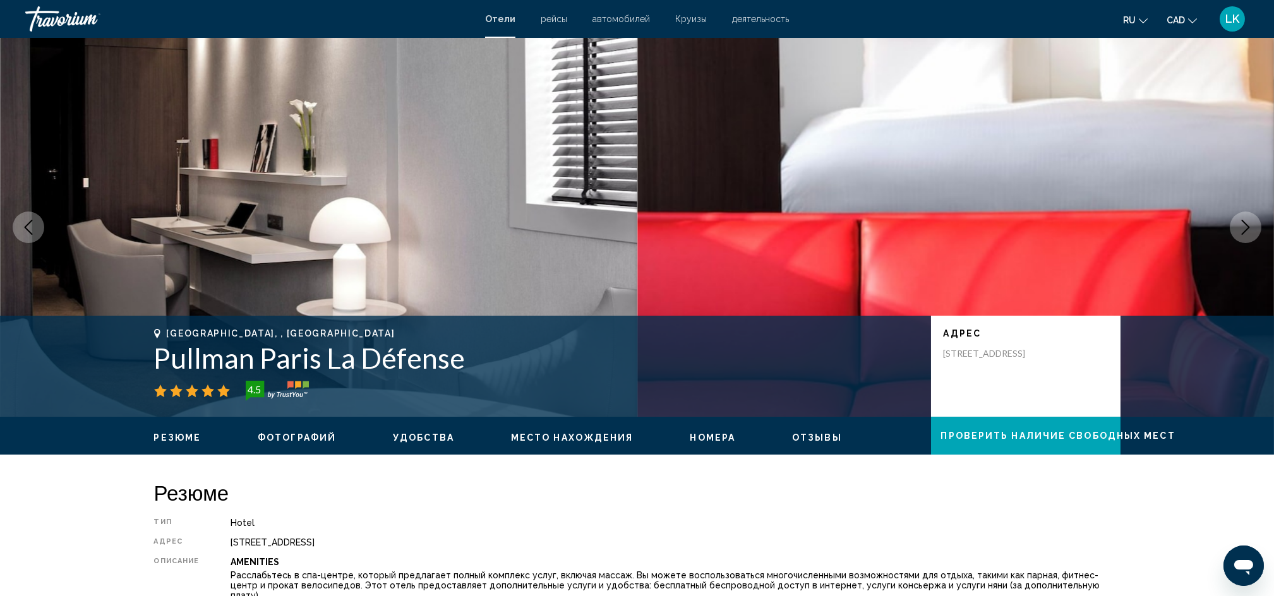
click at [964, 216] on button "Next image" at bounding box center [1246, 228] width 32 height 32
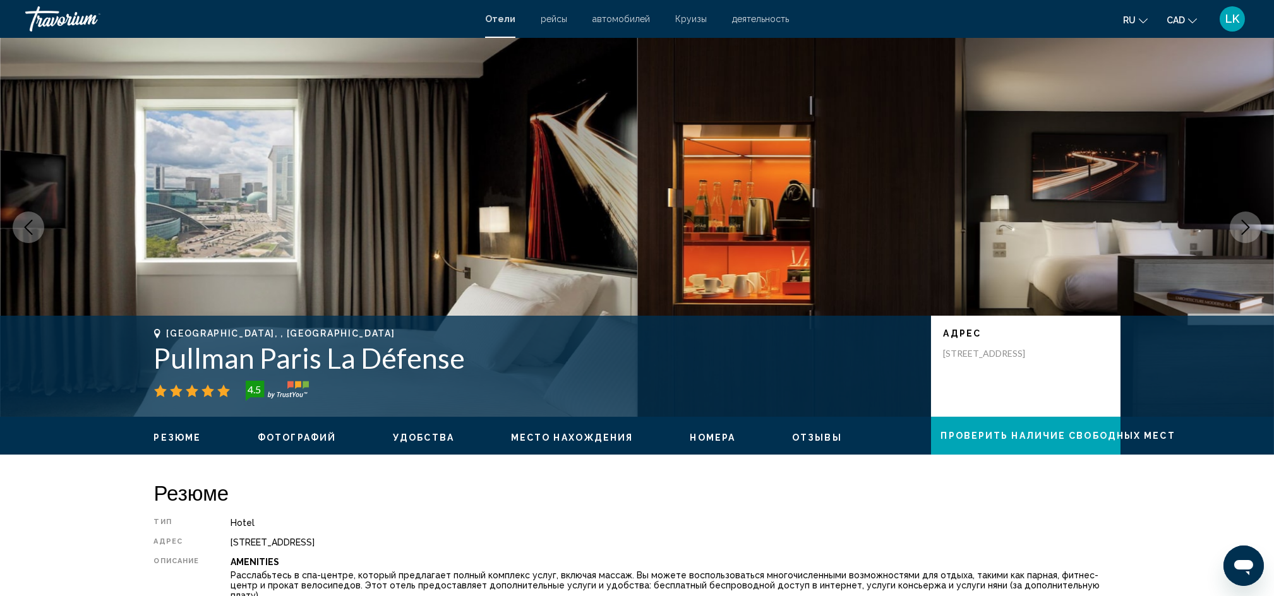
click at [964, 216] on button "Next image" at bounding box center [1246, 228] width 32 height 32
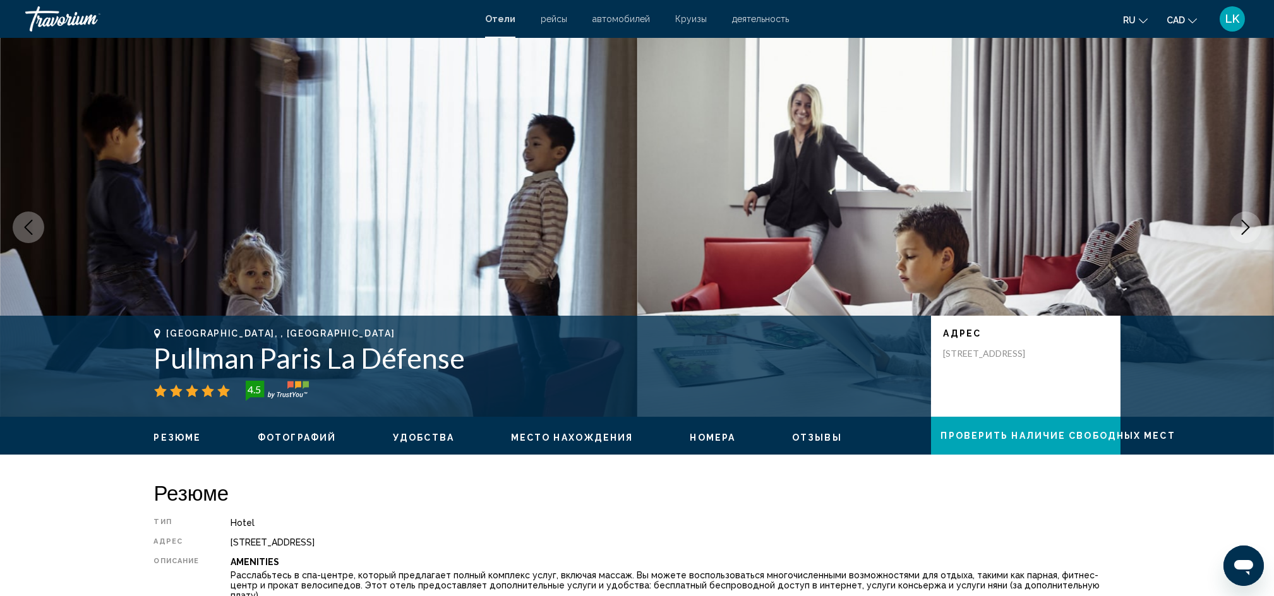
click at [964, 216] on button "Next image" at bounding box center [1246, 228] width 32 height 32
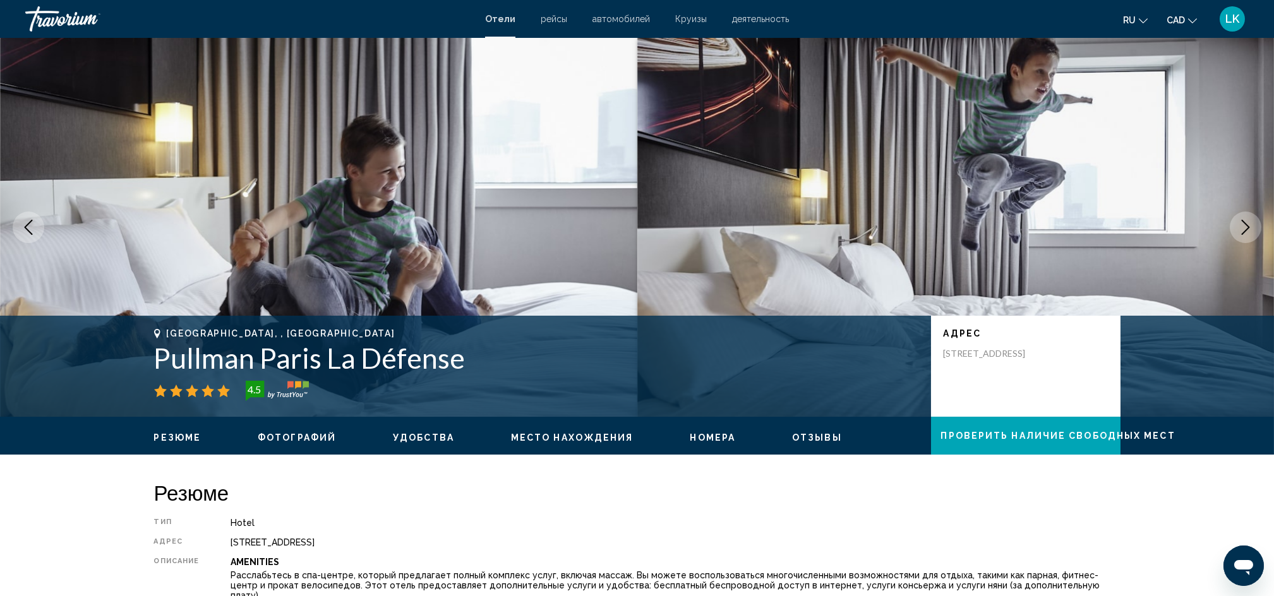
click at [964, 216] on button "Next image" at bounding box center [1246, 228] width 32 height 32
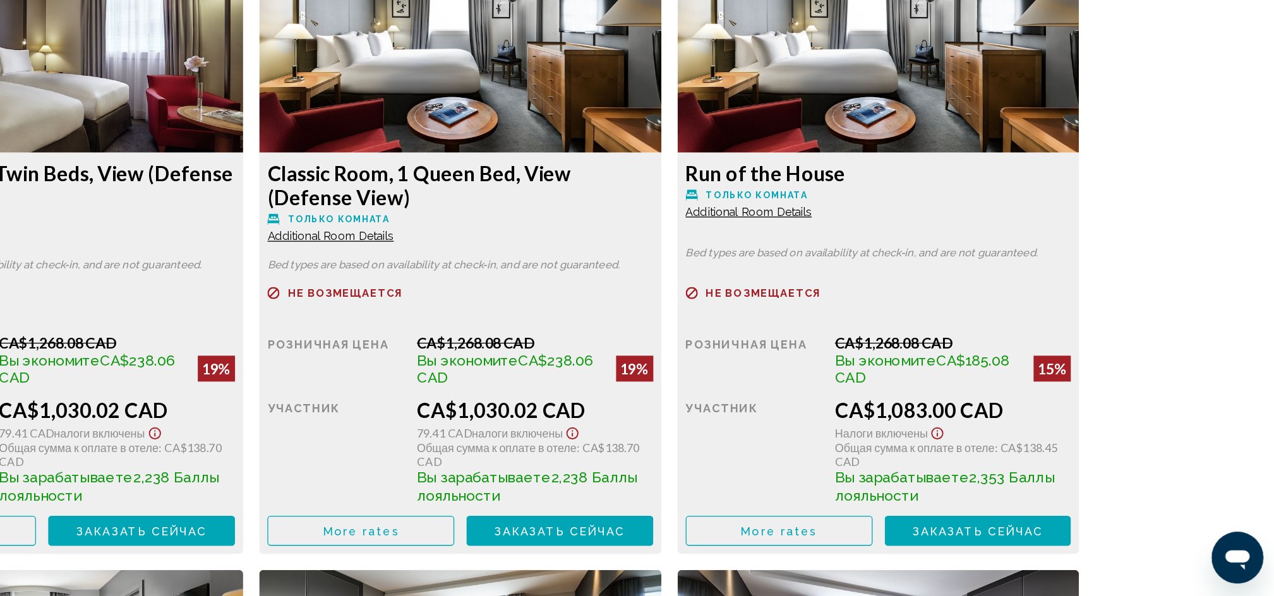
scroll to position [1694, 0]
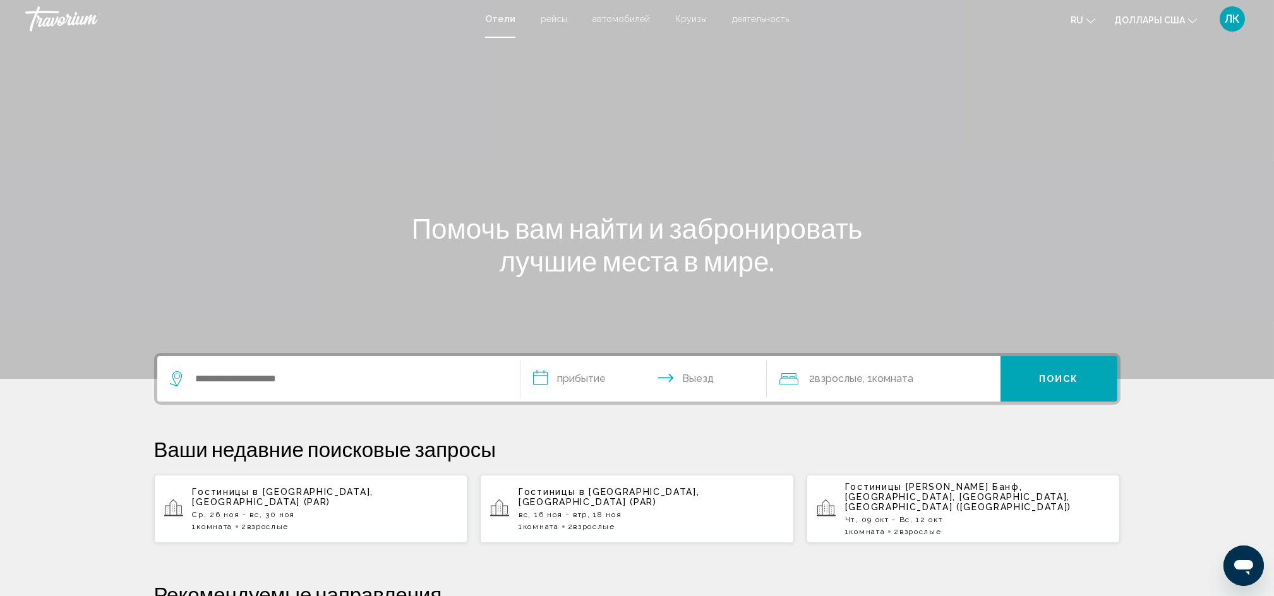
click at [935, 515] on p "Чт, 09 окт - Вс, 12 окт" at bounding box center [977, 519] width 265 height 9
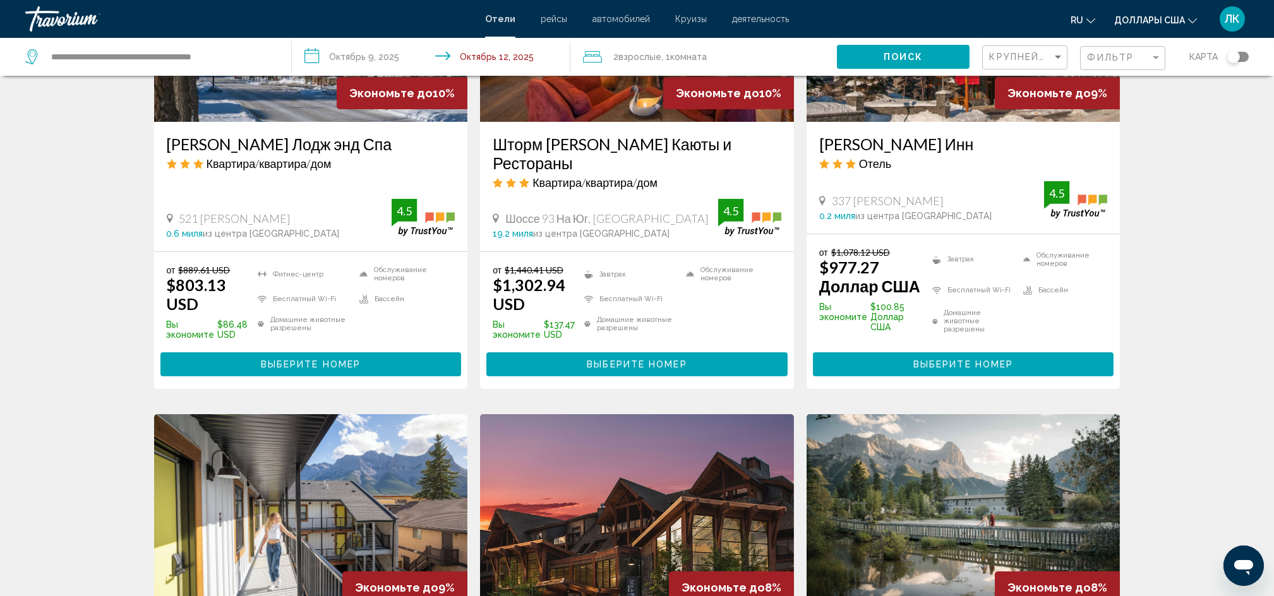
scroll to position [604, 0]
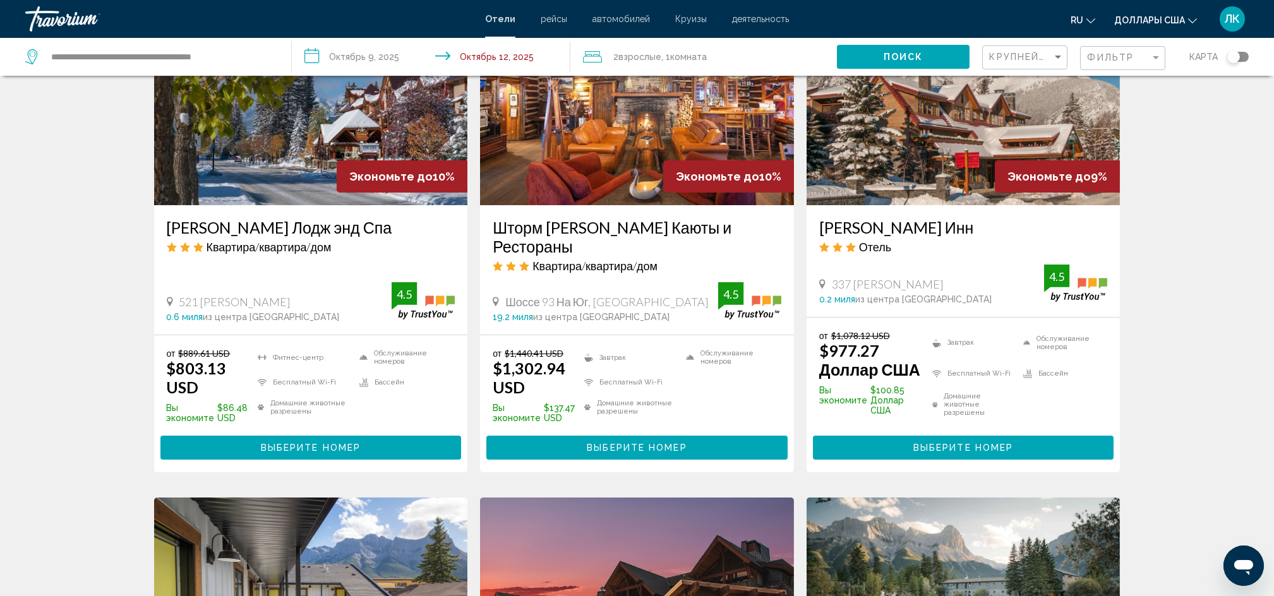
click at [1153, 16] on span "Доллары США" at bounding box center [1149, 20] width 71 height 10
click at [1153, 87] on button "CAD (Can$)" at bounding box center [1155, 83] width 64 height 16
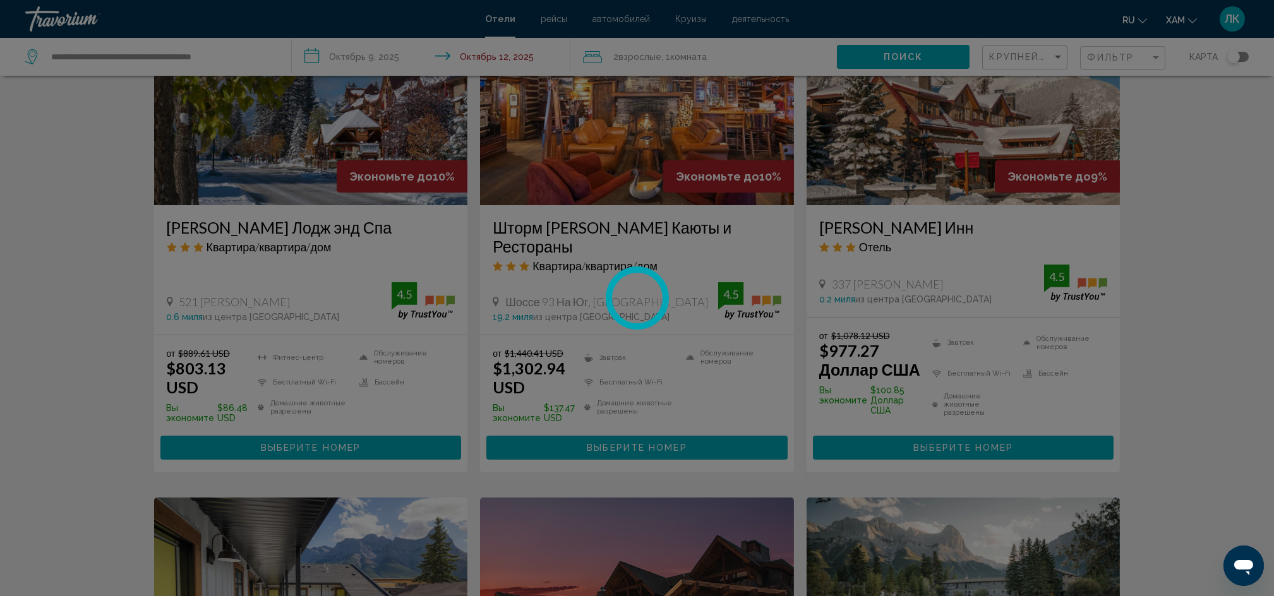
scroll to position [0, 0]
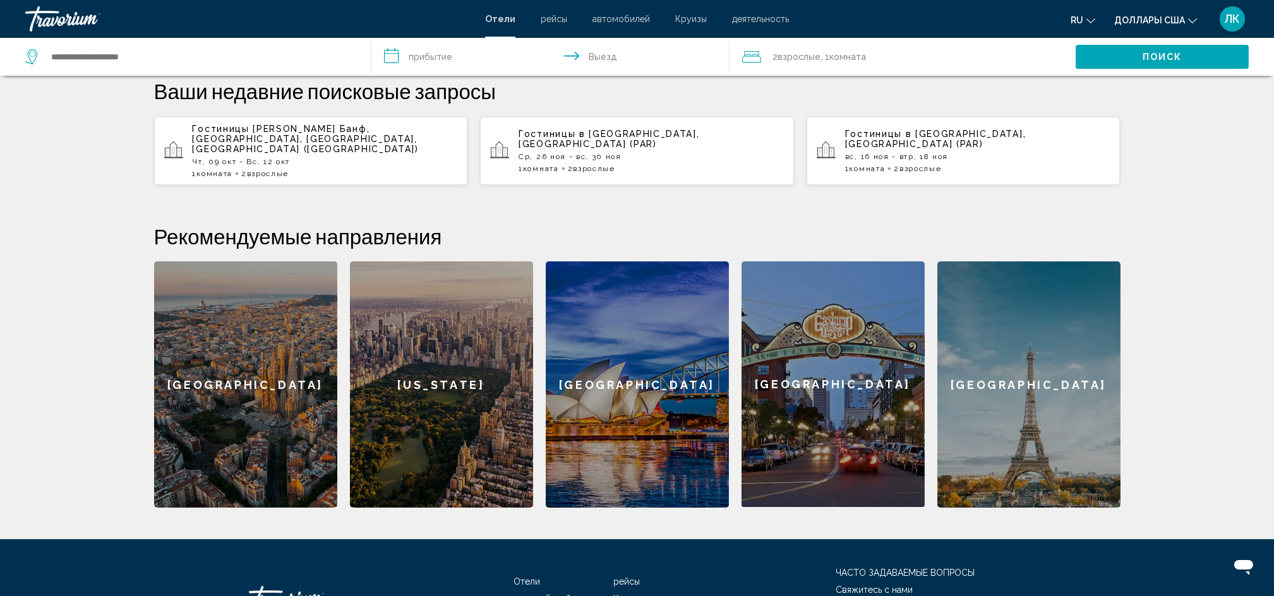
scroll to position [390, 0]
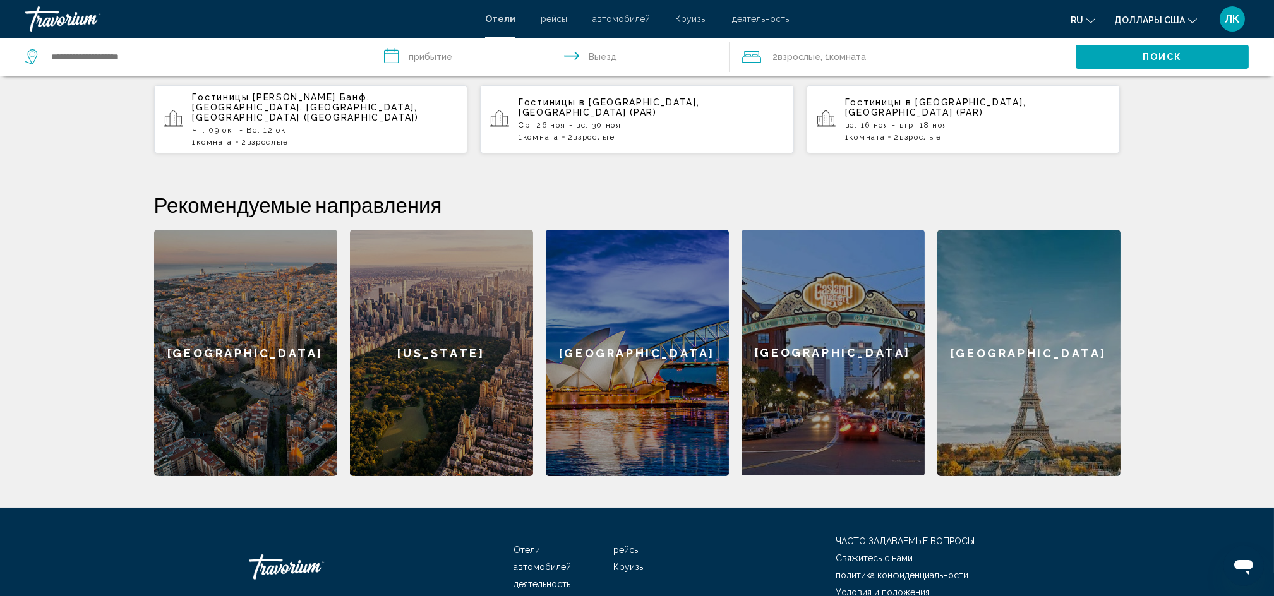
click at [1041, 299] on div "[GEOGRAPHIC_DATA]" at bounding box center [1028, 353] width 183 height 246
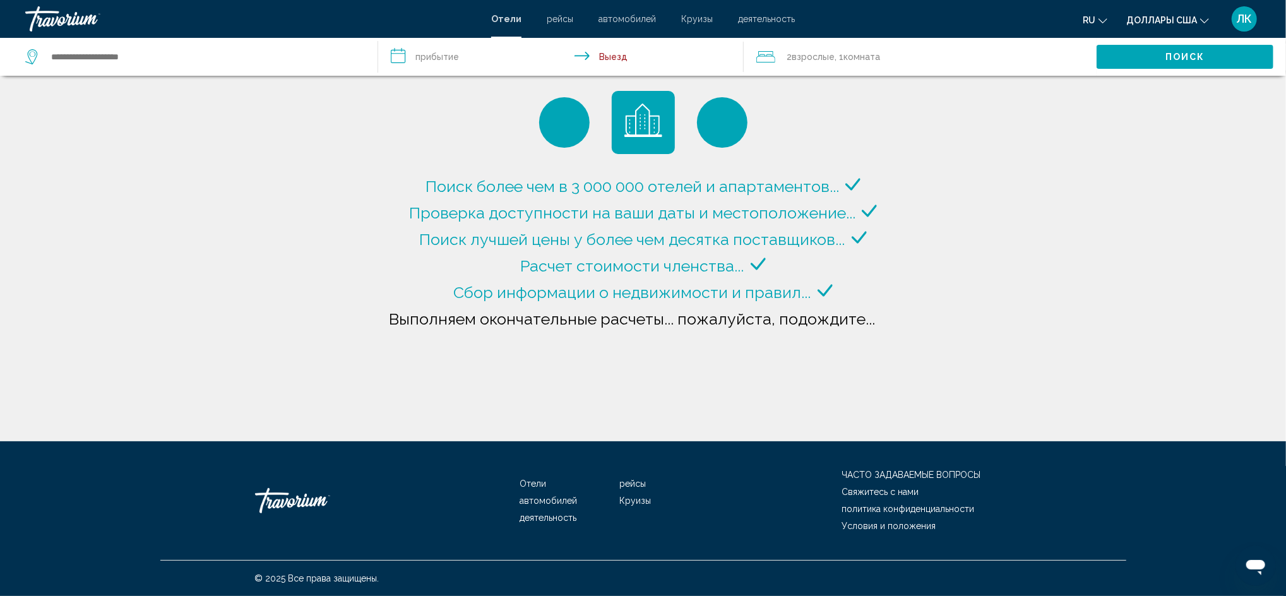
type input "**********"
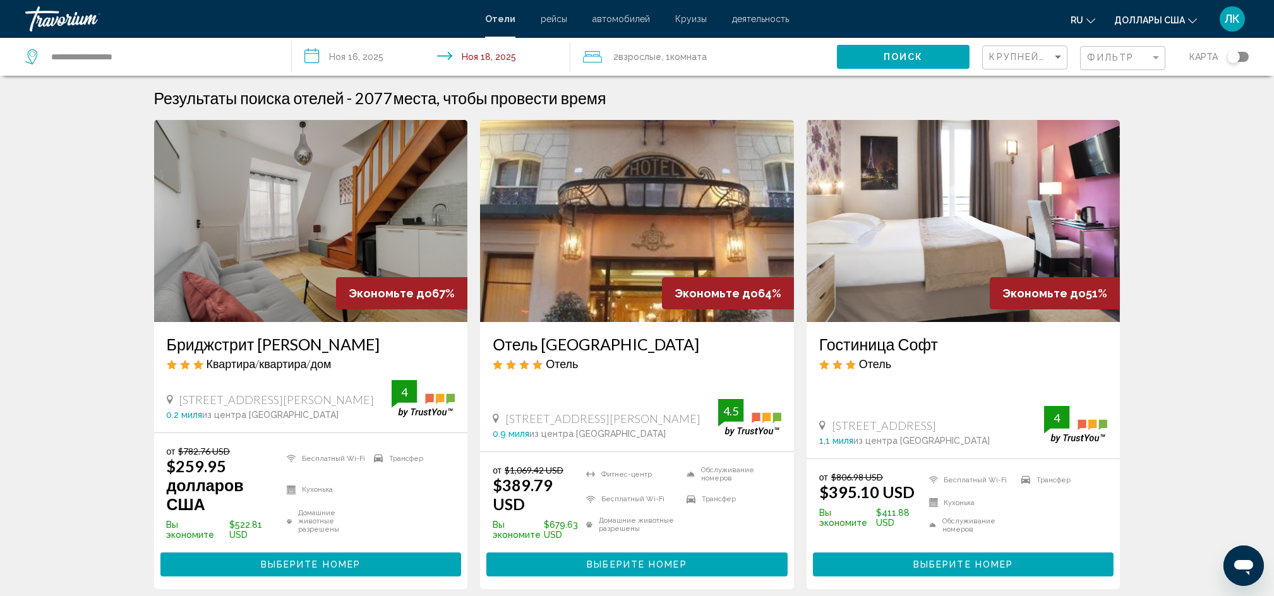
click at [1197, 20] on ul "ru English Español Français Italiano Português русский Доллары США USD ($) MXN …" at bounding box center [1142, 19] width 145 height 20
click at [1184, 20] on span "Доллары США" at bounding box center [1149, 20] width 71 height 10
click at [1157, 83] on button "CAD (Can$)" at bounding box center [1155, 83] width 64 height 16
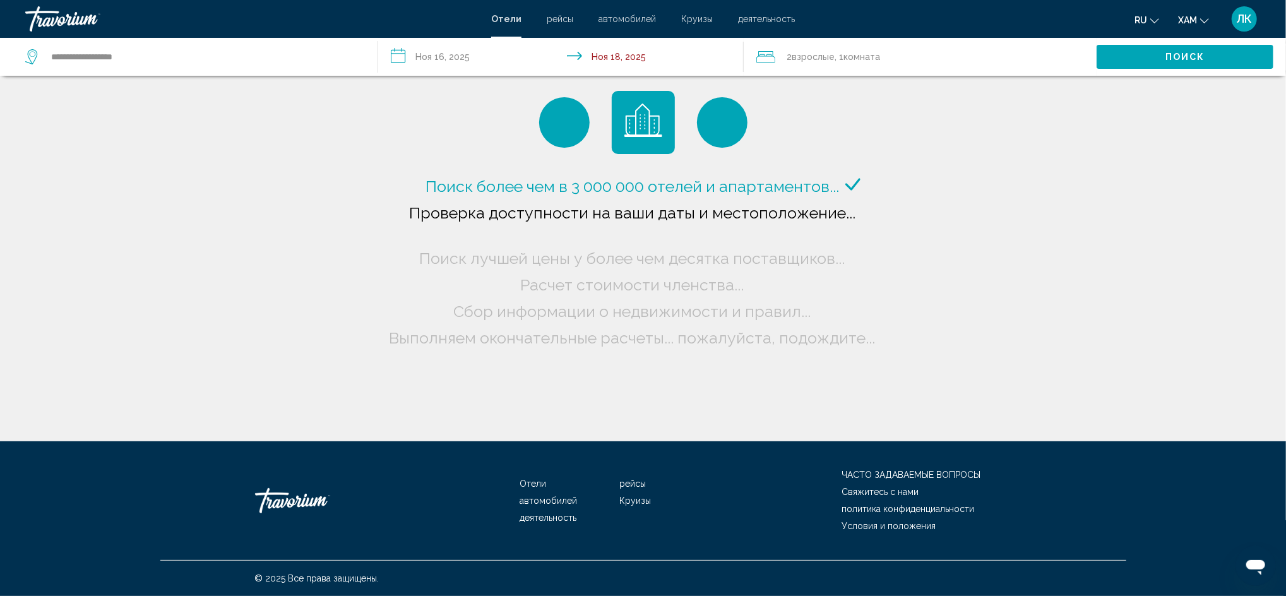
click at [446, 46] on input "**********" at bounding box center [563, 59] width 371 height 42
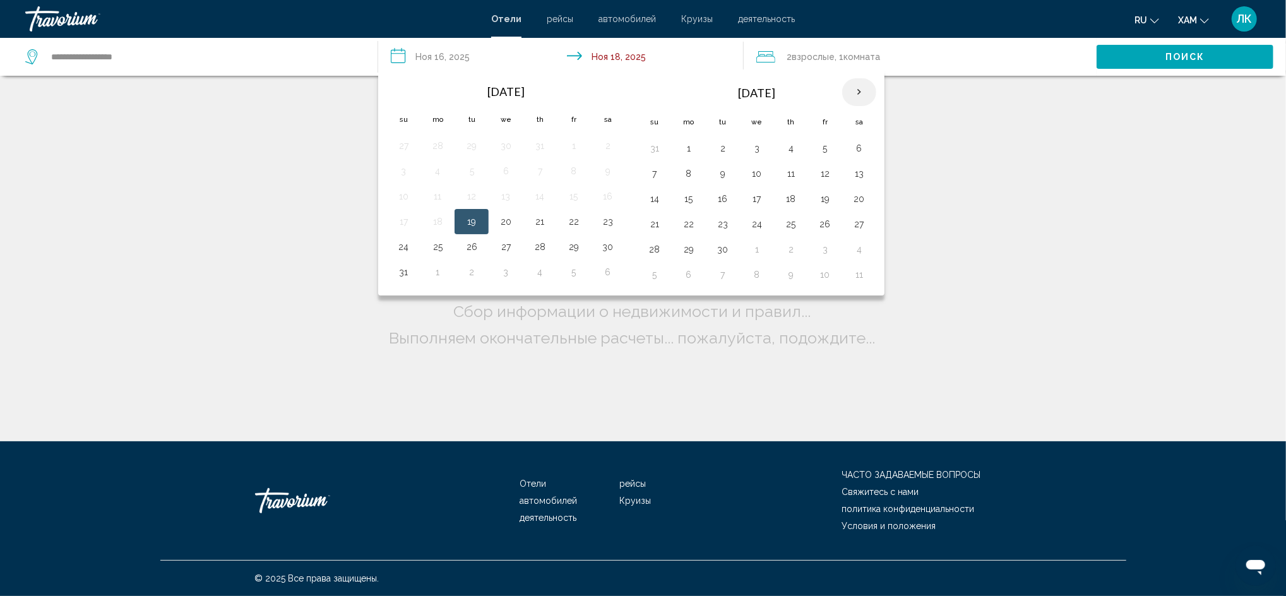
click at [861, 94] on th "Next month" at bounding box center [859, 92] width 34 height 28
click at [755, 255] on button "26" at bounding box center [757, 250] width 20 height 18
click at [657, 280] on button "30" at bounding box center [655, 275] width 20 height 18
type input "**********"
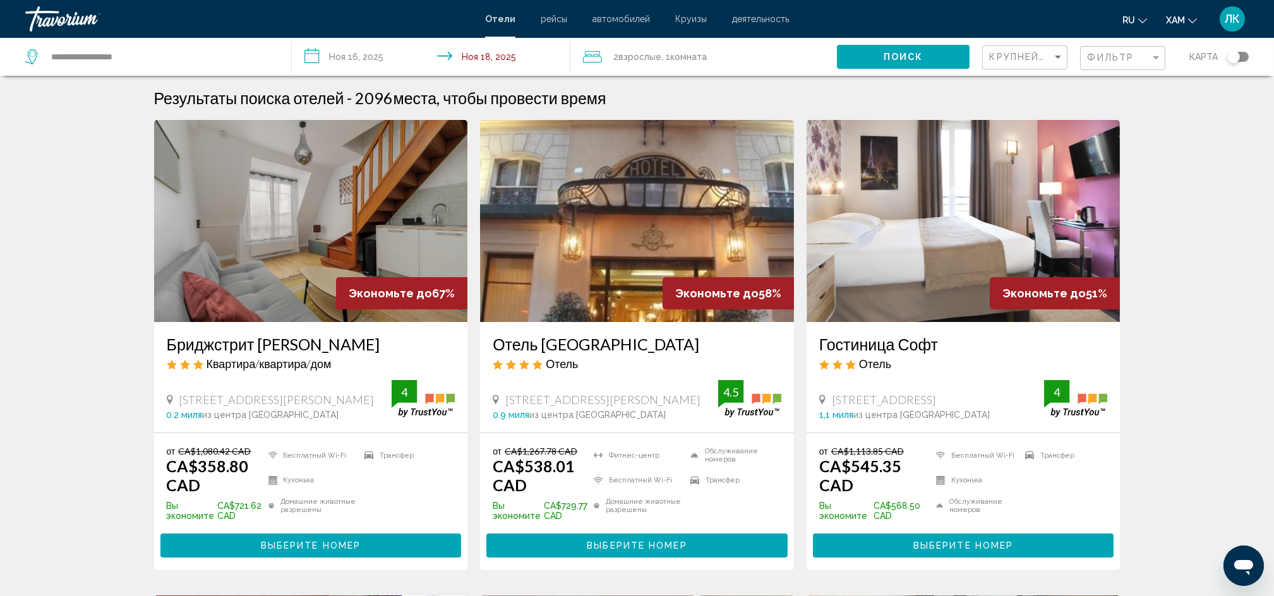
click at [1190, 20] on icon "Изменить валюту" at bounding box center [1192, 20] width 9 height 5
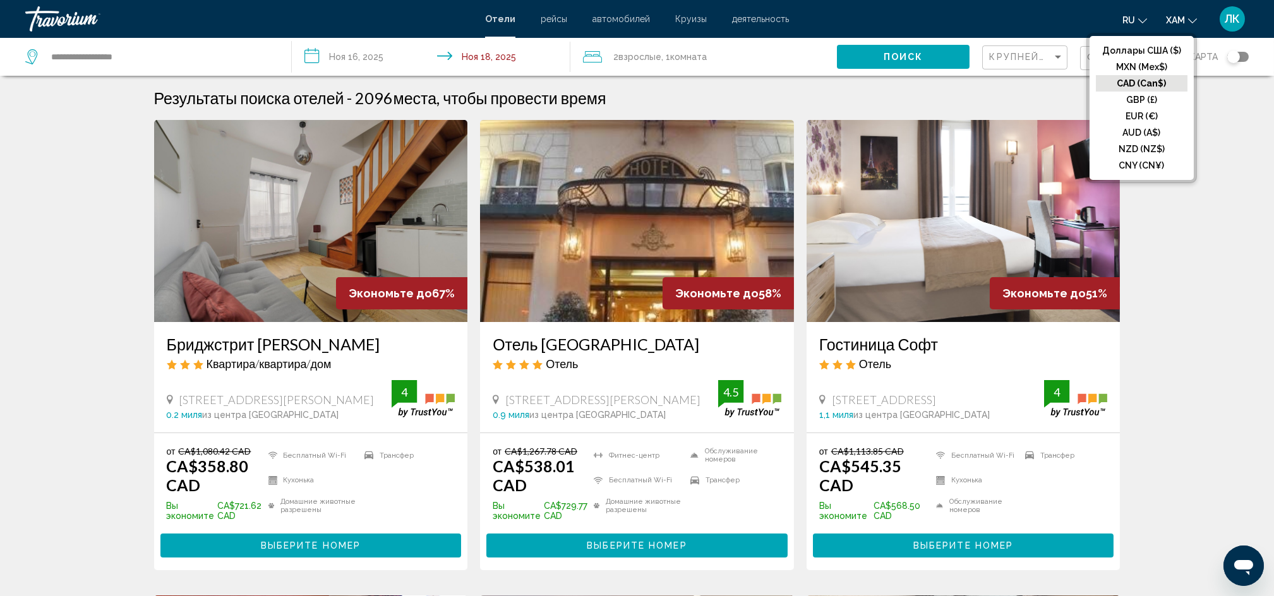
click at [371, 49] on input "**********" at bounding box center [434, 59] width 284 height 42
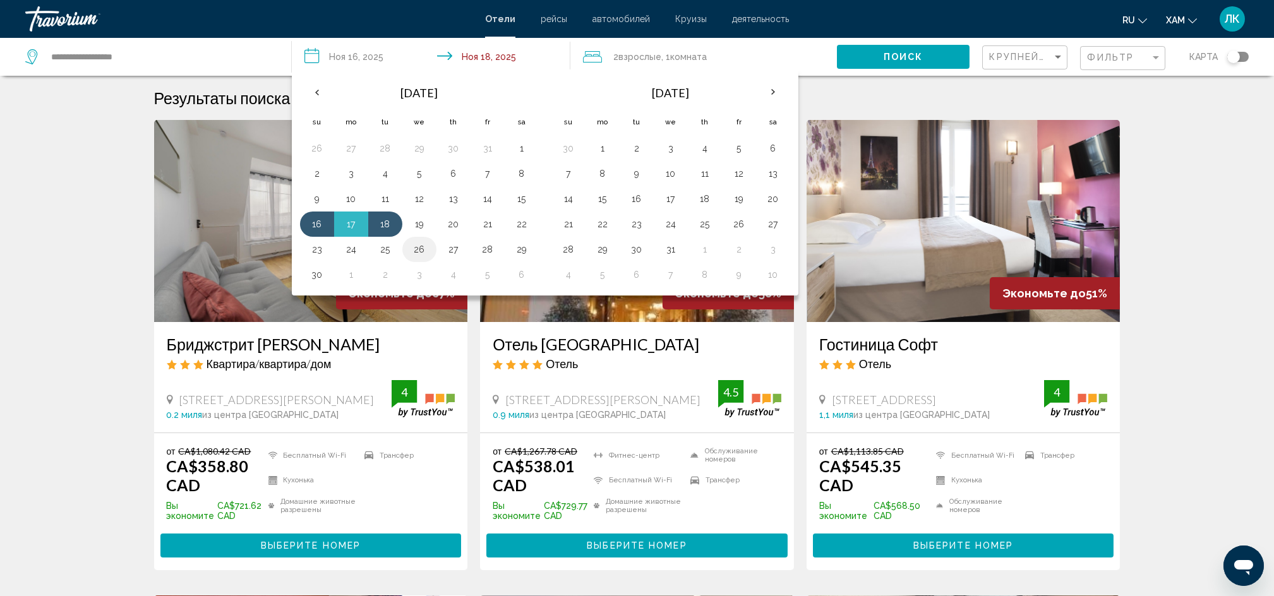
click at [421, 248] on button "26" at bounding box center [419, 250] width 20 height 18
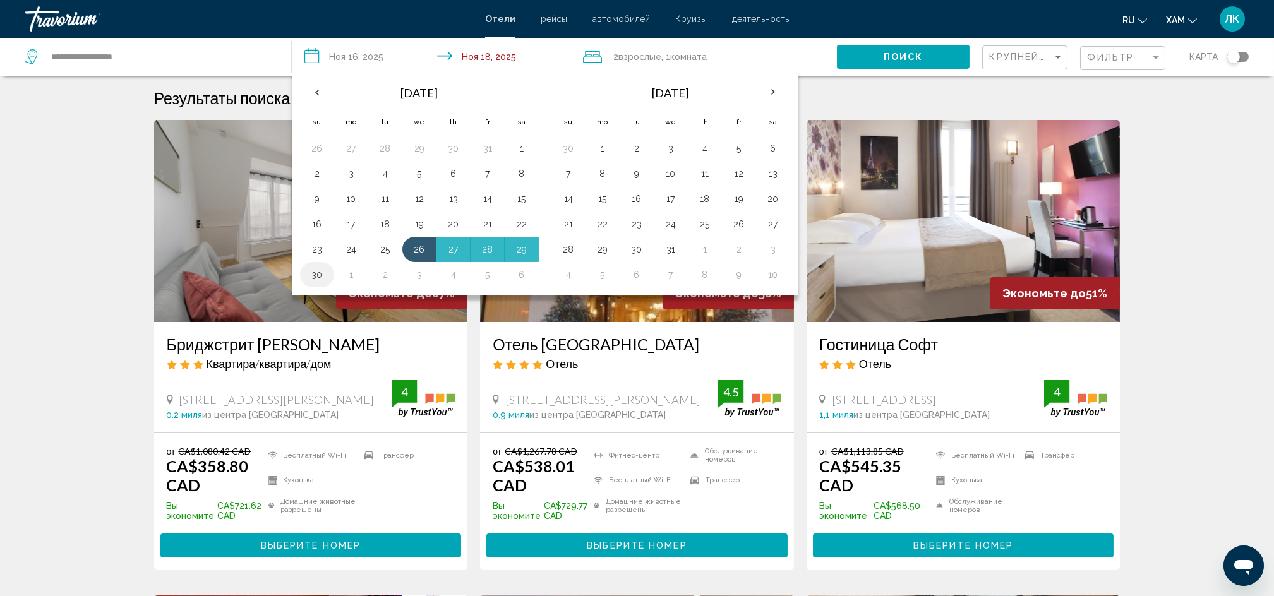
click at [309, 277] on button "30" at bounding box center [317, 275] width 20 height 18
type input "**********"
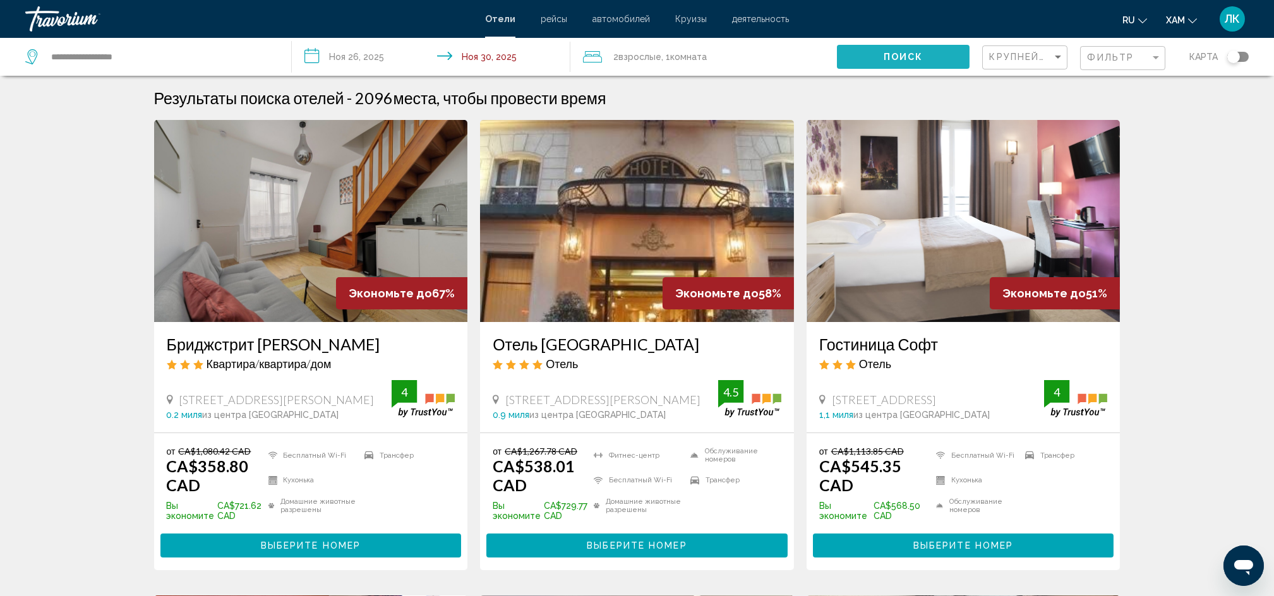
click at [898, 48] on button "Поиск" at bounding box center [903, 56] width 133 height 23
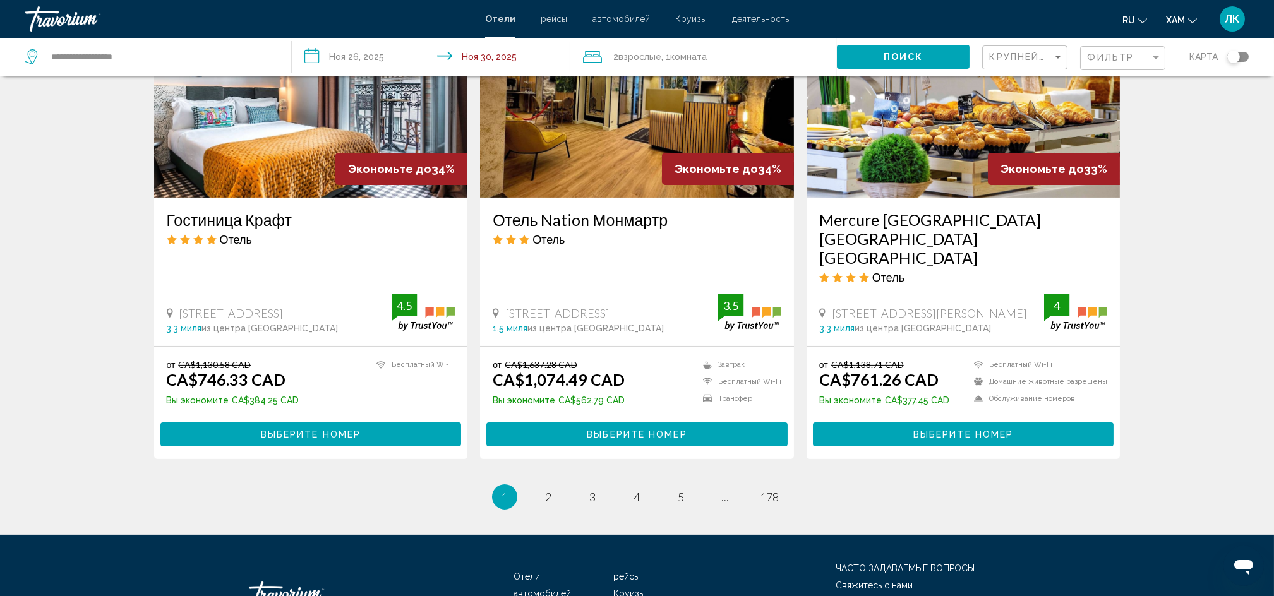
scroll to position [1650, 0]
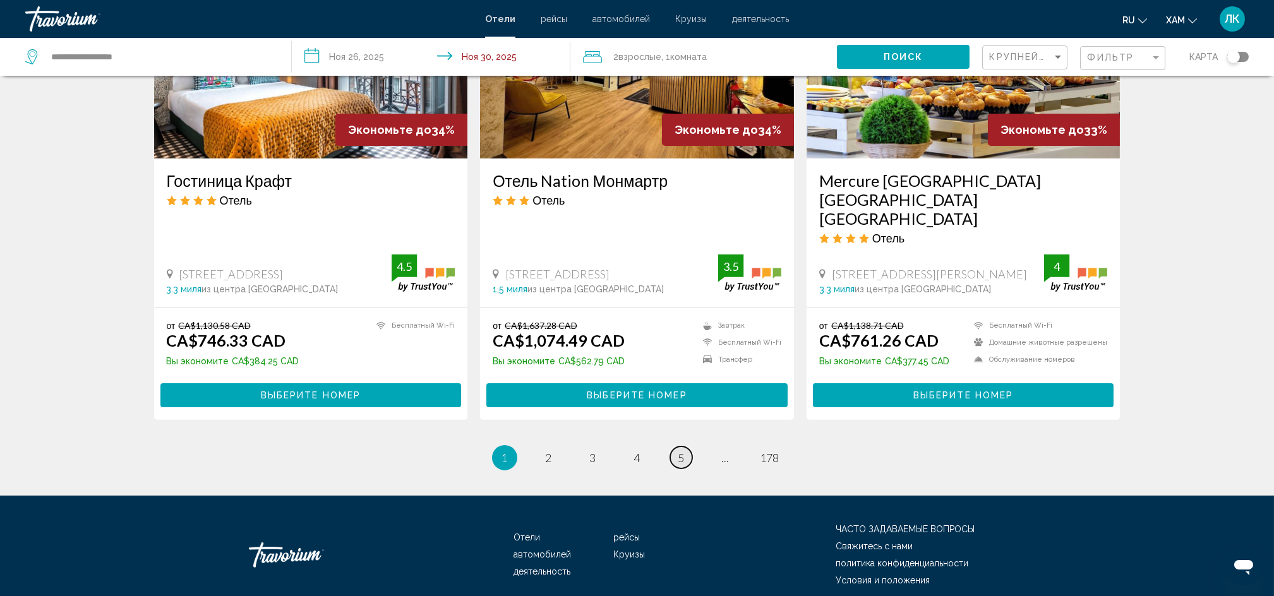
click at [683, 451] on span "5" at bounding box center [681, 458] width 6 height 14
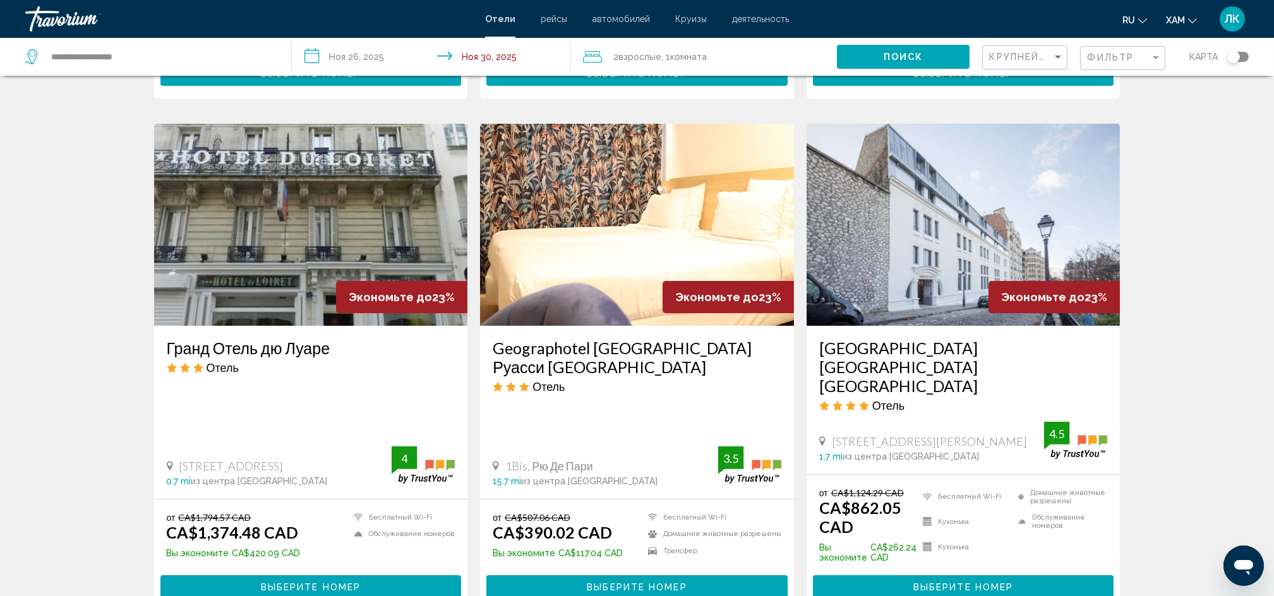
scroll to position [950, 0]
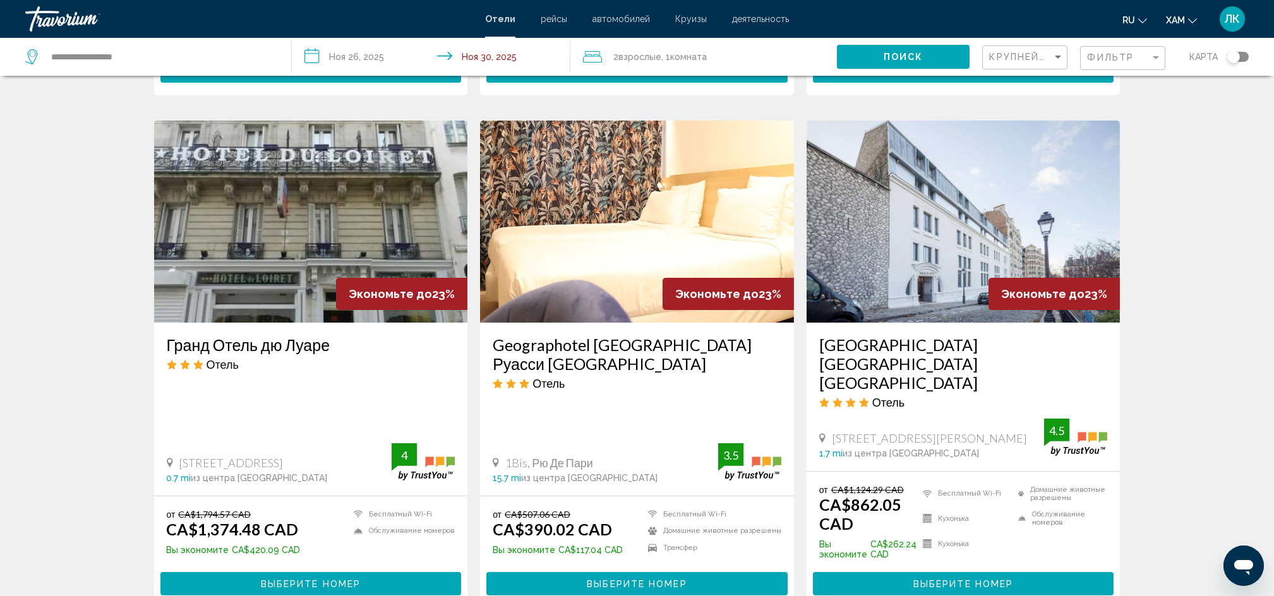
click at [965, 236] on img "Основное содержание" at bounding box center [963, 222] width 314 height 202
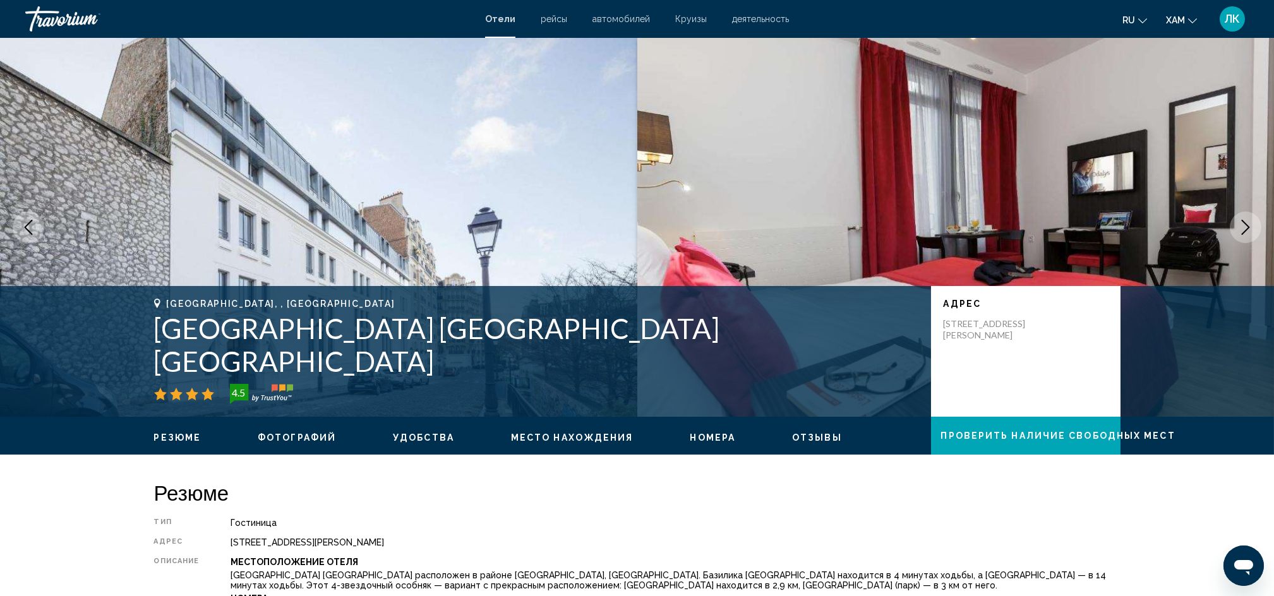
click at [1241, 210] on img "Основное содержание" at bounding box center [955, 227] width 637 height 379
click at [1243, 227] on icon "Следующее изображение" at bounding box center [1245, 227] width 15 height 15
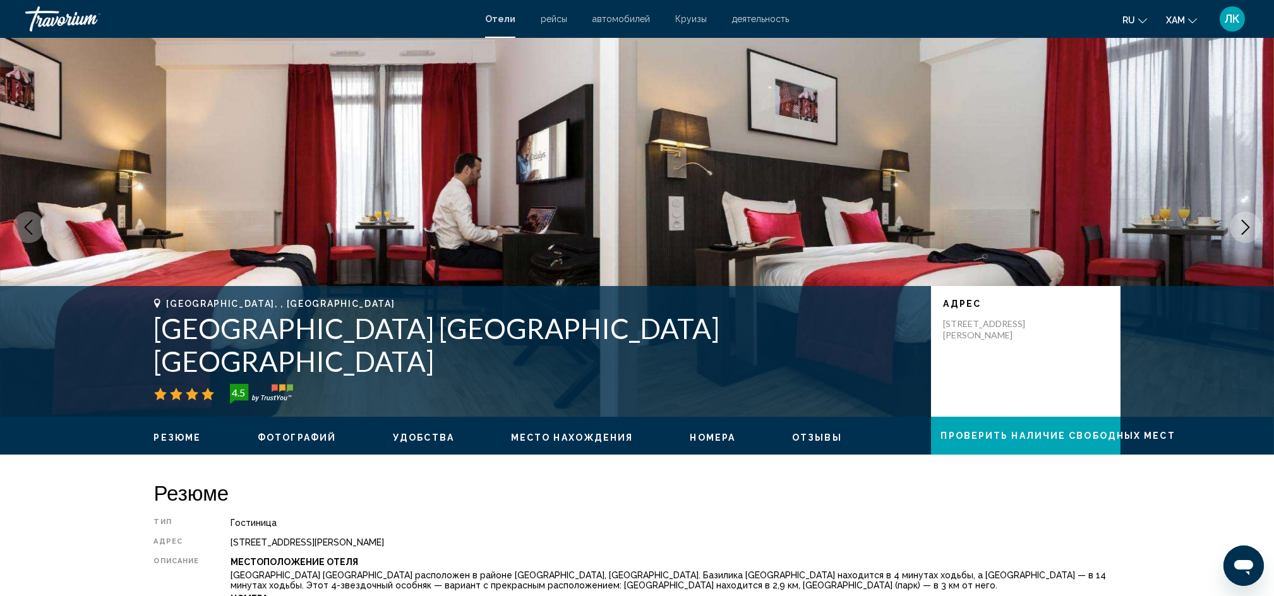
click at [1243, 227] on icon "Следующее изображение" at bounding box center [1245, 227] width 15 height 15
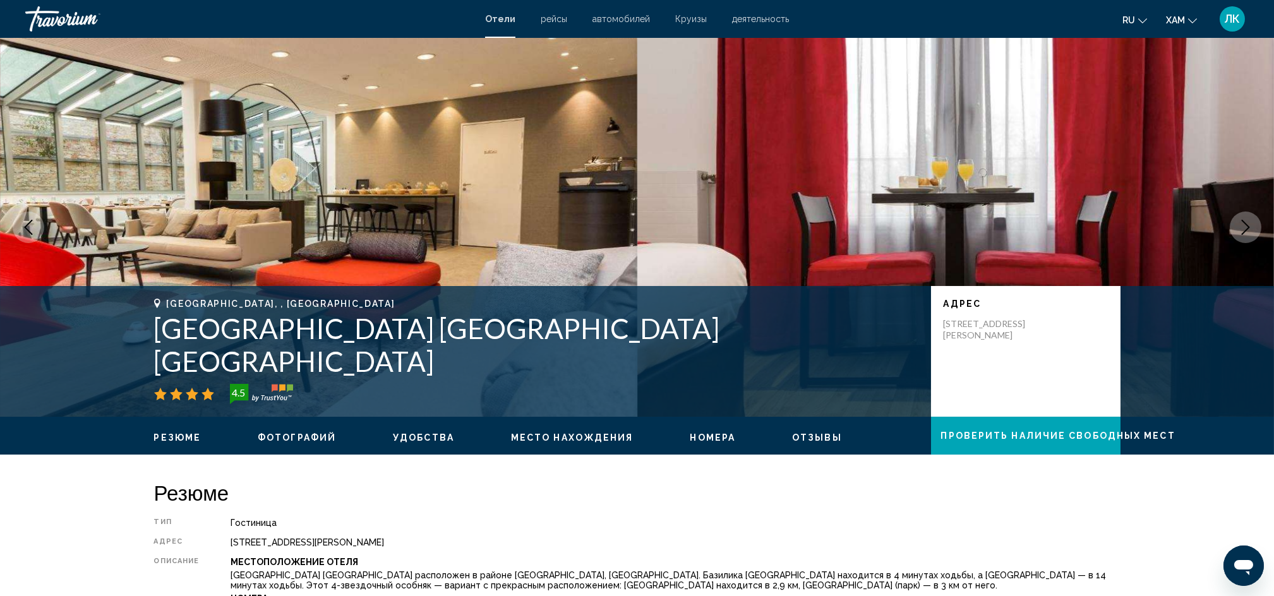
click at [1243, 227] on icon "Следующее изображение" at bounding box center [1245, 227] width 15 height 15
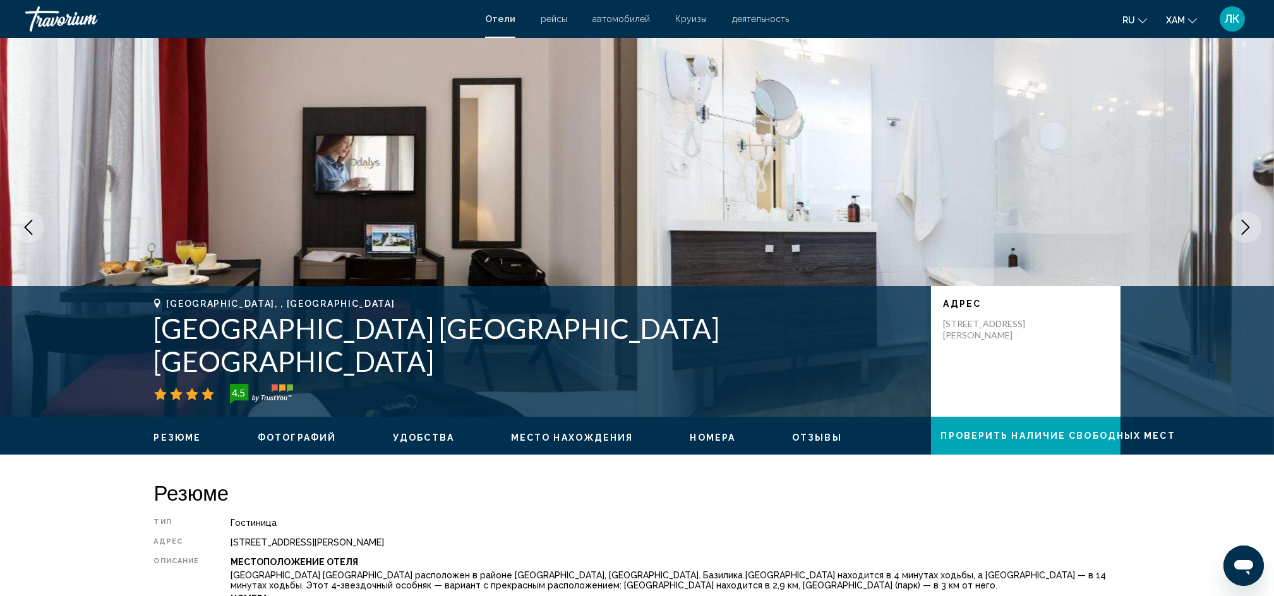
click at [1243, 227] on icon "Следующее изображение" at bounding box center [1245, 227] width 15 height 15
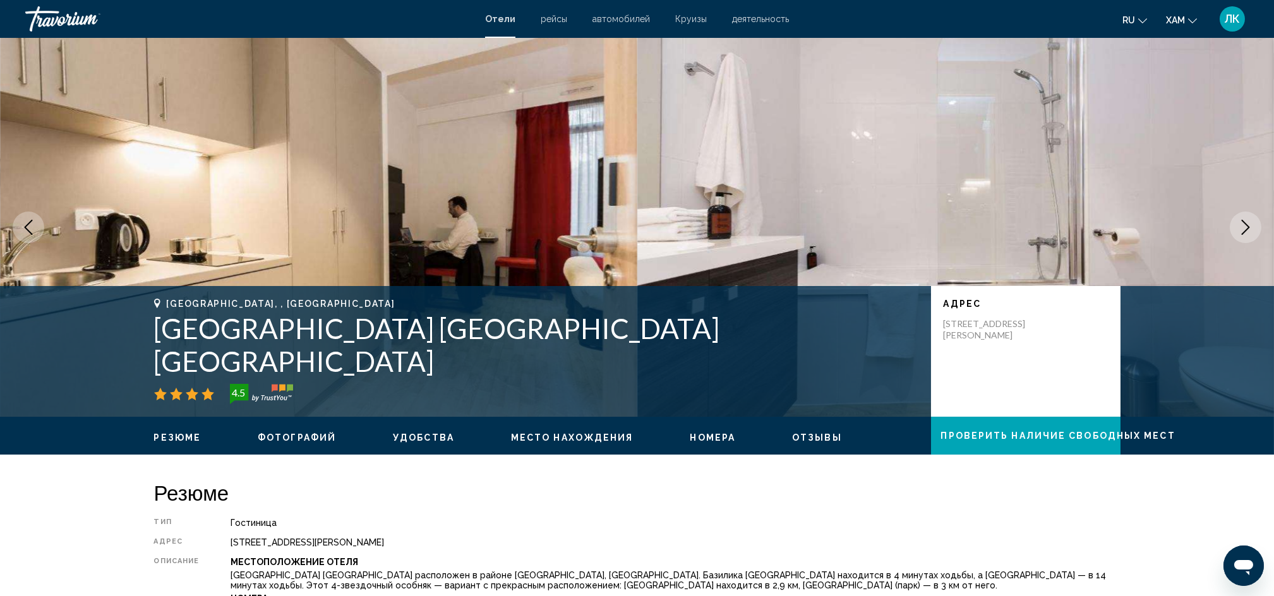
click at [1243, 227] on icon "Следующее изображение" at bounding box center [1245, 227] width 15 height 15
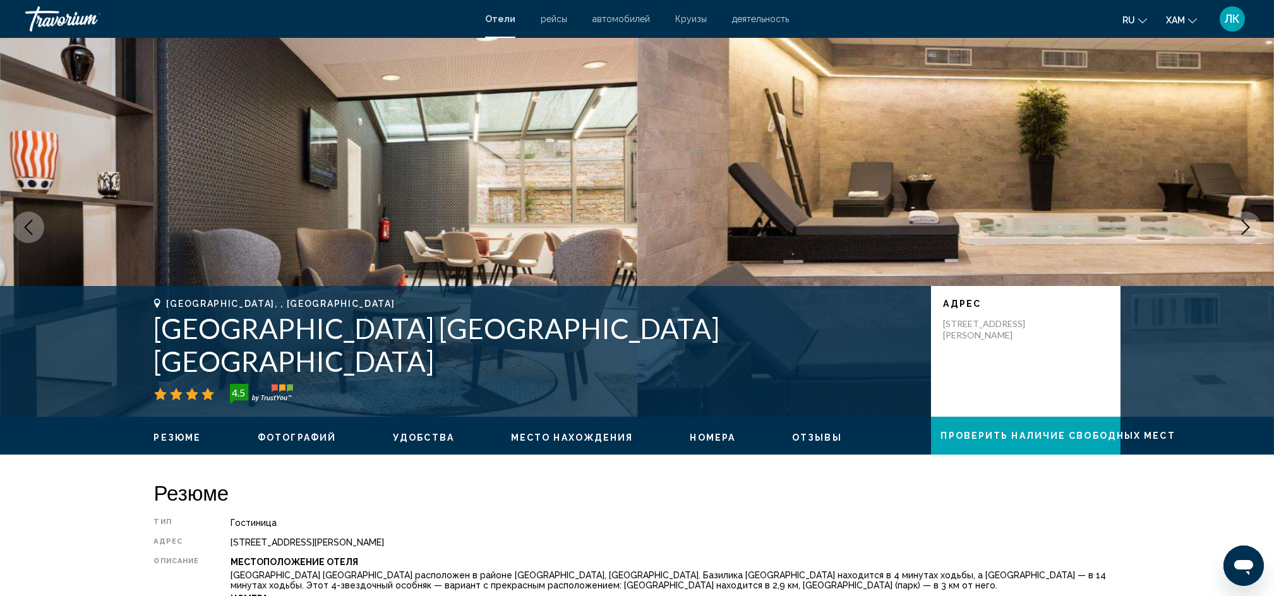
click at [1243, 227] on icon "Следующее изображение" at bounding box center [1245, 227] width 15 height 15
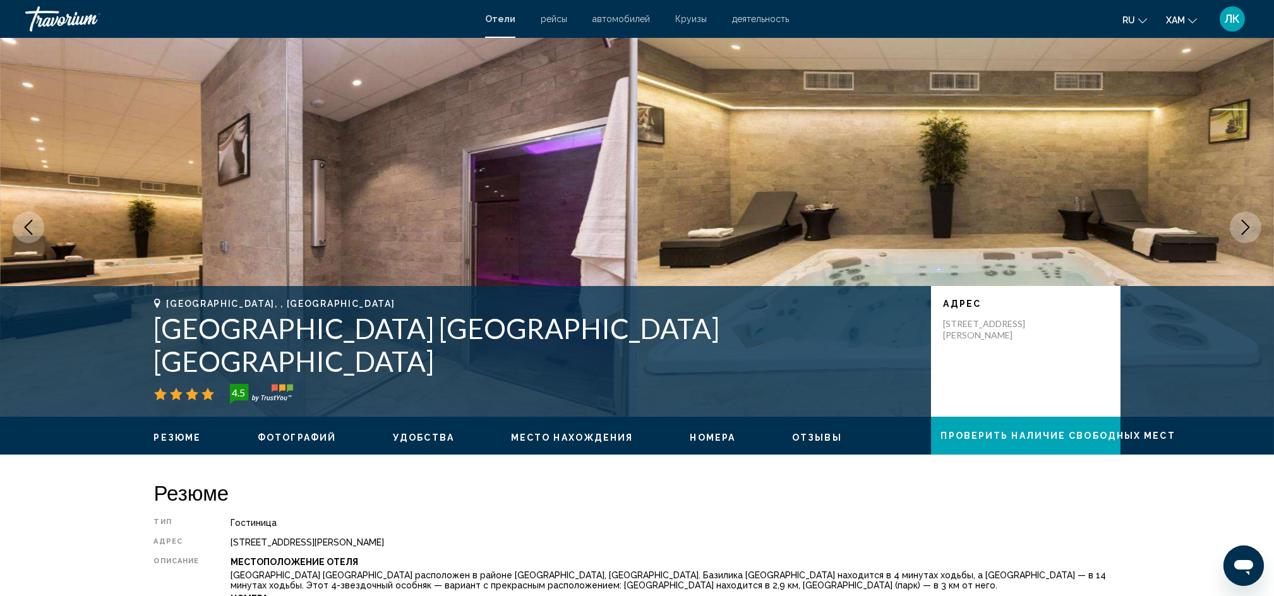
click at [1243, 227] on icon "Следующее изображение" at bounding box center [1245, 227] width 15 height 15
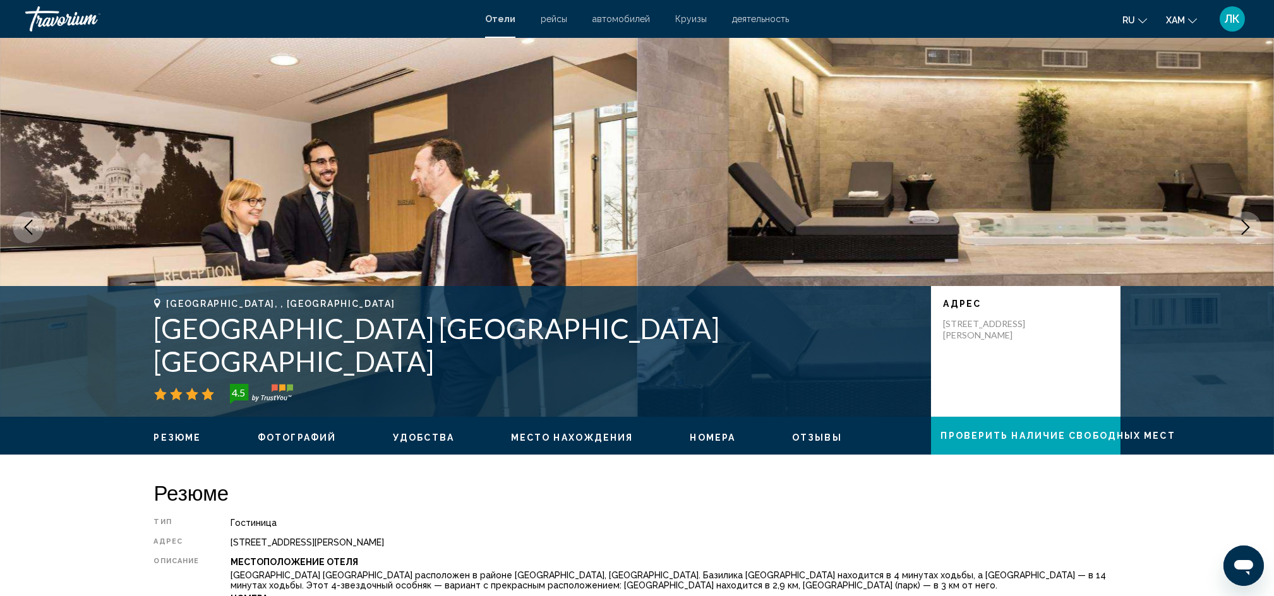
click at [1243, 227] on icon "Следующее изображение" at bounding box center [1245, 227] width 15 height 15
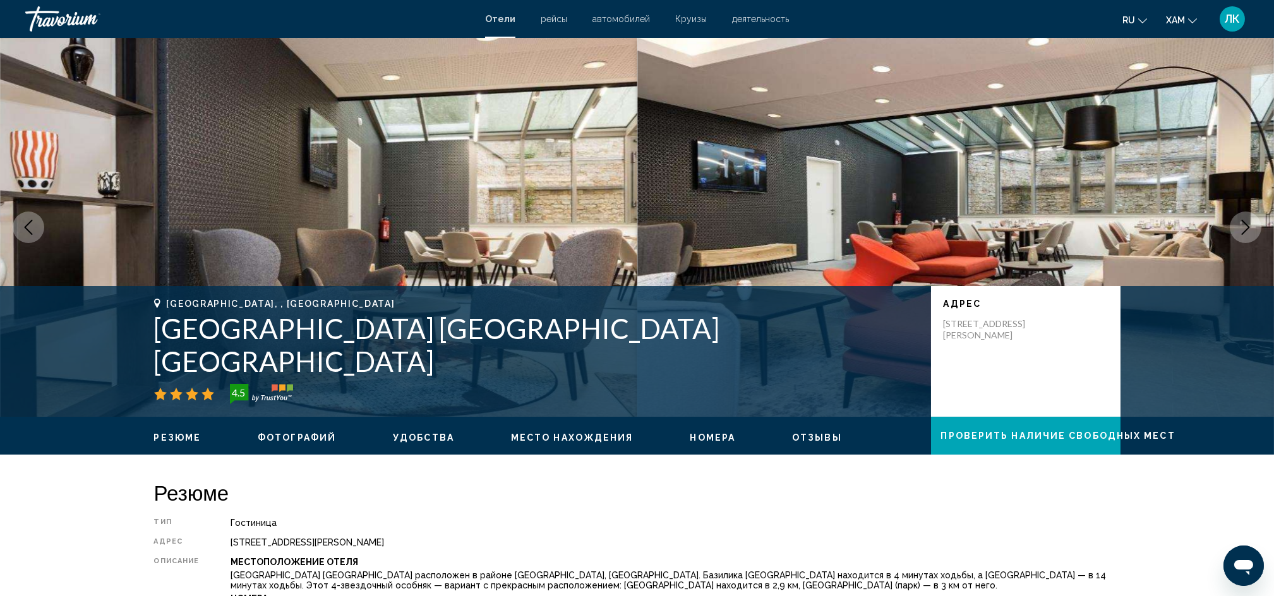
click at [1243, 227] on icon "Следующее изображение" at bounding box center [1245, 227] width 15 height 15
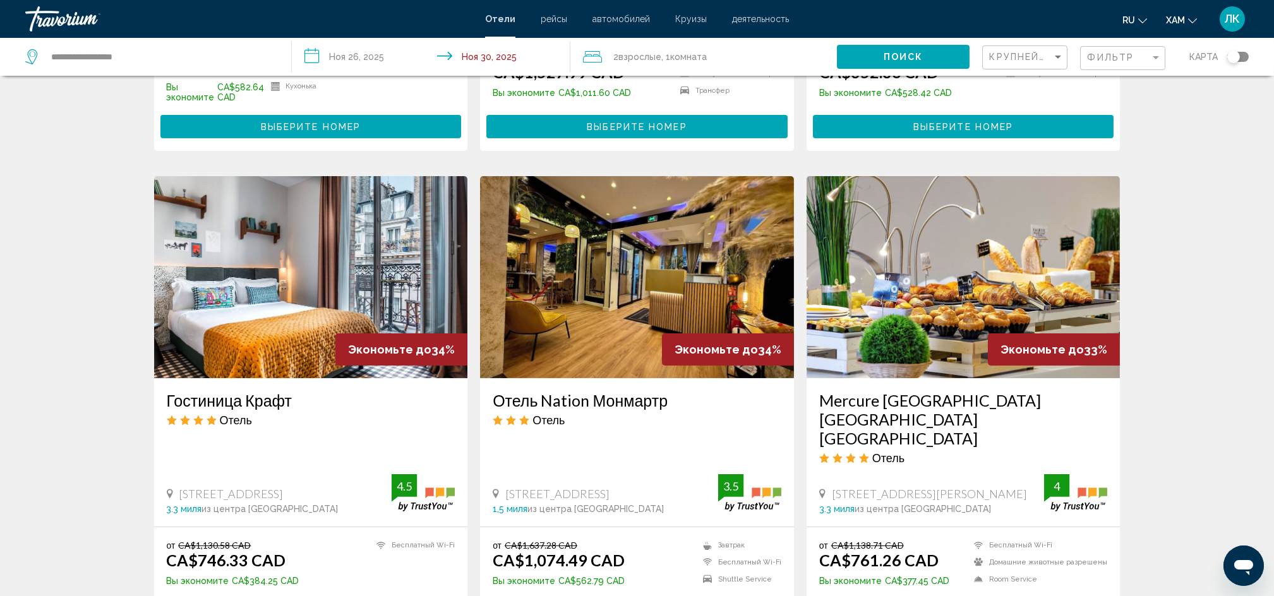
scroll to position [1650, 0]
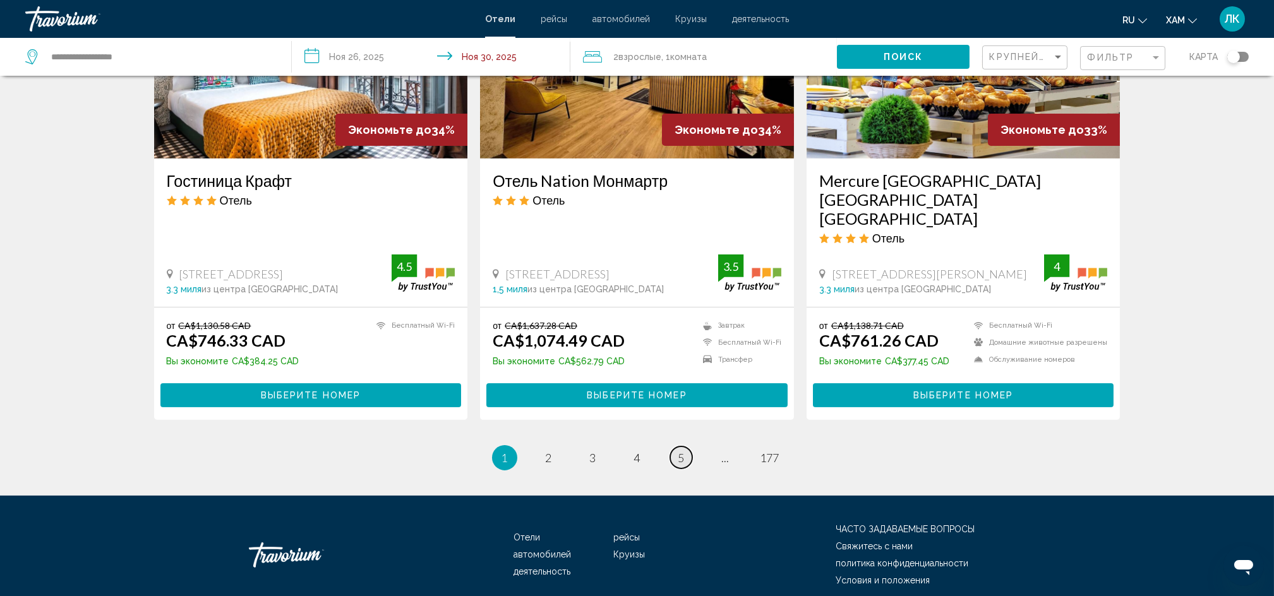
click at [683, 446] on link "страница 5" at bounding box center [681, 457] width 22 height 22
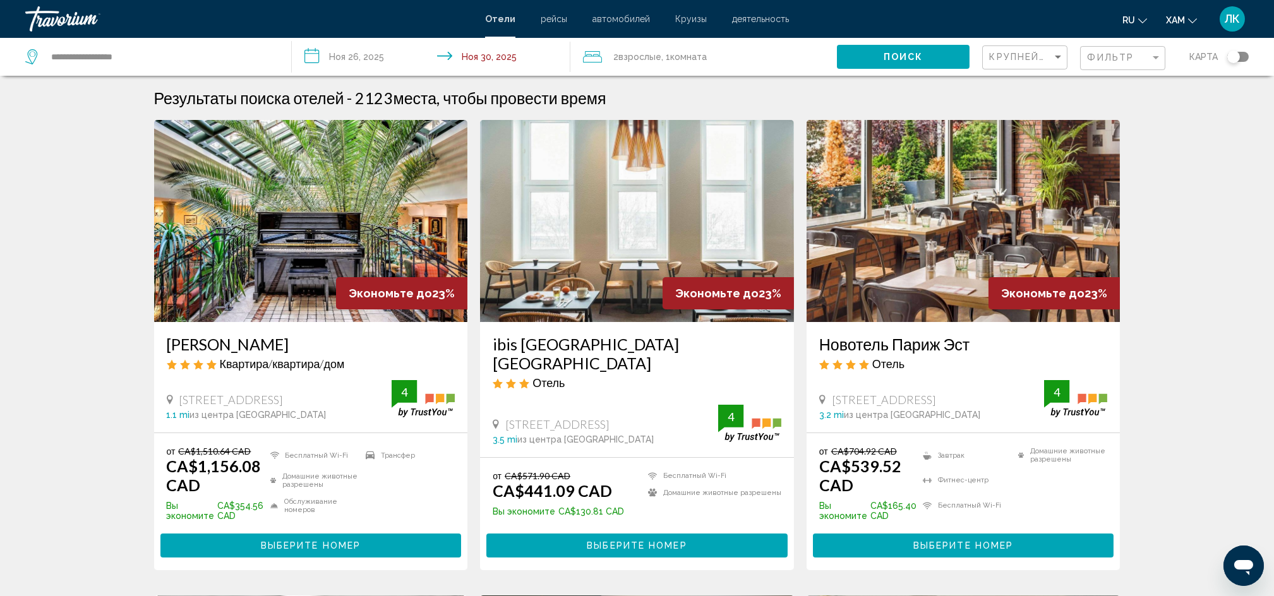
click at [1123, 64] on div "Фильтр" at bounding box center [1124, 58] width 75 height 23
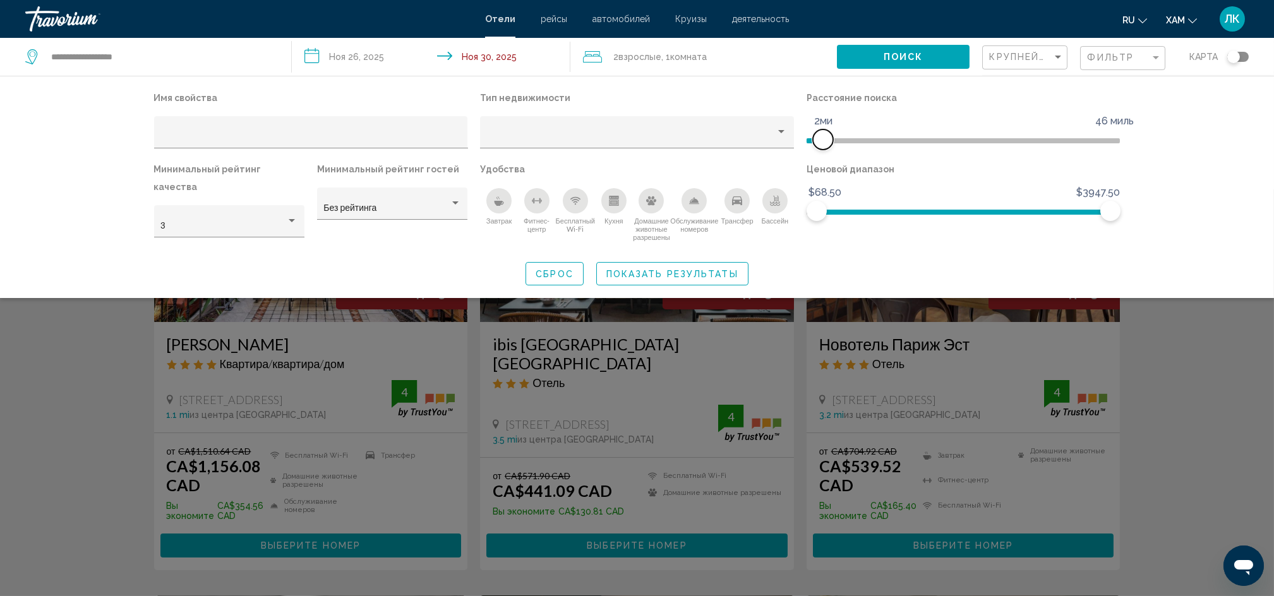
drag, startPoint x: 1005, startPoint y: 138, endPoint x: 826, endPoint y: 160, distance: 180.1
click at [826, 160] on div "Имя свойства Тип недвижимости Расстояние поиска 1 миля 46 миль 2ми Минимальный …" at bounding box center [637, 169] width 979 height 160
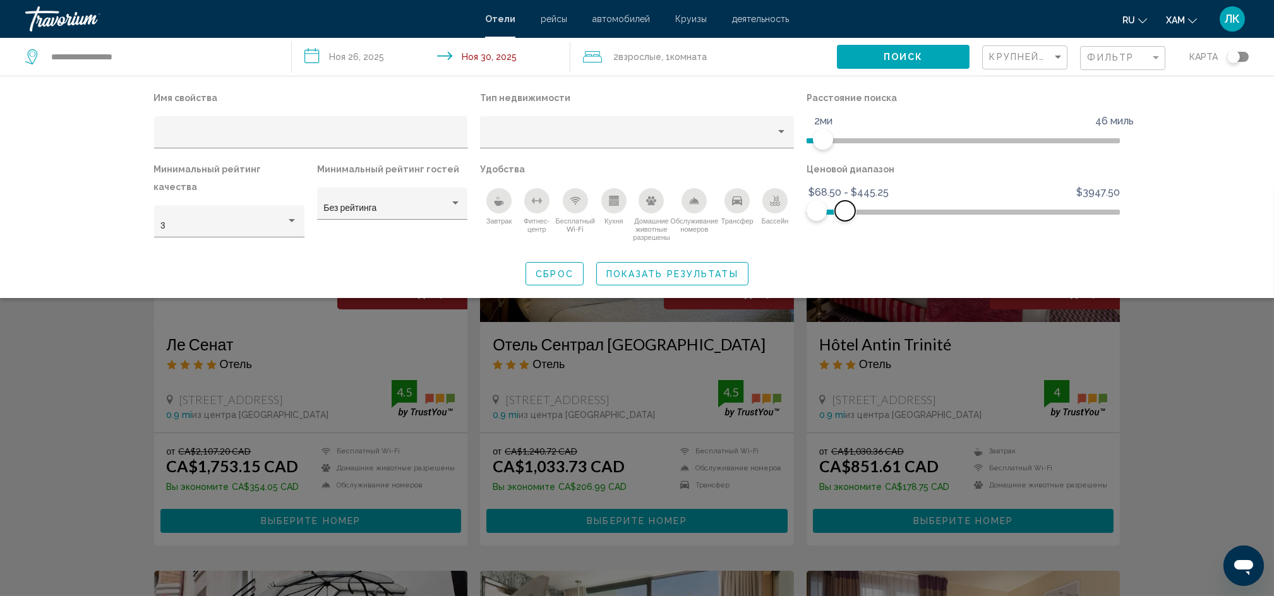
drag, startPoint x: 1112, startPoint y: 207, endPoint x: 844, endPoint y: 248, distance: 270.9
click at [844, 248] on div "Имя свойства Тип недвижимости Расстояние поиска 1 миля 46 миль 2ми Минимальный …" at bounding box center [637, 187] width 1017 height 196
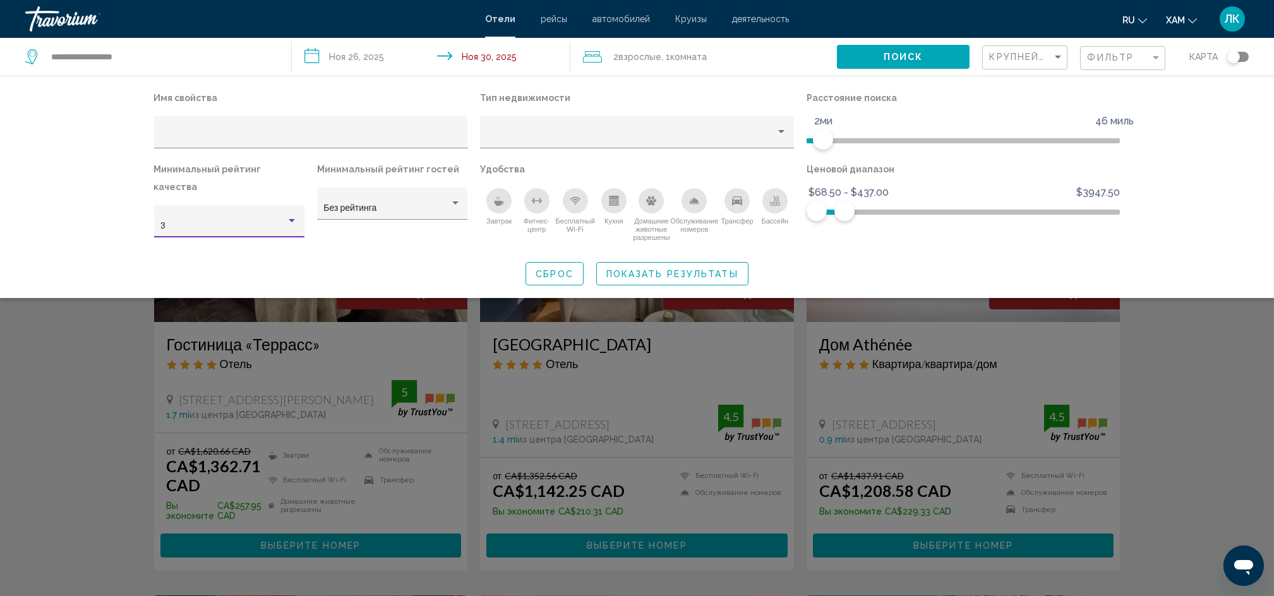
click at [291, 221] on div "3" at bounding box center [228, 226] width 137 height 10
click at [188, 232] on span "4" at bounding box center [228, 236] width 137 height 27
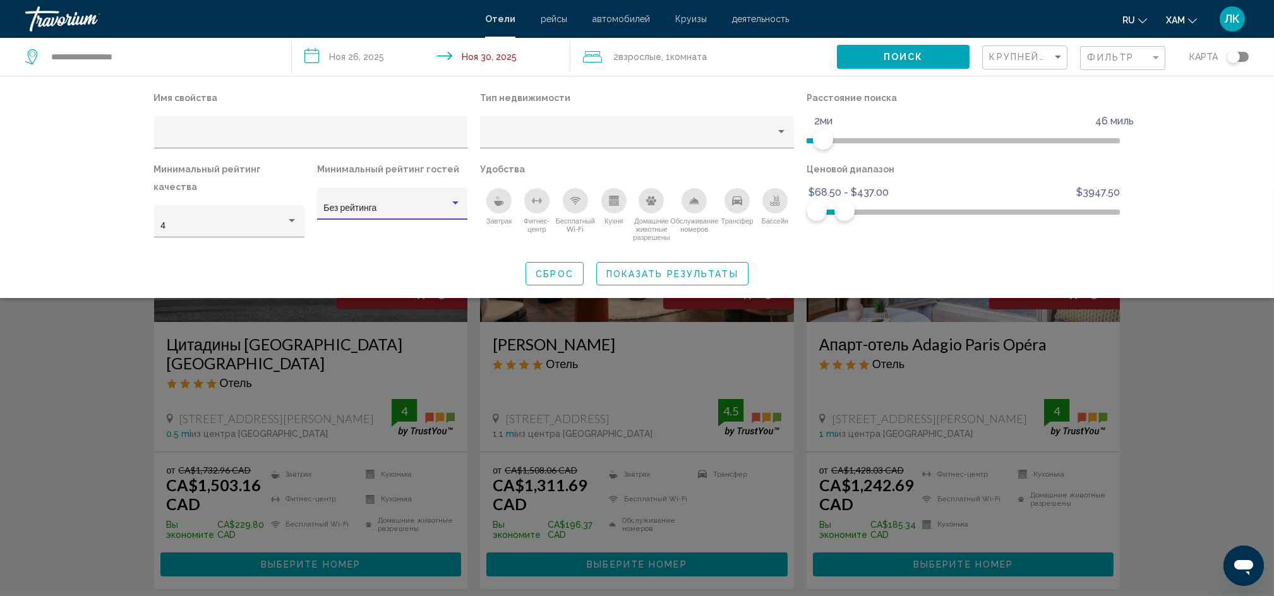
click at [459, 206] on div "Фильтры отелей" at bounding box center [455, 203] width 11 height 10
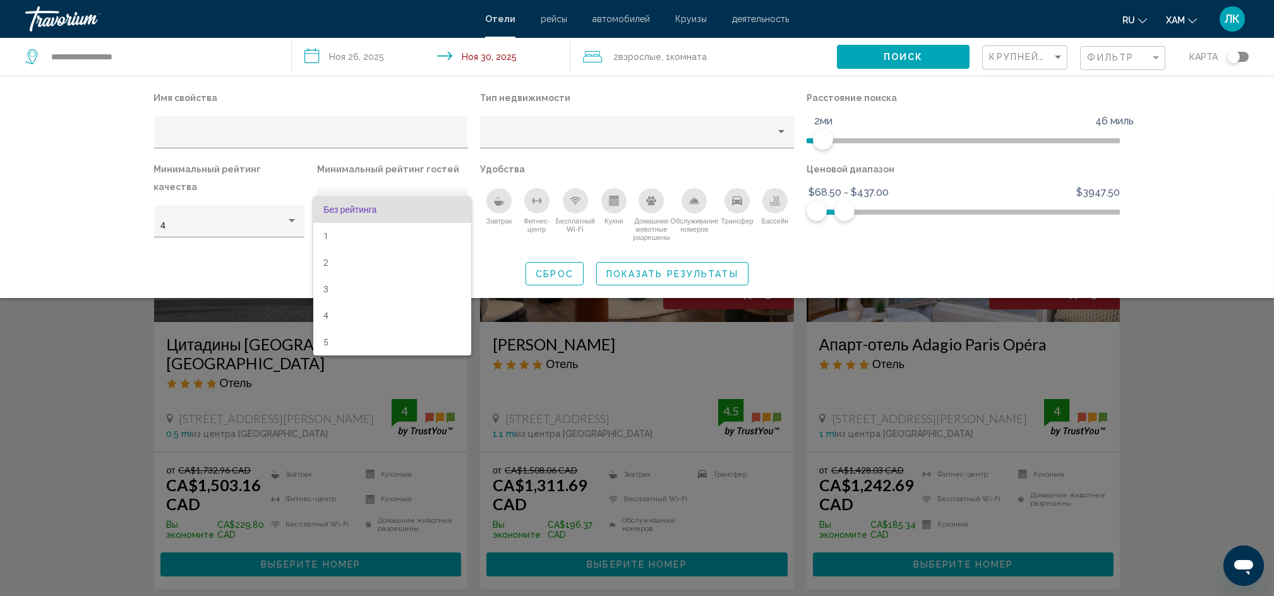
click at [249, 276] on div at bounding box center [637, 298] width 1274 height 596
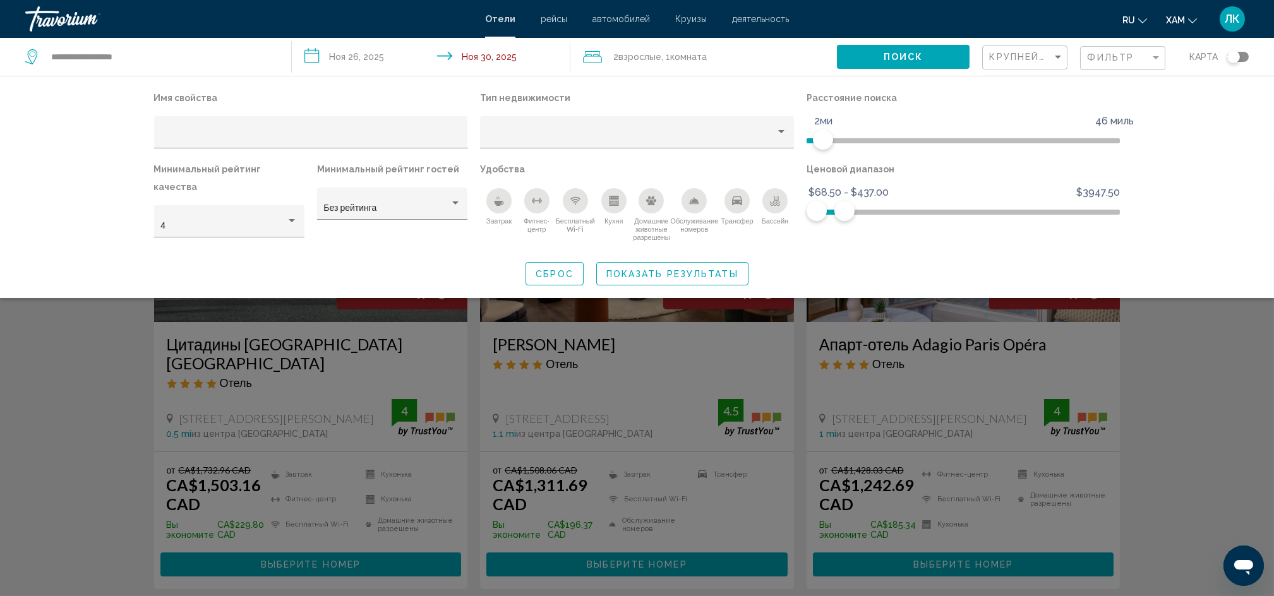
click at [711, 269] on span "Показать результаты" at bounding box center [672, 274] width 132 height 10
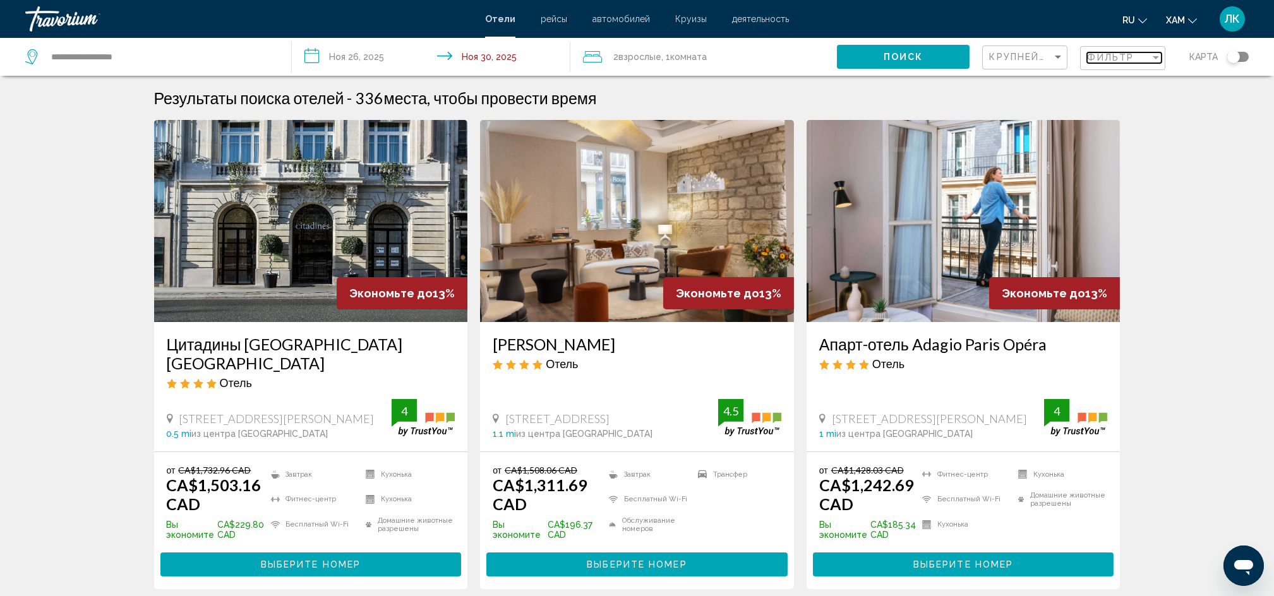
click at [1135, 61] on div "Фильтр" at bounding box center [1118, 57] width 63 height 10
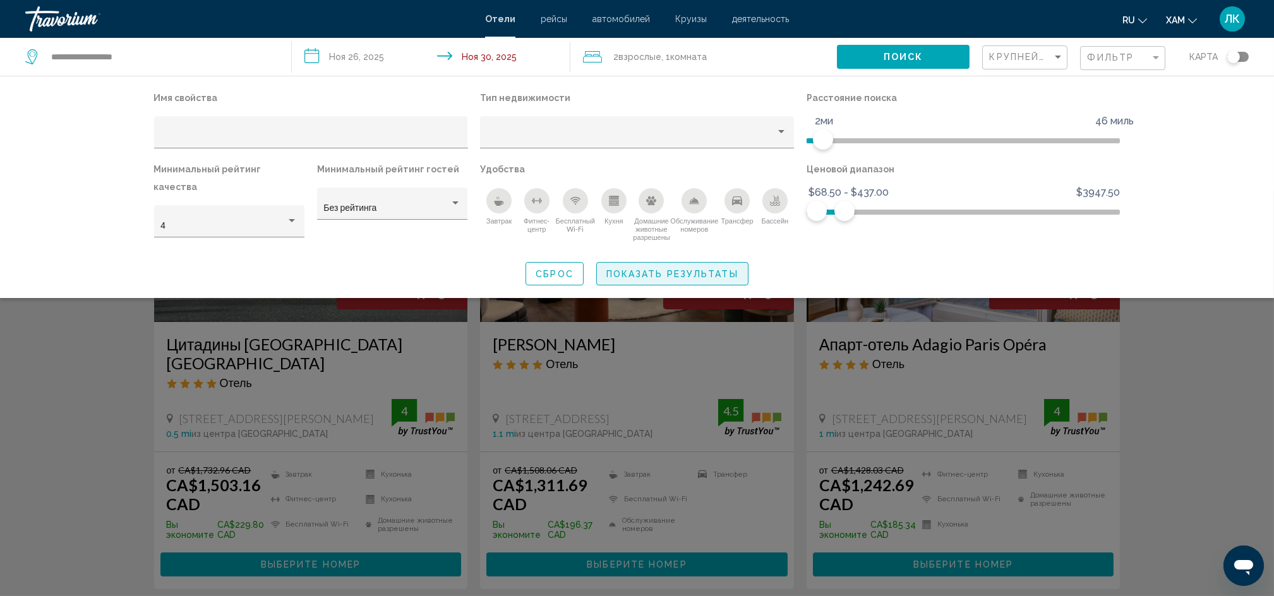
click at [688, 269] on span "Показать результаты" at bounding box center [672, 274] width 132 height 10
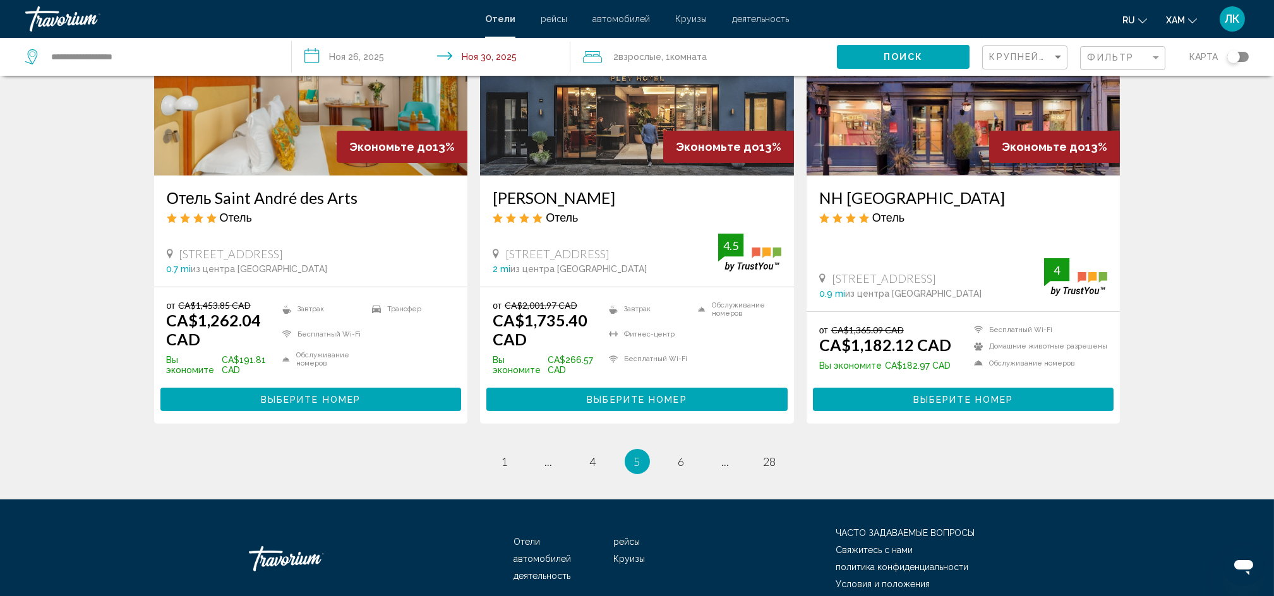
scroll to position [1597, 0]
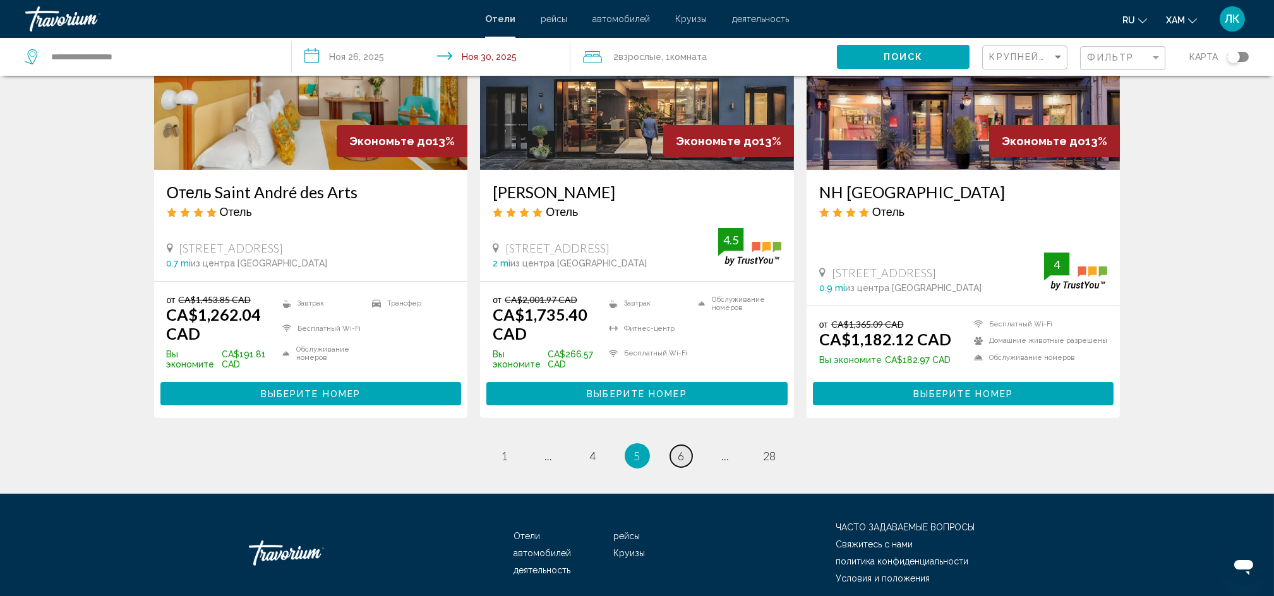
click at [677, 445] on link "страница 6" at bounding box center [681, 456] width 22 height 22
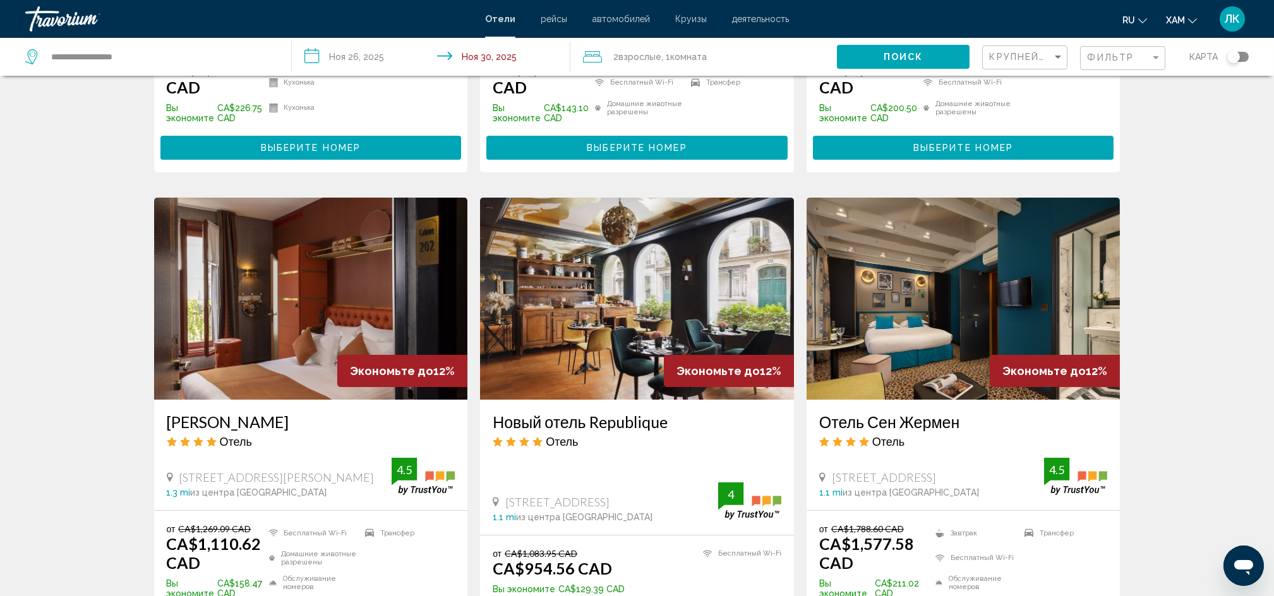
scroll to position [422, 0]
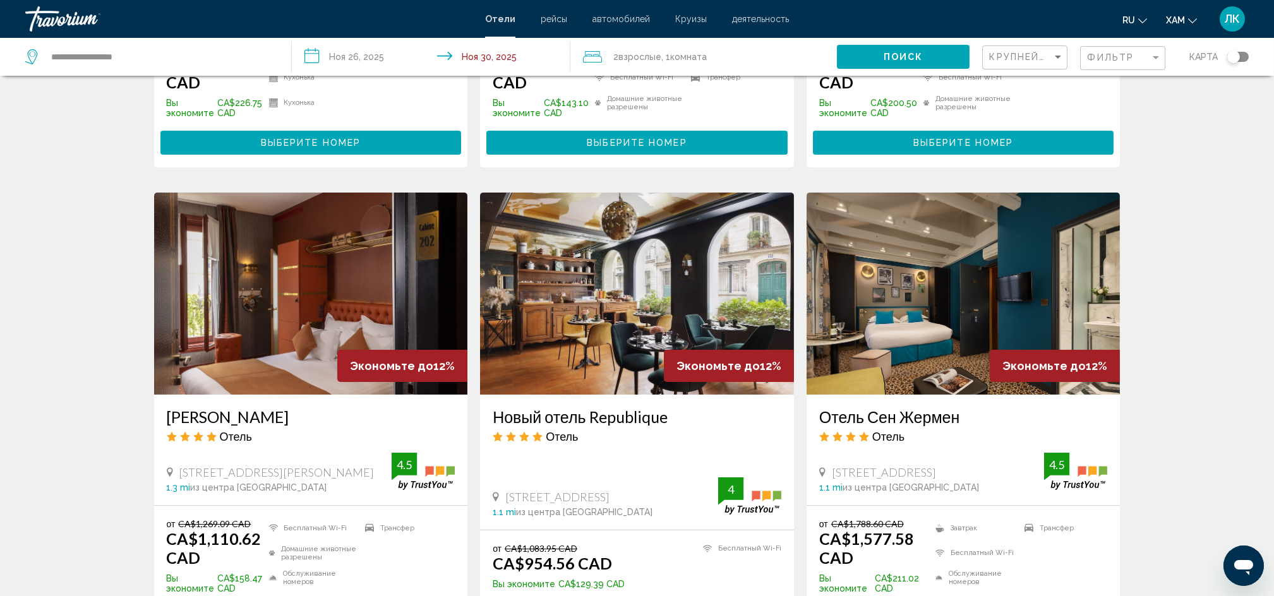
click at [633, 246] on img "Основное содержание" at bounding box center [637, 294] width 314 height 202
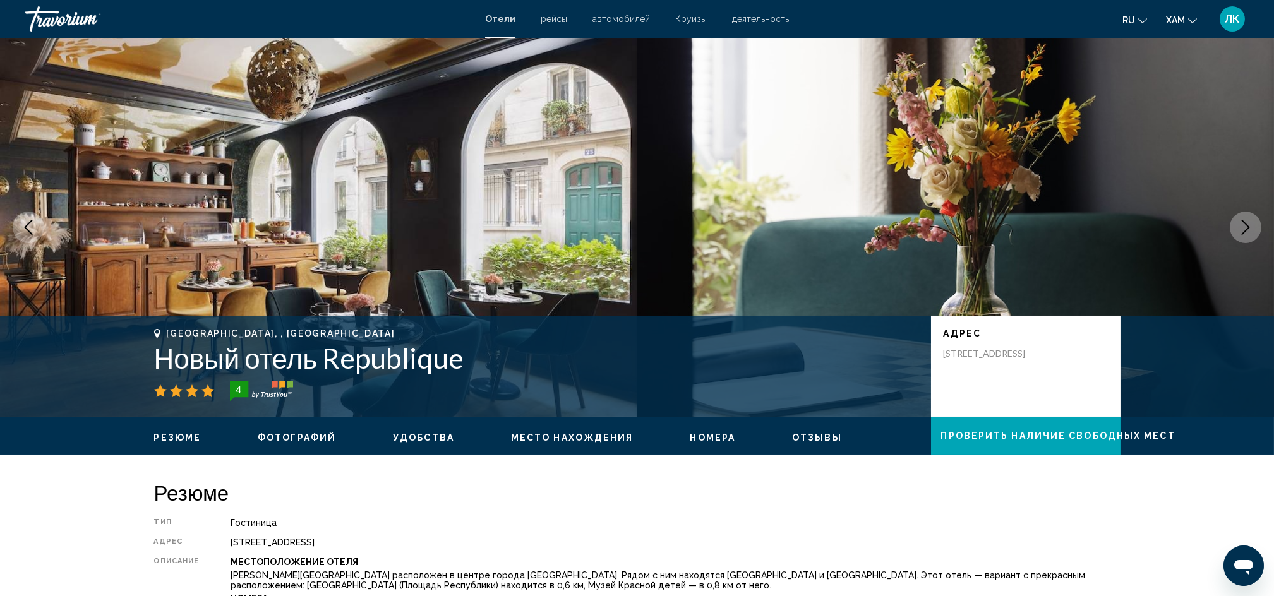
click at [1250, 225] on icon "Следующее изображение" at bounding box center [1245, 227] width 15 height 15
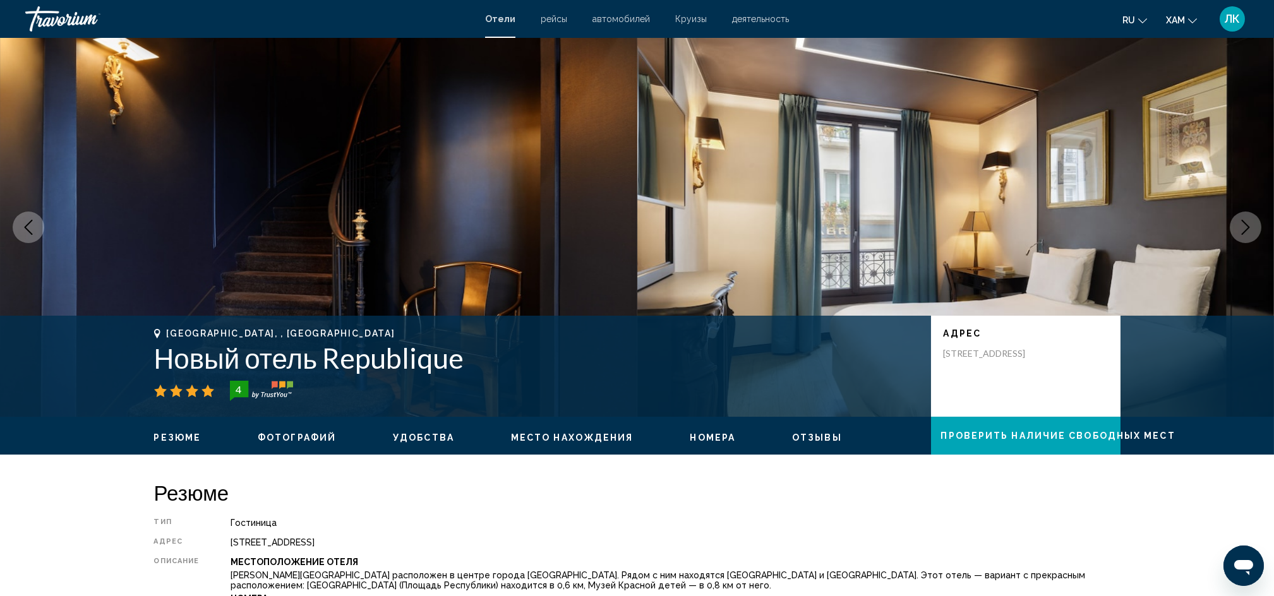
click at [1250, 225] on icon "Следующее изображение" at bounding box center [1245, 227] width 15 height 15
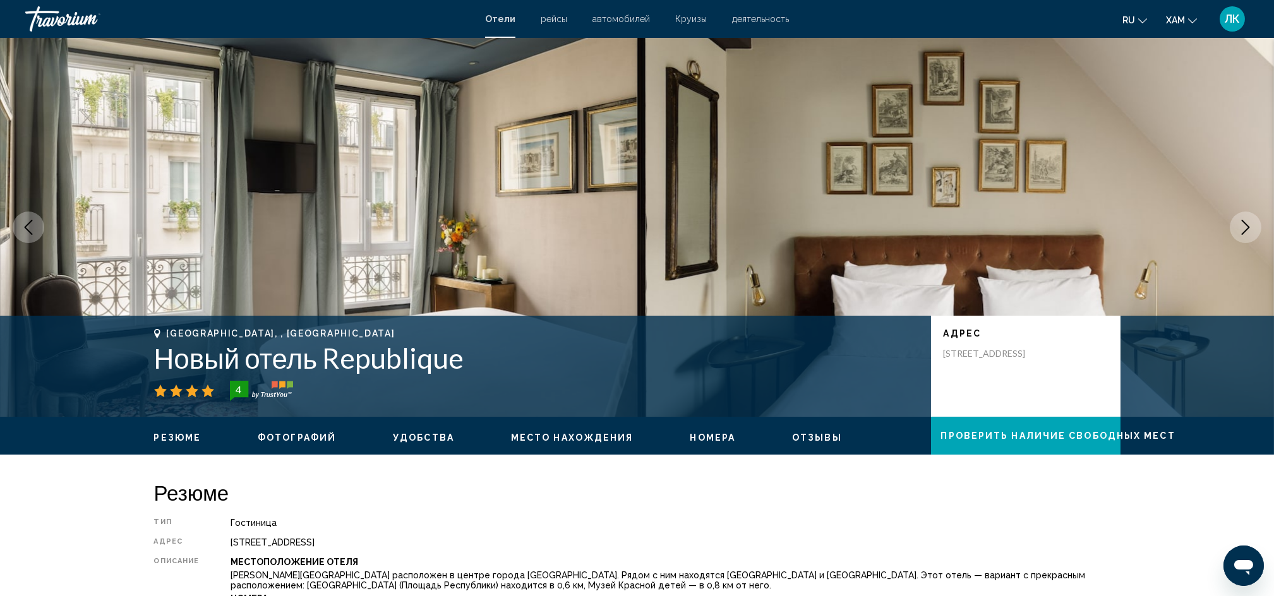
click at [1238, 226] on icon "Следующее изображение" at bounding box center [1245, 227] width 15 height 15
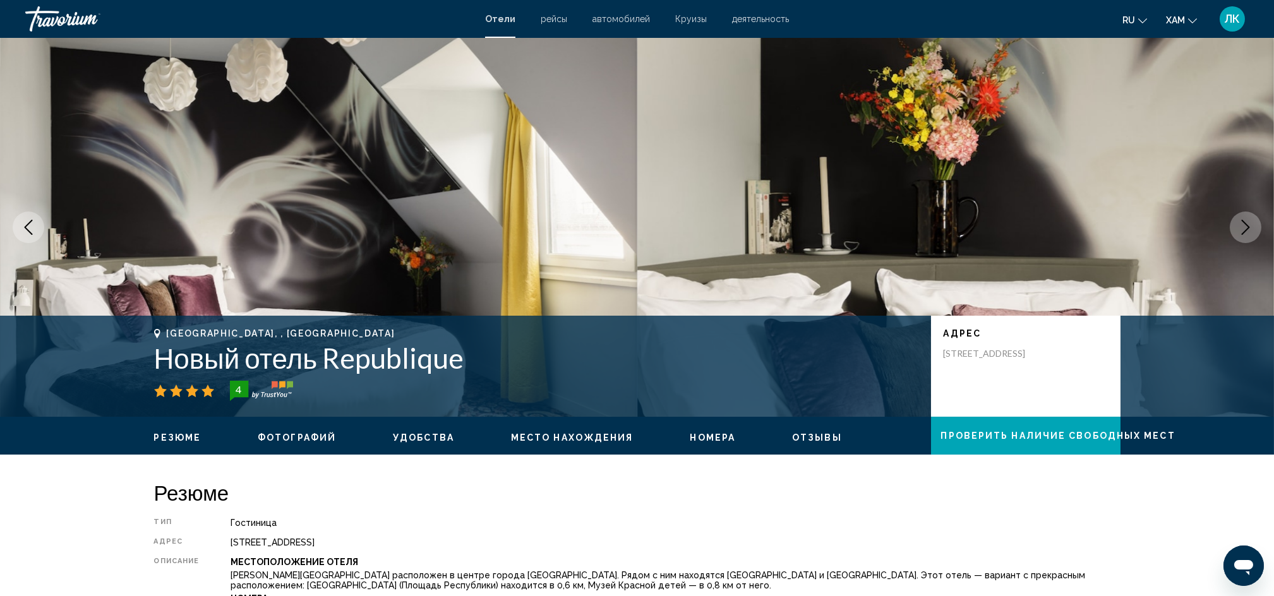
click at [1238, 226] on icon "Следующее изображение" at bounding box center [1245, 227] width 15 height 15
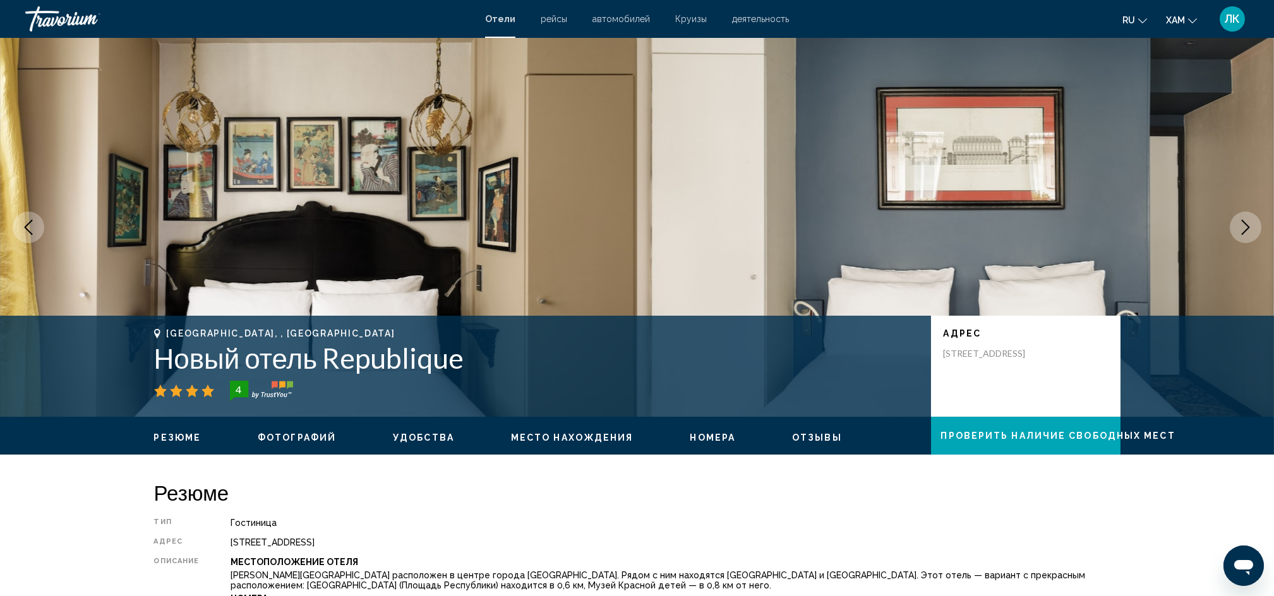
click at [1238, 226] on icon "Следующее изображение" at bounding box center [1245, 227] width 15 height 15
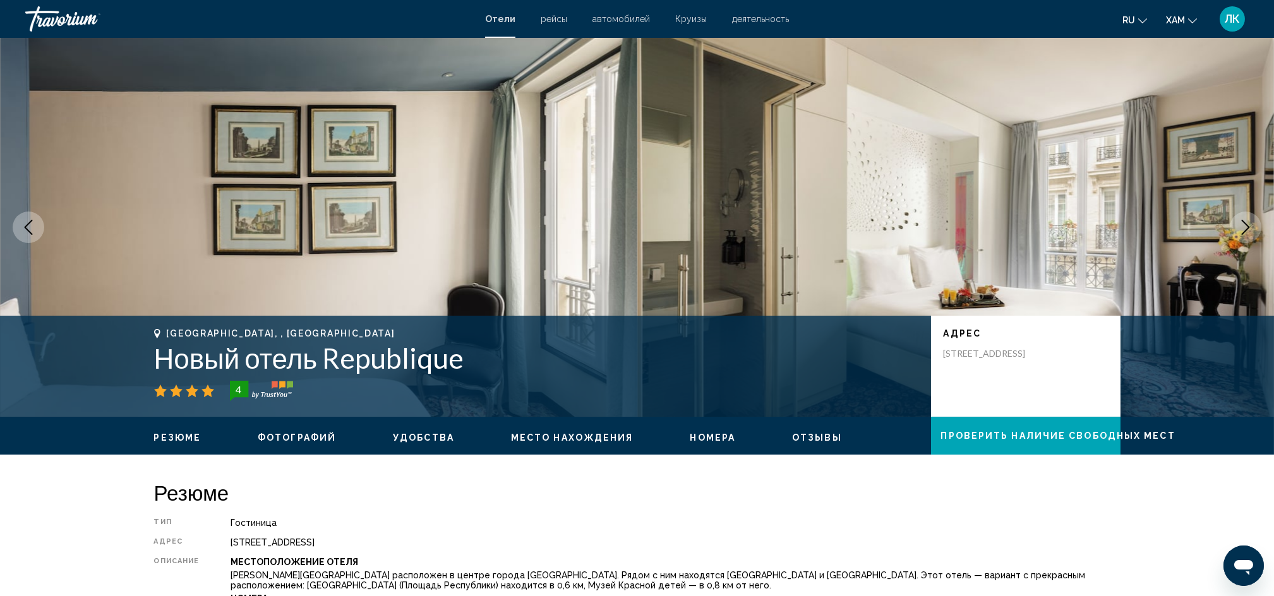
click at [1238, 226] on icon "Следующее изображение" at bounding box center [1245, 227] width 15 height 15
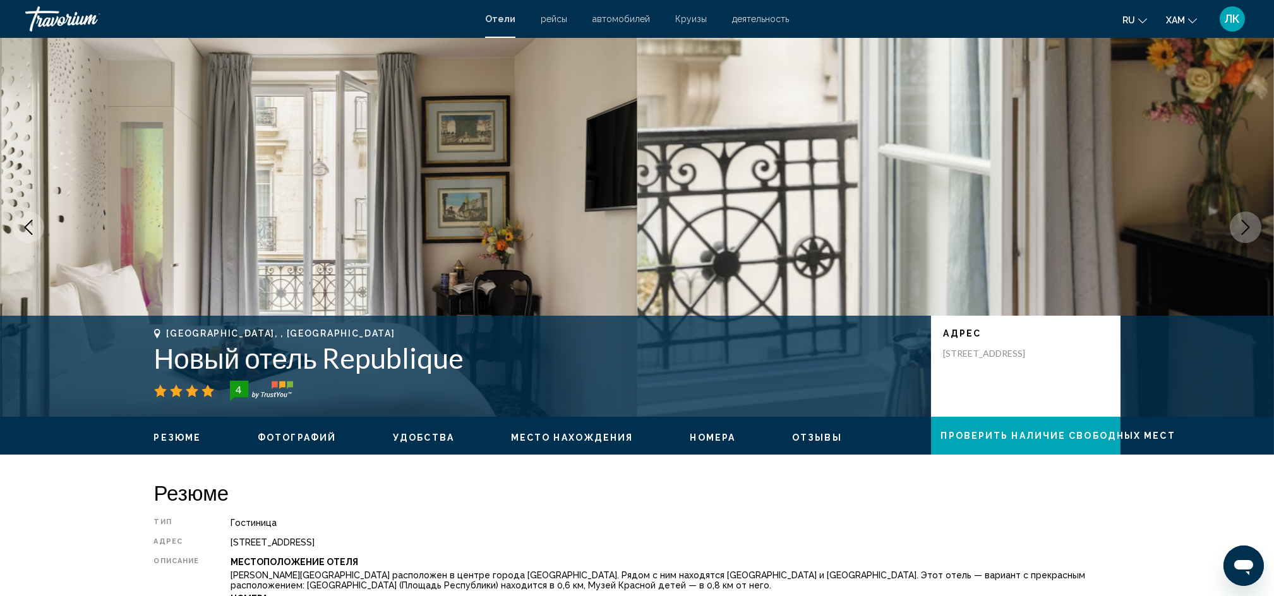
click at [1238, 226] on icon "Следующее изображение" at bounding box center [1245, 227] width 15 height 15
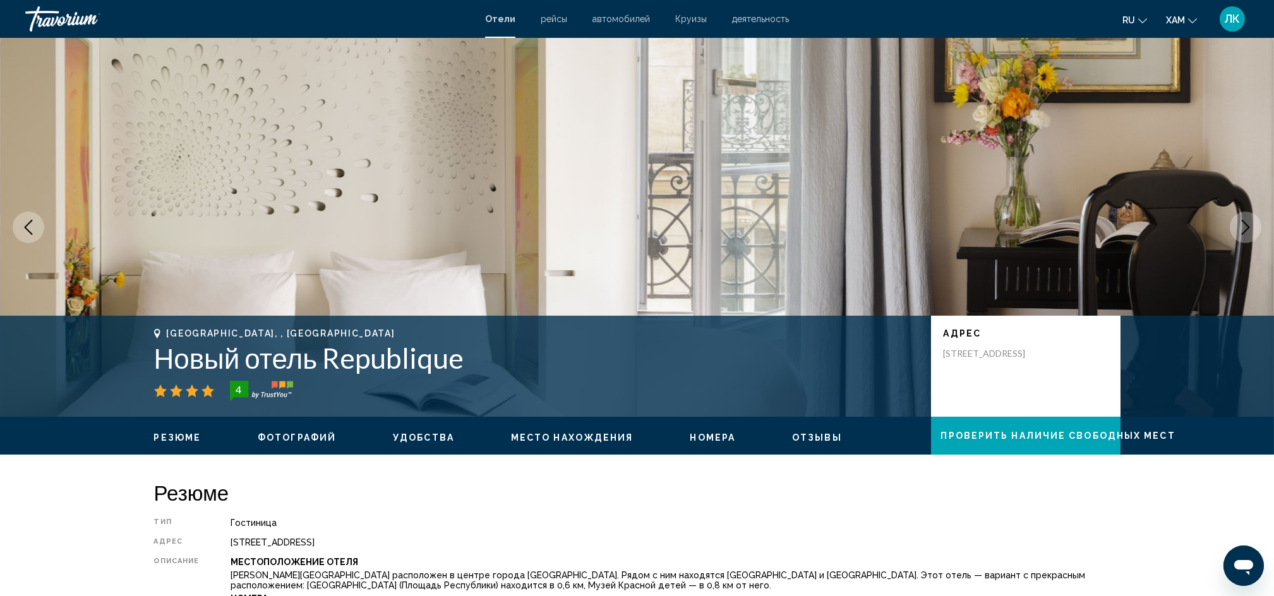
click at [1238, 226] on icon "Следующее изображение" at bounding box center [1245, 227] width 15 height 15
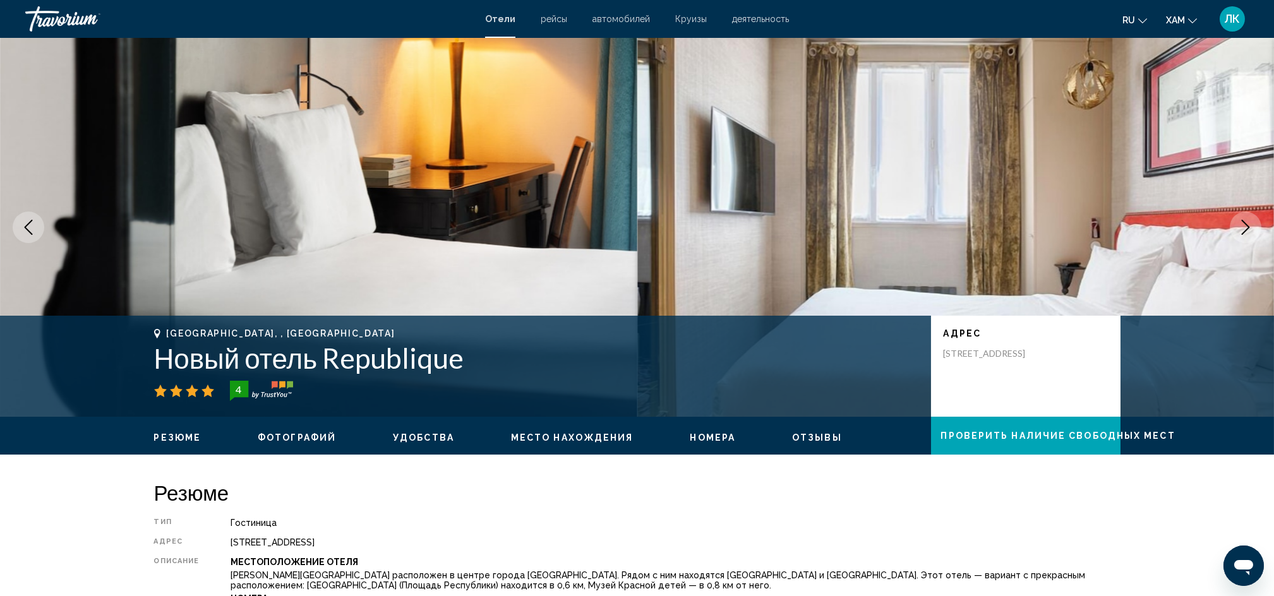
click at [1238, 226] on icon "Следующее изображение" at bounding box center [1245, 227] width 15 height 15
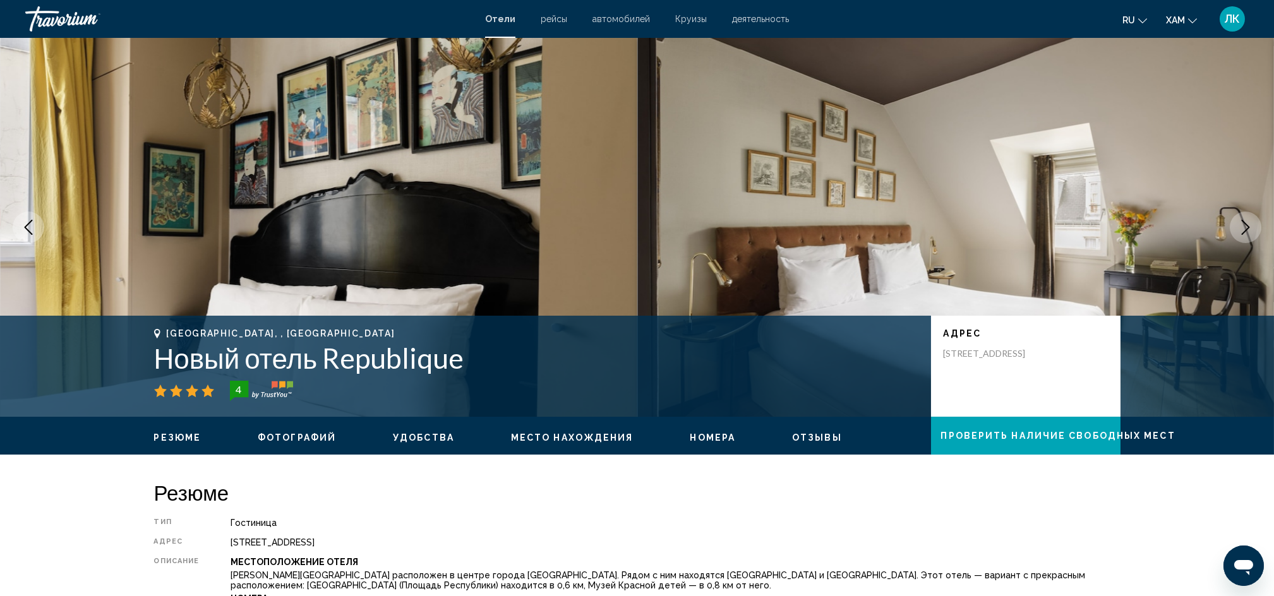
click at [1238, 226] on icon "Следующее изображение" at bounding box center [1245, 227] width 15 height 15
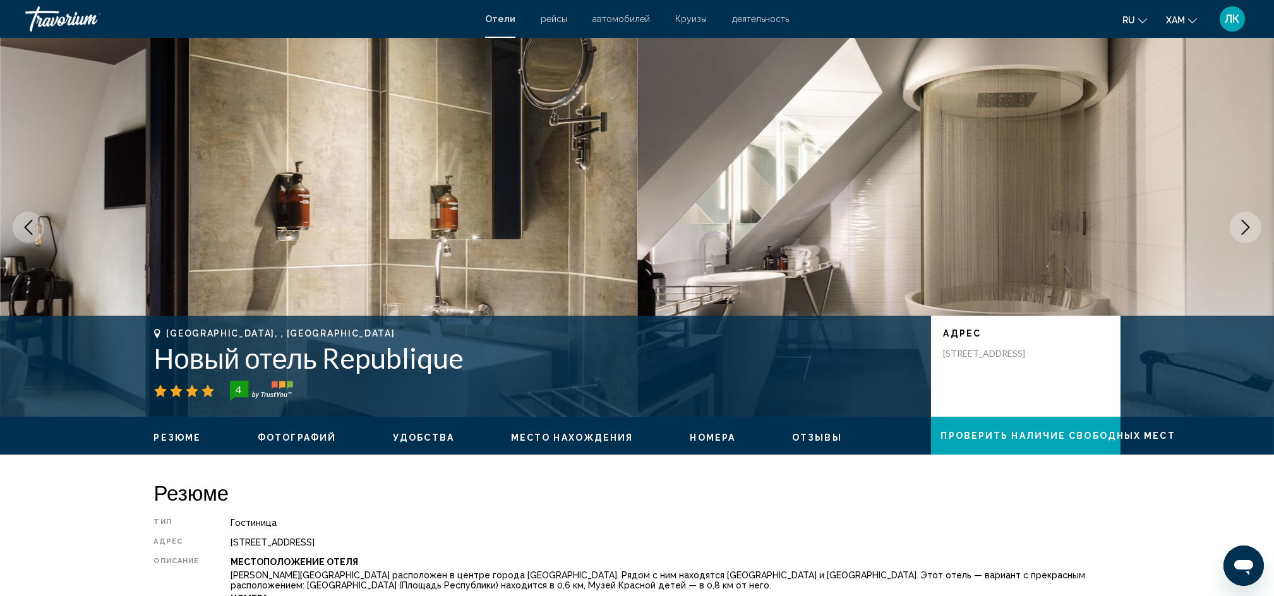
click at [1238, 226] on icon "Следующее изображение" at bounding box center [1245, 227] width 15 height 15
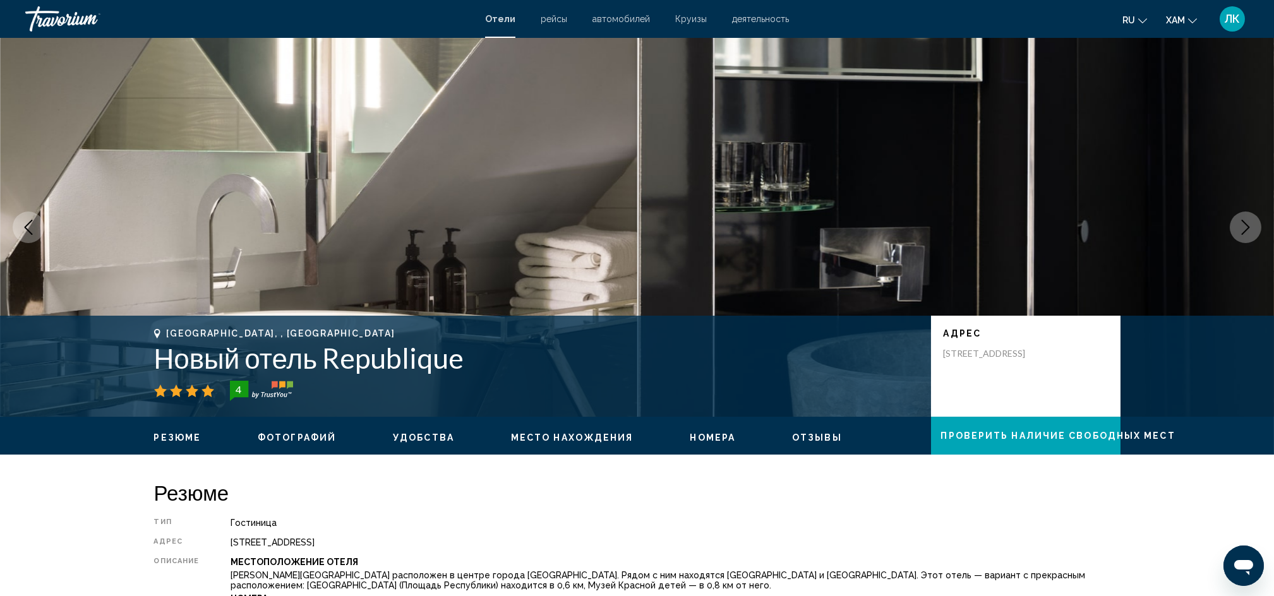
click at [1238, 226] on icon "Следующее изображение" at bounding box center [1245, 227] width 15 height 15
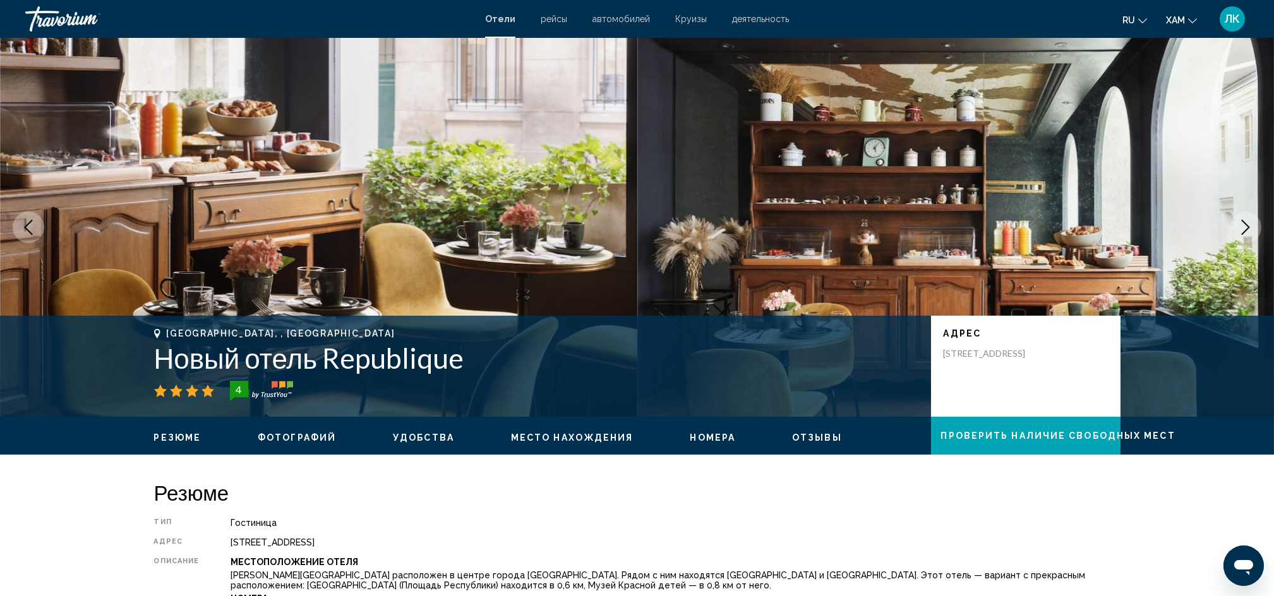
click at [1142, 25] on button "ru English Español Français Italiano Português русский" at bounding box center [1134, 20] width 25 height 18
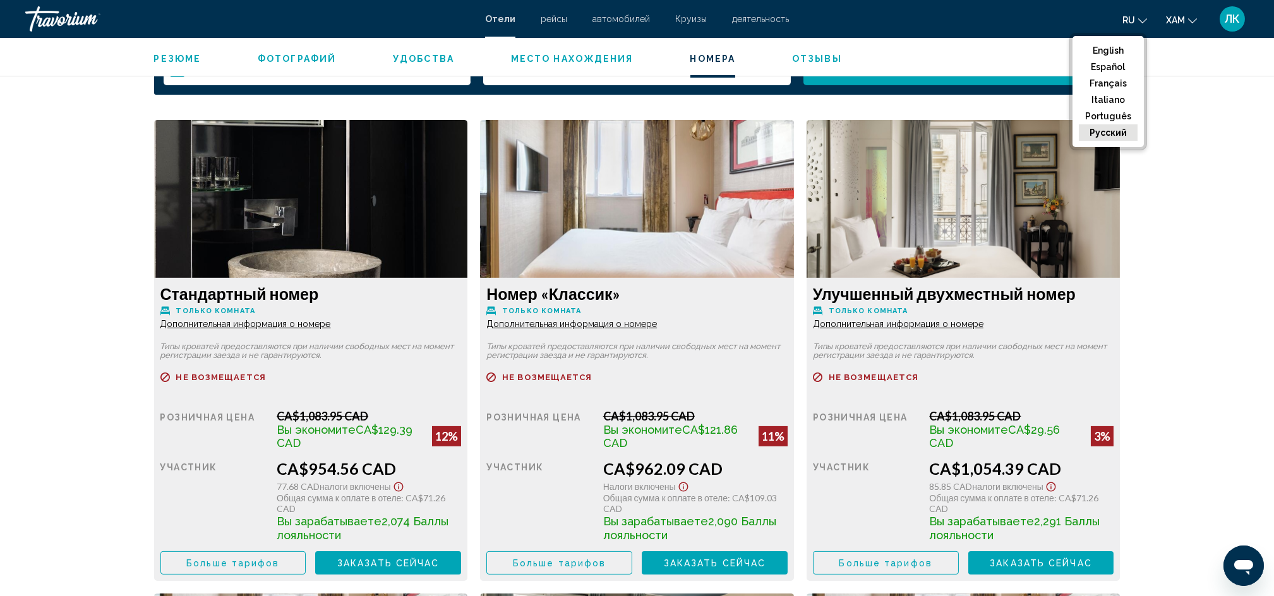
scroll to position [1673, 0]
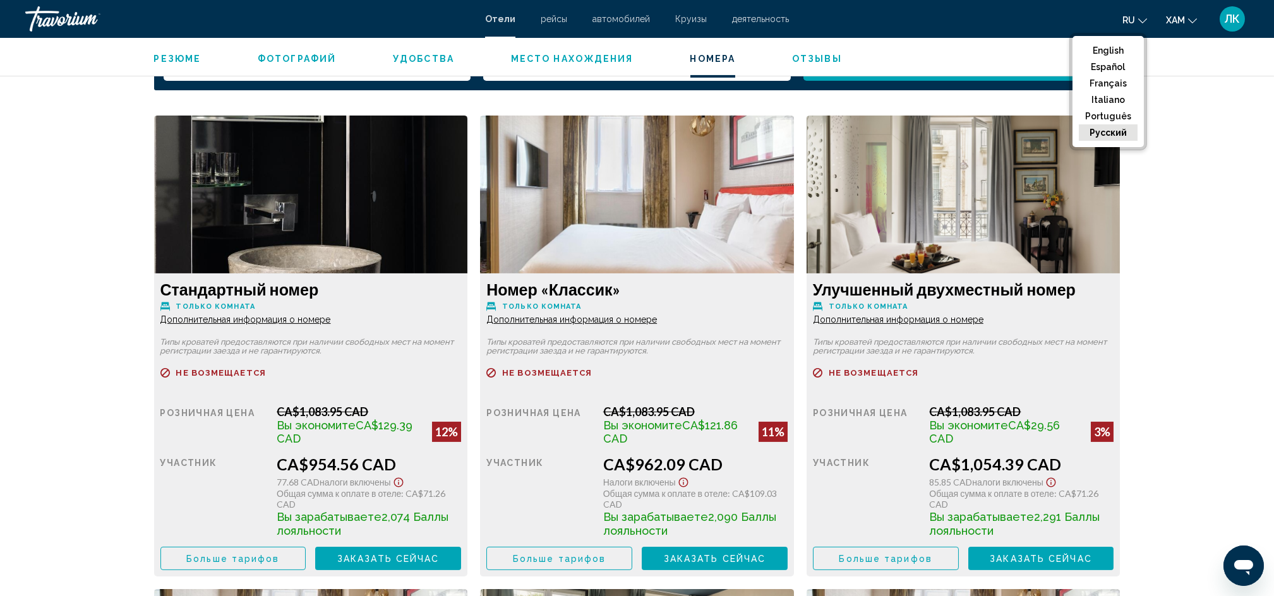
click at [468, 203] on img "Основное содержание" at bounding box center [311, 195] width 314 height 158
click at [468, 150] on img "Основное содержание" at bounding box center [311, 195] width 314 height 158
click at [468, 325] on div "Улучшенный двухместный номер Только комната Дополнительная информация о номере …" at bounding box center [311, 424] width 314 height 303
click at [331, 320] on span "Дополнительная информация о номере" at bounding box center [245, 319] width 171 height 10
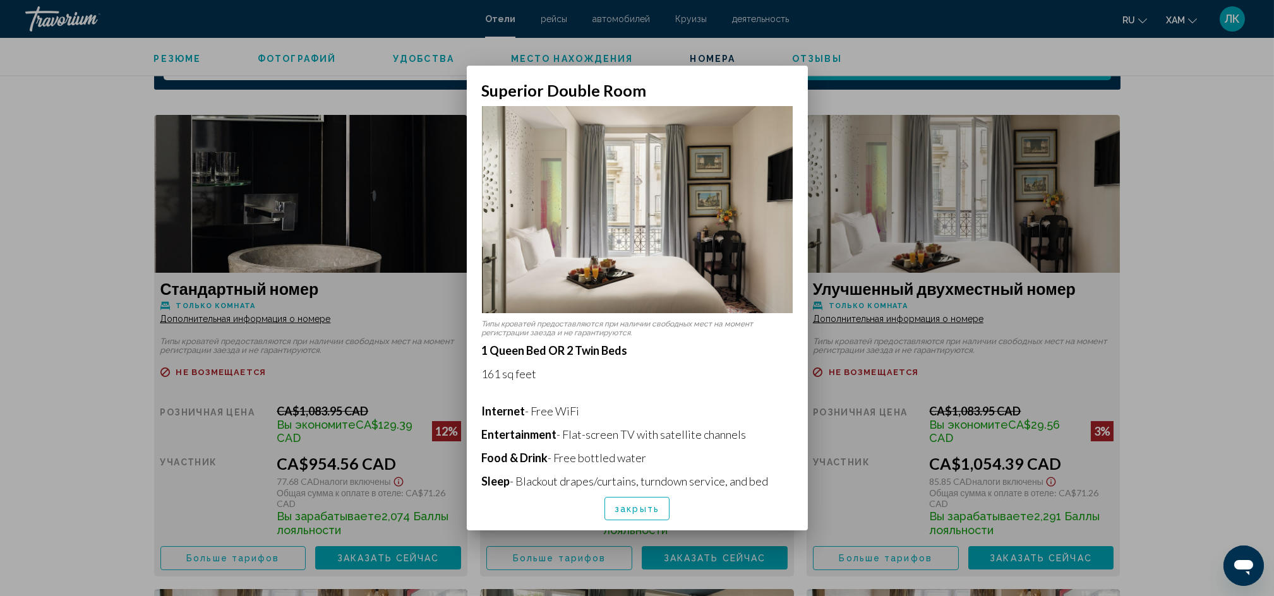
scroll to position [0, 0]
click at [907, 320] on div at bounding box center [637, 298] width 1274 height 596
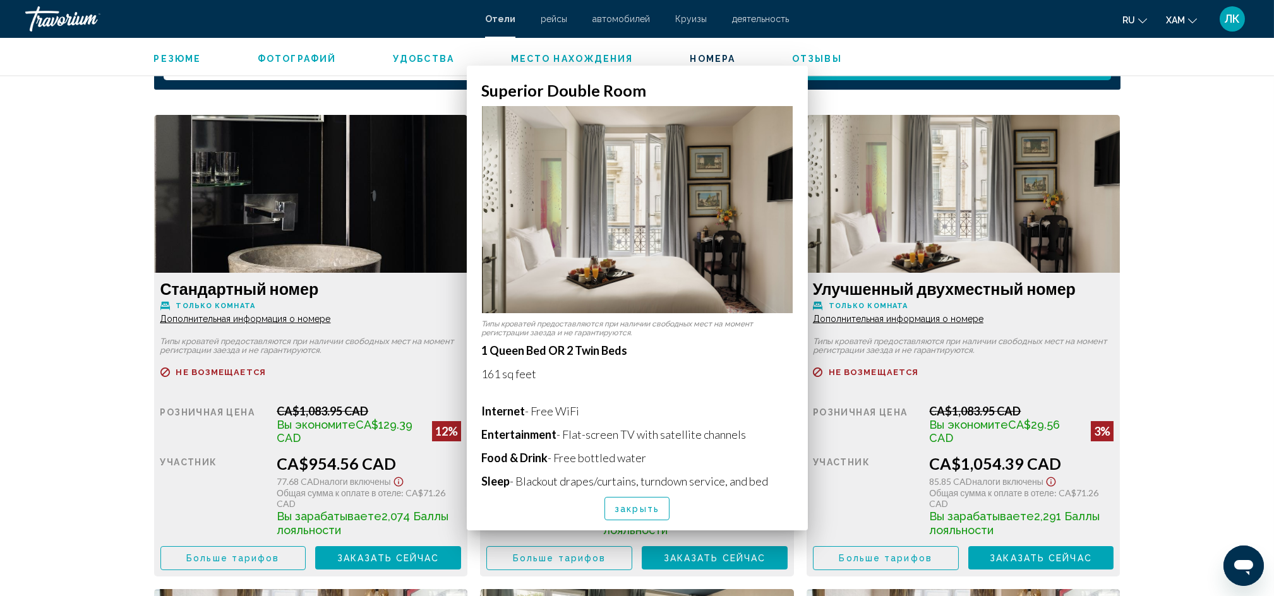
scroll to position [1673, 0]
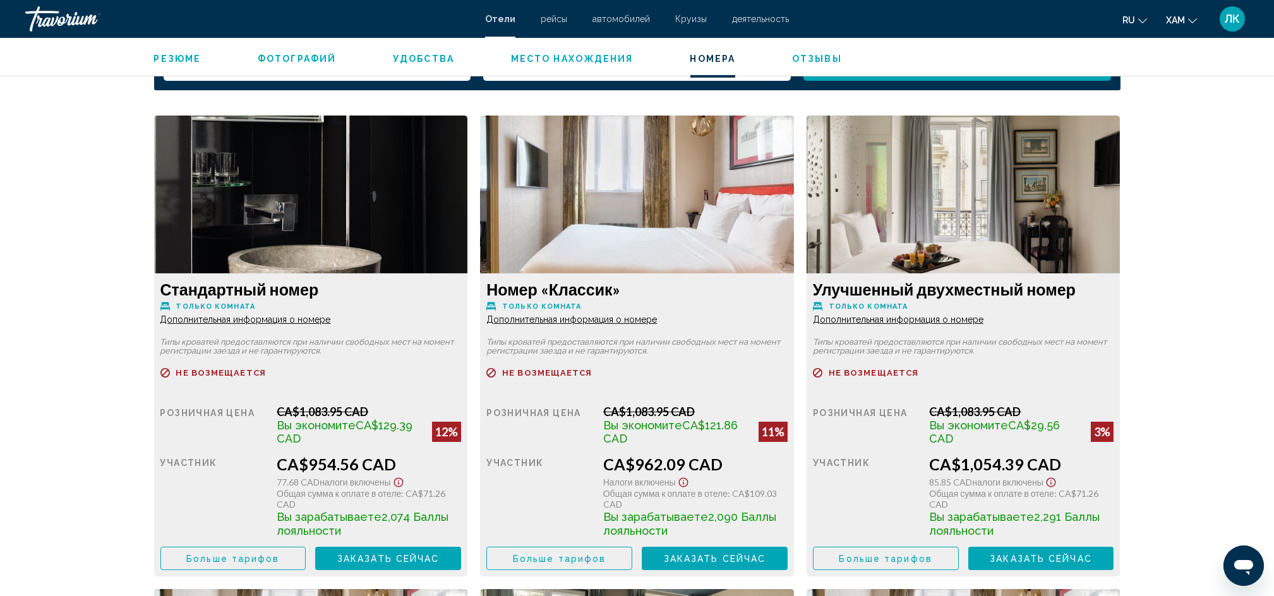
click at [331, 320] on span "Дополнительная информация о номере" at bounding box center [245, 319] width 171 height 10
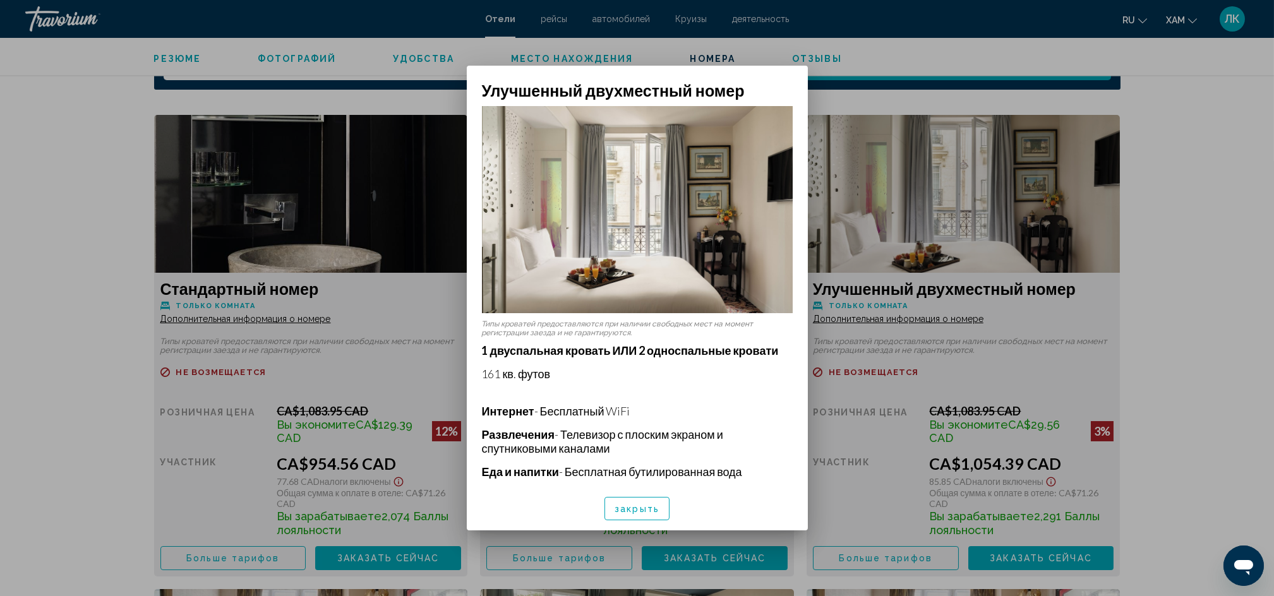
click at [907, 320] on div at bounding box center [637, 298] width 1274 height 596
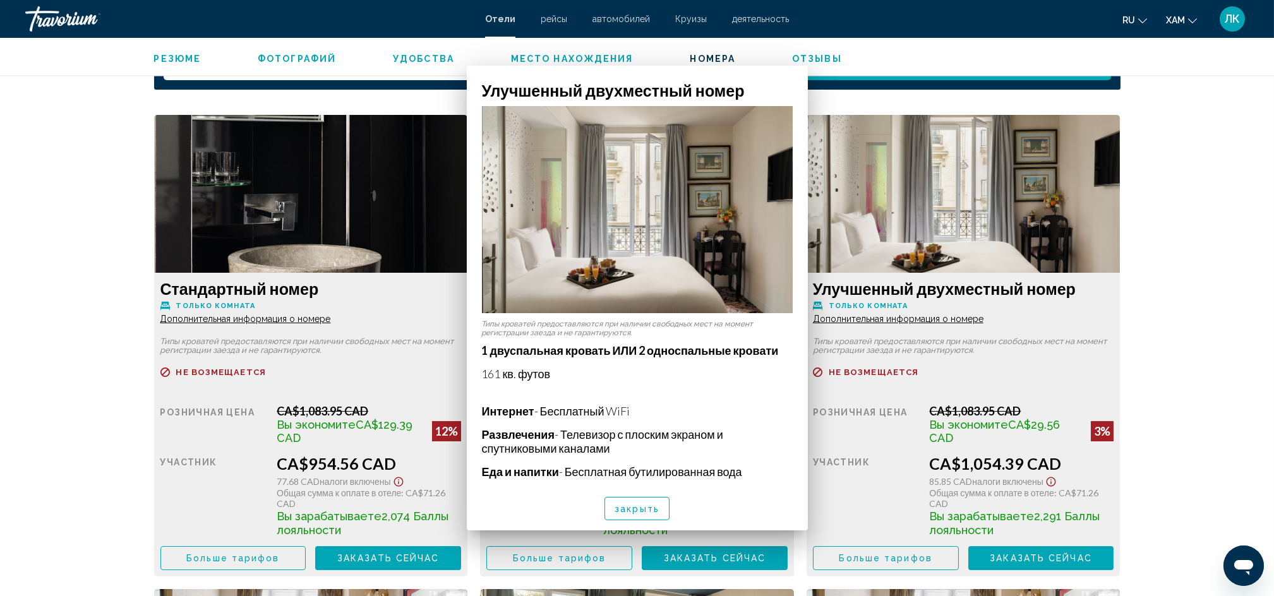
scroll to position [1673, 0]
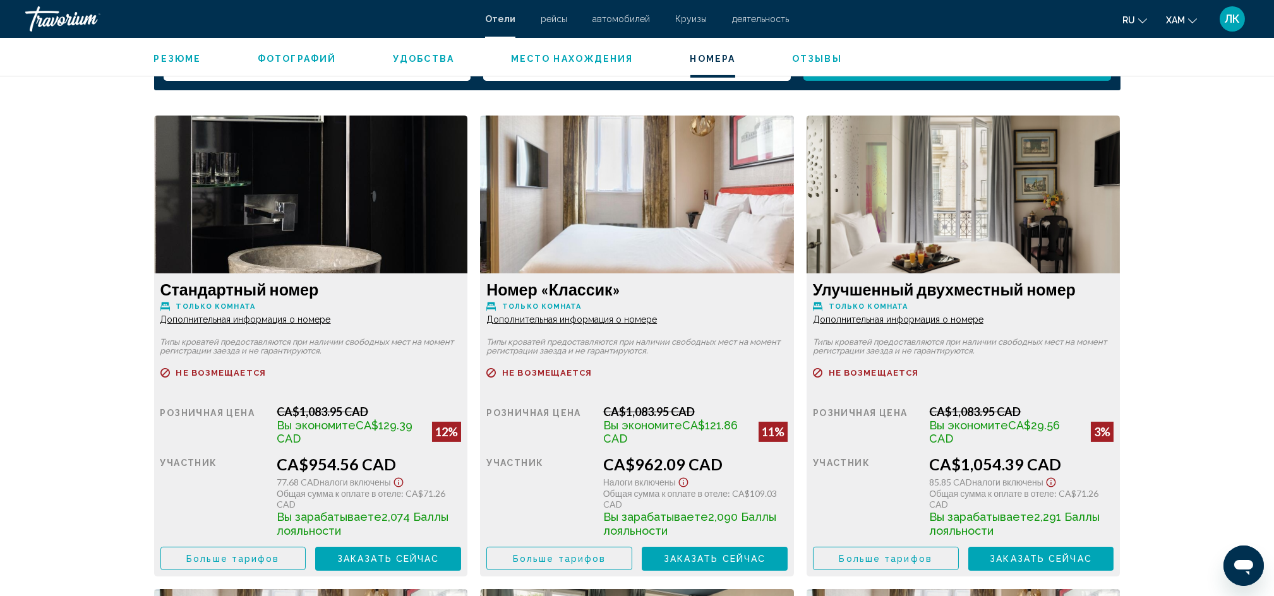
click at [331, 320] on span "Дополнительная информация о номере" at bounding box center [245, 319] width 171 height 10
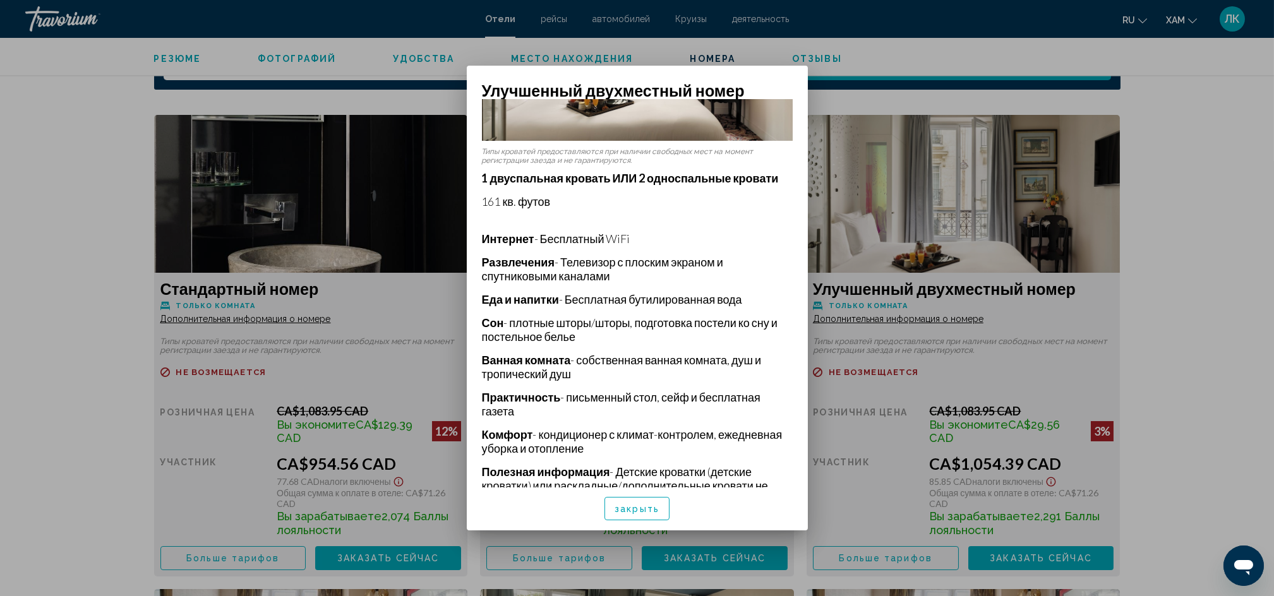
scroll to position [179, 0]
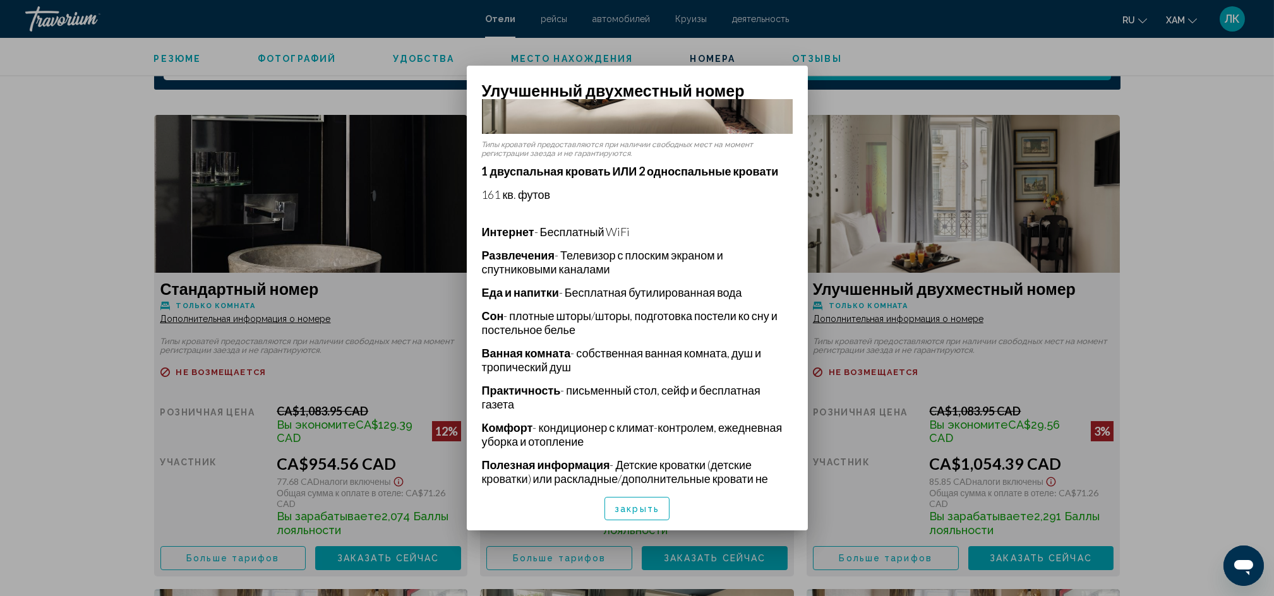
click at [956, 137] on div at bounding box center [637, 298] width 1274 height 596
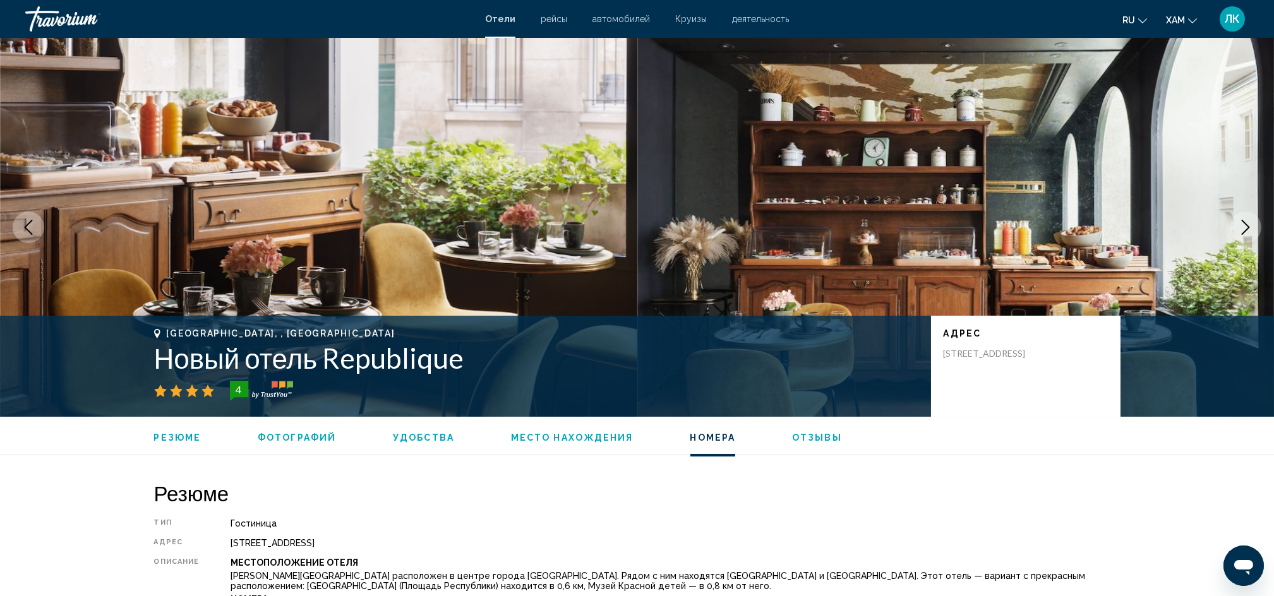
scroll to position [1673, 0]
